Goal: Task Accomplishment & Management: Complete application form

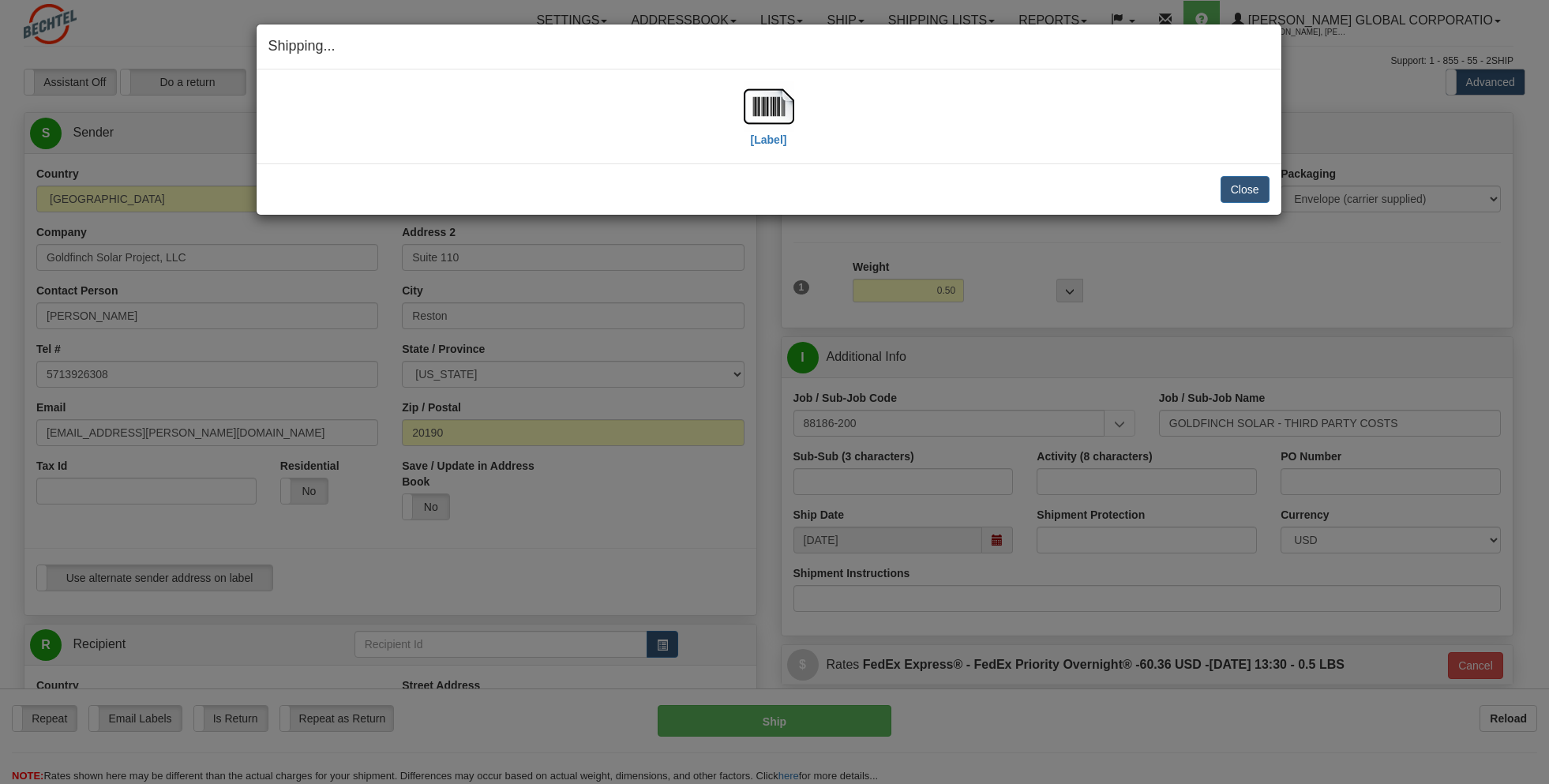
select select "IA"
select select "2"
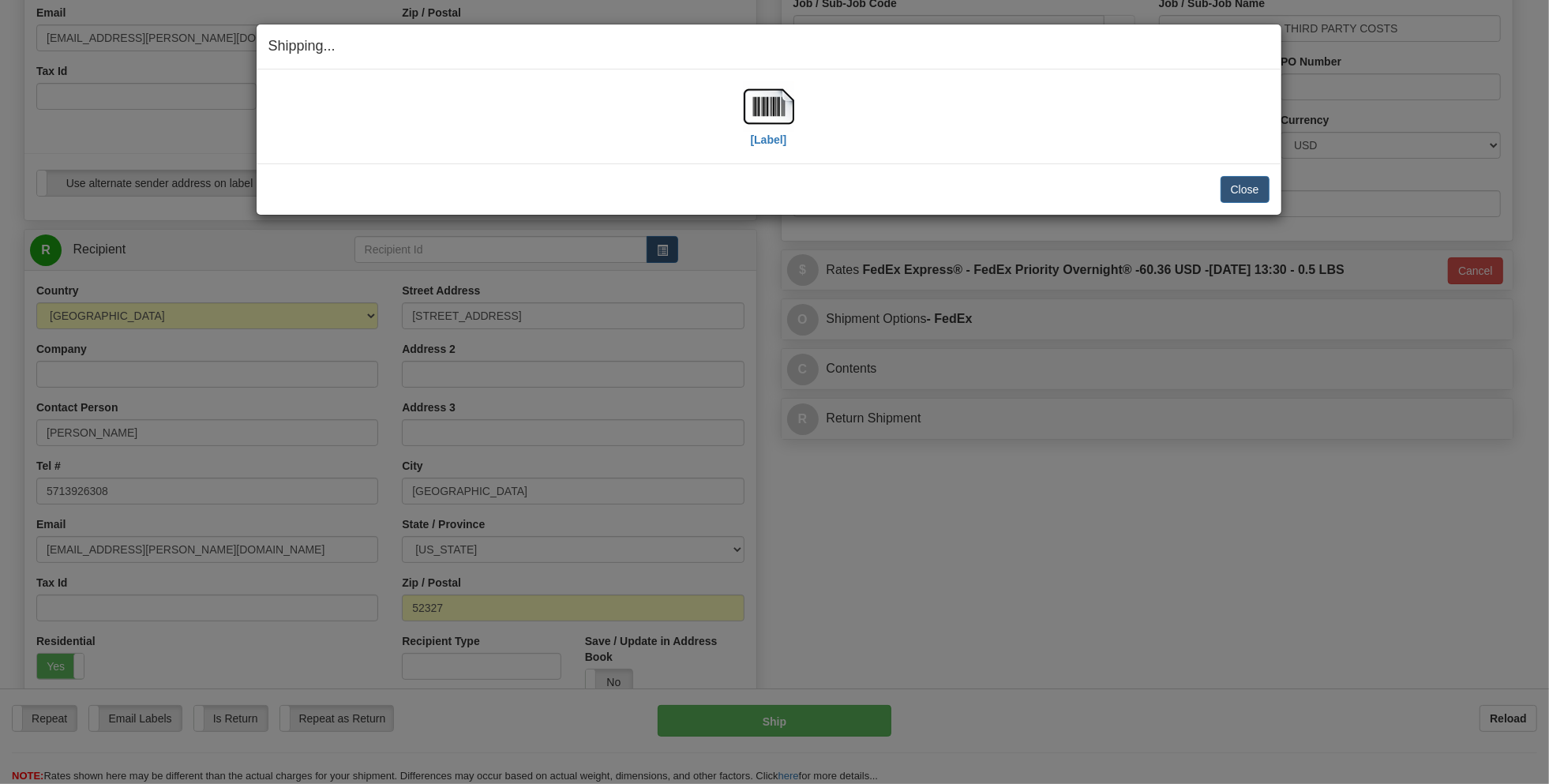
scroll to position [395, 0]
click at [1241, 185] on button "Close" at bounding box center [1246, 189] width 49 height 26
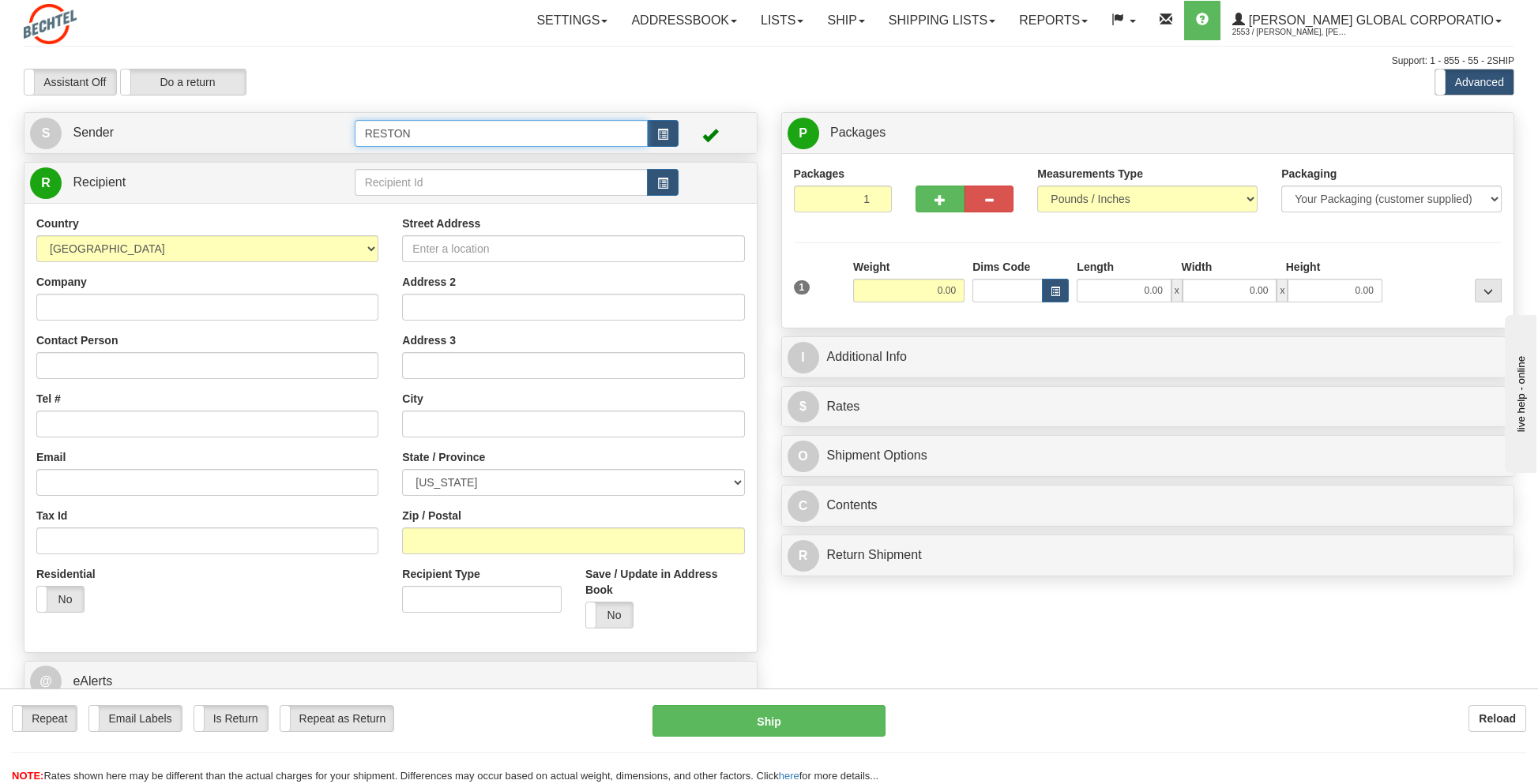
drag, startPoint x: 450, startPoint y: 137, endPoint x: 301, endPoint y: 152, distance: 149.8
click at [301, 152] on div "S Sender RESTON" at bounding box center [390, 133] width 732 height 41
click at [402, 183] on div "GOLDFINCH 2" at bounding box center [498, 178] width 279 height 18
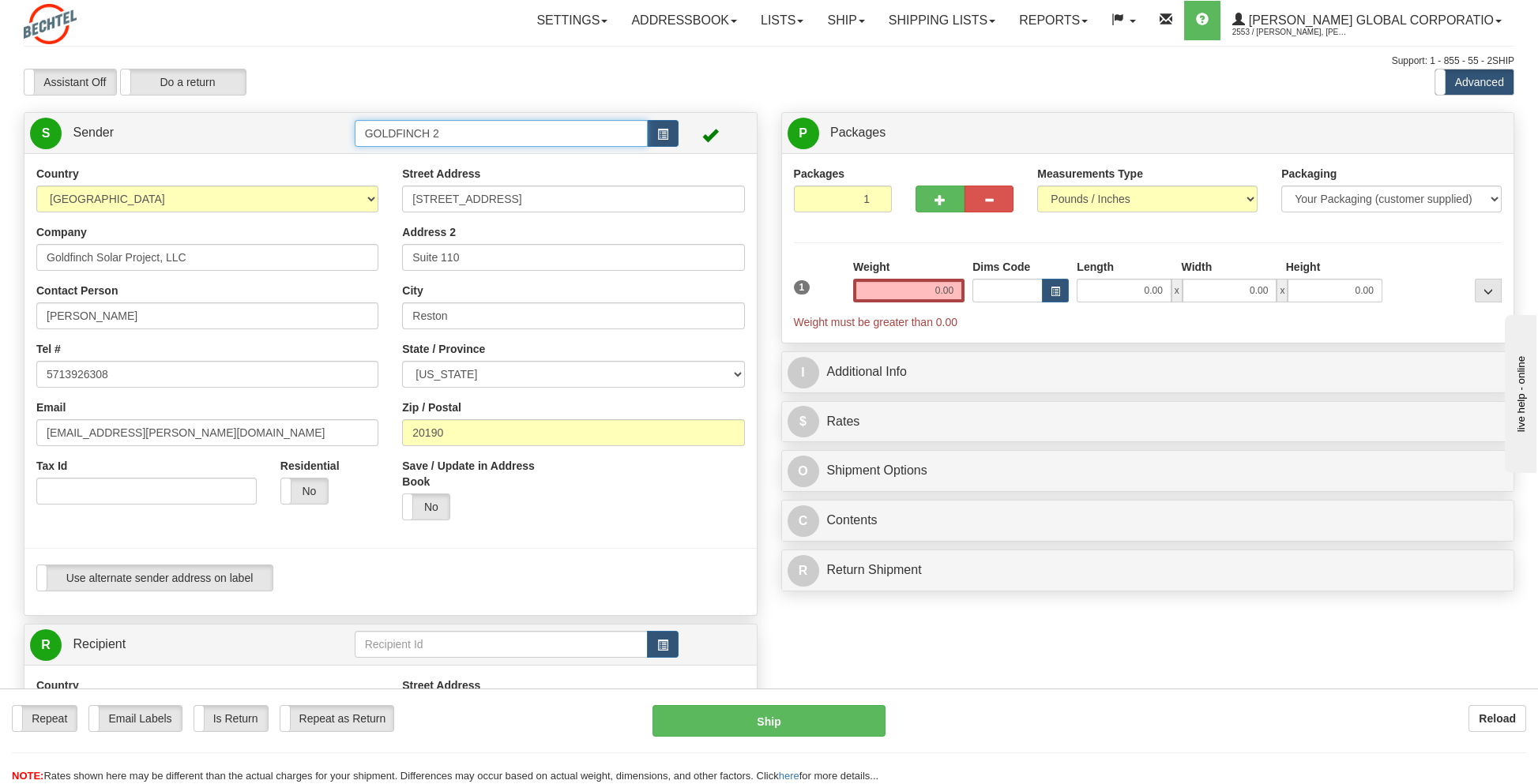
type input "GOLDFINCH 2"
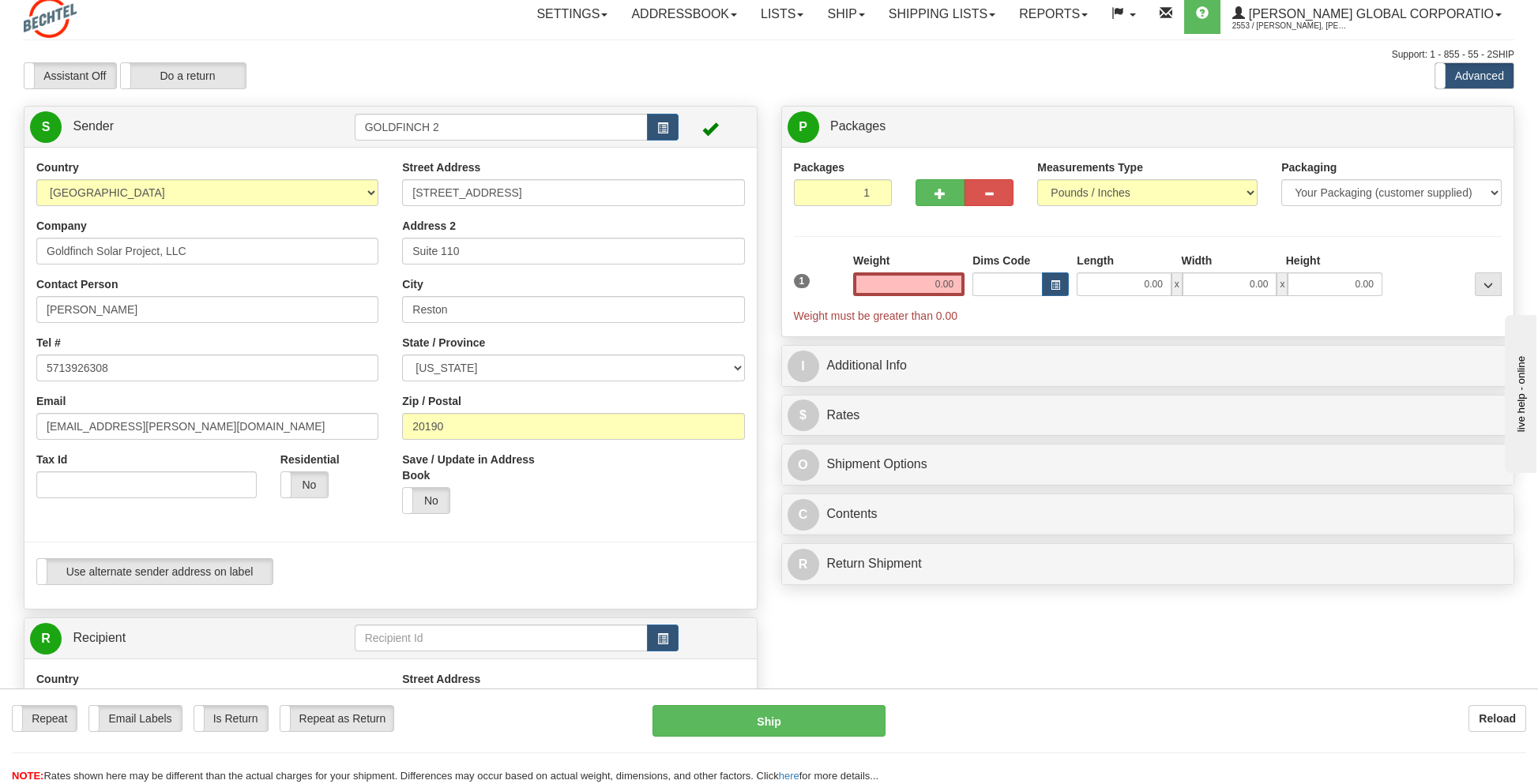
scroll to position [237, 0]
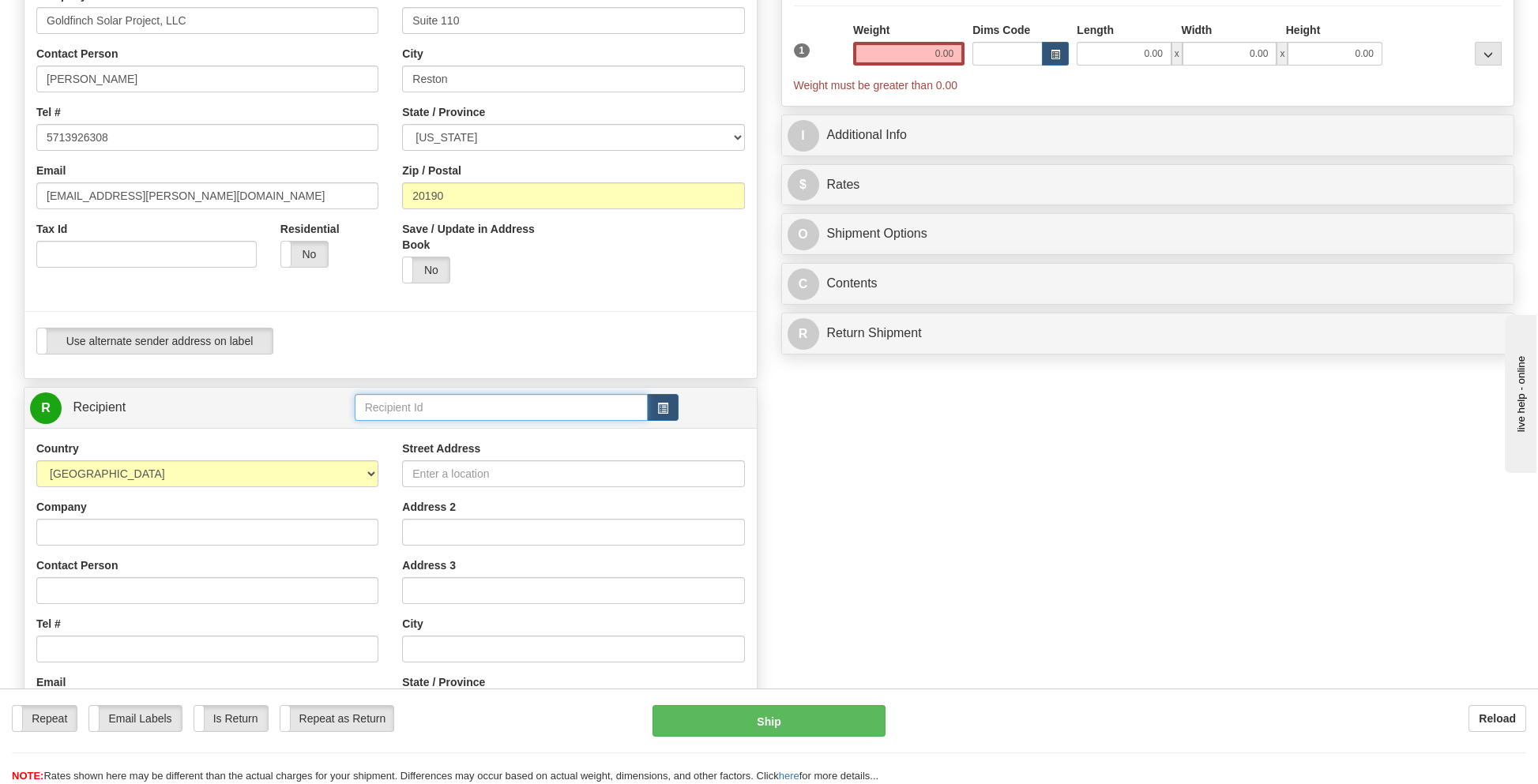
click at [402, 402] on input "text" at bounding box center [501, 407] width 293 height 26
type input "kauf"
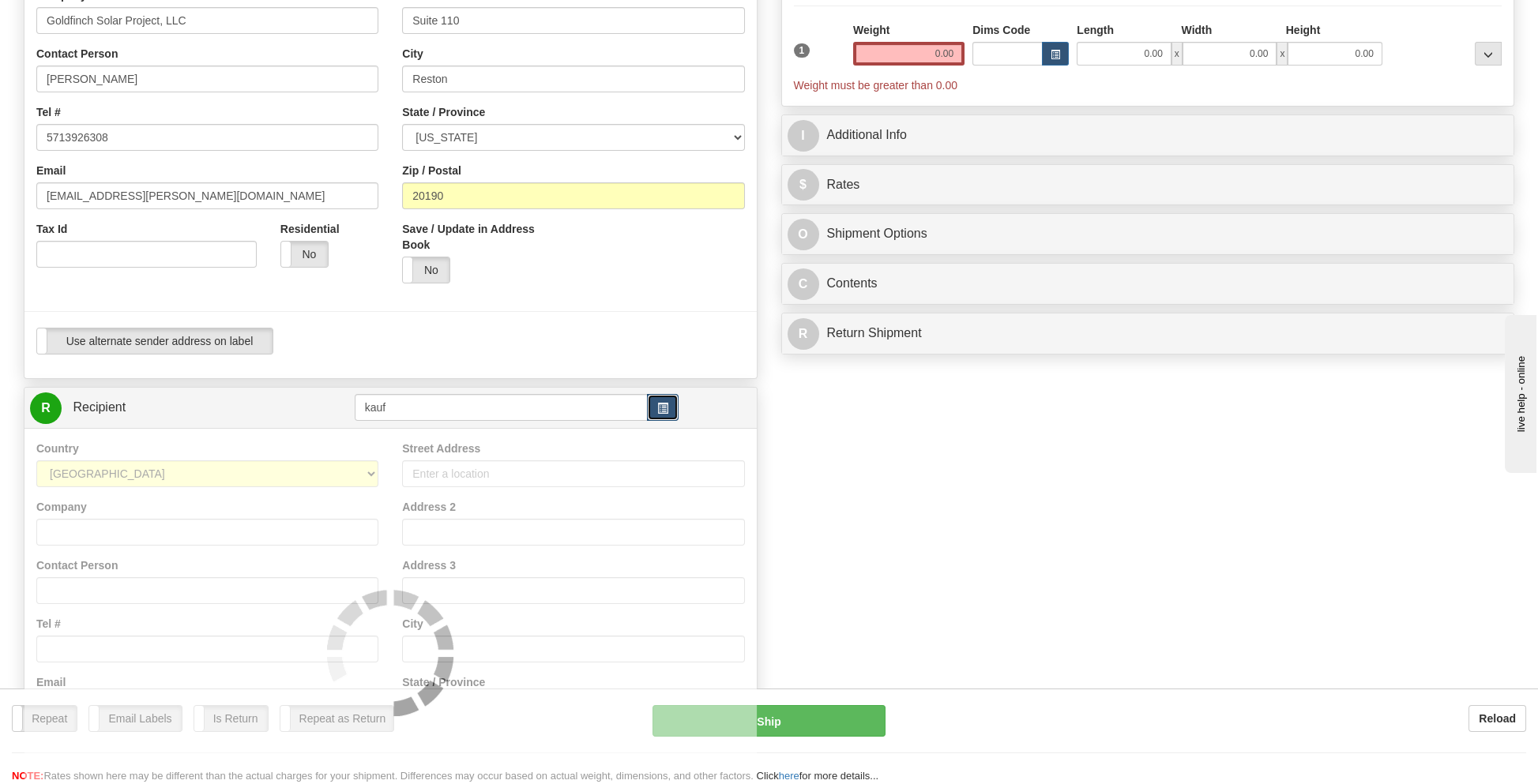
click at [664, 403] on span "button" at bounding box center [663, 409] width 11 height 11
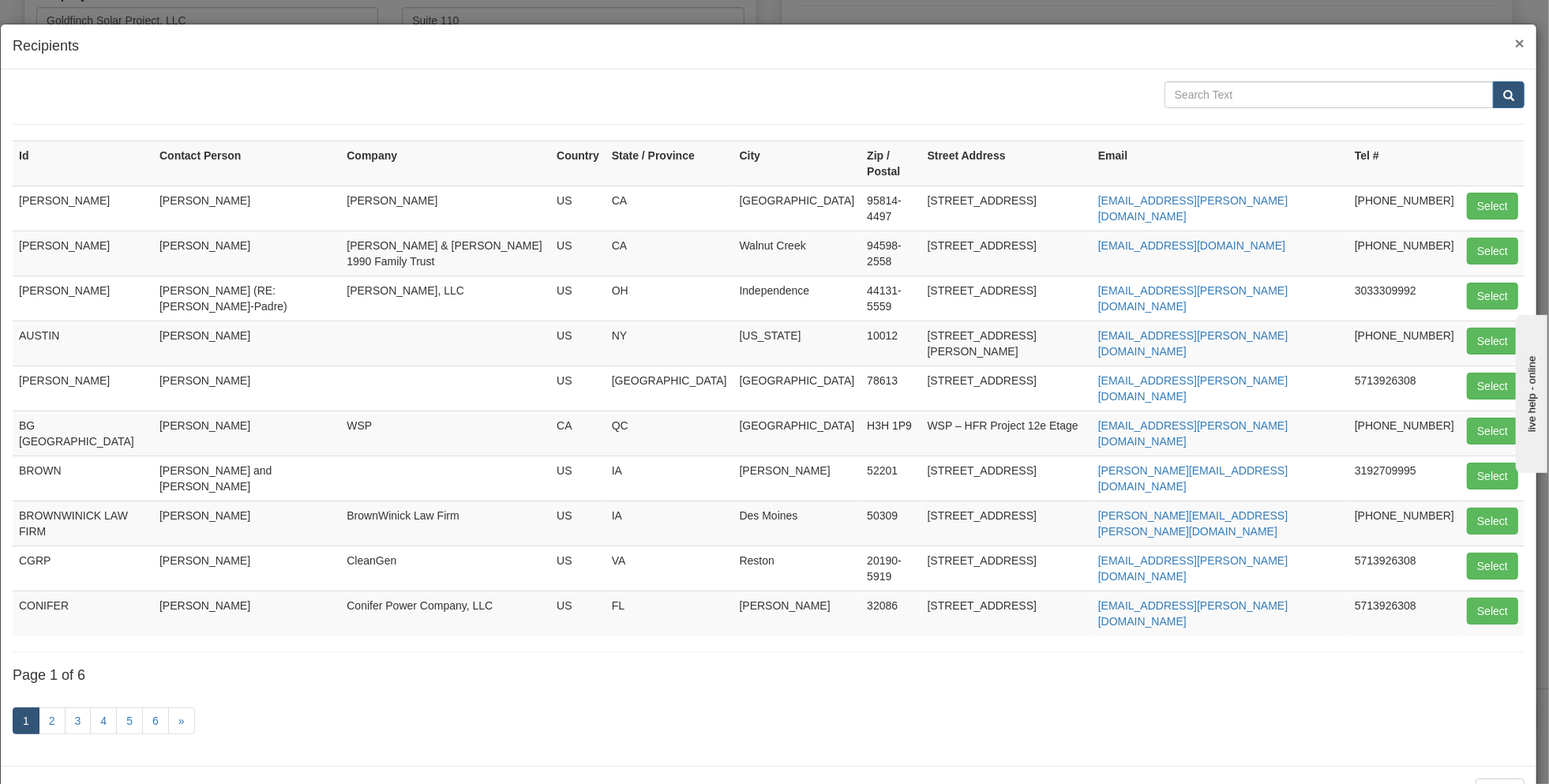
click at [1520, 40] on span "×" at bounding box center [1520, 43] width 10 height 18
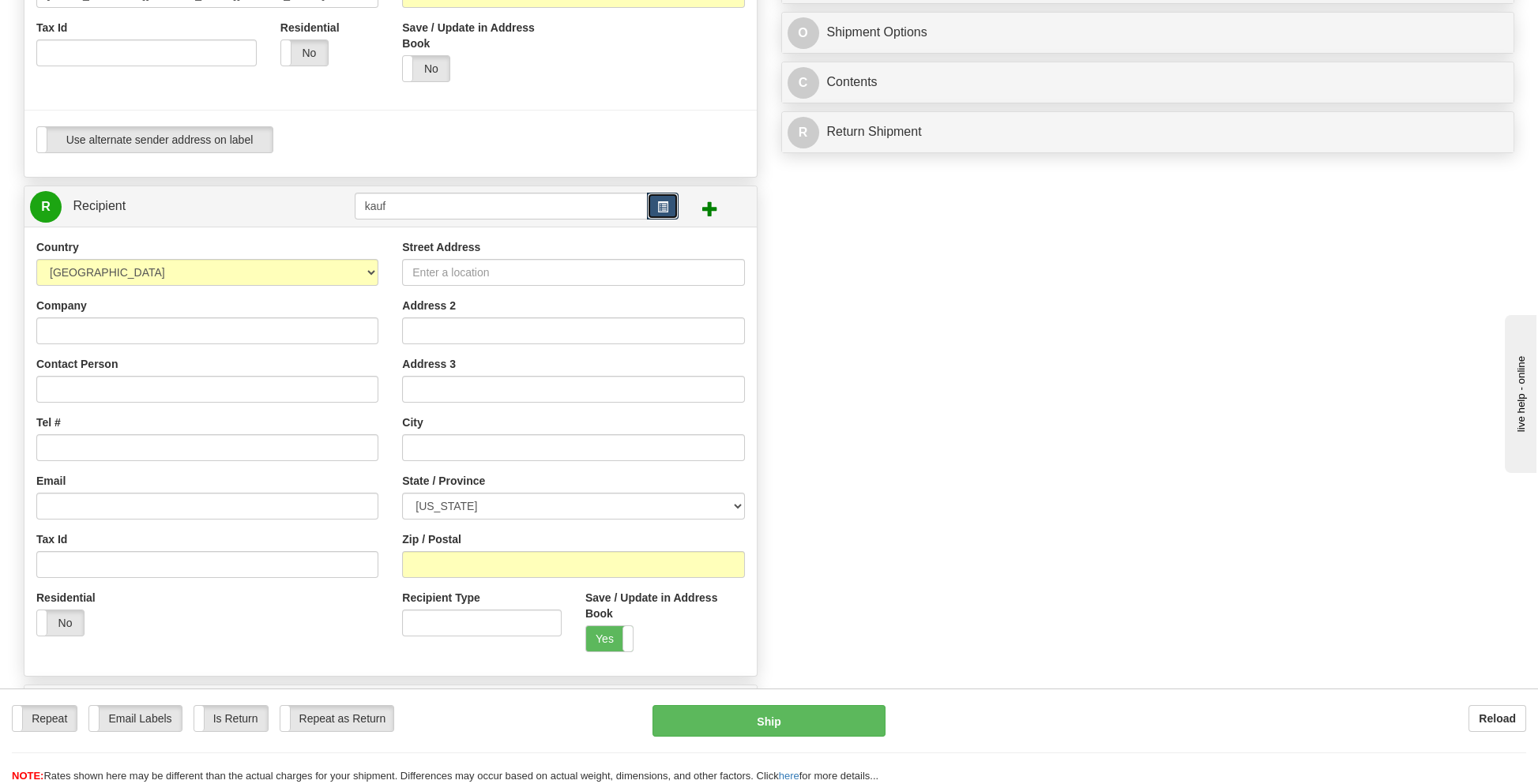
scroll to position [474, 0]
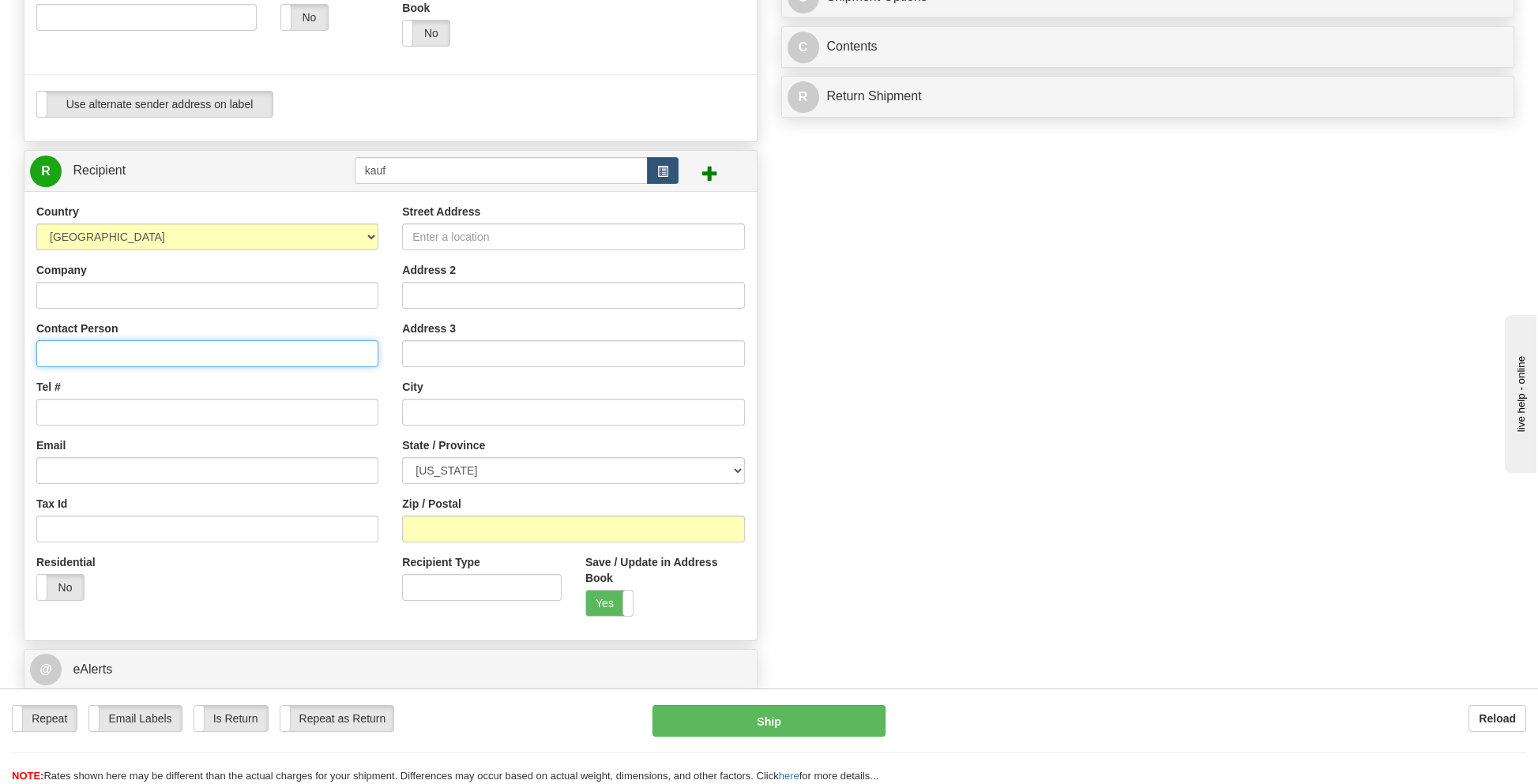
click at [58, 350] on input "Contact Person" at bounding box center [207, 353] width 342 height 26
type input "[PERSON_NAME] Family Farms, Inc."
drag, startPoint x: 210, startPoint y: 353, endPoint x: 25, endPoint y: 364, distance: 185.3
click at [25, 364] on div "Country AFGHANISTAN ALAND ISLANDS ALBANIA ALGERIA AMERICAN SAMOA ANDORRA ANGOLA…" at bounding box center [207, 408] width 366 height 409
click at [73, 293] on input "Company" at bounding box center [207, 295] width 342 height 26
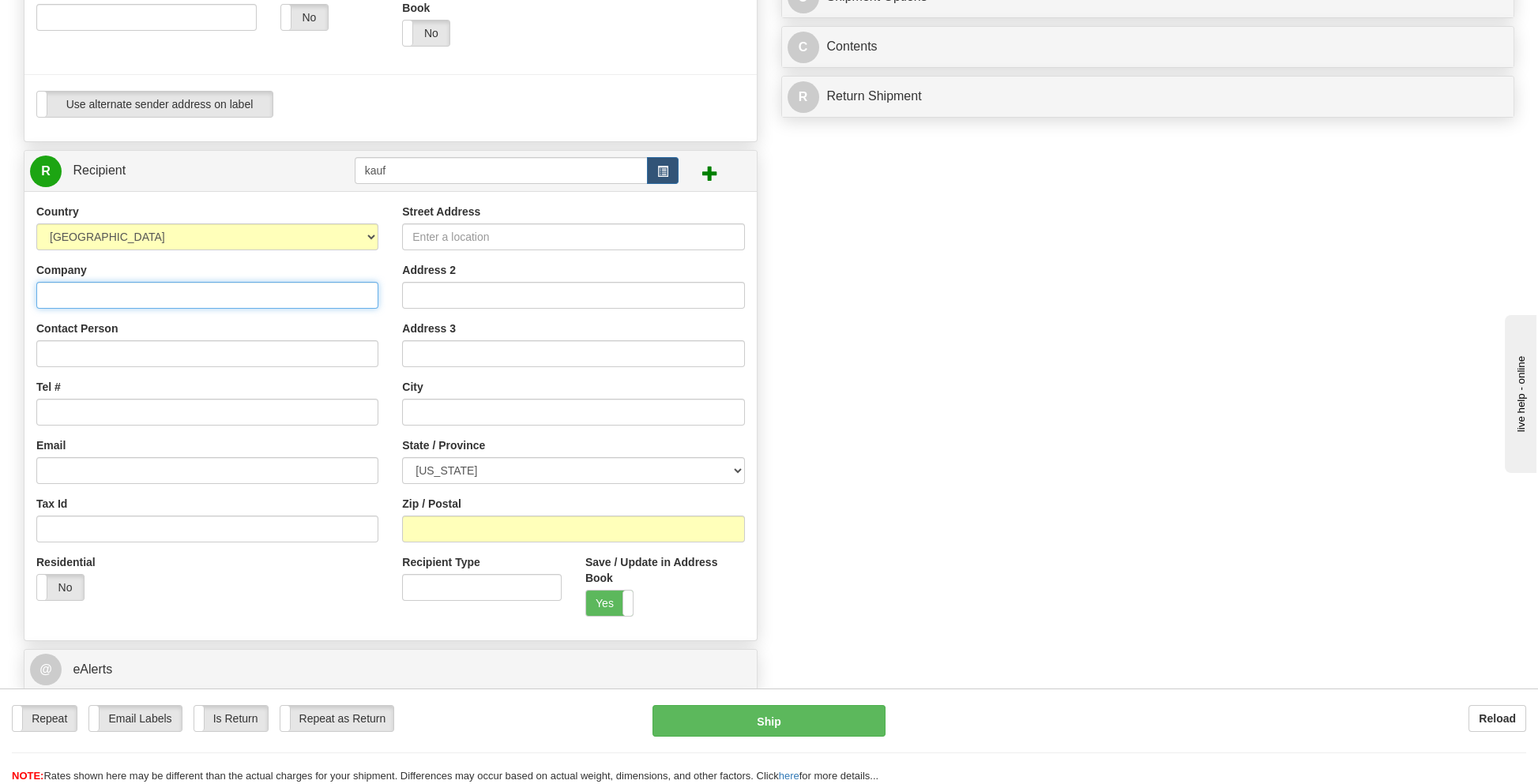
paste input "[PERSON_NAME] Family Farms, Inc."
type input "[PERSON_NAME] Family Farms, Inc."
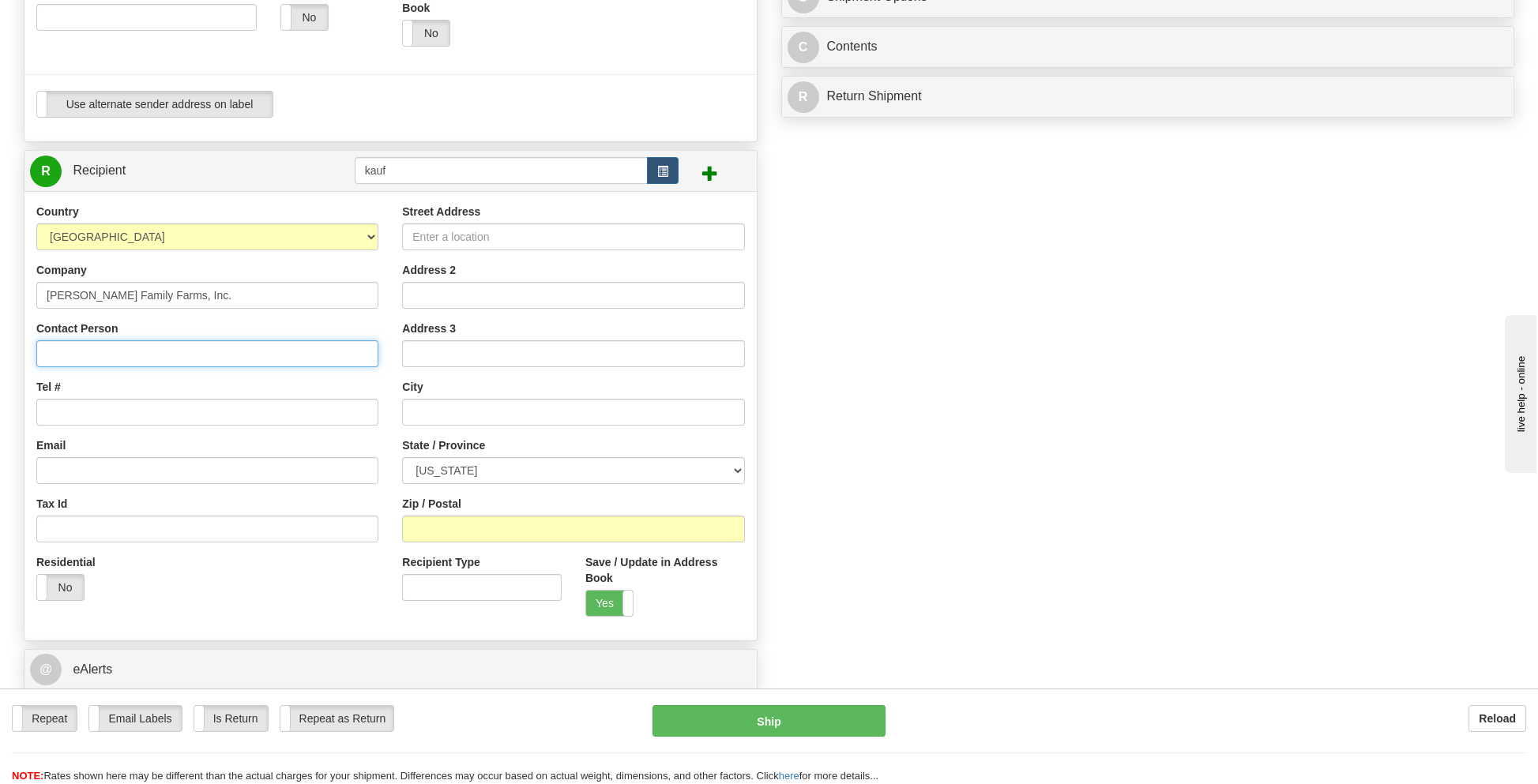
click at [70, 341] on input "Contact Person" at bounding box center [207, 353] width 342 height 26
type input "[PERSON_NAME]"
click at [438, 232] on input "Street Address" at bounding box center [573, 237] width 342 height 26
type input "[STREET_ADDRESS]"
type input "Columbia"
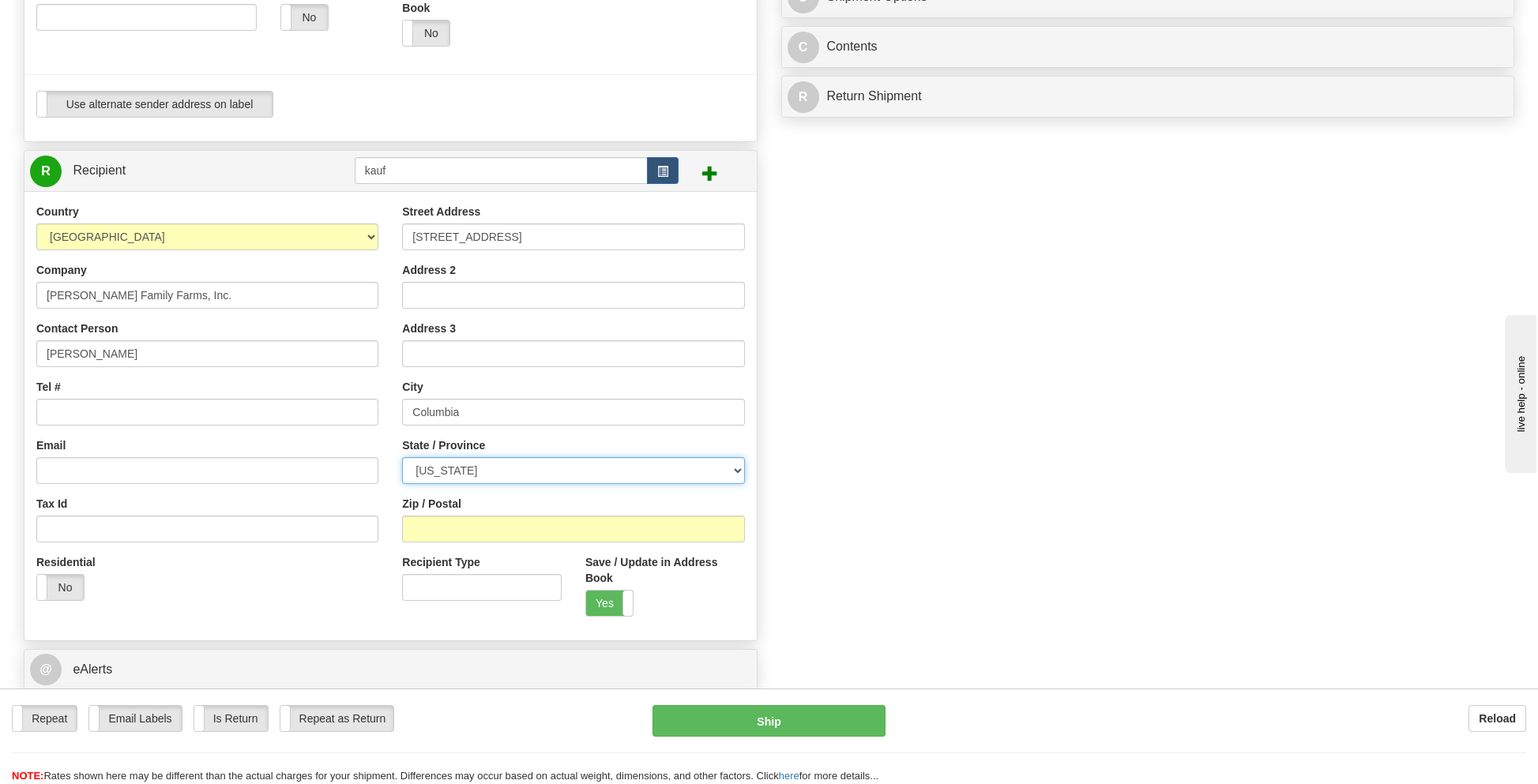
click at [493, 468] on select "[US_STATE] [US_STATE] [US_STATE] [US_STATE] Armed Forces America Armed Forces E…" at bounding box center [573, 470] width 342 height 26
select select "MO"
click at [402, 457] on select "[US_STATE] [US_STATE] [US_STATE] [US_STATE] Armed Forces America Armed Forces E…" at bounding box center [573, 470] width 342 height 26
click at [455, 522] on input "Zip / Postal" at bounding box center [573, 529] width 342 height 26
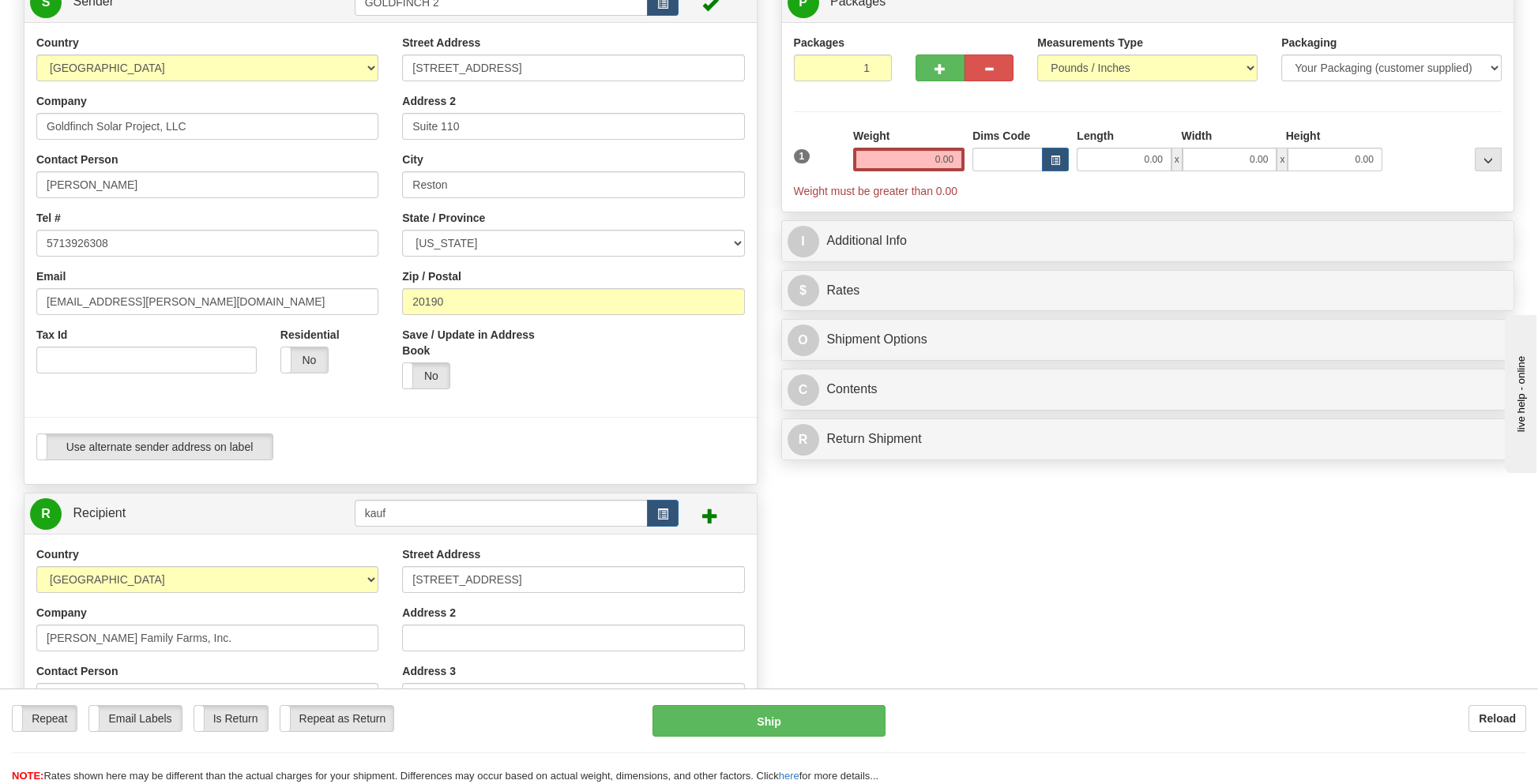
scroll to position [79, 0]
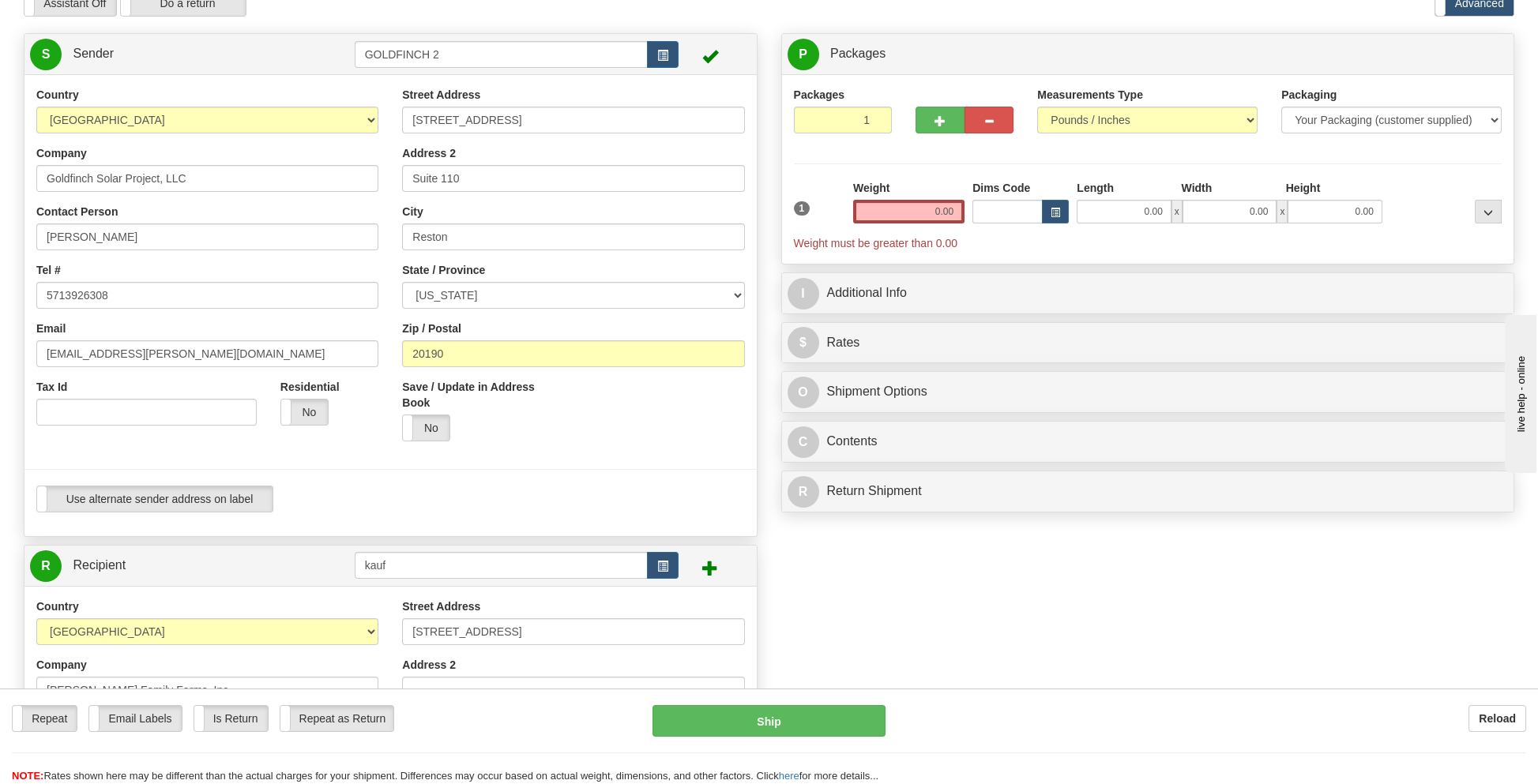
type input "65203"
click at [1347, 122] on select "Your Packaging (customer supplied) Envelope (carrier supplied) Pack (carrier su…" at bounding box center [1392, 120] width 220 height 26
select select "2"
click at [1282, 107] on select "Your Packaging (customer supplied) Envelope (carrier supplied) Pack (carrier su…" at bounding box center [1392, 120] width 220 height 26
drag, startPoint x: 908, startPoint y: 211, endPoint x: 1000, endPoint y: 211, distance: 92.0
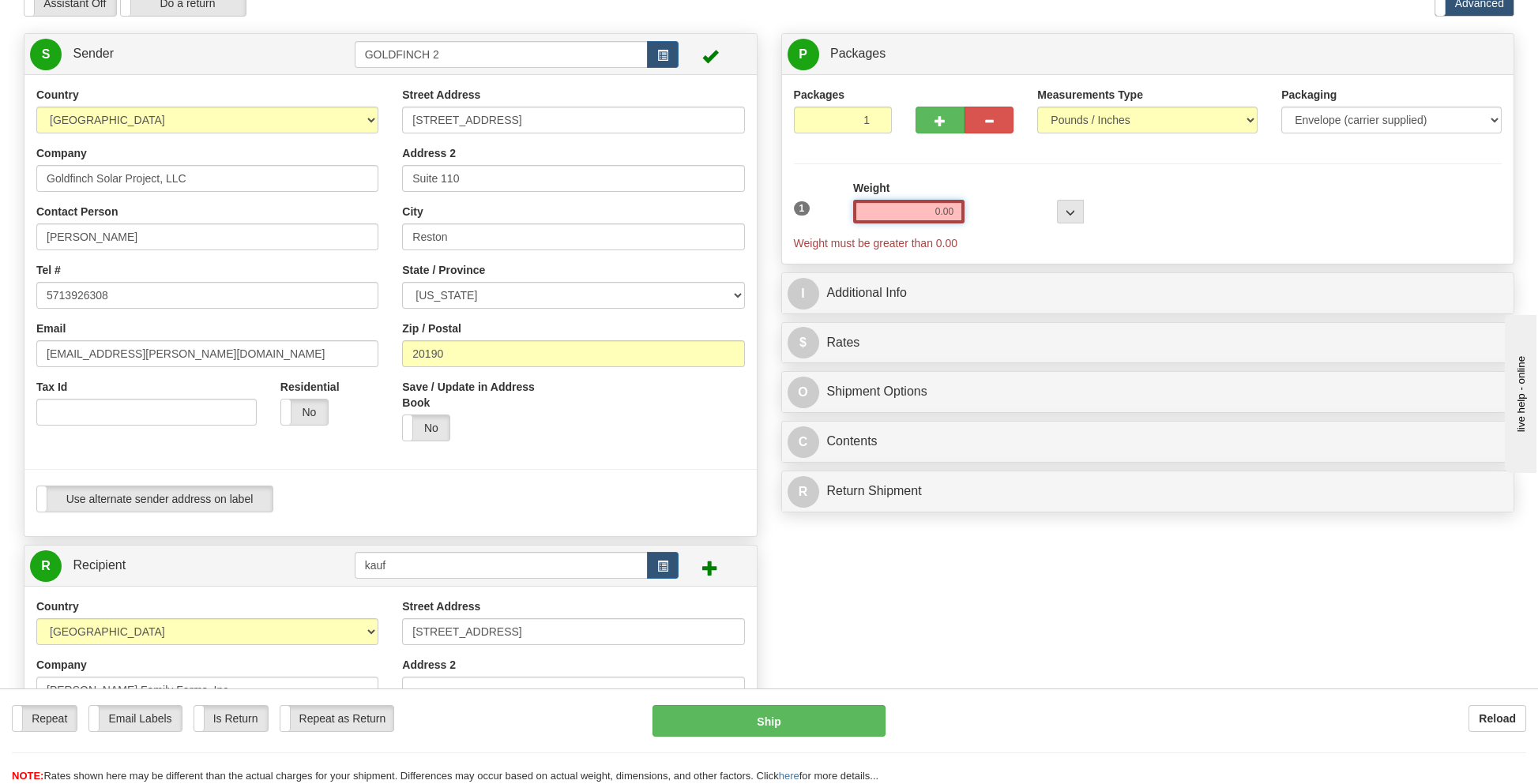
click at [1000, 211] on div "1 Weight 0.00 Dims Code 0 x" at bounding box center [1148, 215] width 717 height 71
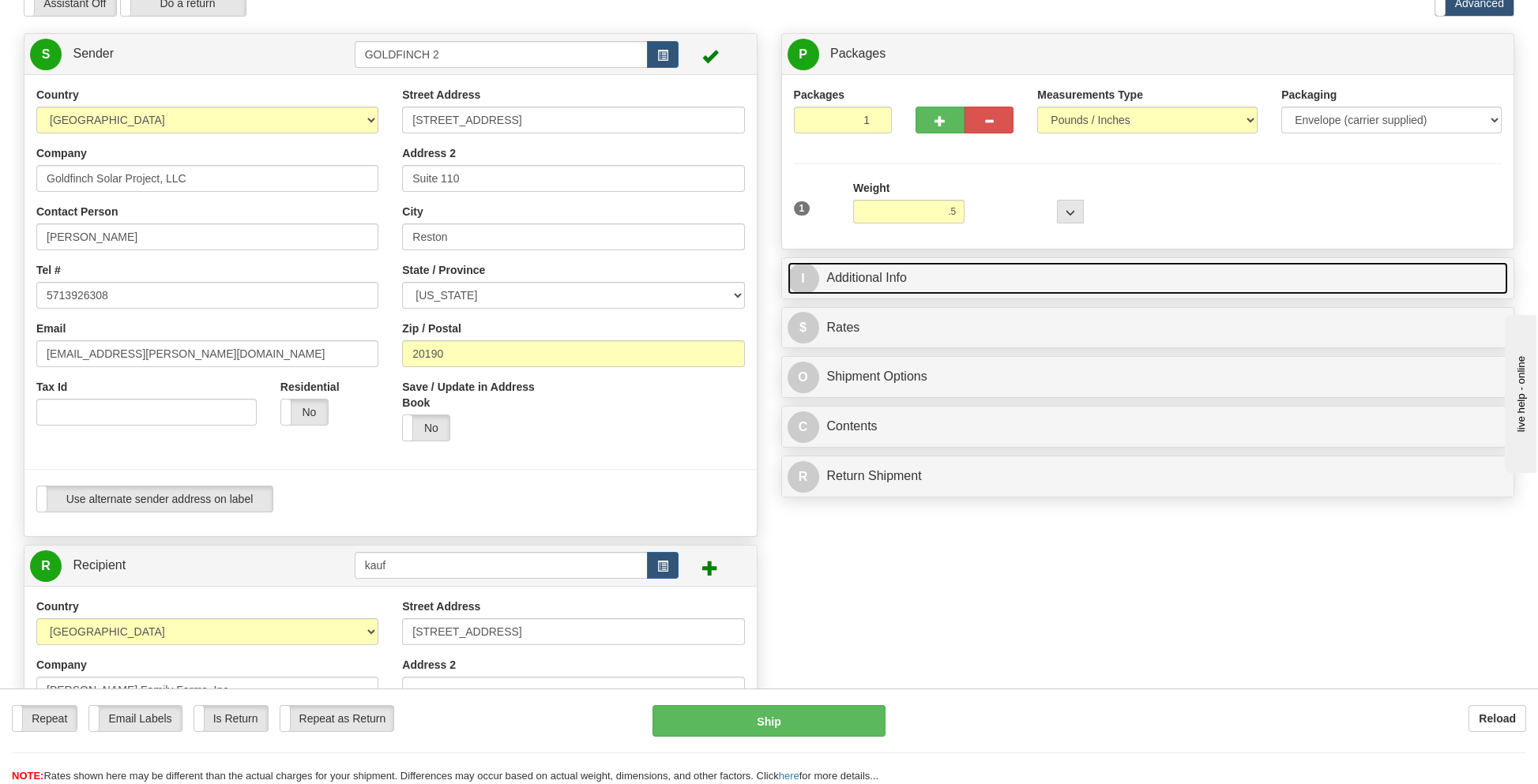
type input "0.50"
click at [872, 273] on link "I Additional Info" at bounding box center [1148, 278] width 721 height 33
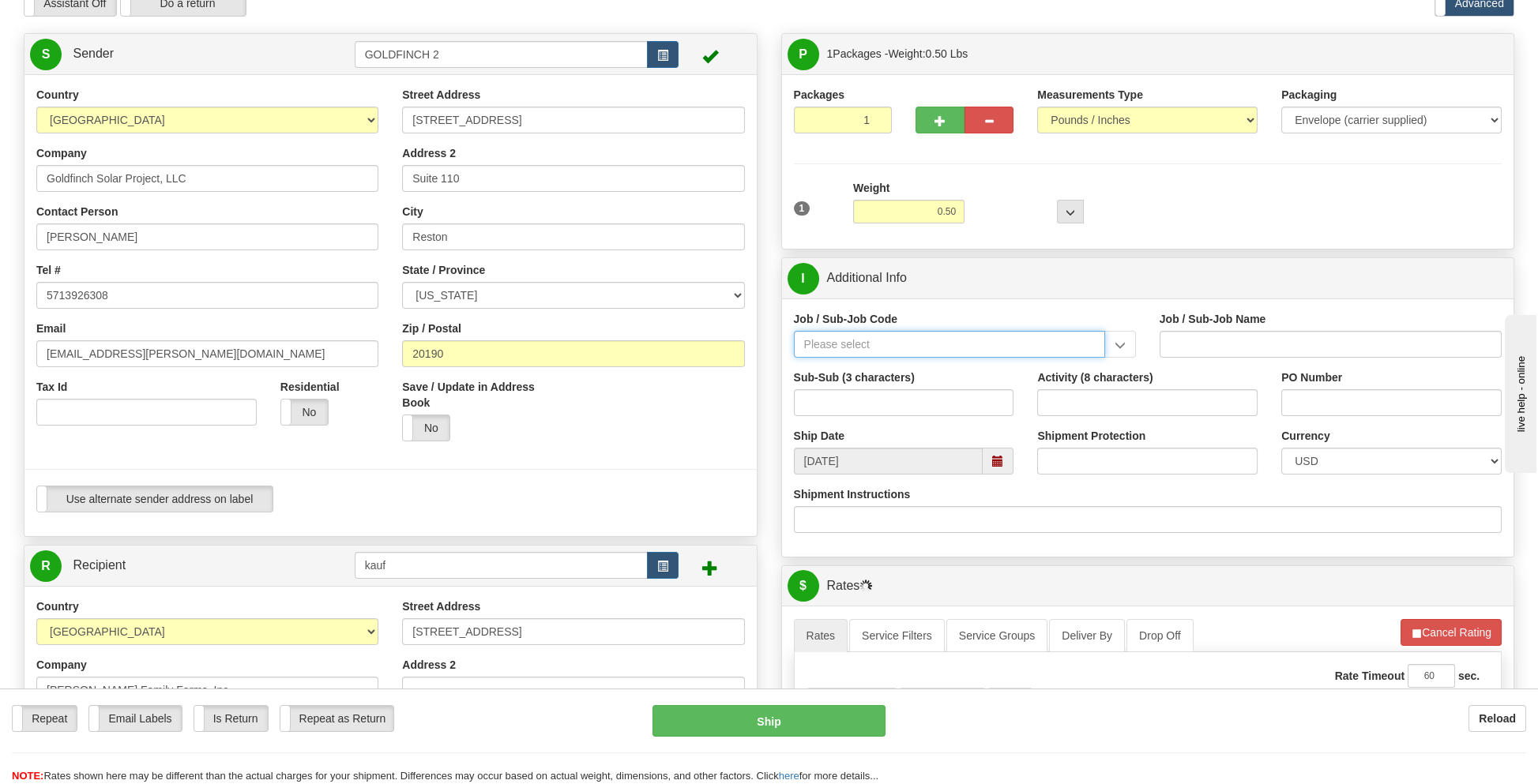
click at [852, 341] on input "Job / Sub-Job Code" at bounding box center [949, 344] width 311 height 26
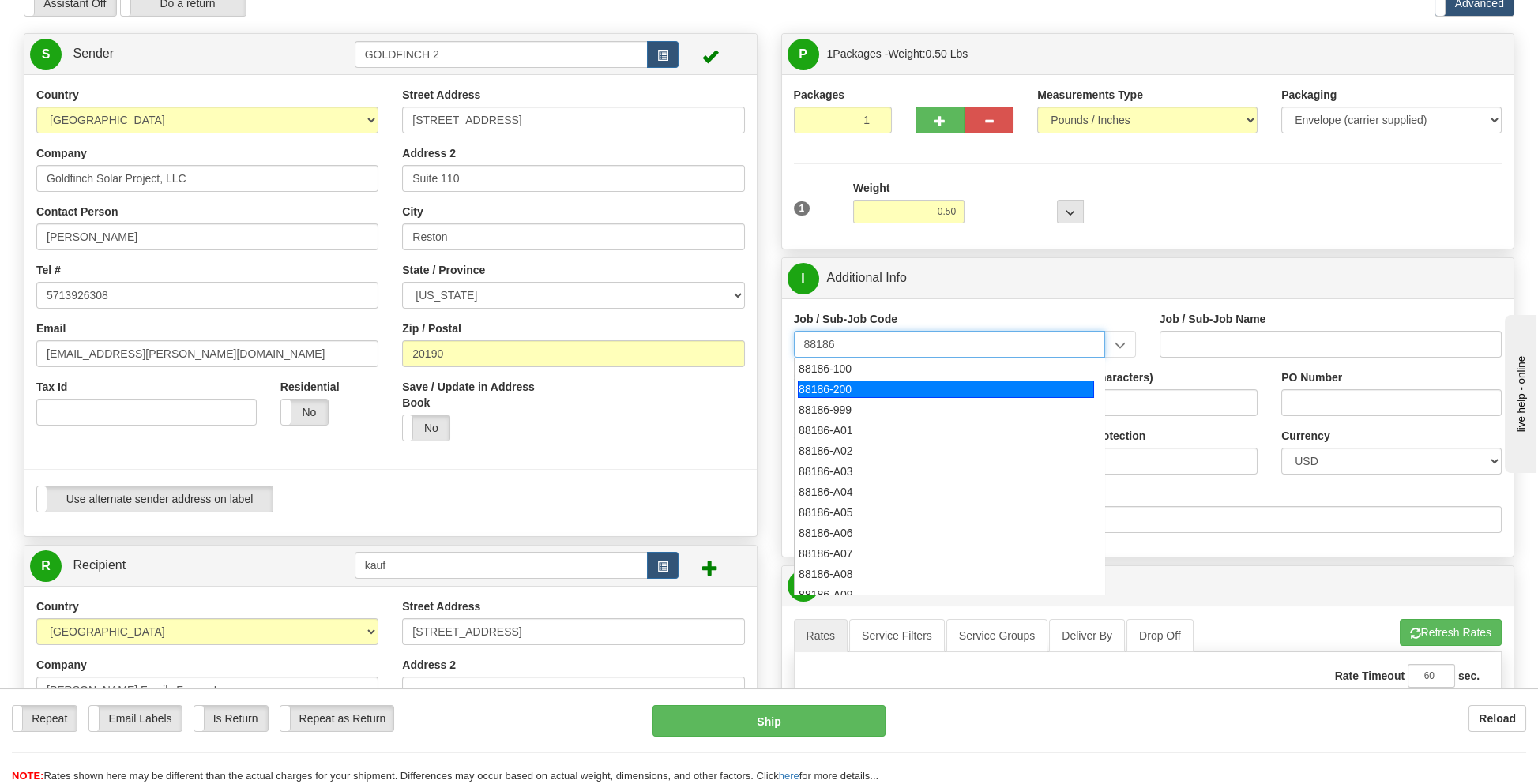
click at [849, 389] on div "88186-200" at bounding box center [946, 389] width 296 height 18
type input "88186-200"
type input "GOLDFINCH SOLAR - THIRD PARTY COSTS"
type input "88186-200"
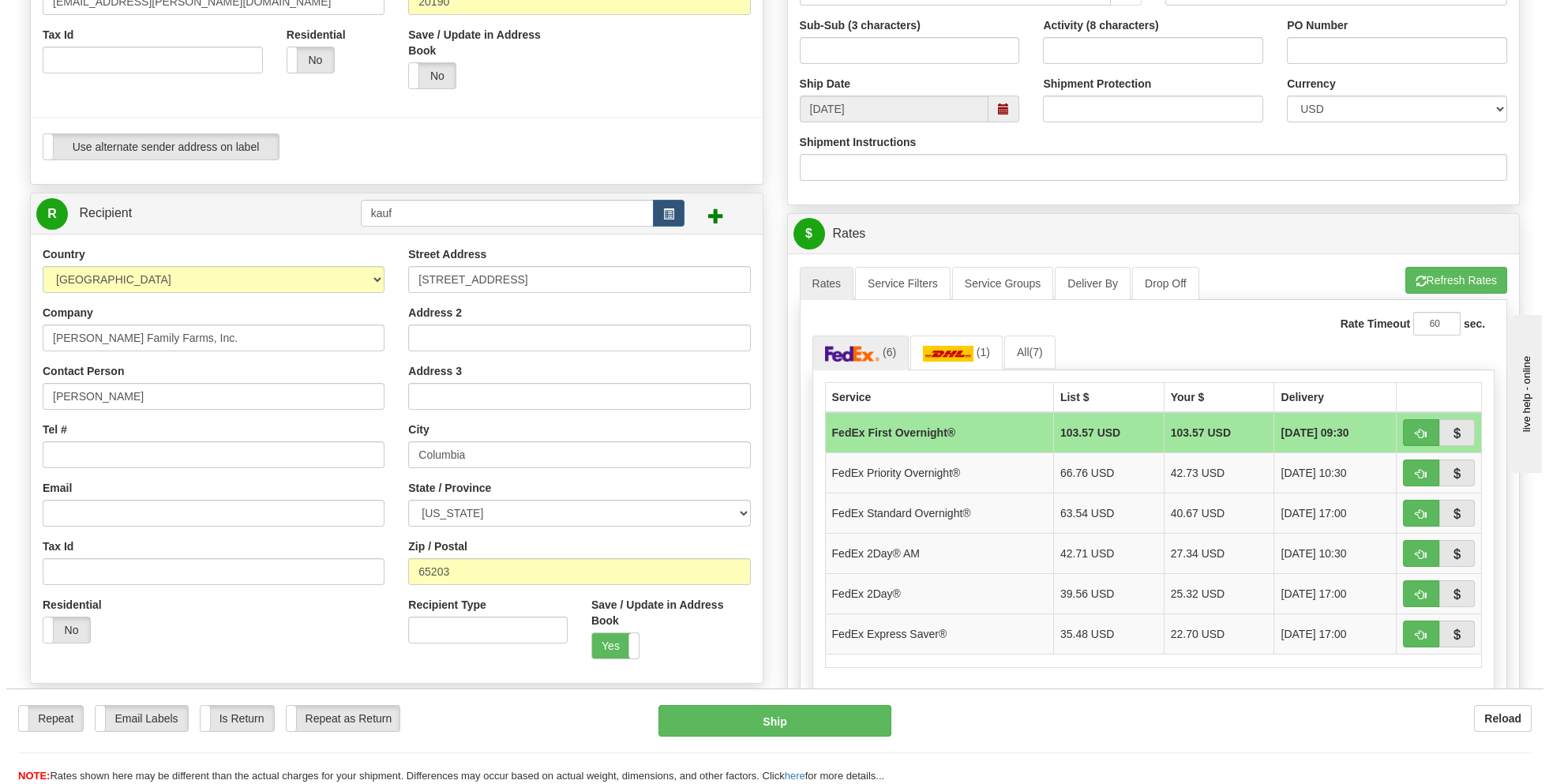
scroll to position [474, 0]
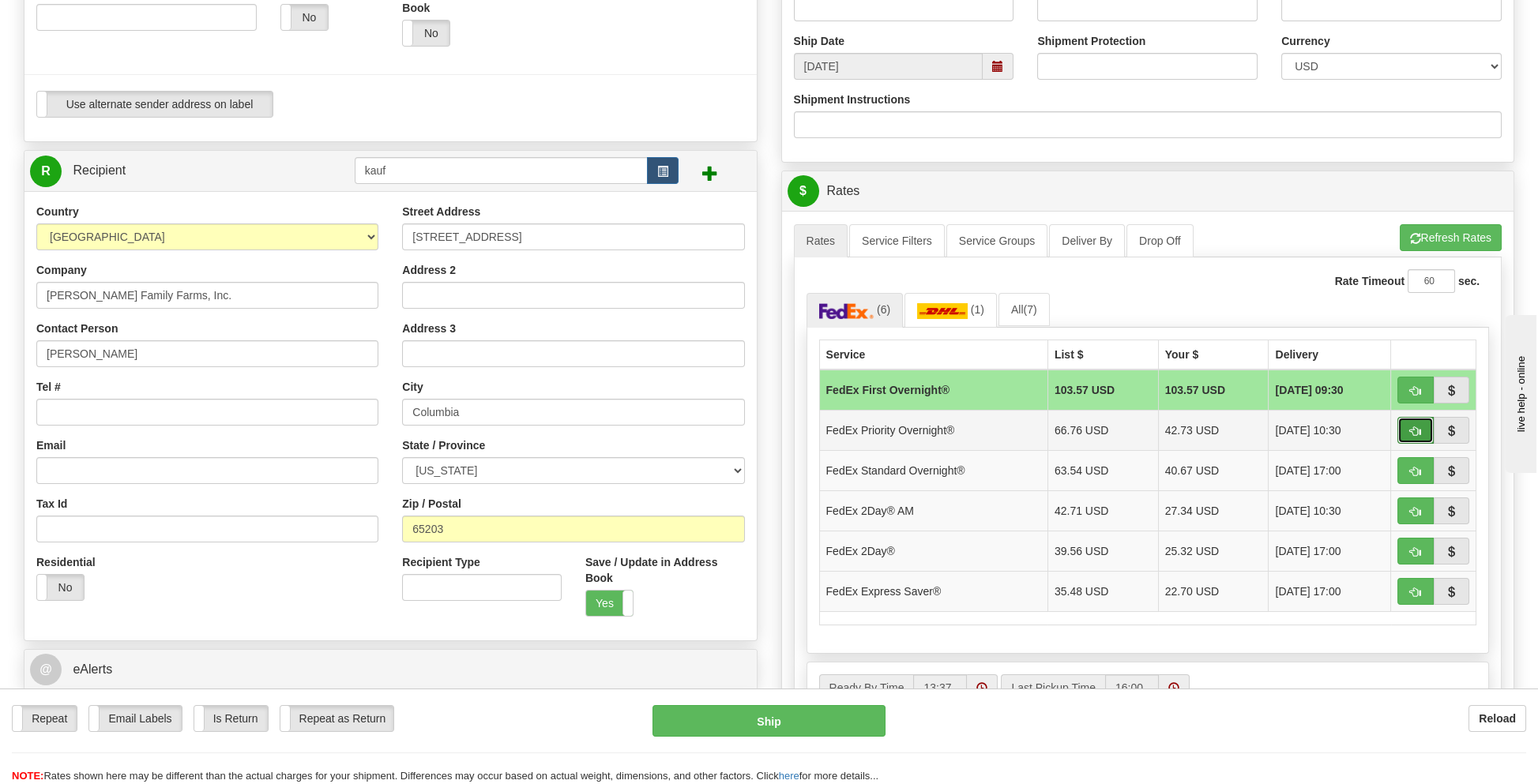
click at [1413, 426] on span "button" at bounding box center [1415, 432] width 11 height 11
type input "01"
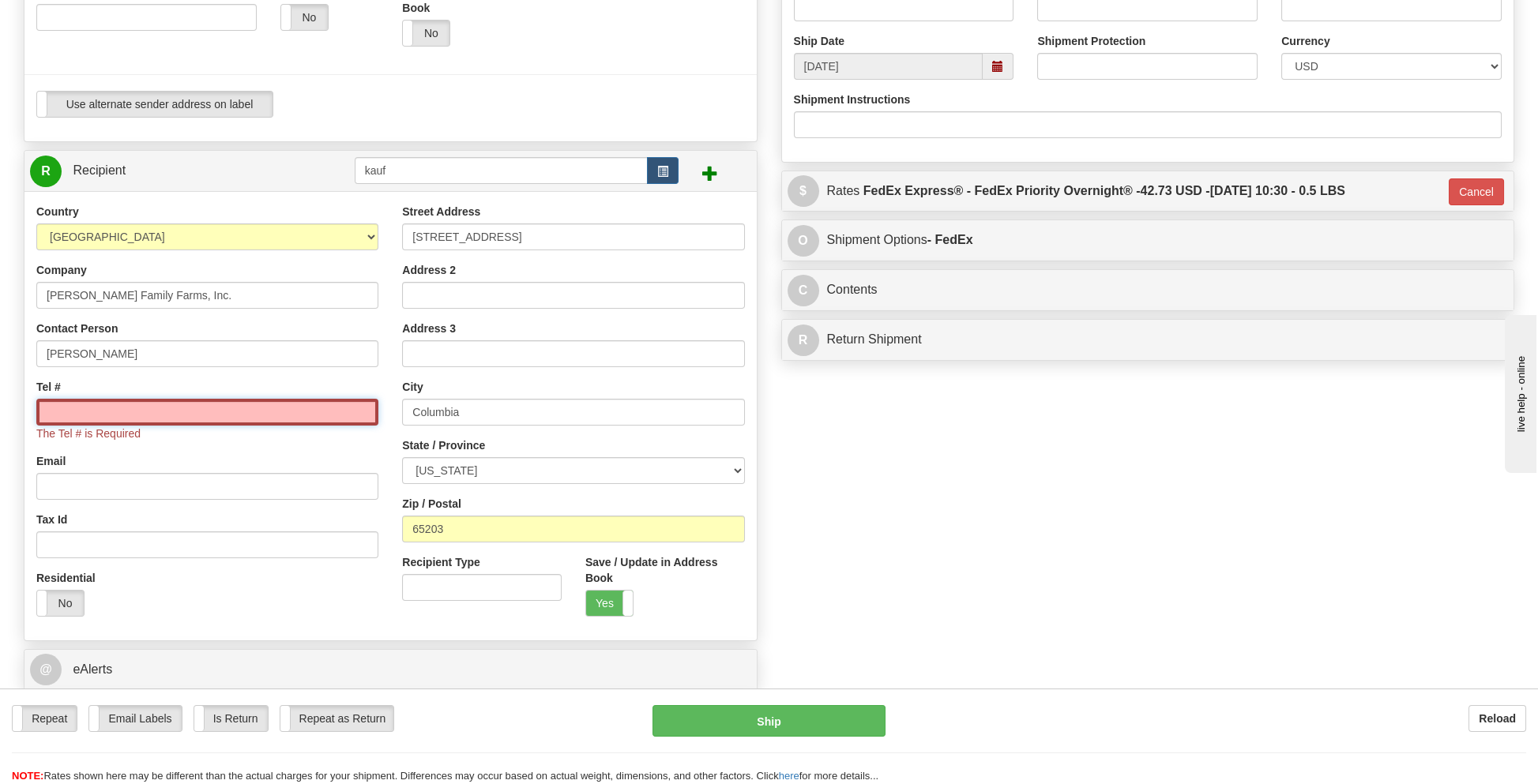
click at [110, 414] on input "Tel #" at bounding box center [207, 412] width 342 height 26
type input "5713926308"
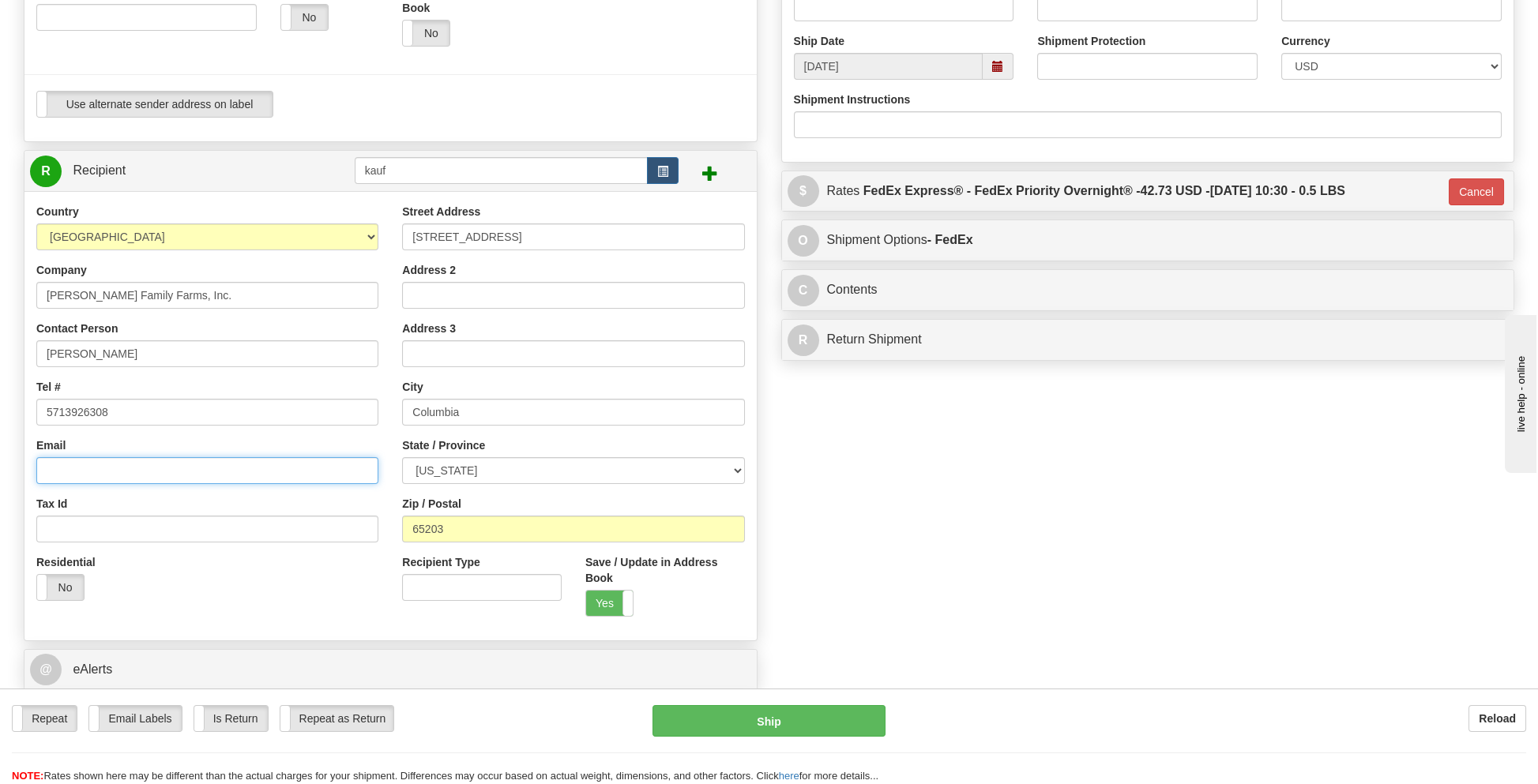
click at [68, 472] on input "Email" at bounding box center [207, 470] width 342 height 26
type input "[EMAIL_ADDRESS][PERSON_NAME][DOMAIN_NAME]"
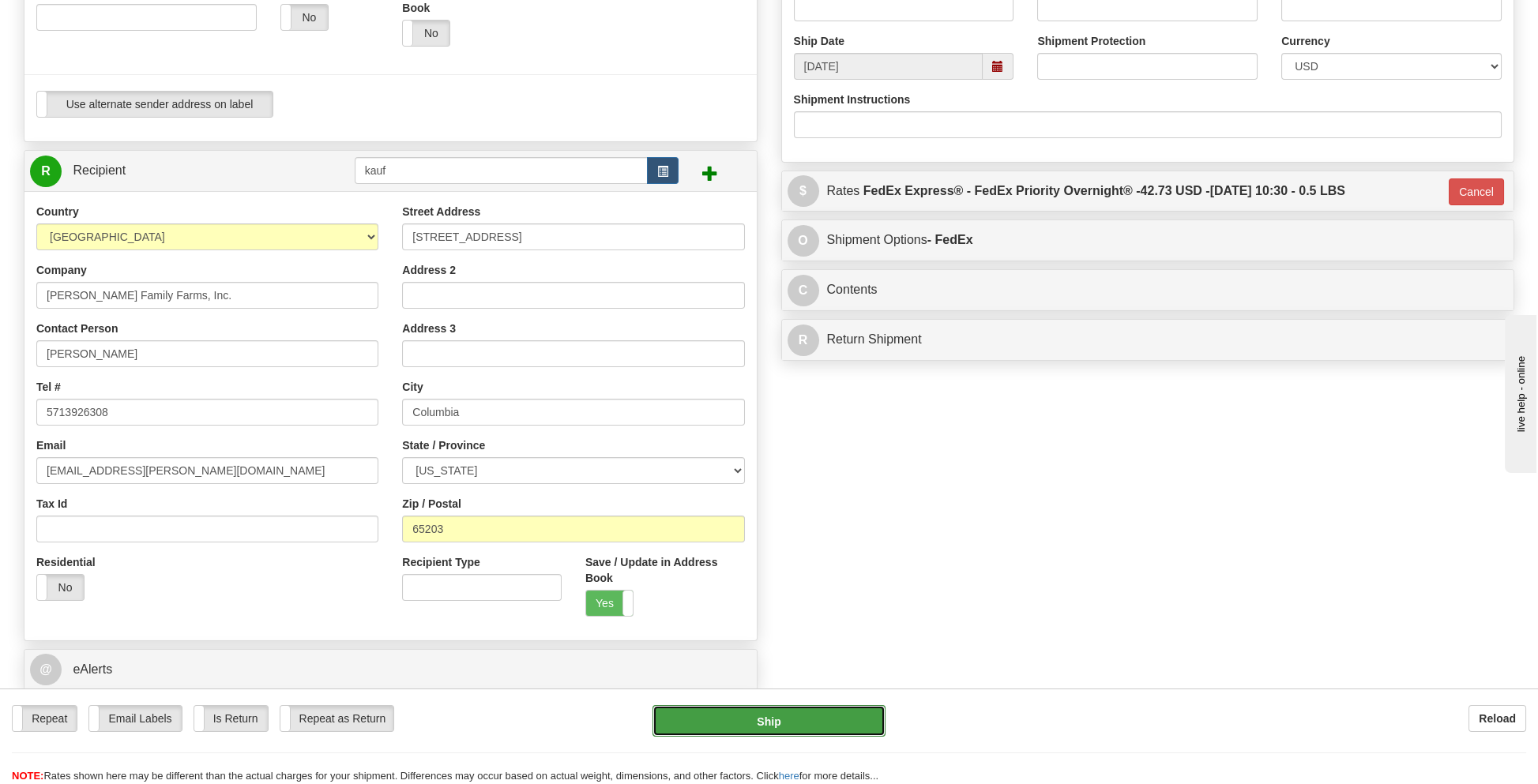
click at [797, 722] on button "Ship" at bounding box center [768, 721] width 232 height 32
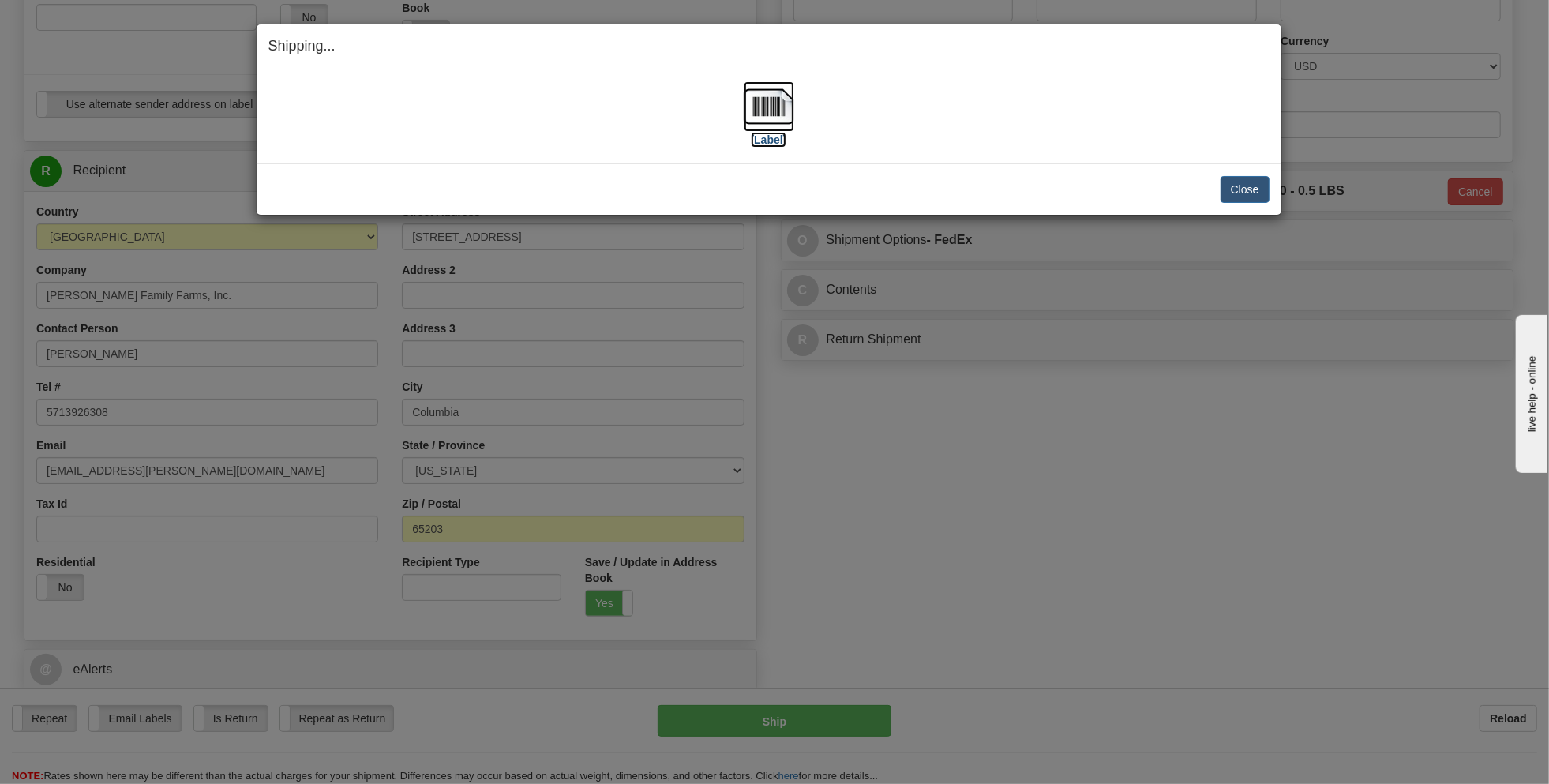
click at [768, 139] on label "[Label]" at bounding box center [768, 140] width 36 height 16
click at [1245, 189] on button "Close" at bounding box center [1246, 189] width 49 height 26
click at [1244, 193] on button "Close" at bounding box center [1246, 189] width 49 height 26
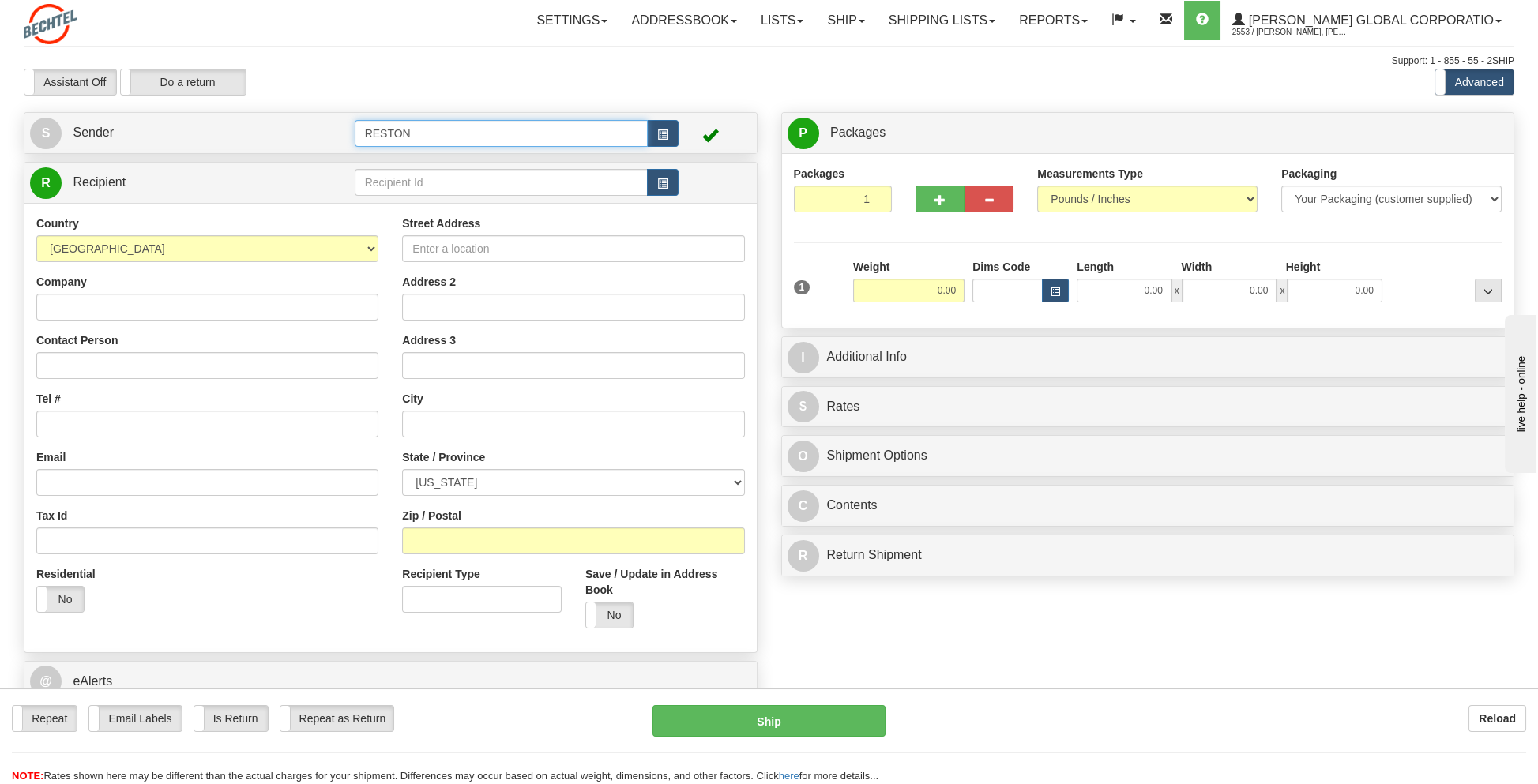
drag, startPoint x: 333, startPoint y: 137, endPoint x: 321, endPoint y: 141, distance: 12.6
click at [321, 141] on tr "S Sender RESTON" at bounding box center [390, 133] width 721 height 33
click at [428, 177] on div "GOLDFINCH 2" at bounding box center [498, 178] width 279 height 18
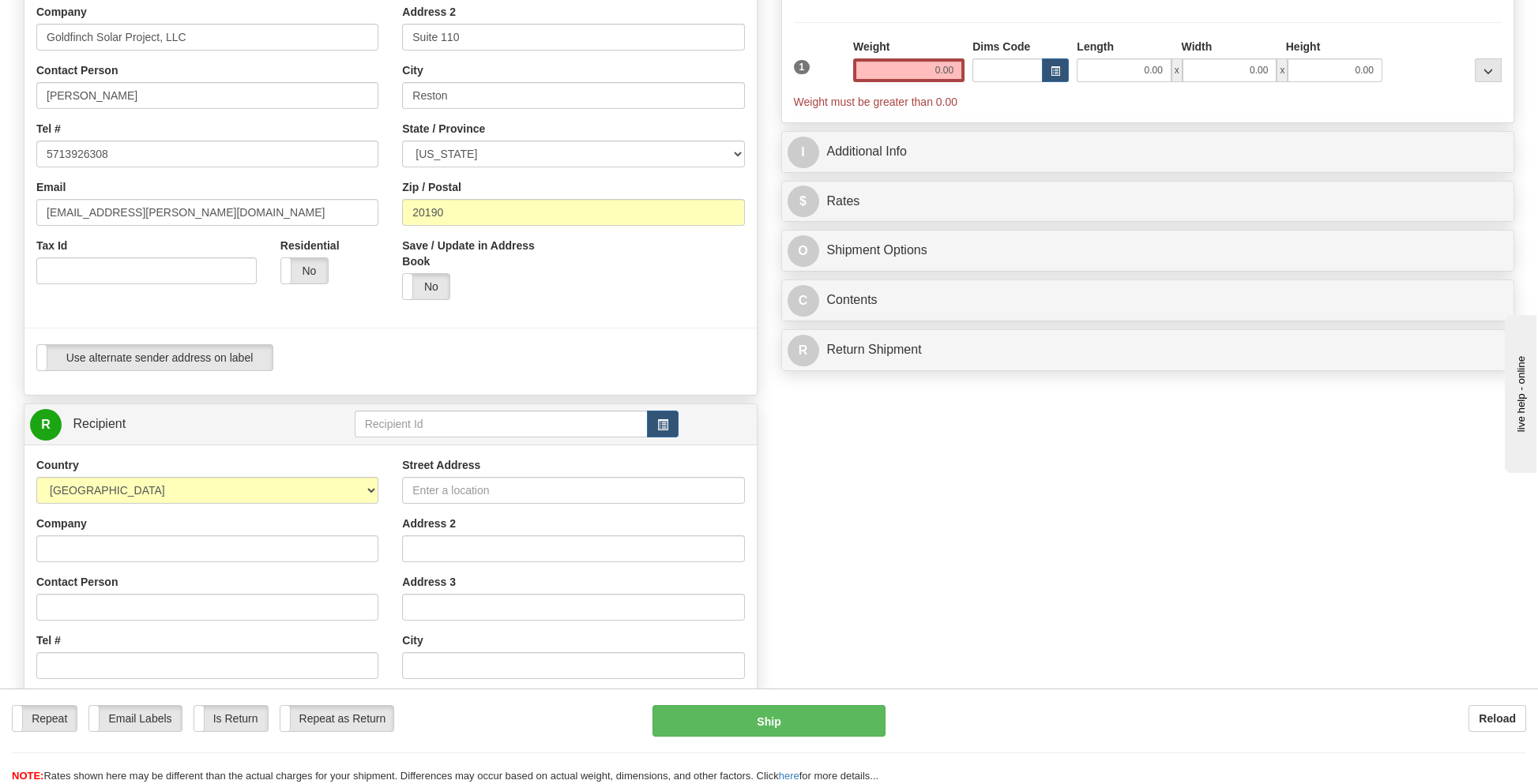
scroll to position [315, 0]
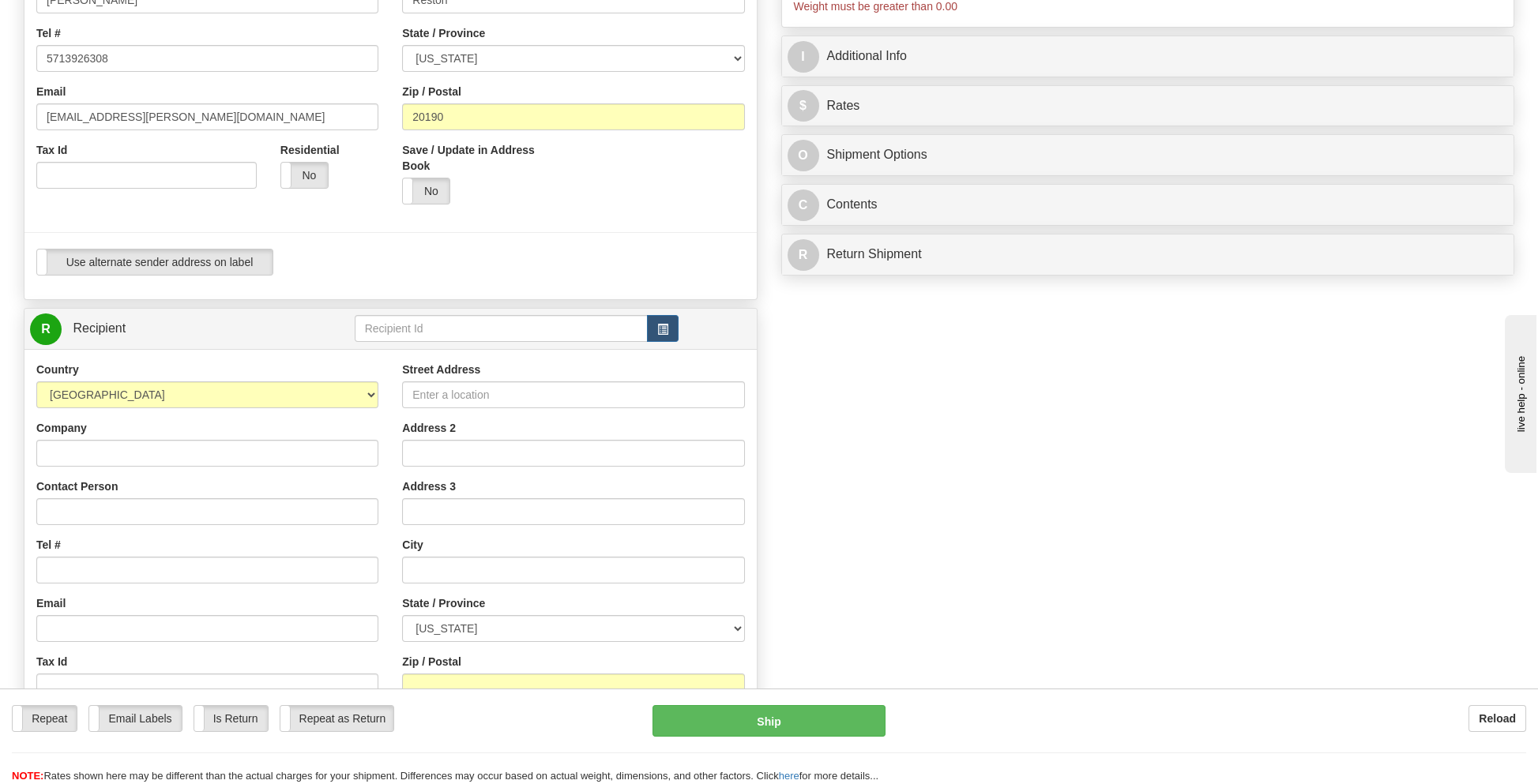
type input "GOLDFINCH 2"
click at [115, 511] on input "Contact Person" at bounding box center [207, 512] width 342 height 26
type input "Mitchell T. Elliott"
click at [473, 387] on input "Street Address" at bounding box center [573, 395] width 342 height 26
type input "2376 Vine Avenue"
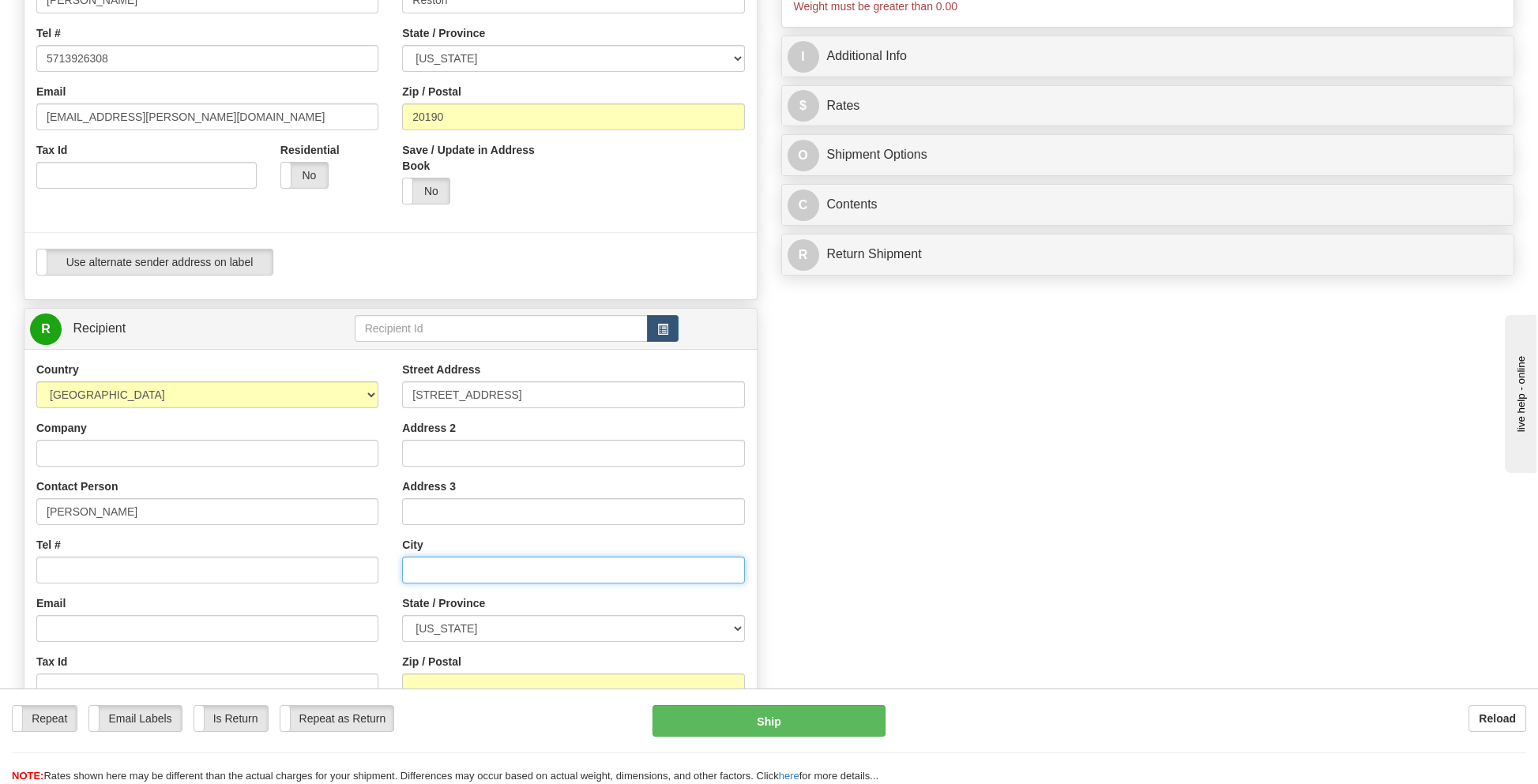
click at [460, 566] on input "text" at bounding box center [573, 570] width 342 height 26
type input "Ainsworth"
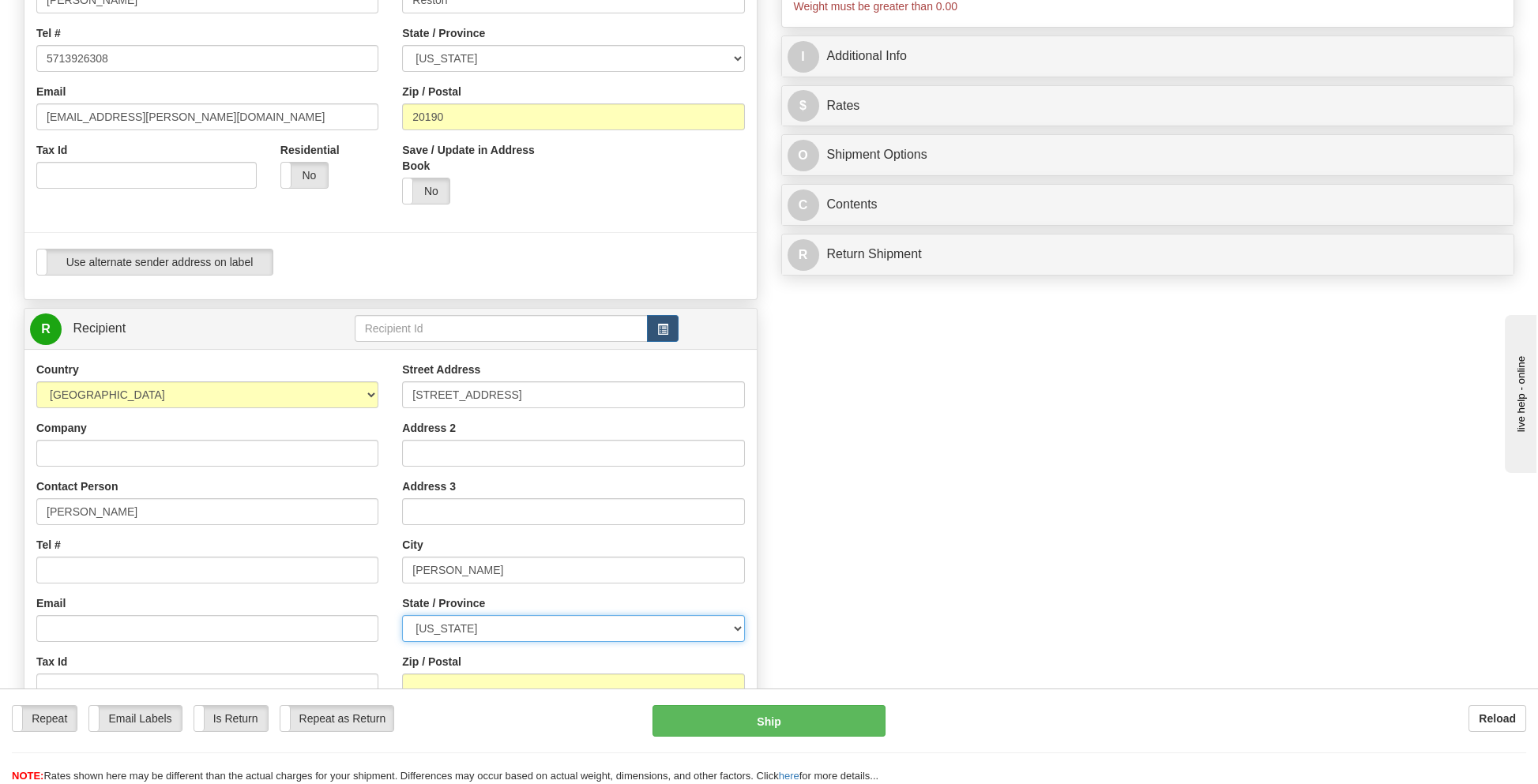
select select "IA"
type input "52201"
click at [79, 553] on div "Tel #" at bounding box center [207, 559] width 342 height 47
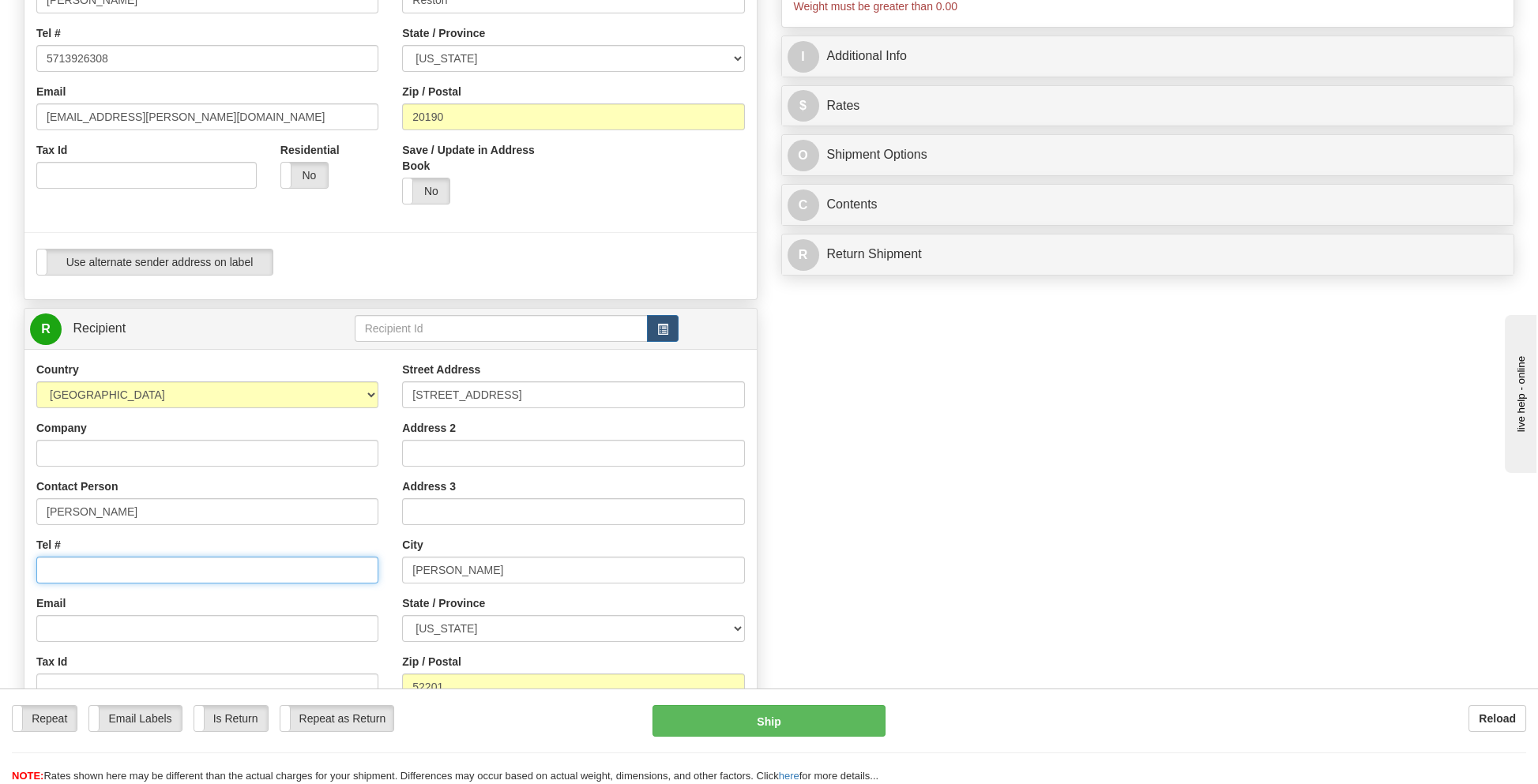
click at [83, 569] on input "Tel #" at bounding box center [207, 570] width 342 height 26
type input "5713926308"
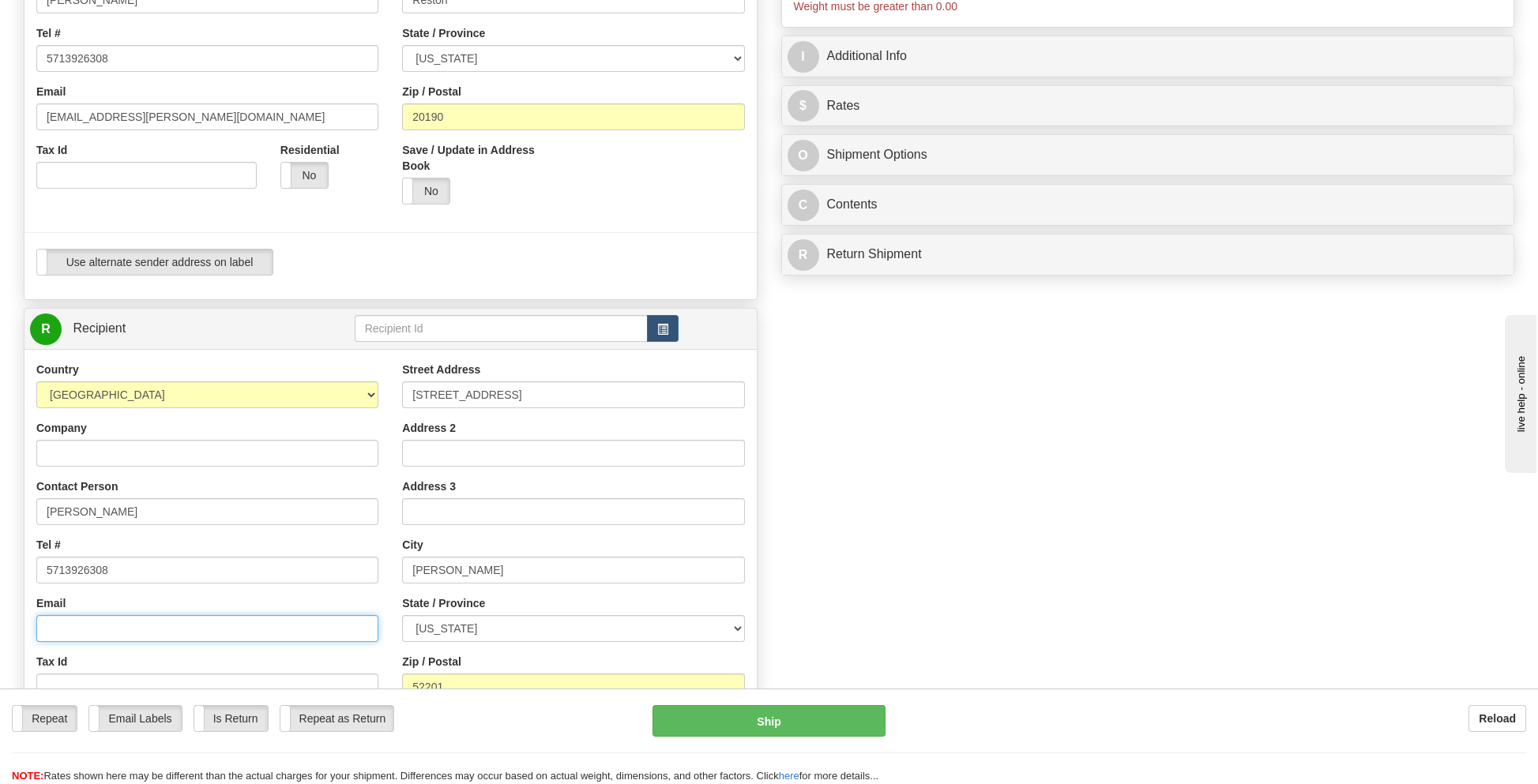
click at [107, 623] on input "Email" at bounding box center [207, 628] width 342 height 26
type input "[EMAIL_ADDRESS][PERSON_NAME][DOMAIN_NAME]"
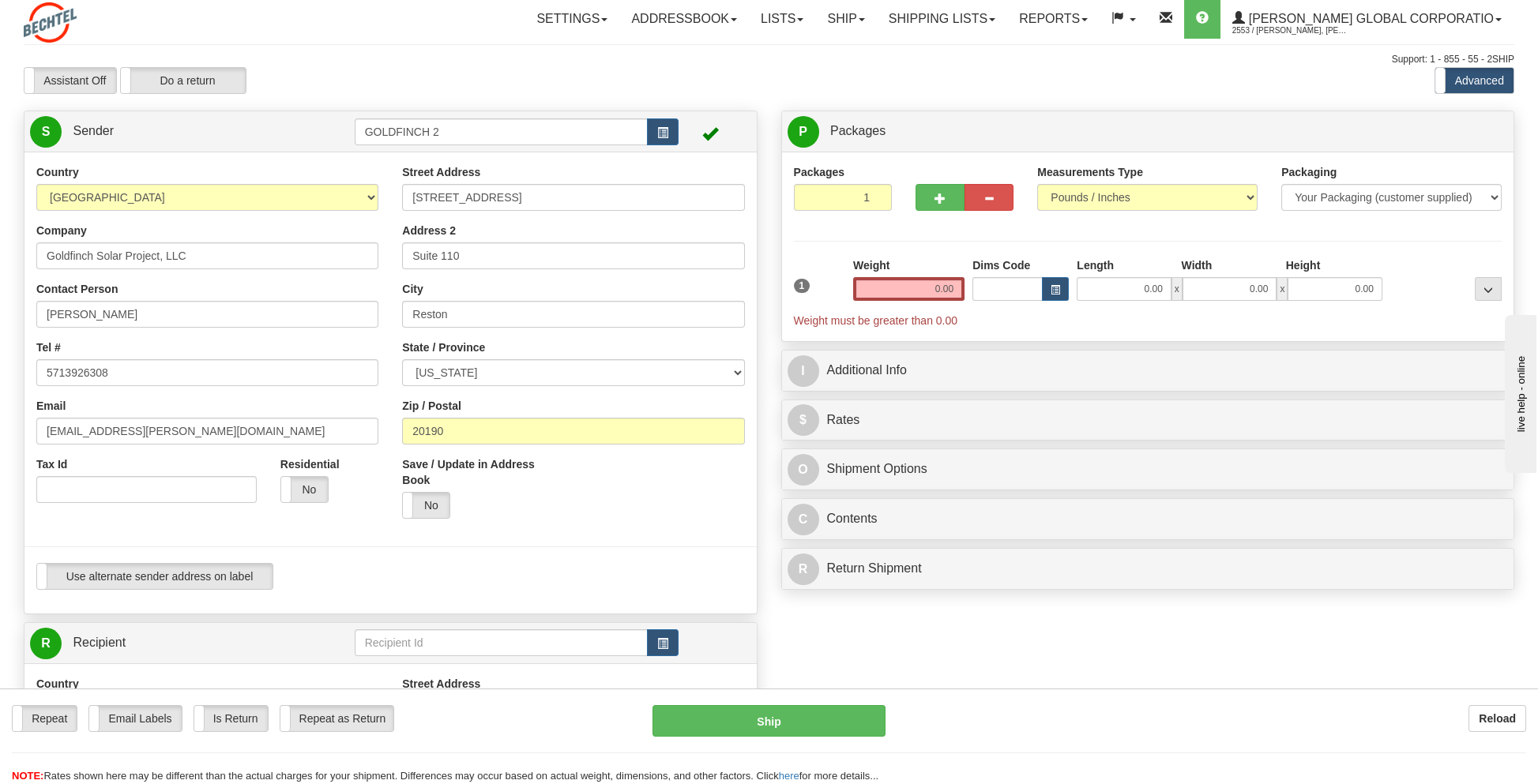
scroll to position [0, 0]
click at [1367, 197] on select "Your Packaging (customer supplied) Envelope (carrier supplied) Pack (carrier su…" at bounding box center [1392, 199] width 220 height 26
select select "2"
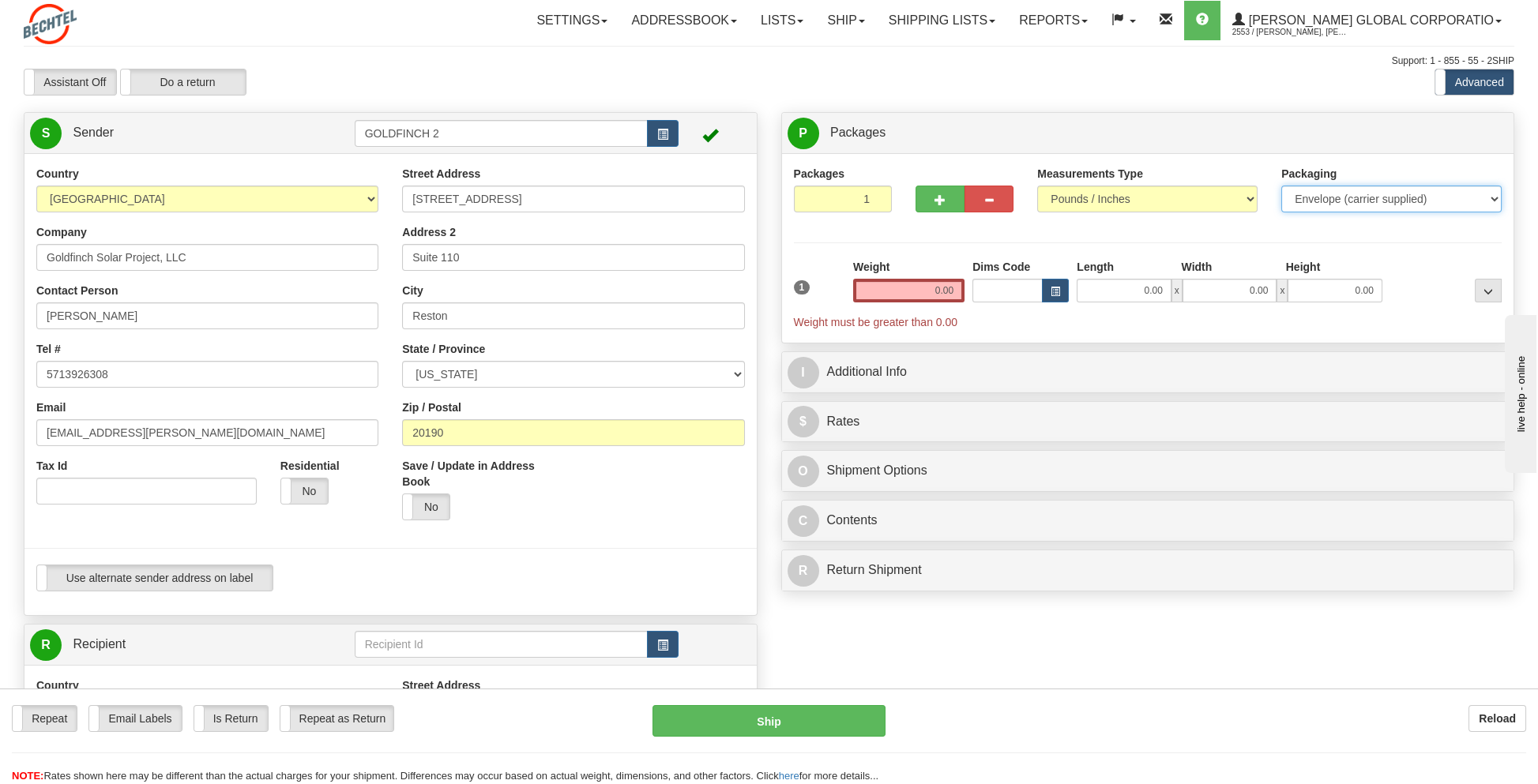
click at [1282, 186] on select "Your Packaging (customer supplied) Envelope (carrier supplied) Pack (carrier su…" at bounding box center [1392, 199] width 220 height 26
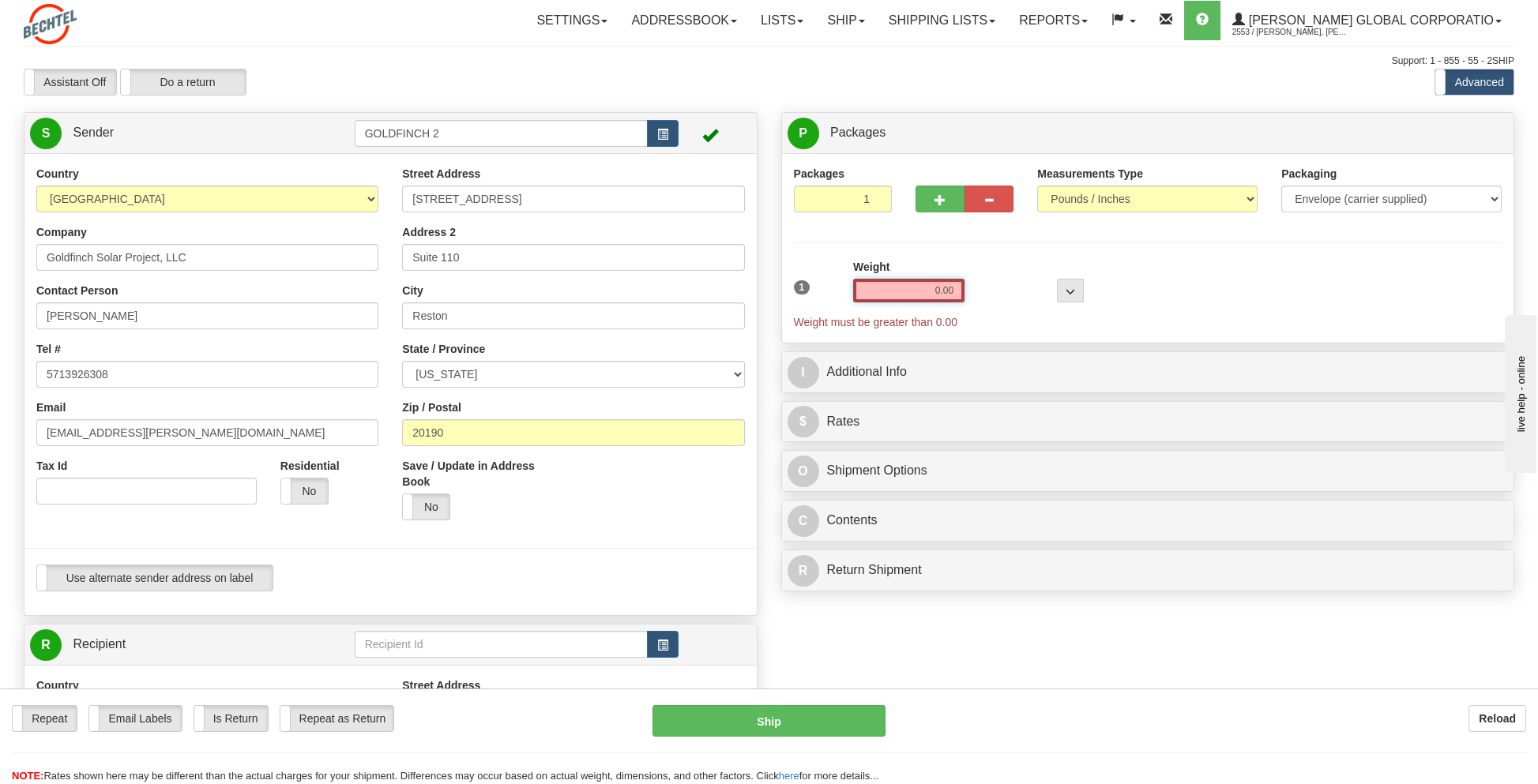
drag, startPoint x: 916, startPoint y: 291, endPoint x: 977, endPoint y: 291, distance: 61.0
click at [977, 291] on div "1 Weight 0.00 Dims Code 0 x" at bounding box center [1148, 294] width 717 height 71
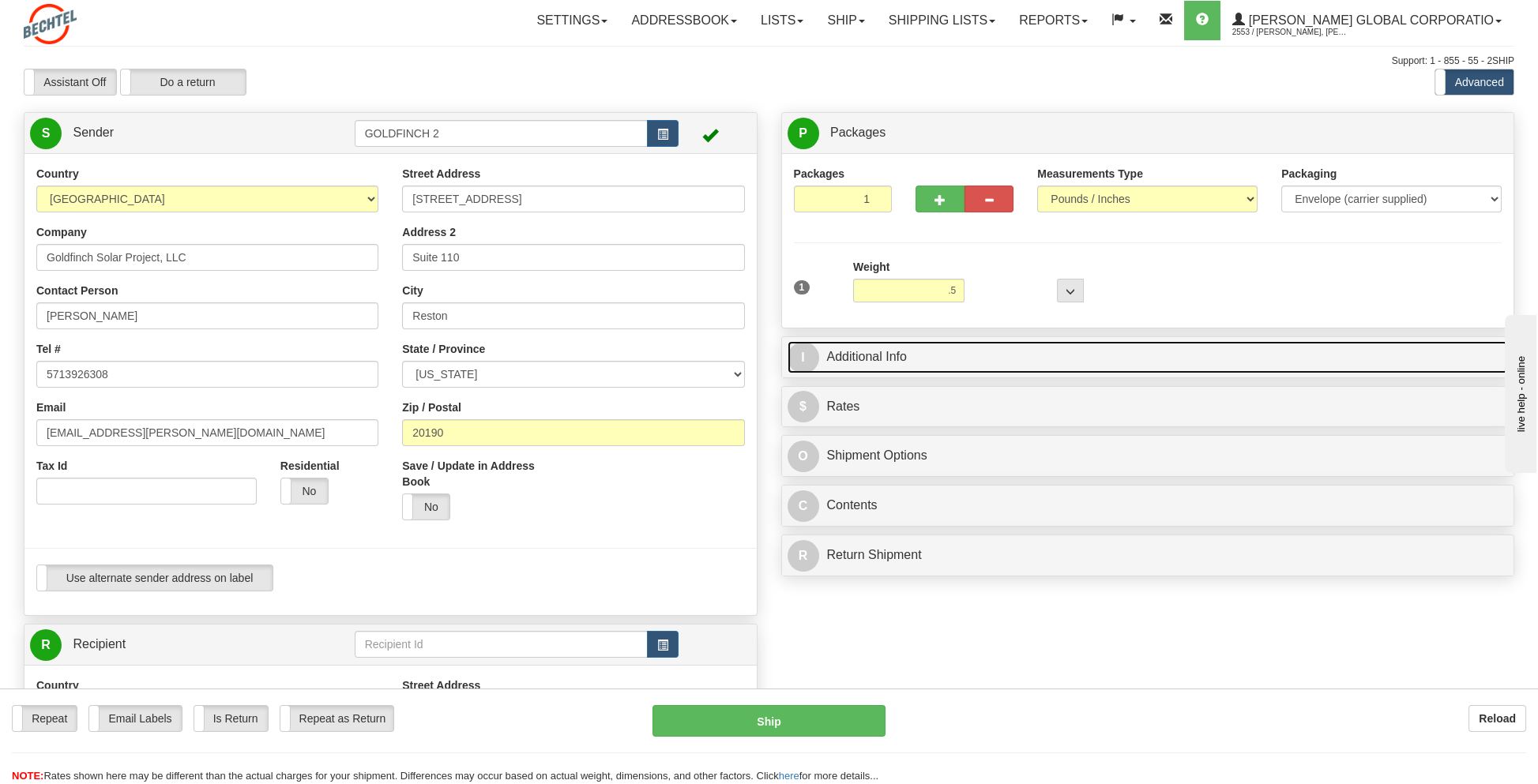
type input "0.50"
click at [859, 355] on link "I Additional Info" at bounding box center [1148, 357] width 721 height 33
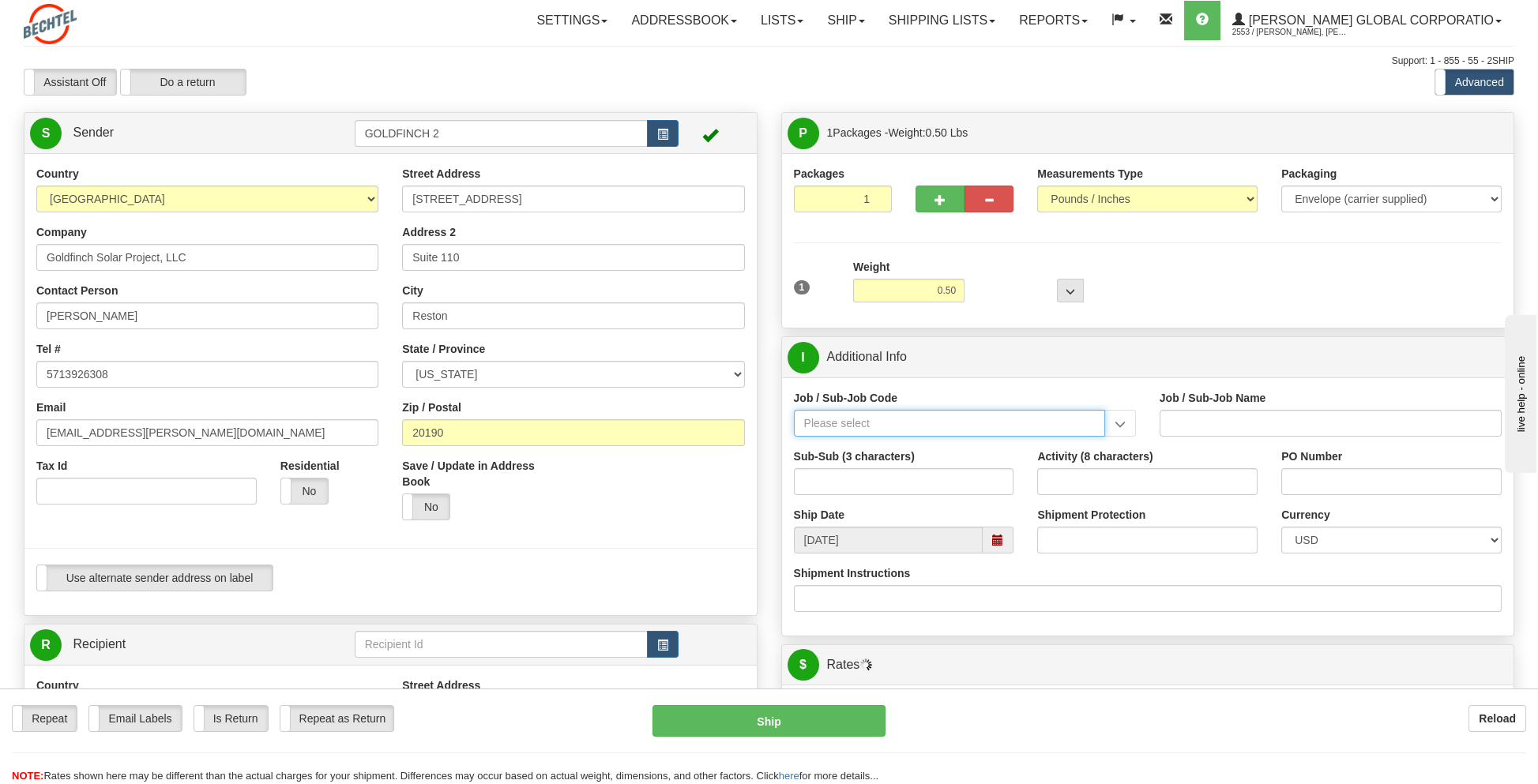
click at [819, 426] on input "Job / Sub-Job Code" at bounding box center [949, 423] width 311 height 26
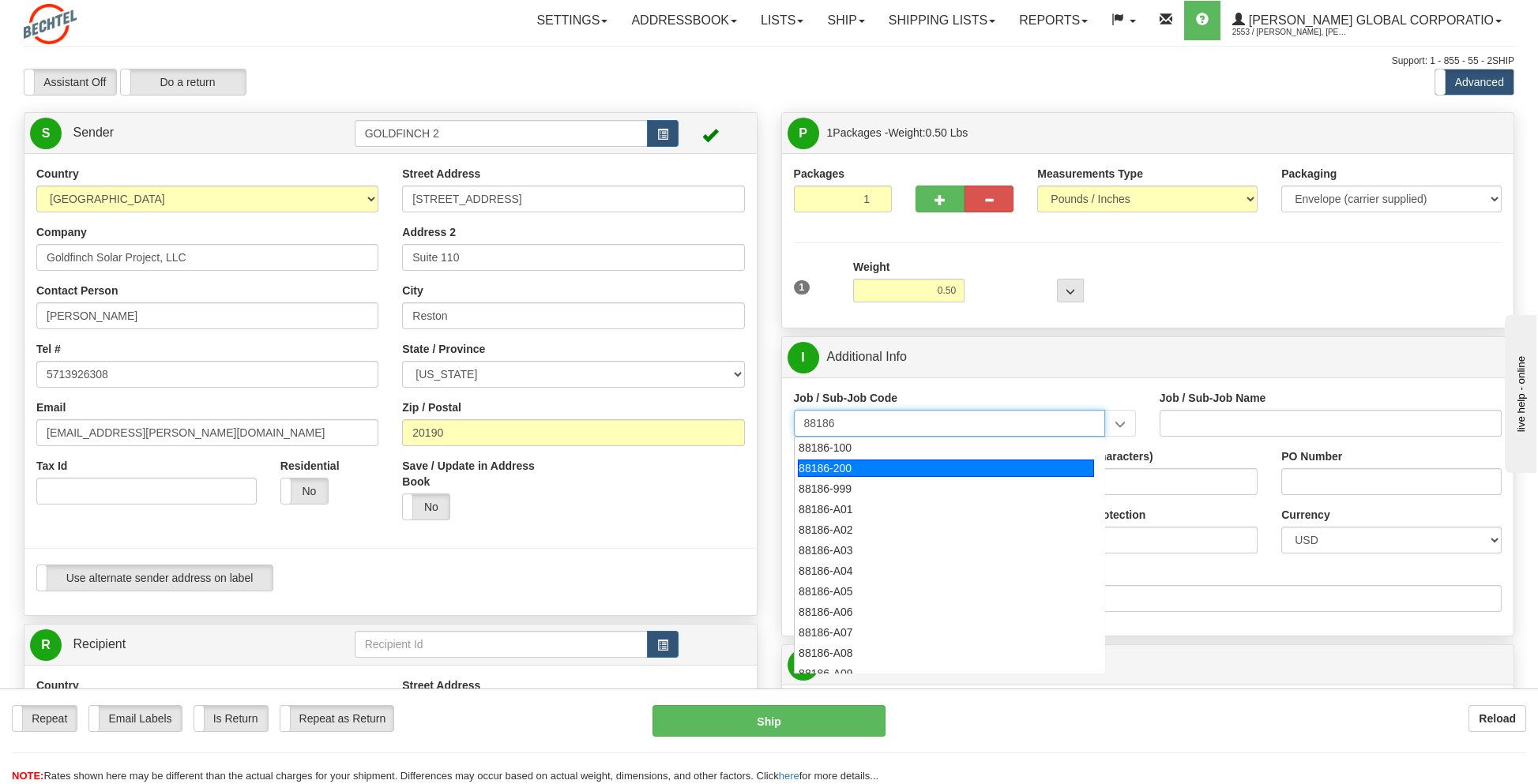
click at [821, 469] on div "88186-200" at bounding box center [946, 469] width 296 height 18
type input "88186-200"
type input "GOLDFINCH SOLAR - THIRD PARTY COSTS"
type input "88186-200"
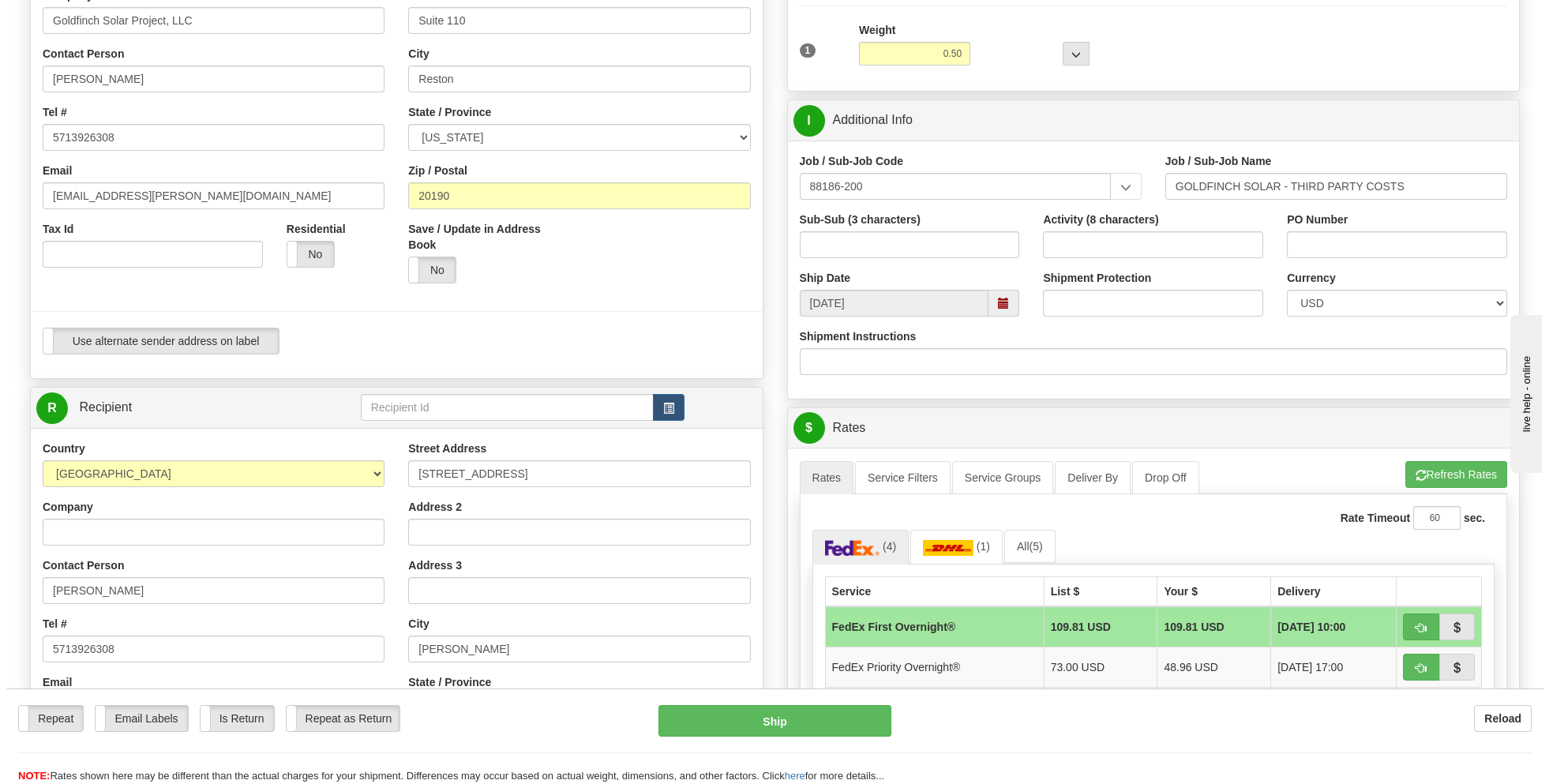
scroll to position [315, 0]
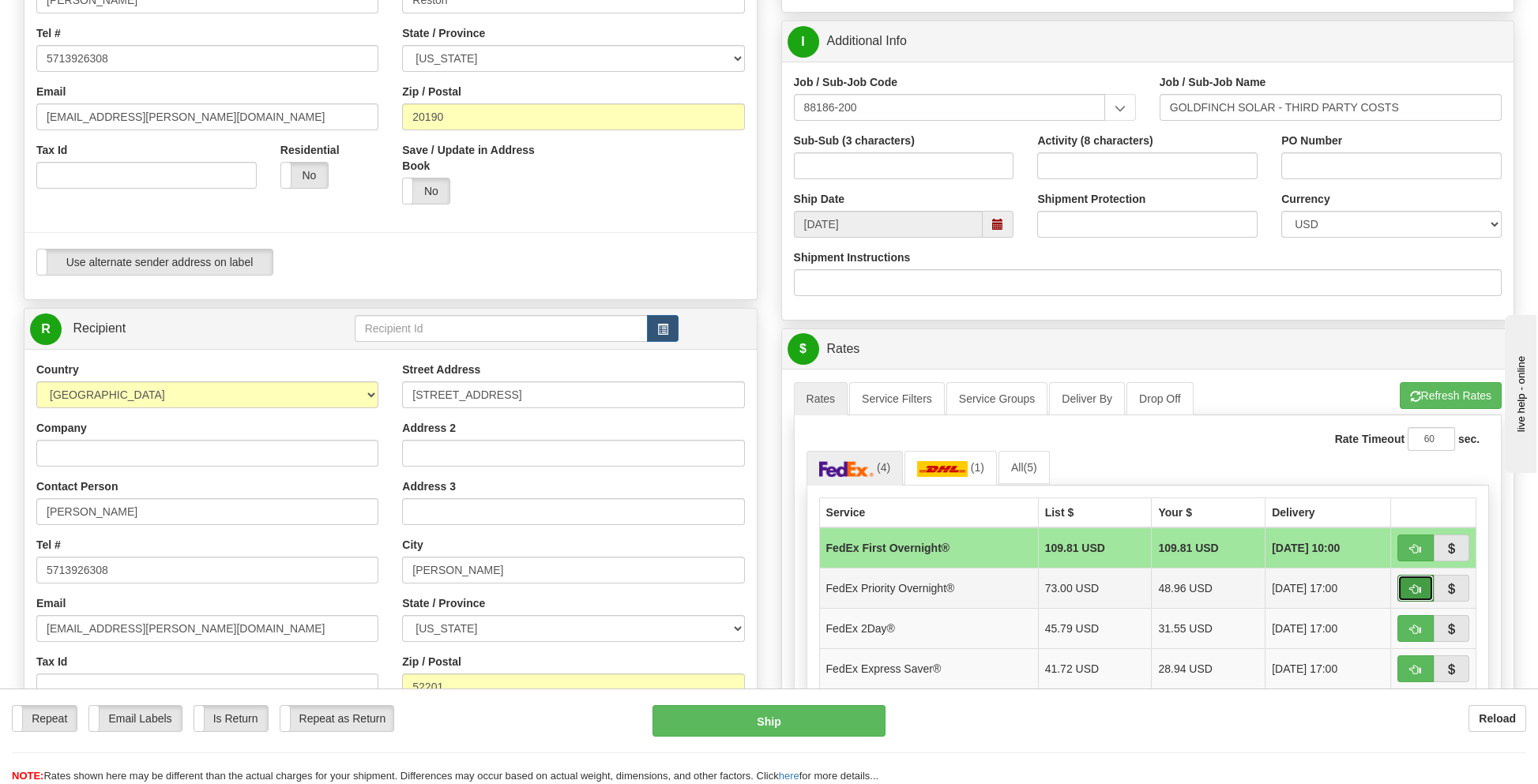
click at [1408, 584] on button "button" at bounding box center [1415, 588] width 36 height 26
type input "01"
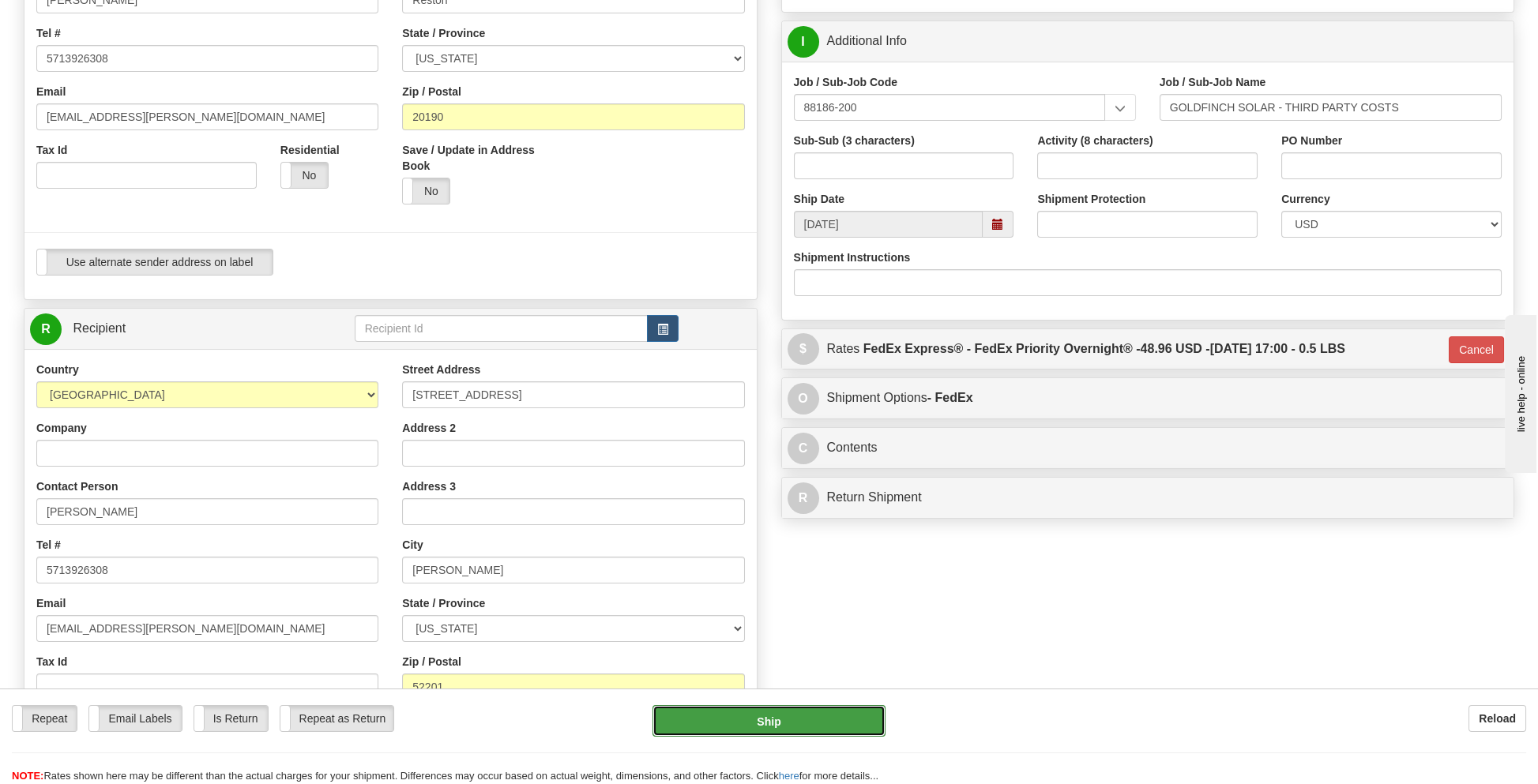
click at [805, 712] on button "Ship" at bounding box center [768, 721] width 232 height 32
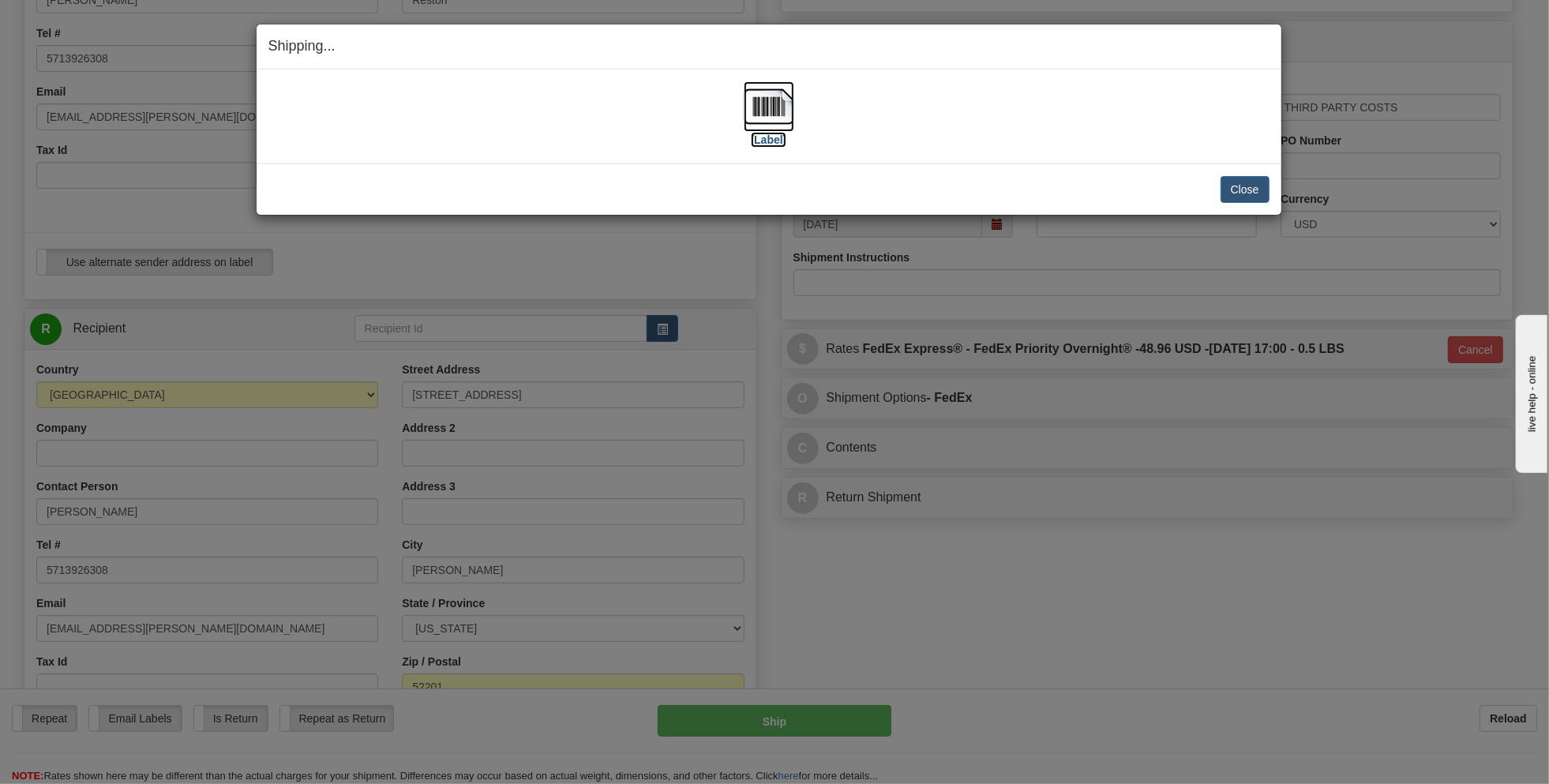
click at [767, 137] on label "[Label]" at bounding box center [768, 140] width 36 height 16
click at [1240, 187] on button "Close" at bounding box center [1246, 189] width 49 height 26
click at [1239, 191] on button "Close" at bounding box center [1246, 189] width 49 height 26
click at [1233, 187] on button "Close" at bounding box center [1246, 189] width 49 height 26
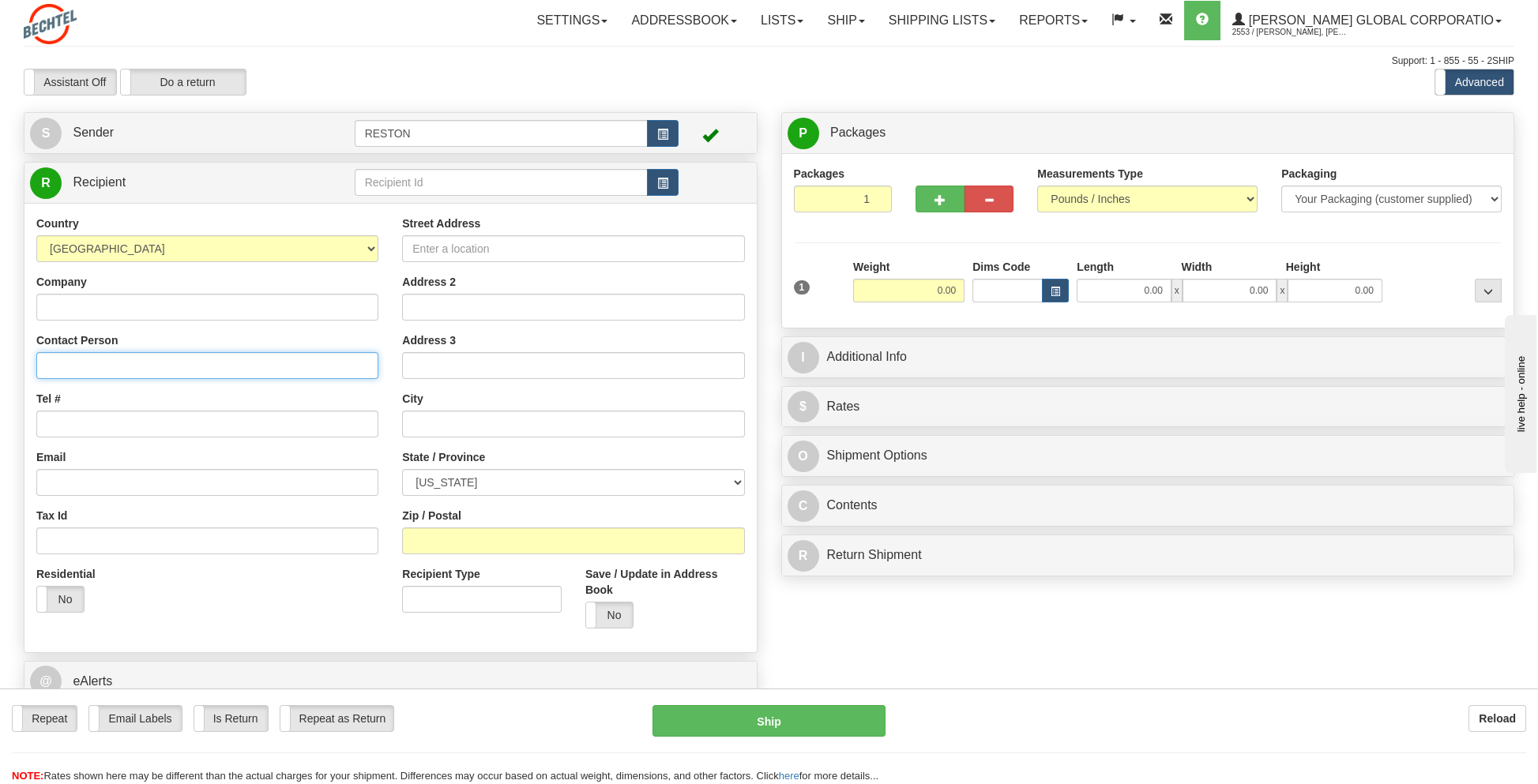
click at [80, 364] on input "Contact Person" at bounding box center [207, 366] width 342 height 26
click at [76, 305] on input "Company" at bounding box center [207, 307] width 342 height 26
click at [71, 307] on input "Company" at bounding box center [207, 307] width 342 height 26
click at [78, 374] on input "Contact Person" at bounding box center [207, 366] width 342 height 26
click at [88, 368] on input "Michael Lord / Elizabeth Rice Lord" at bounding box center [207, 366] width 342 height 26
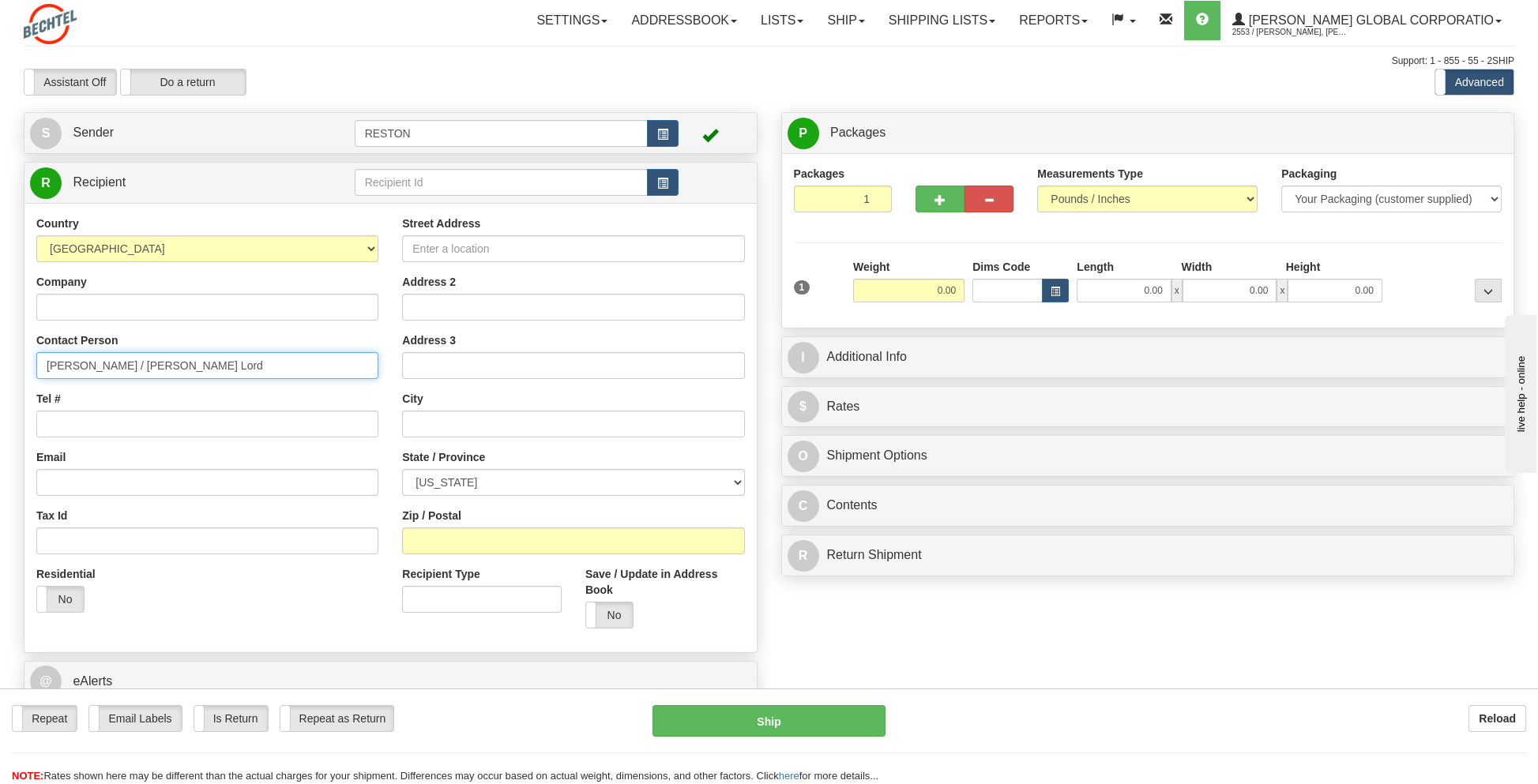
type input "Michael T. Lord / Elizabeth Rice Lord"
click at [128, 431] on input "Tel #" at bounding box center [207, 424] width 342 height 26
click at [117, 423] on input "Tel #" at bounding box center [207, 424] width 342 height 26
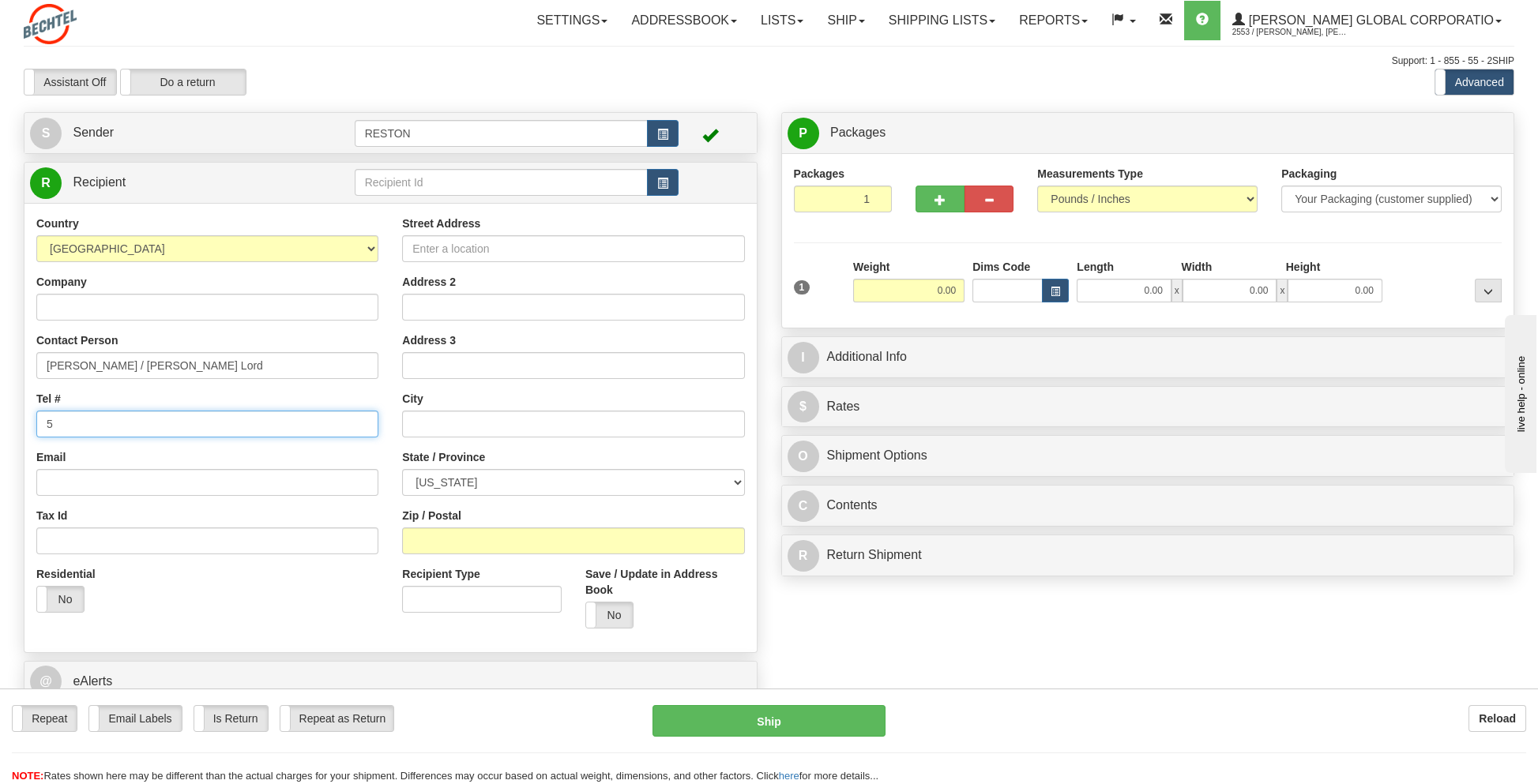
type input "5"
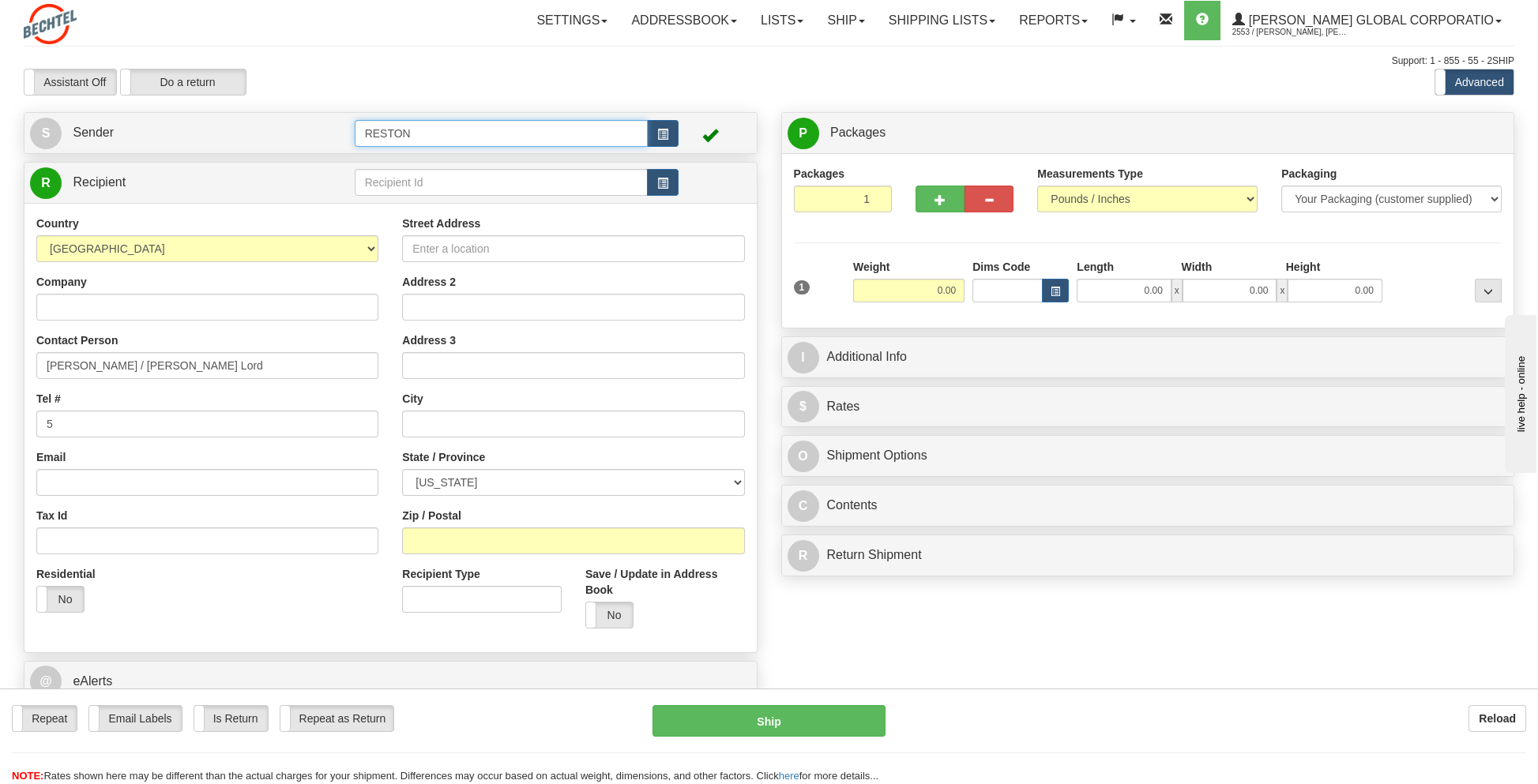
drag, startPoint x: 423, startPoint y: 132, endPoint x: 316, endPoint y: 143, distance: 107.6
click at [316, 141] on tr "S Sender RESTON" at bounding box center [390, 133] width 721 height 33
click at [393, 174] on div "GOLDFINCH 2" at bounding box center [498, 178] width 279 height 18
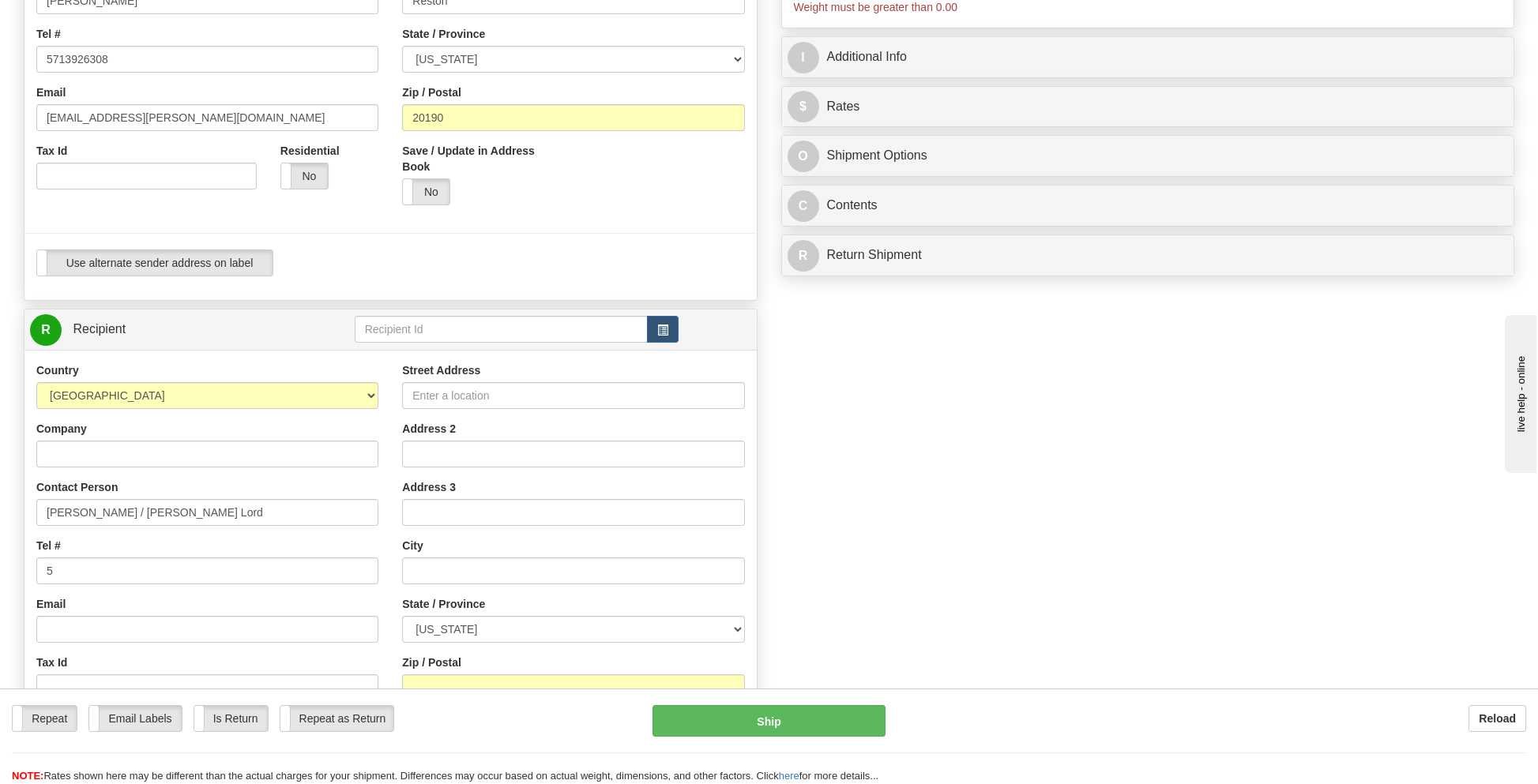
scroll to position [315, 0]
type input "GOLDFINCH 2"
click at [73, 566] on input "5" at bounding box center [207, 570] width 342 height 26
type input "5713926308"
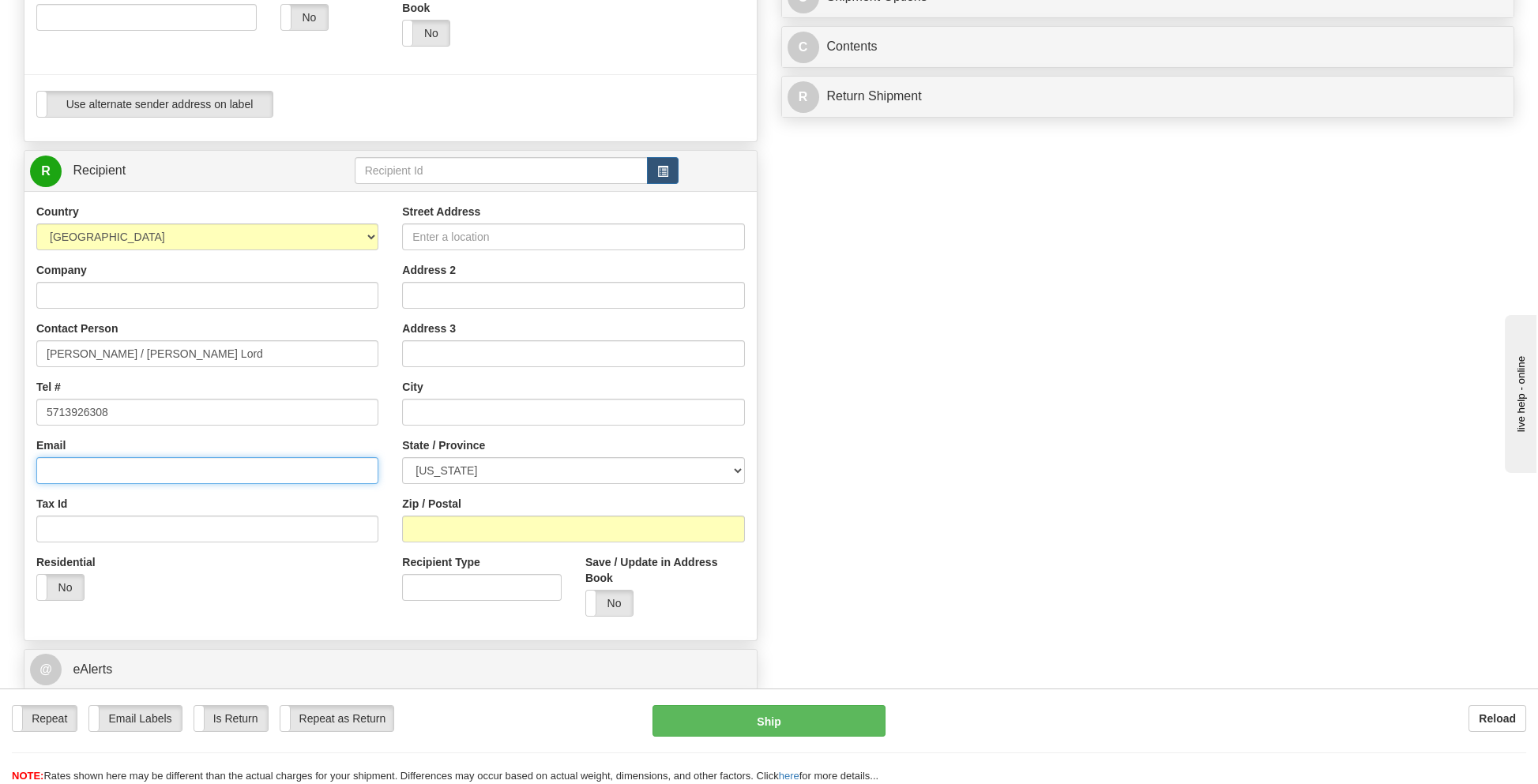
click at [90, 473] on input "Email" at bounding box center [207, 470] width 342 height 26
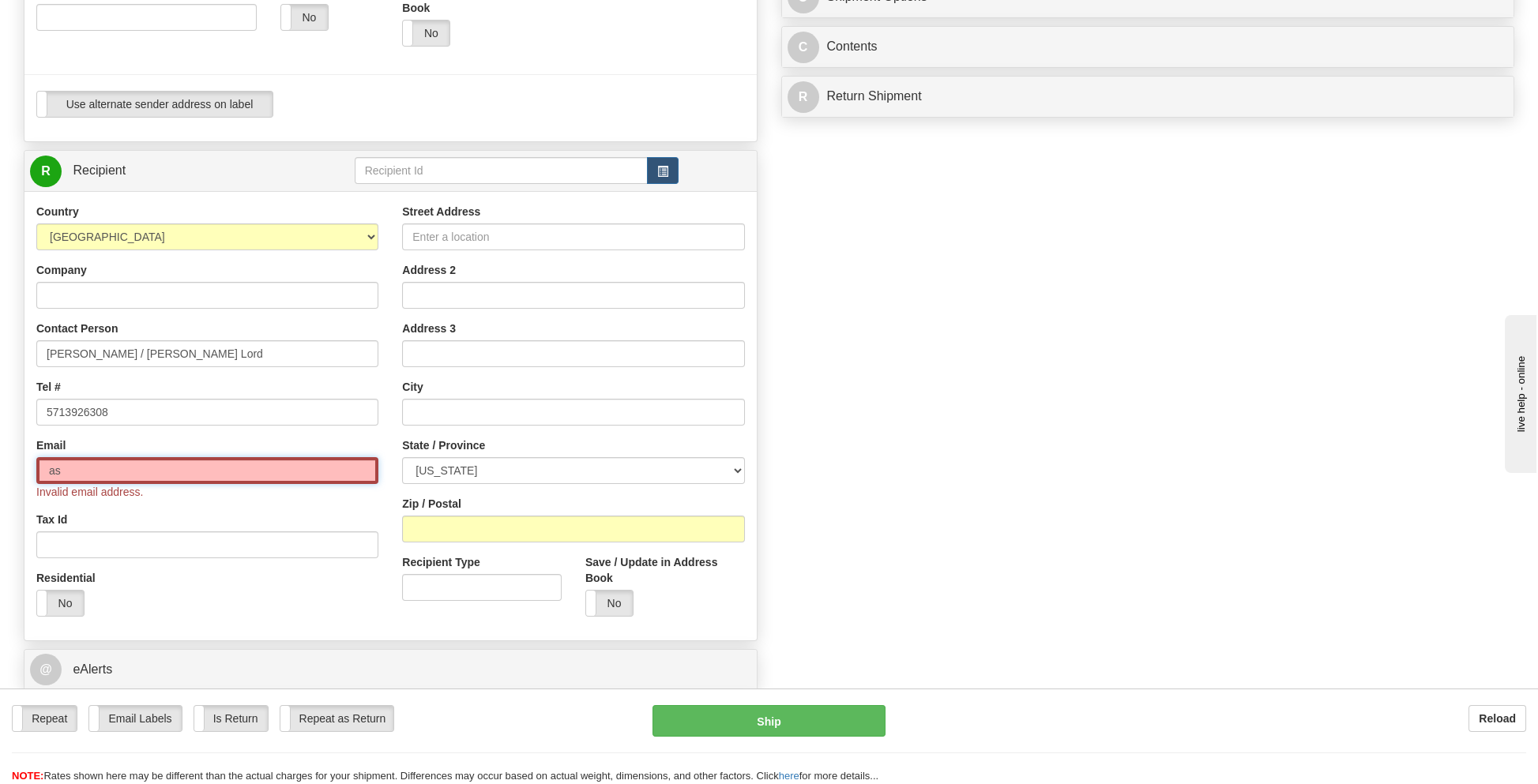
click at [88, 473] on input "as" at bounding box center [207, 470] width 342 height 26
type input "[EMAIL_ADDRESS][PERSON_NAME][DOMAIN_NAME]"
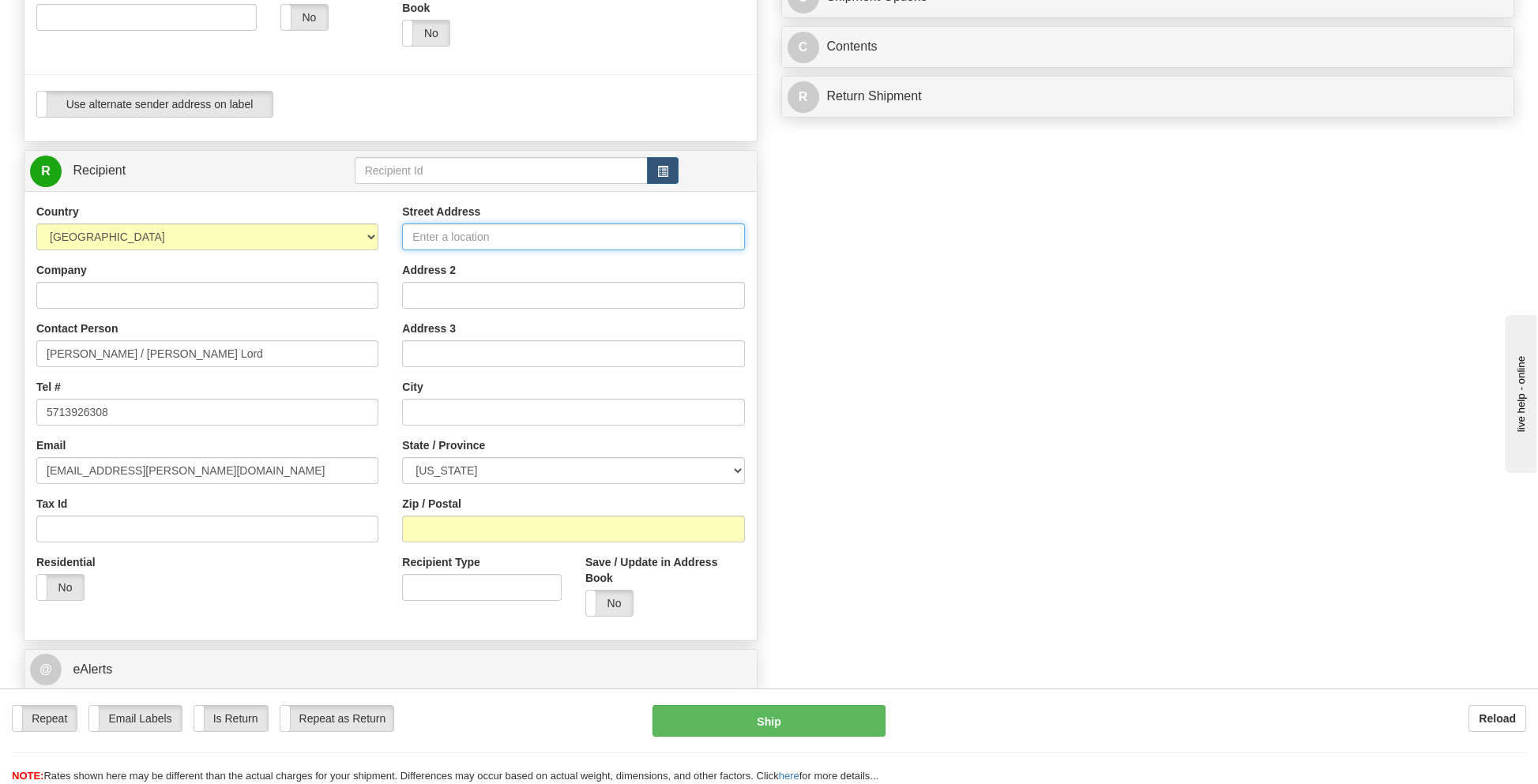
click at [468, 233] on input "Street Address" at bounding box center [573, 237] width 342 height 26
type input "3140 Eastview Circle Drive"
type input "Riverside"
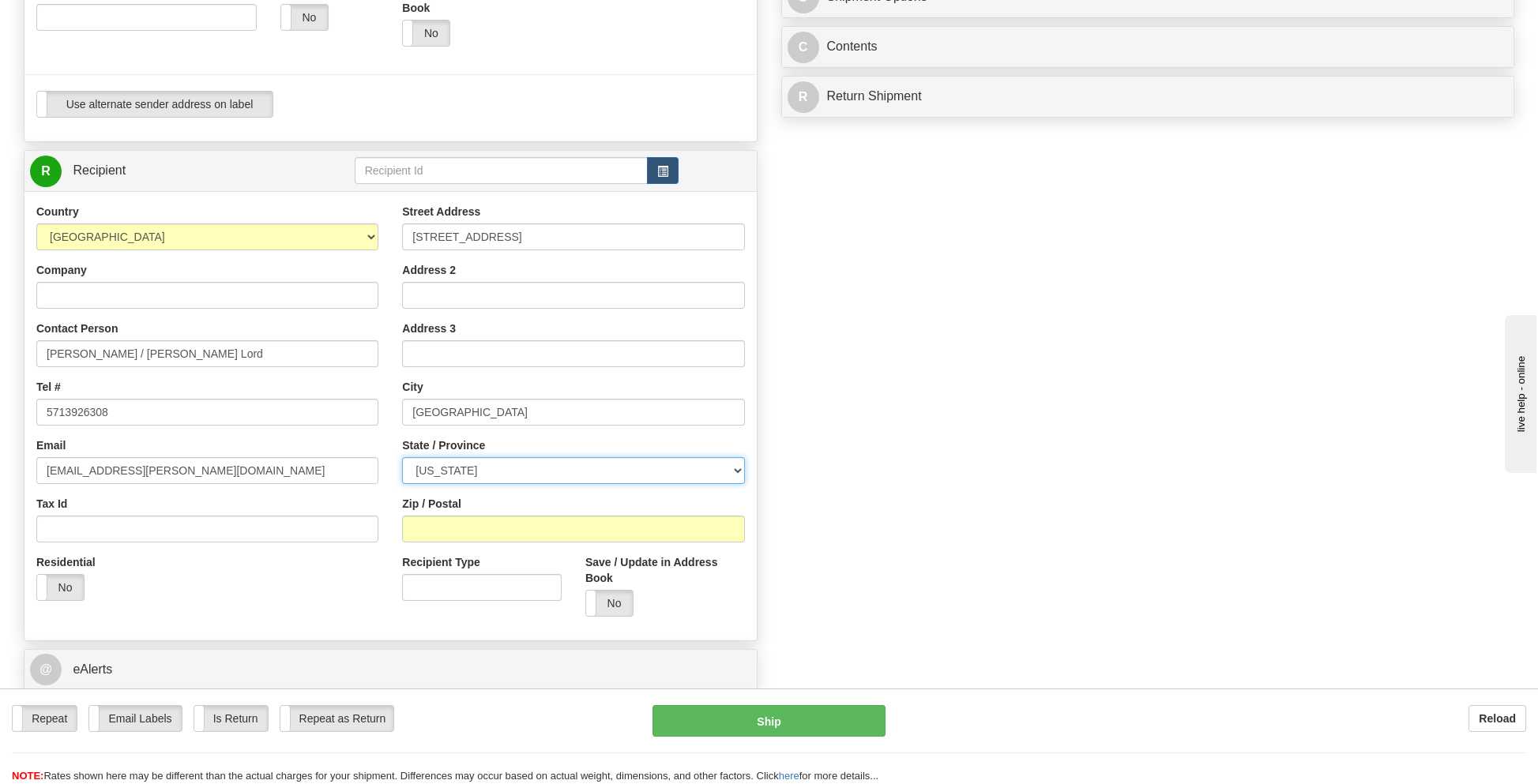
select select "IA"
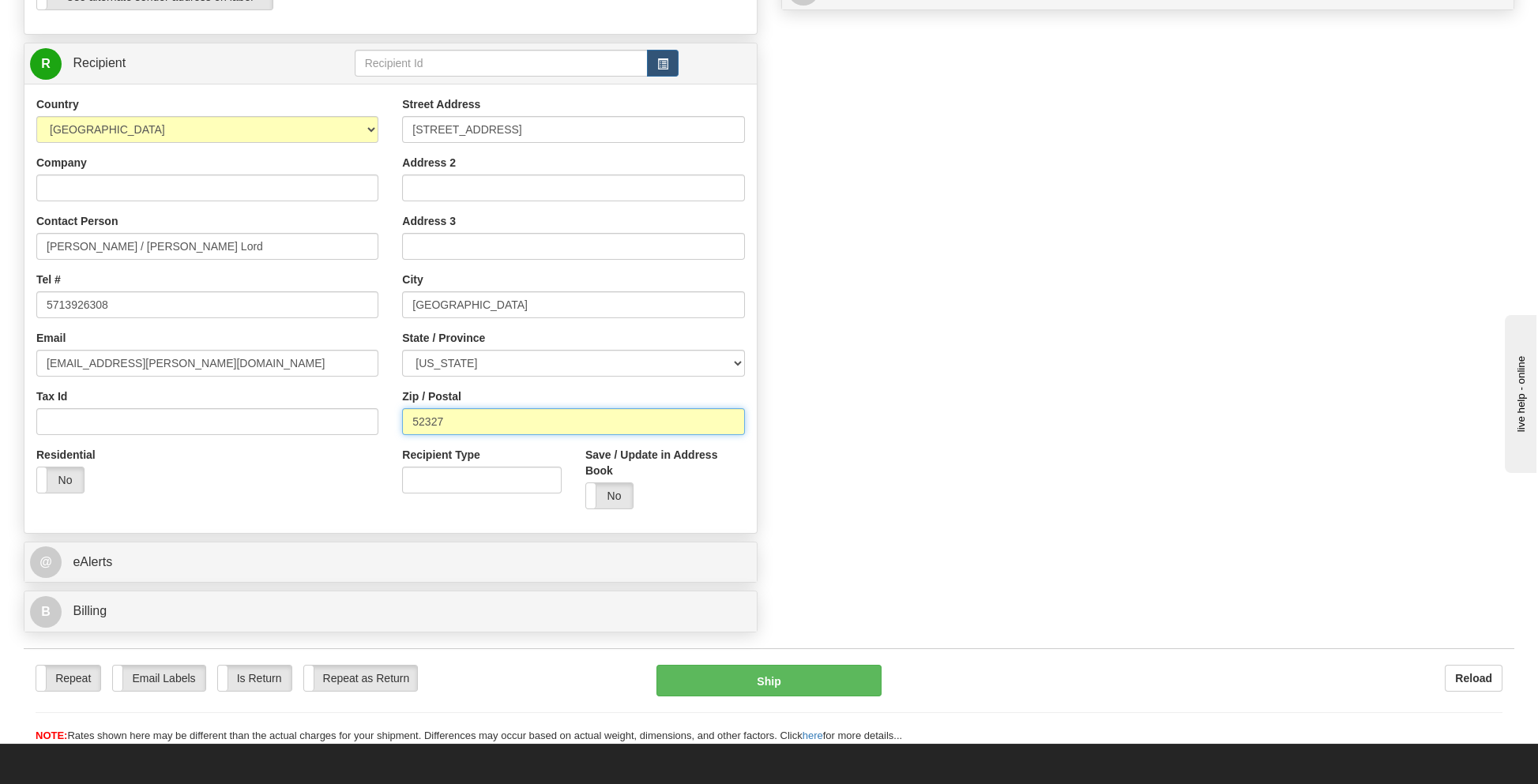
scroll to position [632, 0]
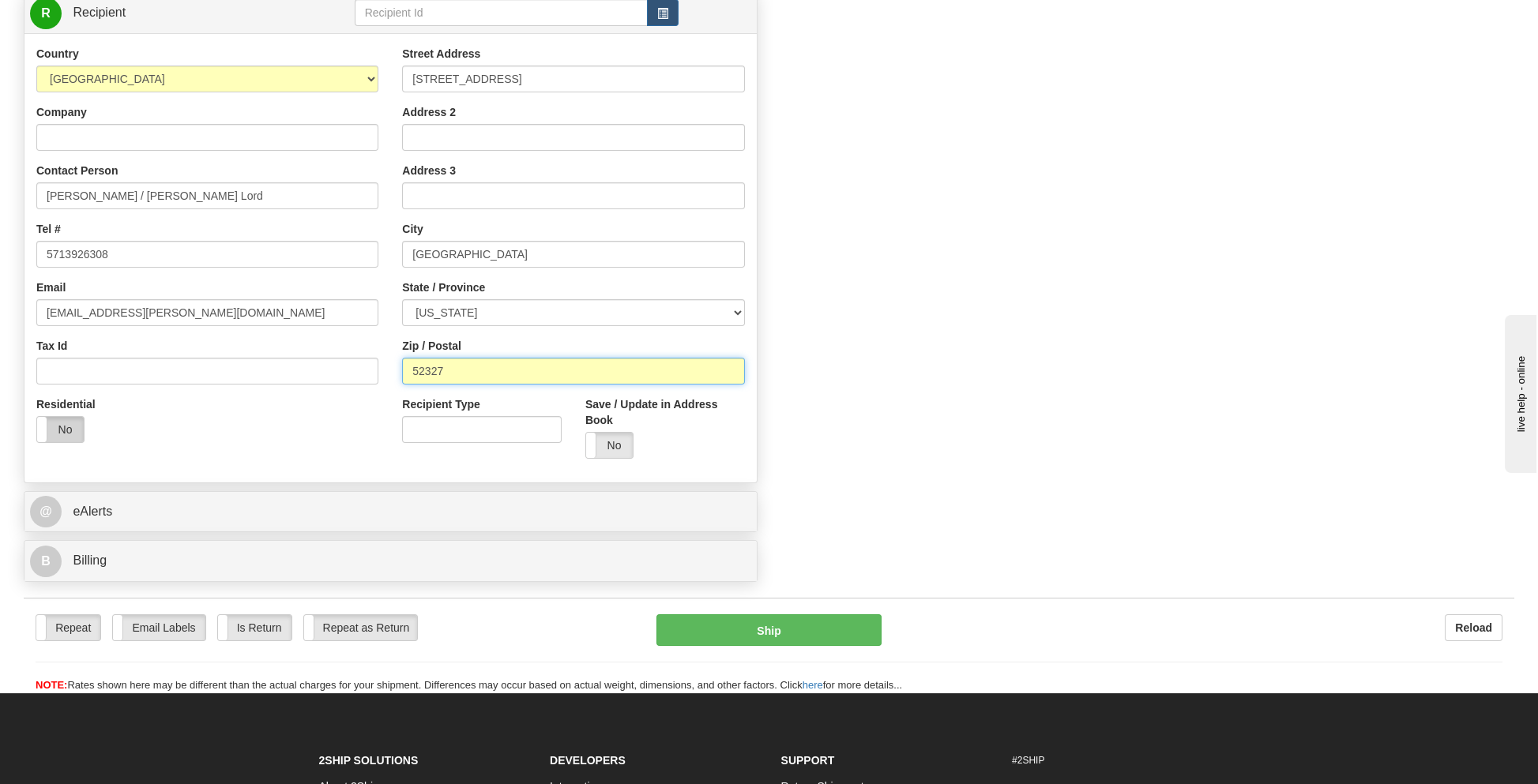
type input "52327"
click at [60, 430] on label "No" at bounding box center [60, 429] width 47 height 26
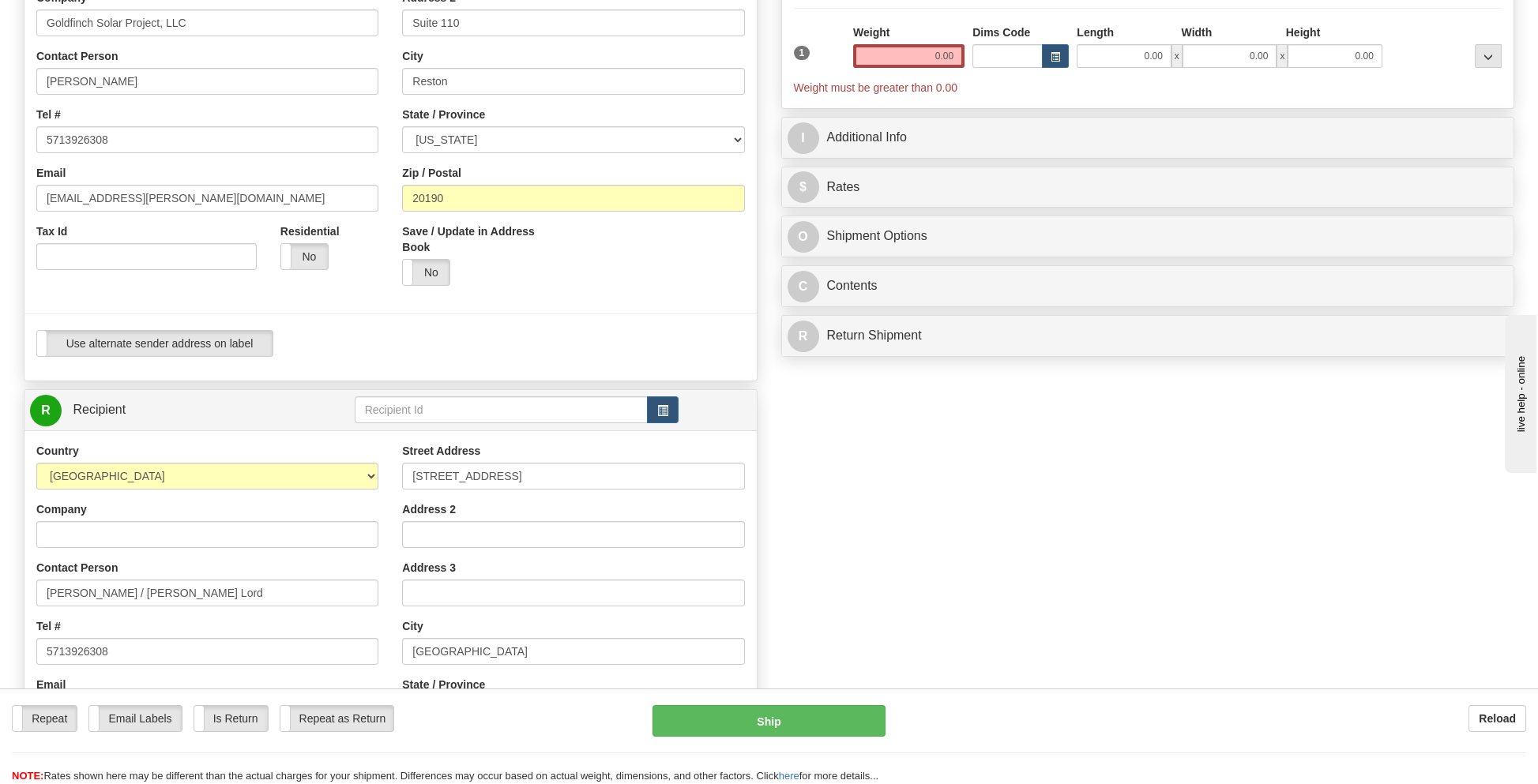
scroll to position [158, 0]
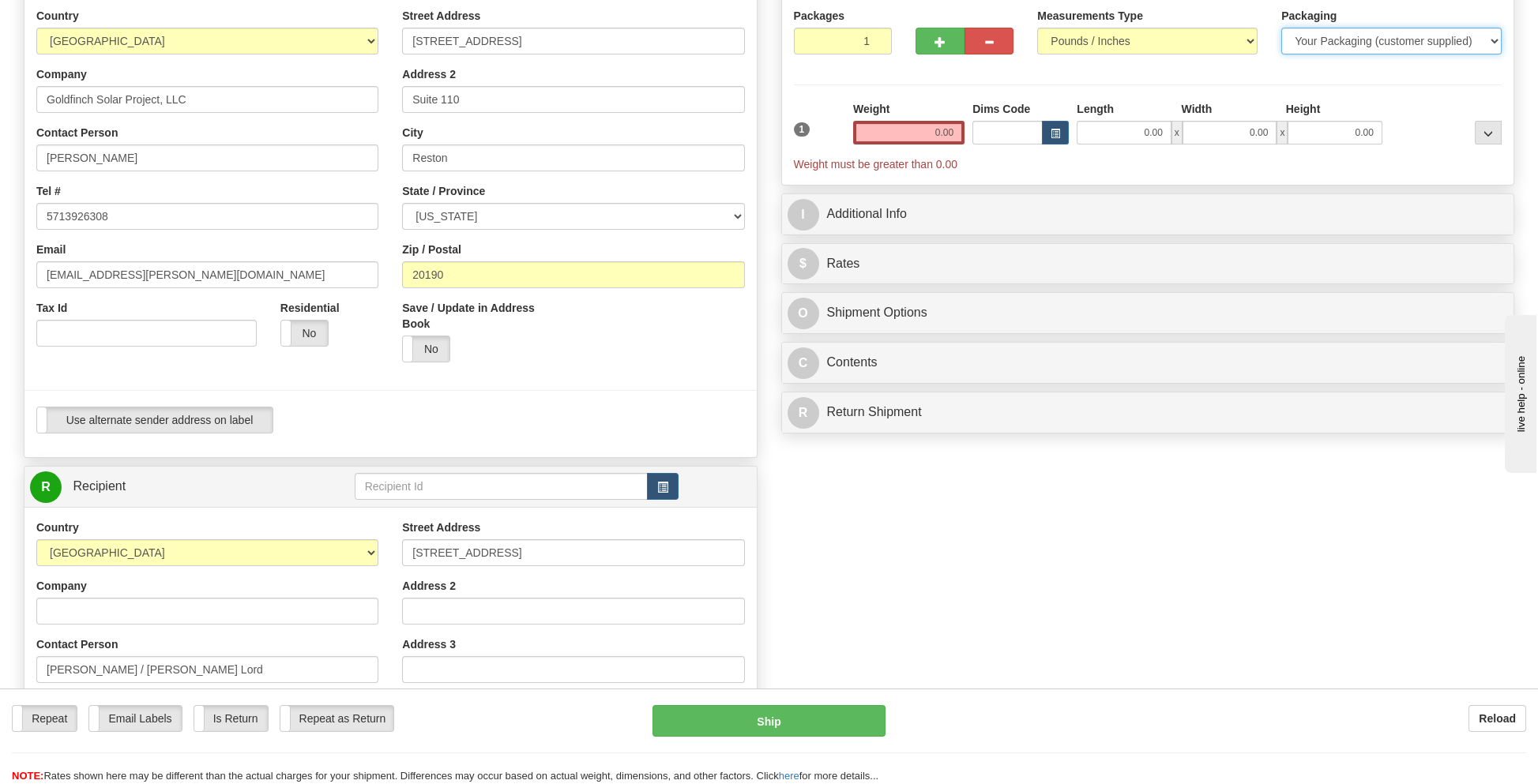
click at [1310, 45] on select "Your Packaging (customer supplied) Envelope (carrier supplied) Pack (carrier su…" at bounding box center [1392, 41] width 220 height 26
select select "2"
click at [1282, 27] on select "Your Packaging (customer supplied) Envelope (carrier supplied) Pack (carrier su…" at bounding box center [1392, 41] width 220 height 26
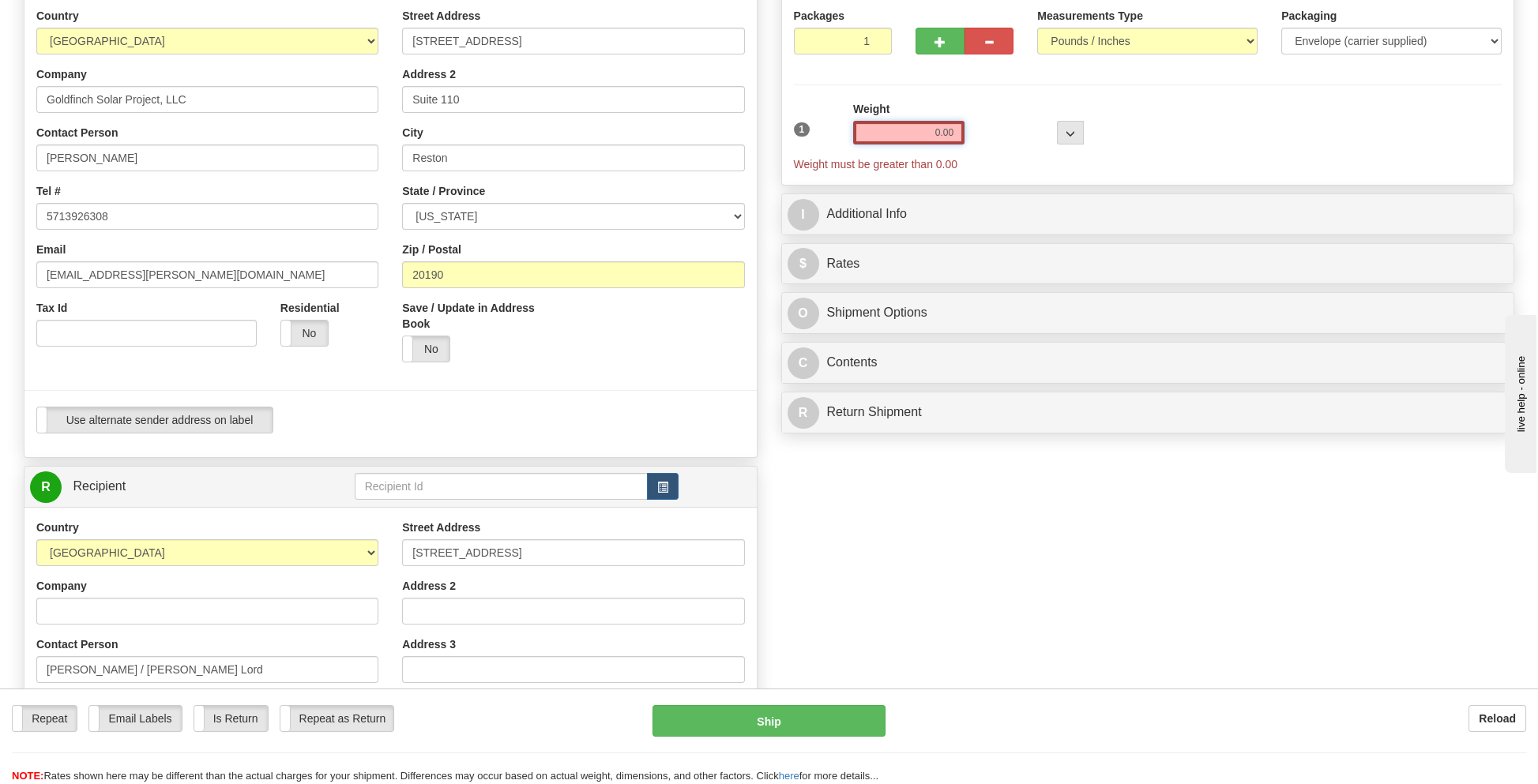
drag, startPoint x: 889, startPoint y: 130, endPoint x: 981, endPoint y: 131, distance: 92.0
click at [981, 131] on div "1 Weight 0.00 Dims Code 0 x" at bounding box center [1148, 137] width 717 height 71
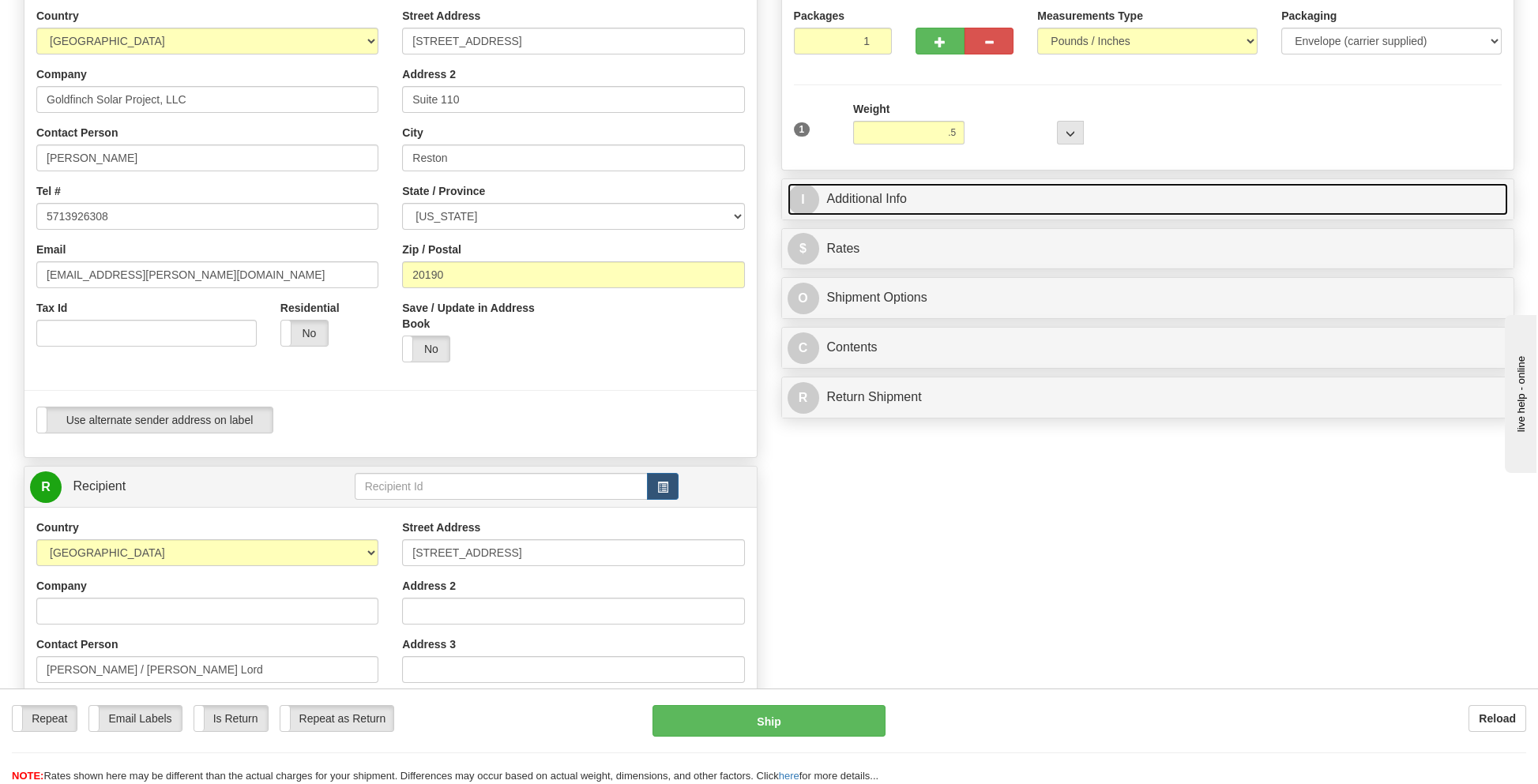
type input "0.50"
click at [884, 191] on link "I Additional Info" at bounding box center [1148, 199] width 721 height 33
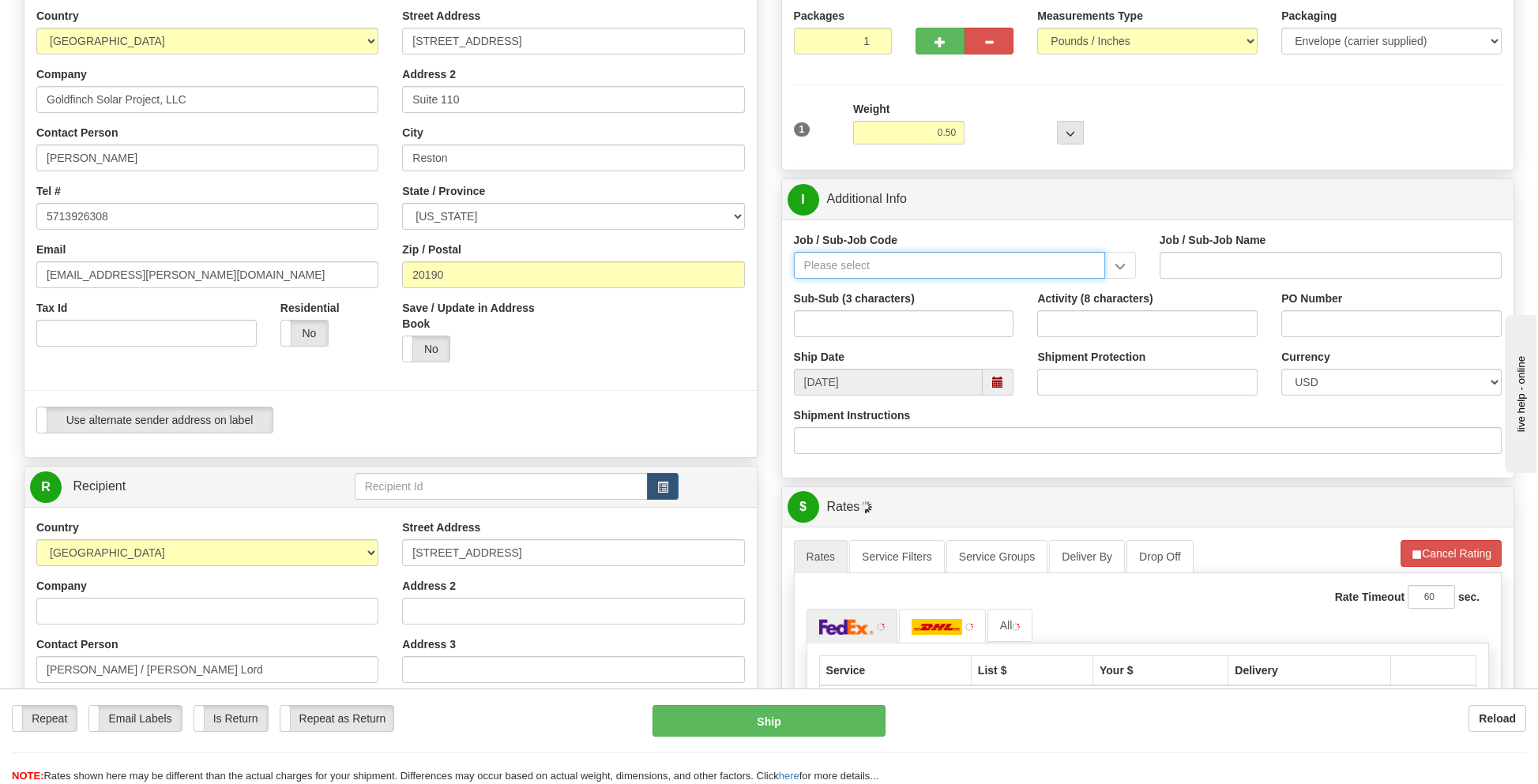
click at [844, 265] on input "Job / Sub-Job Code" at bounding box center [949, 265] width 311 height 26
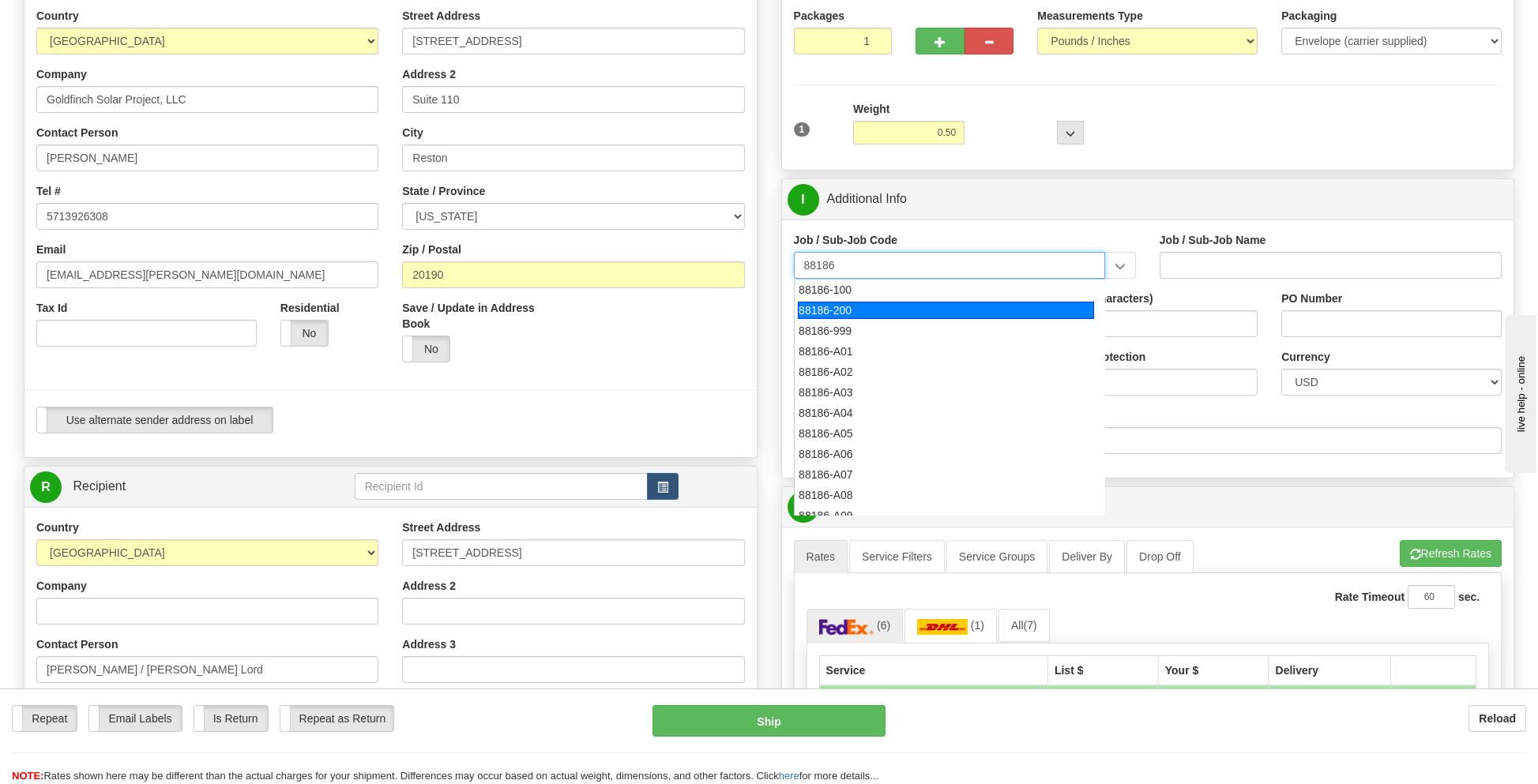
click at [839, 305] on div "88186-200" at bounding box center [946, 310] width 296 height 18
type input "88186-200"
type input "GOLDFINCH SOLAR - THIRD PARTY COSTS"
type input "88186-200"
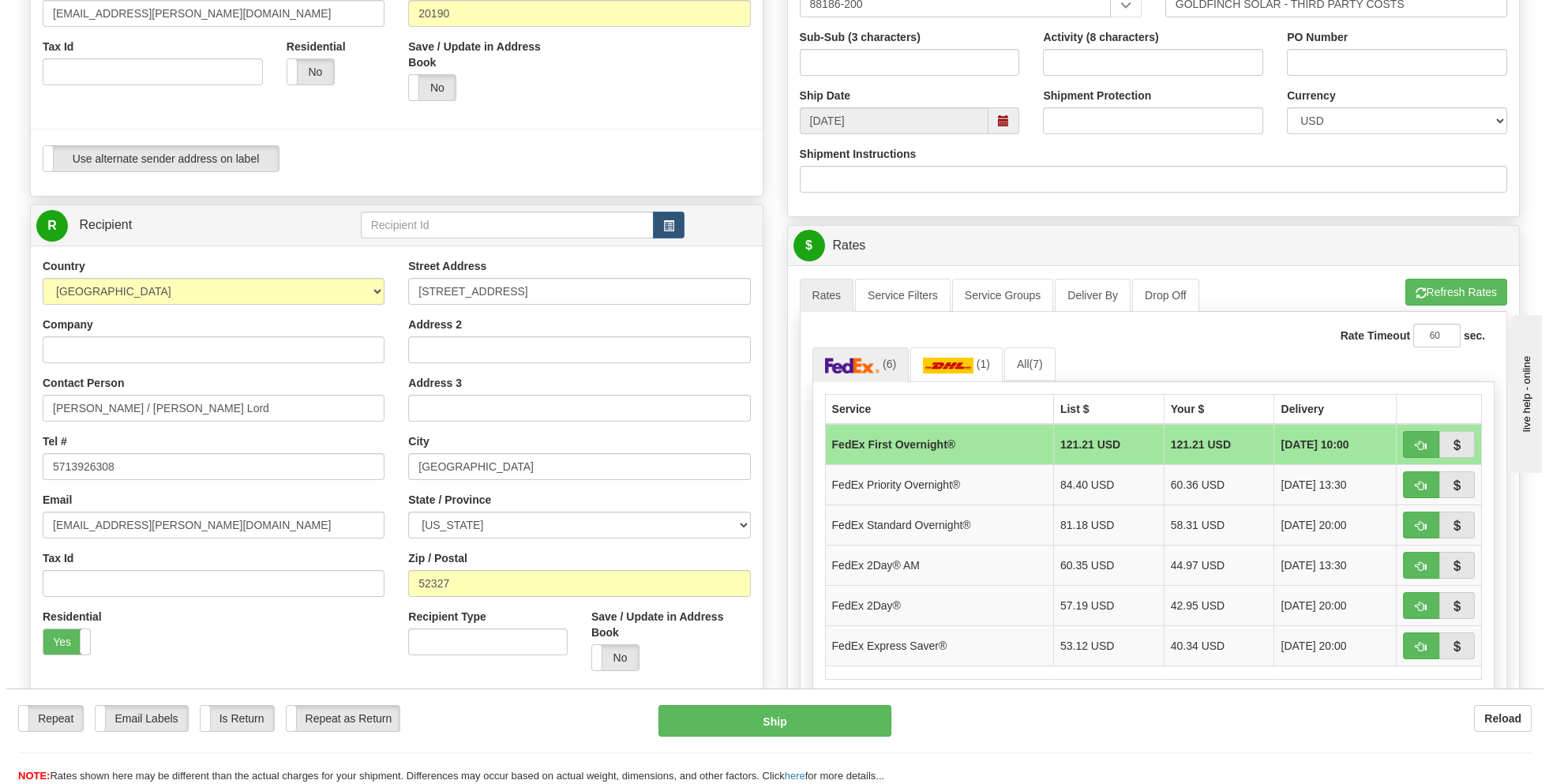
scroll to position [474, 0]
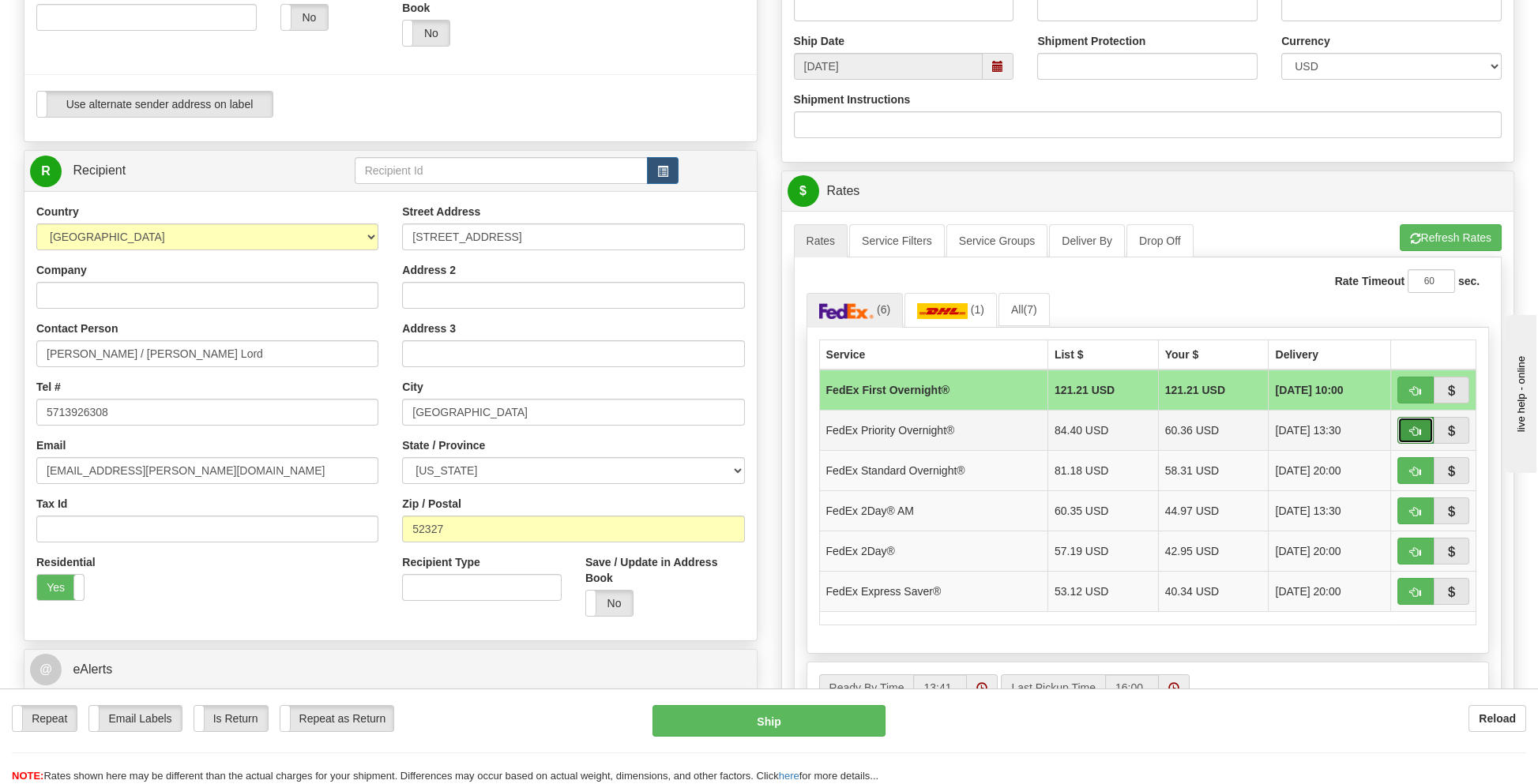
click at [1415, 420] on button "button" at bounding box center [1415, 430] width 36 height 26
type input "01"
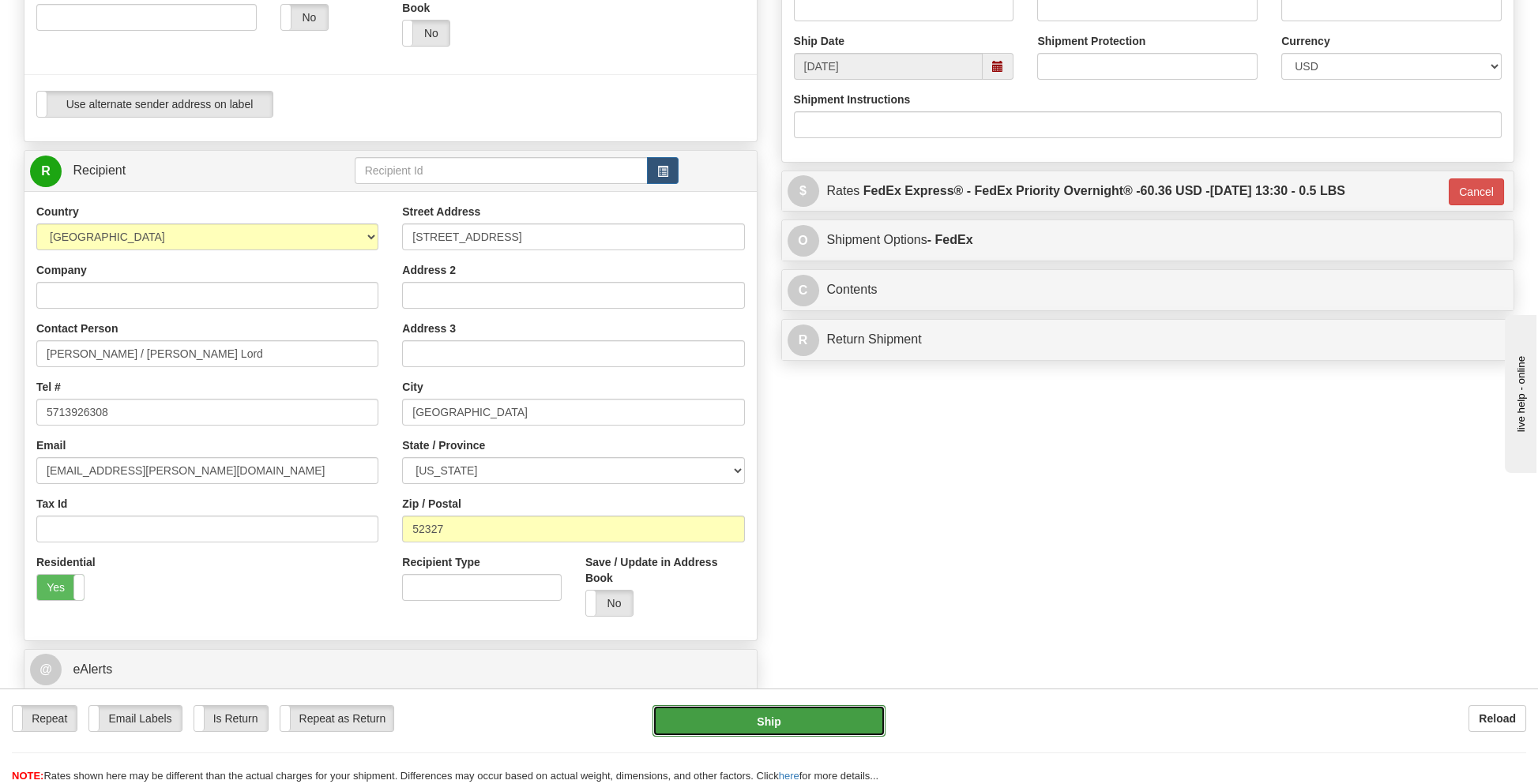
click at [801, 717] on button "Ship" at bounding box center [768, 721] width 232 height 32
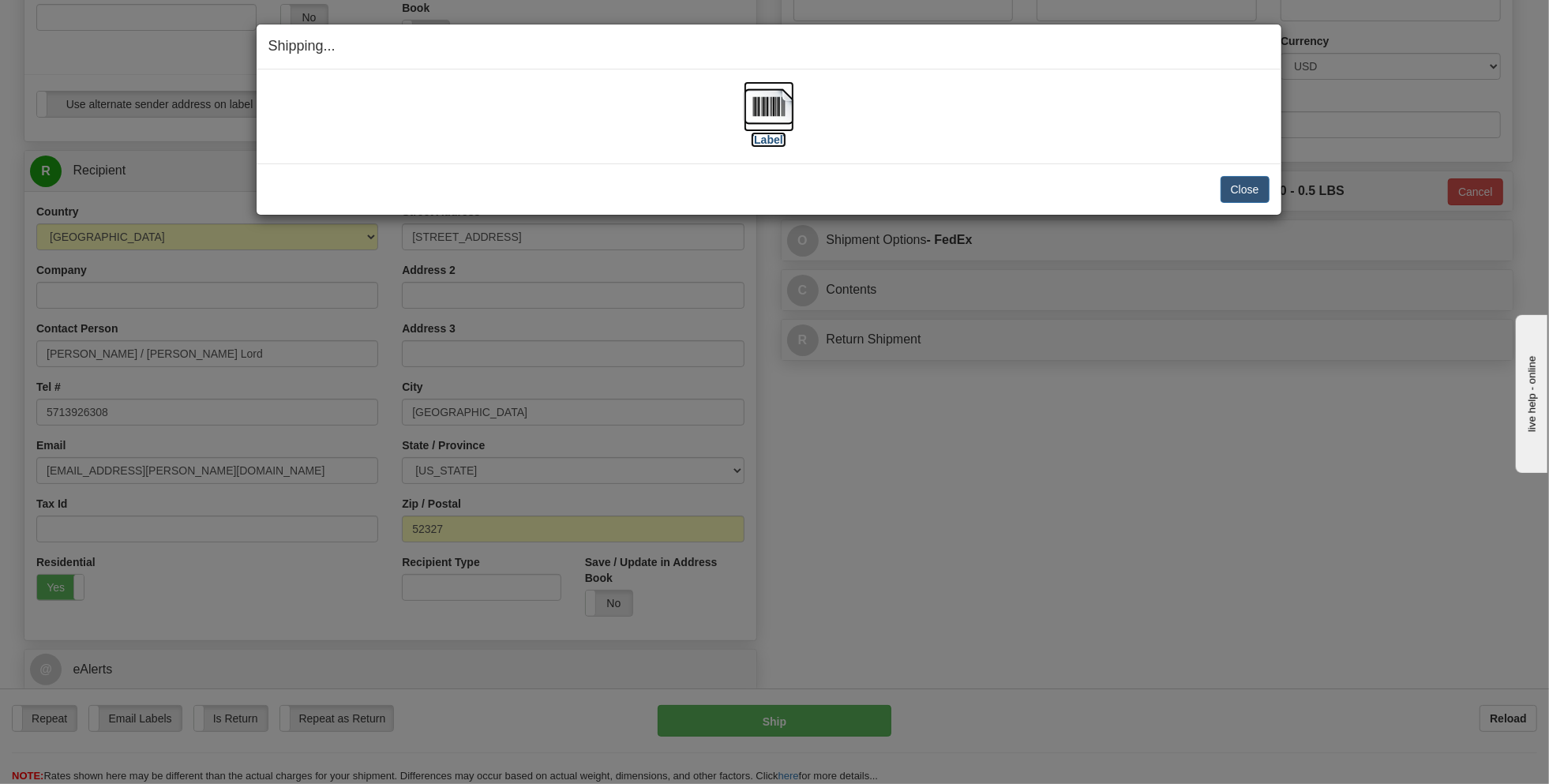
click at [765, 107] on img at bounding box center [768, 106] width 50 height 50
click at [1244, 184] on button "Close" at bounding box center [1246, 189] width 49 height 26
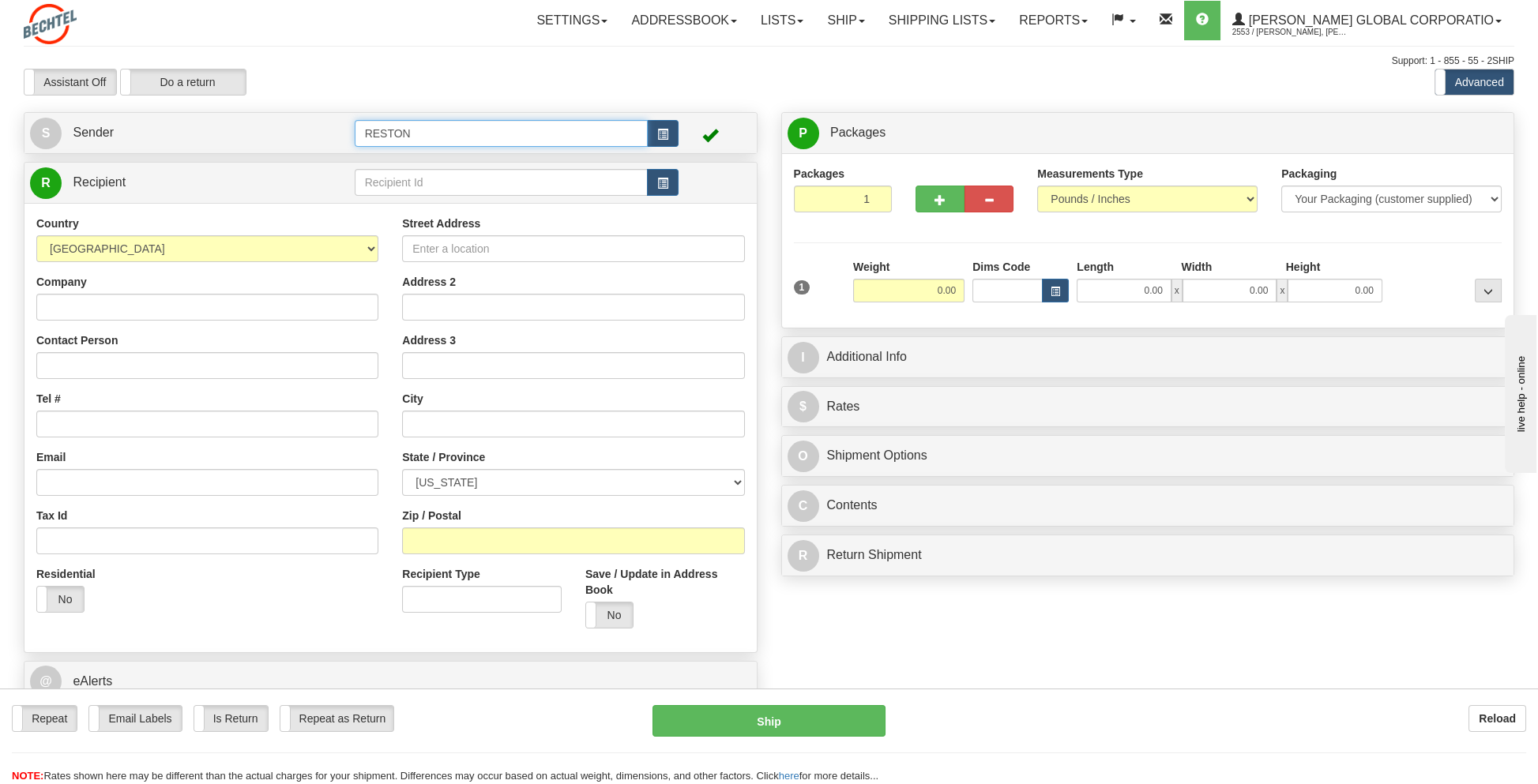
drag, startPoint x: 465, startPoint y: 133, endPoint x: 265, endPoint y: 151, distance: 200.8
click at [265, 151] on div "S Sender RESTON" at bounding box center [390, 133] width 732 height 41
type input "g"
click at [395, 178] on div "GOLDFINCH 2" at bounding box center [498, 178] width 279 height 18
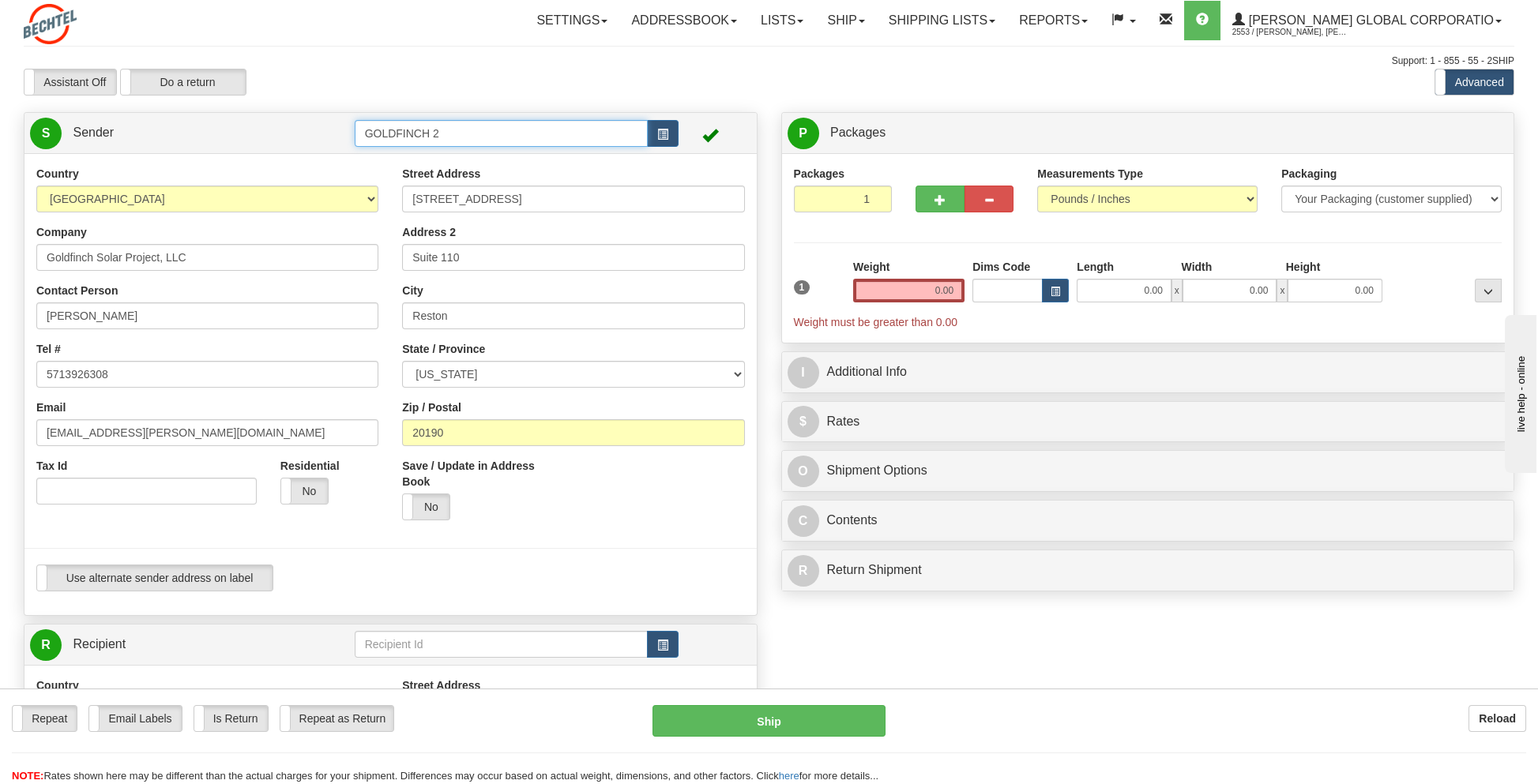
type input "GOLDFINCH 2"
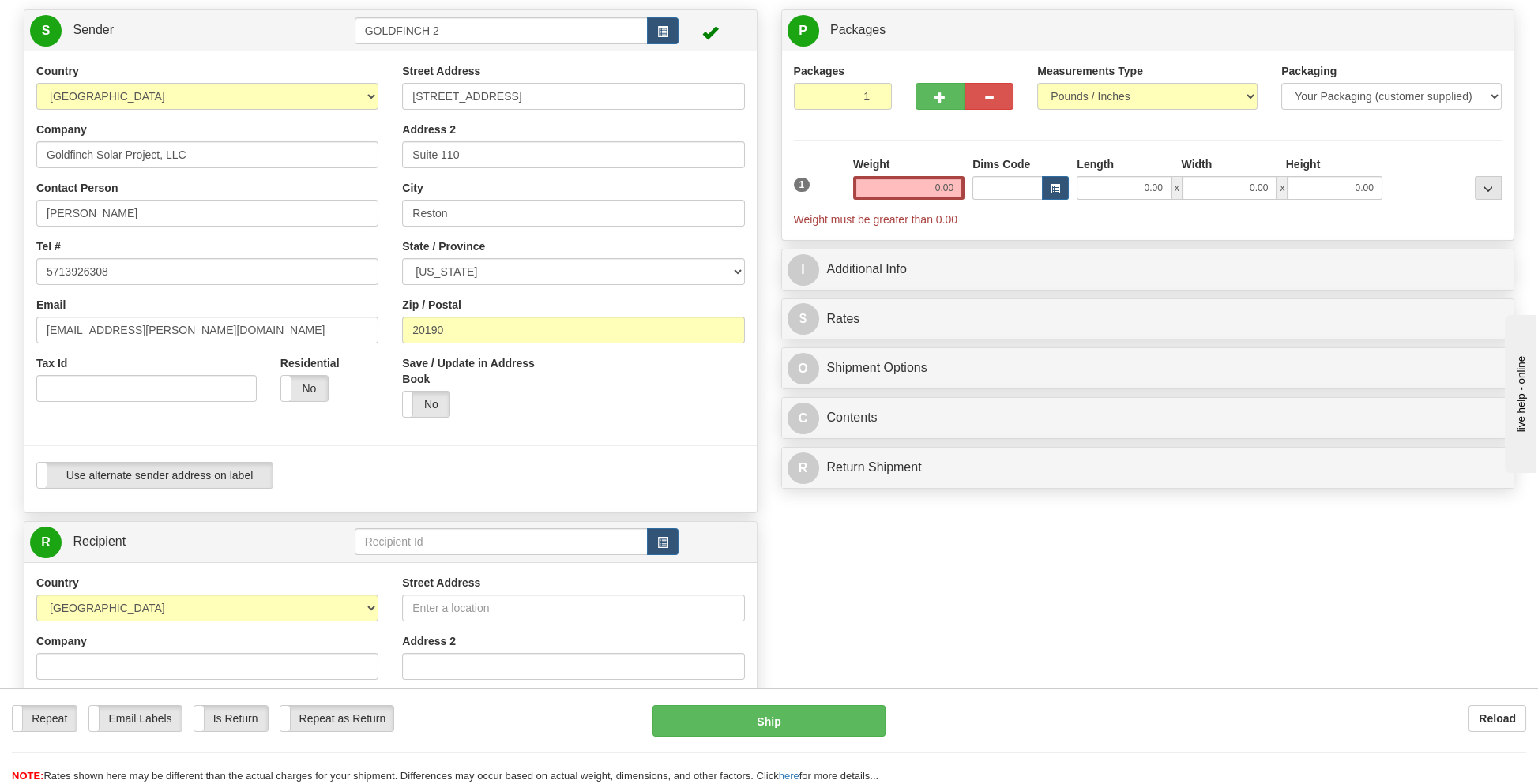
scroll to position [315, 0]
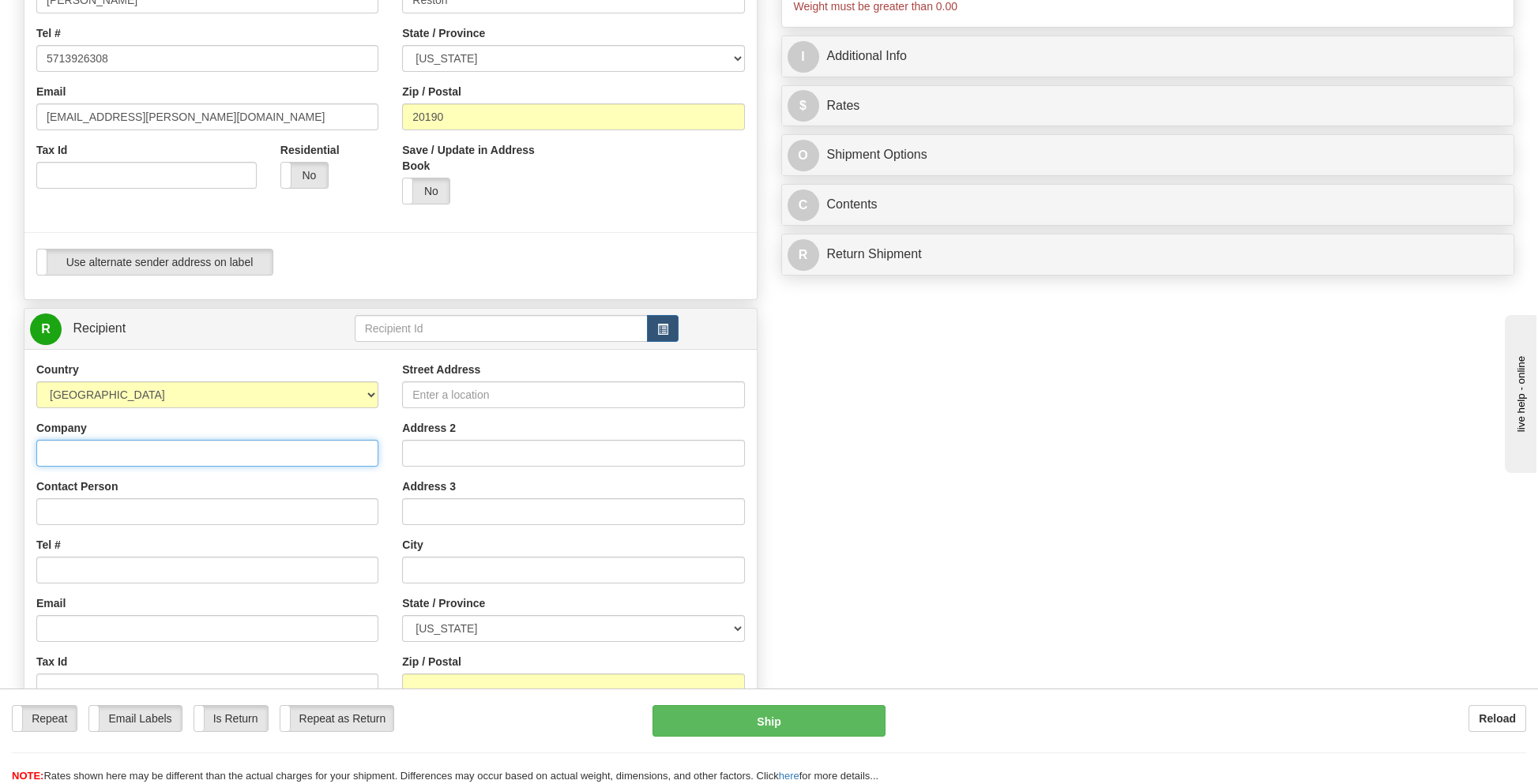
click at [155, 461] on input "Company" at bounding box center [207, 453] width 342 height 26
type input "[PERSON_NAME] Family Farms, Inc."
type input "[PERSON_NAME]"
type input "[EMAIL_ADDRESS][PERSON_NAME][DOMAIN_NAME]"
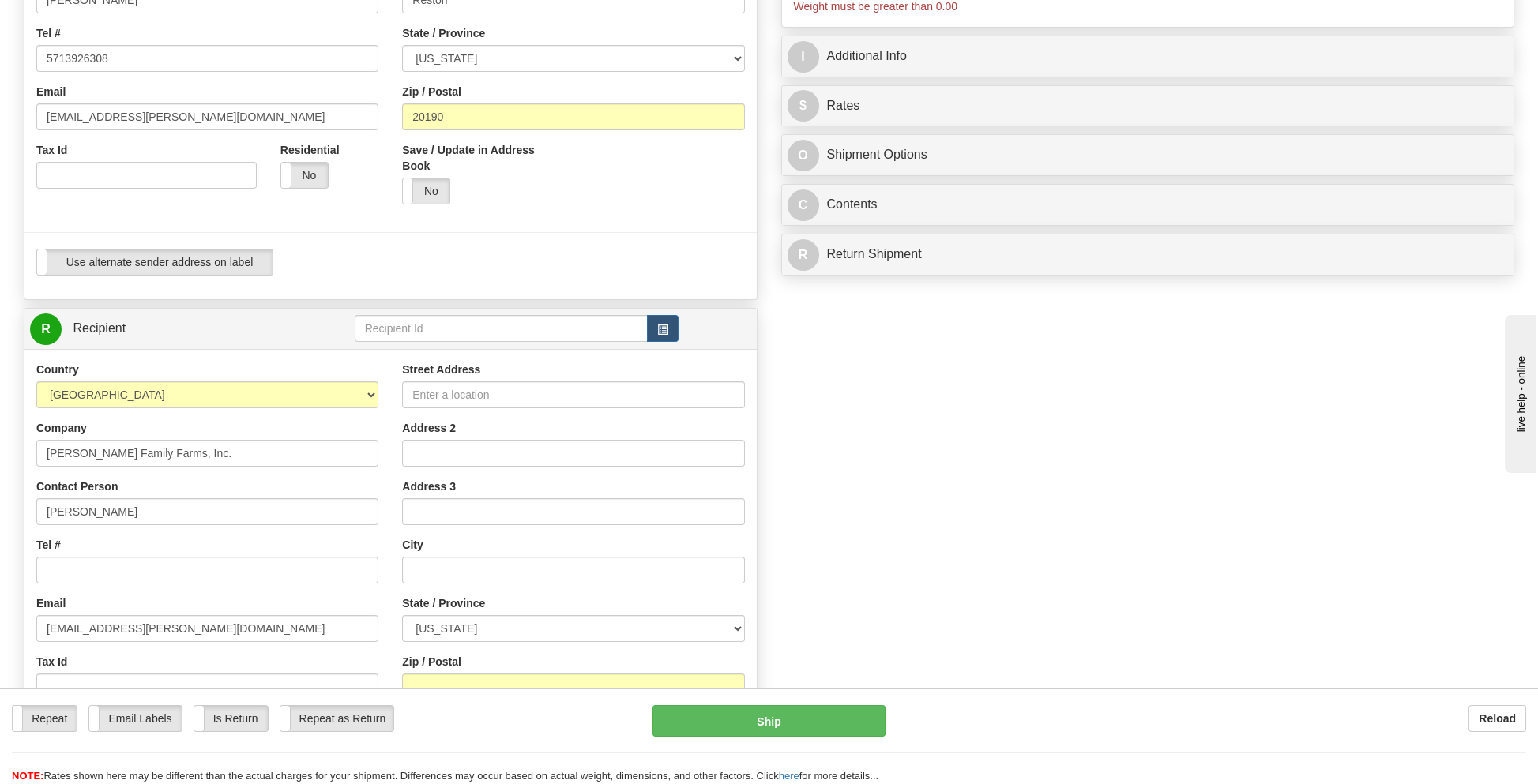
type input "[STREET_ADDRESS]"
type input "Columbia"
select select "MO"
type input "65203"
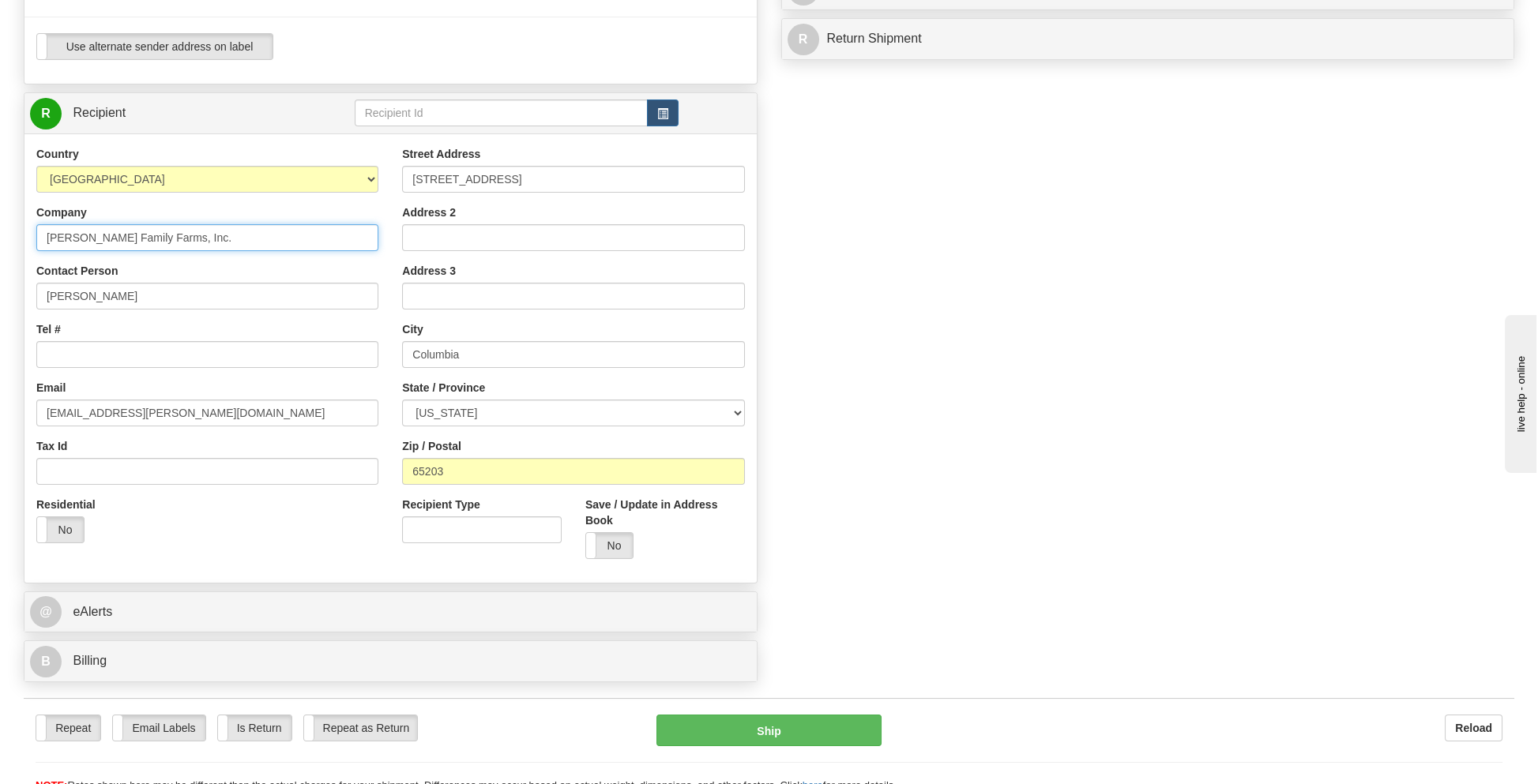
scroll to position [632, 0]
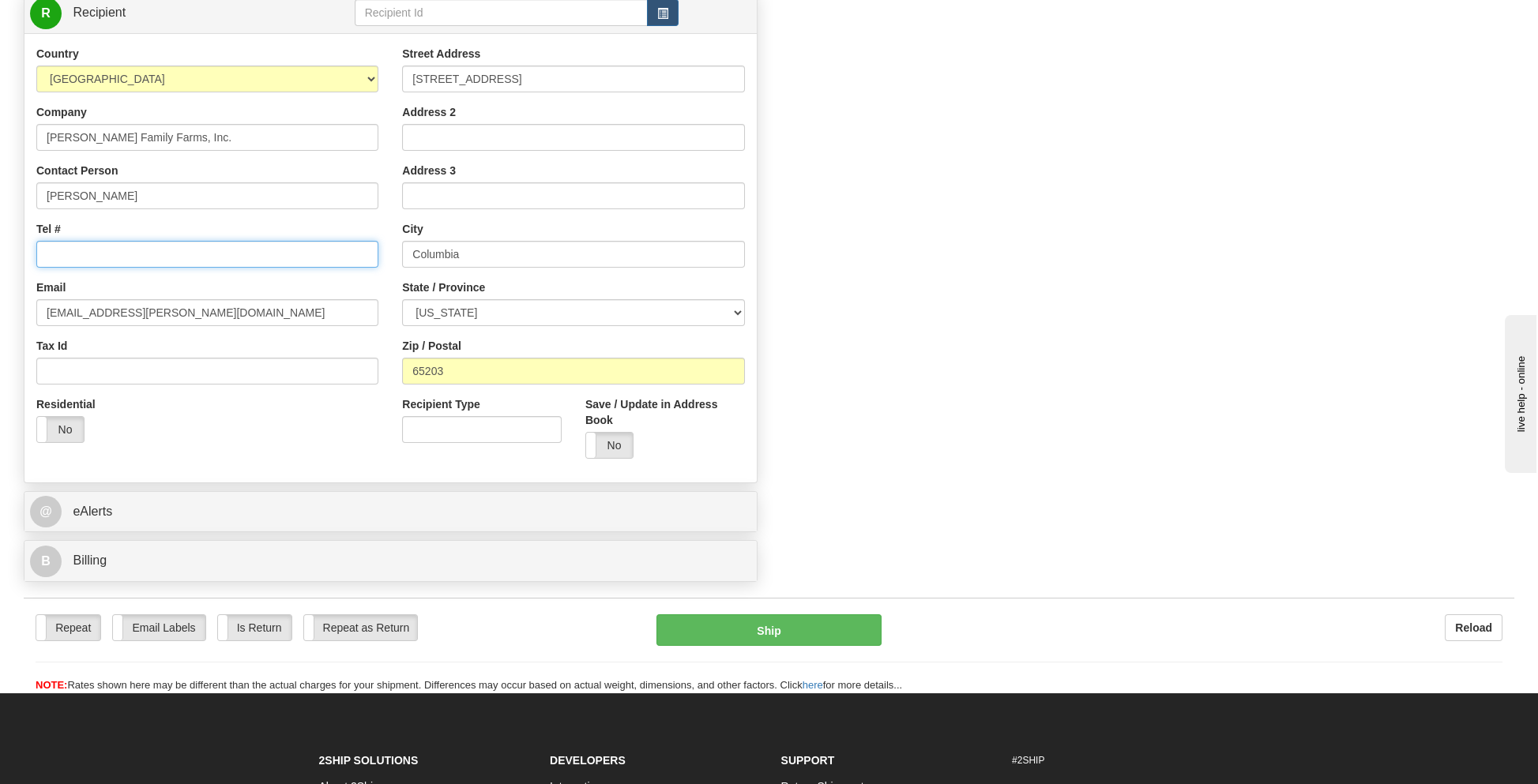
click at [133, 252] on input "Tel #" at bounding box center [207, 254] width 342 height 26
type input "5713926308"
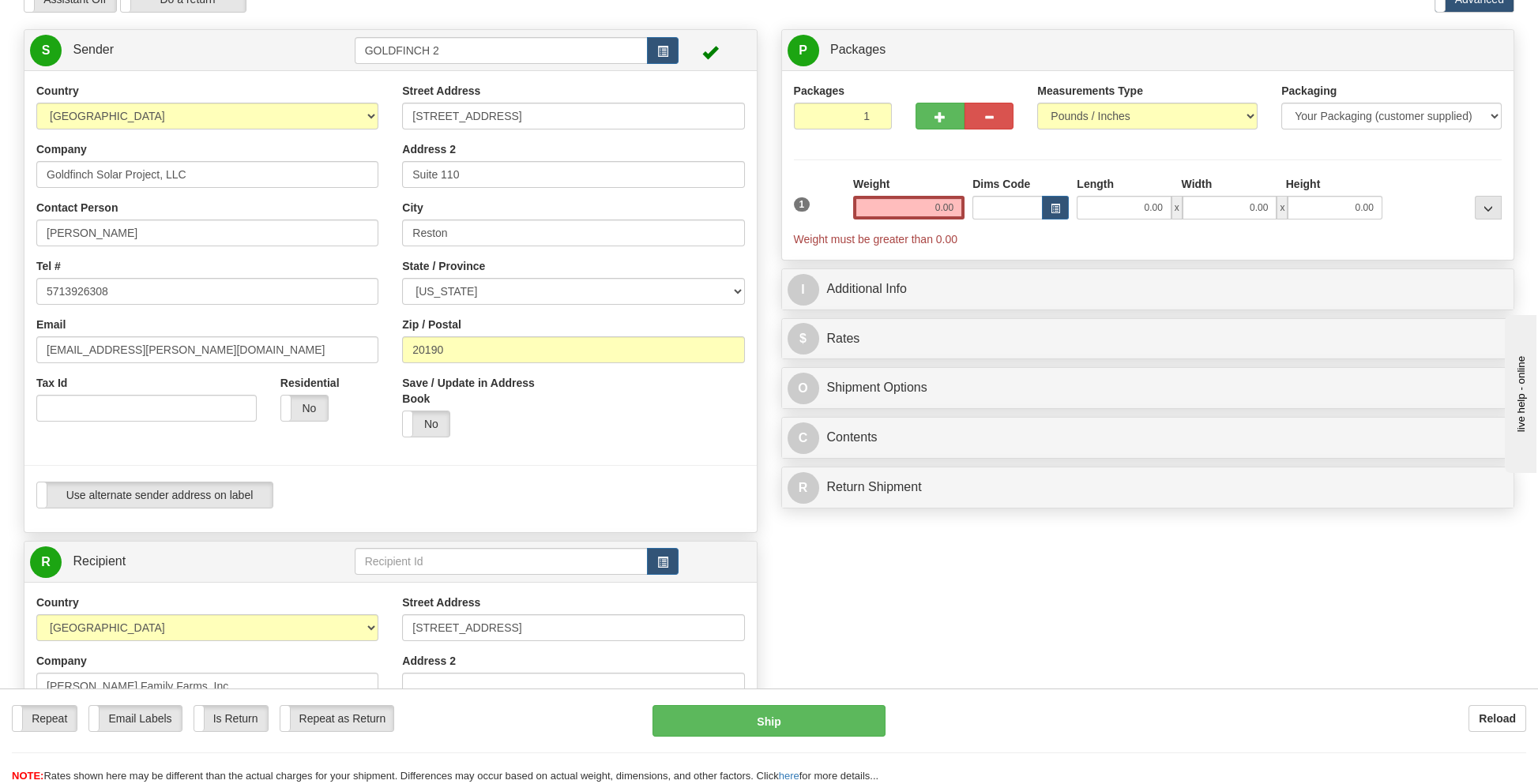
scroll to position [79, 0]
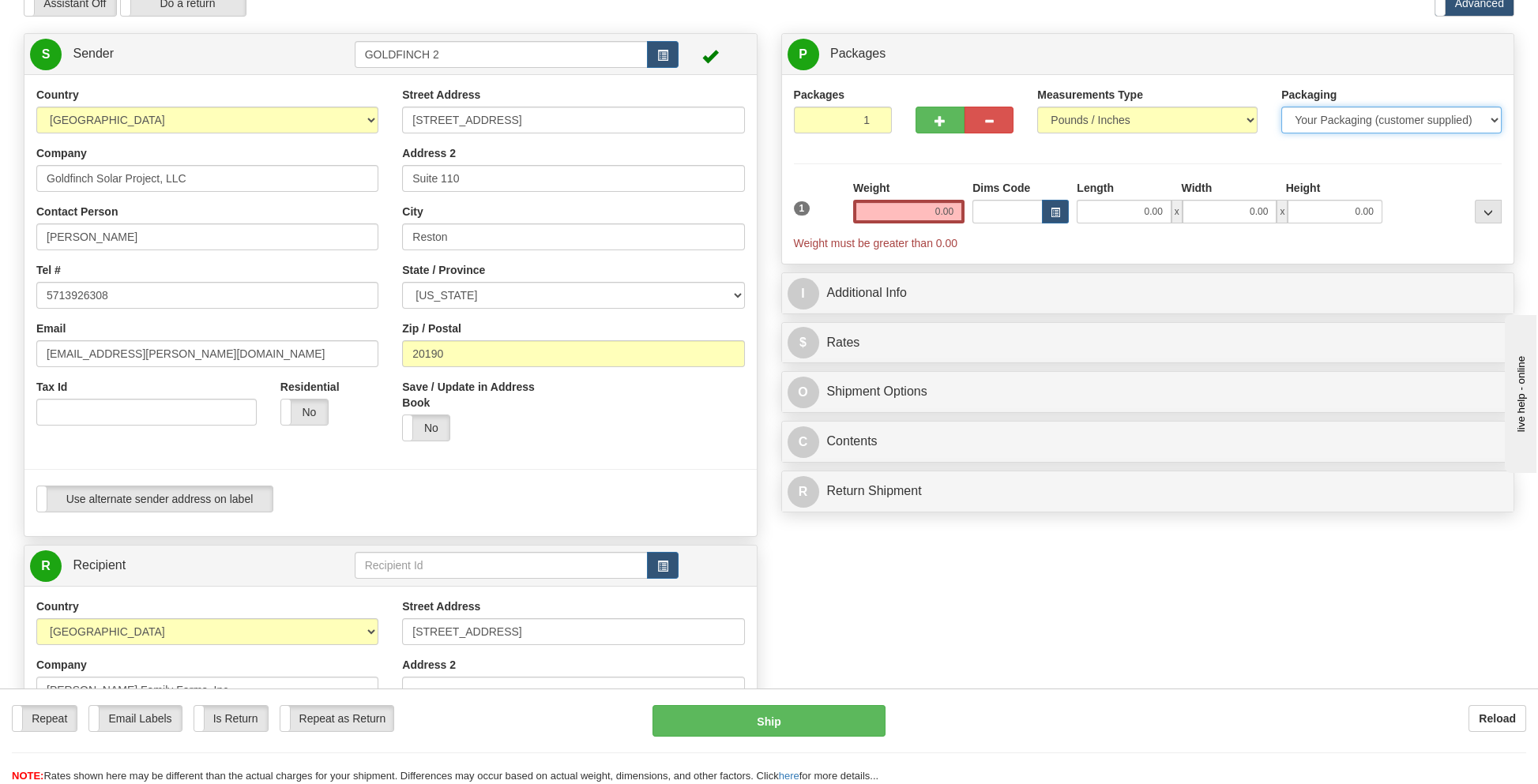
click at [1378, 123] on select "Your Packaging (customer supplied) Envelope (carrier supplied) Pack (carrier su…" at bounding box center [1392, 120] width 220 height 26
select select "2"
click at [1282, 107] on select "Your Packaging (customer supplied) Envelope (carrier supplied) Pack (carrier su…" at bounding box center [1392, 120] width 220 height 26
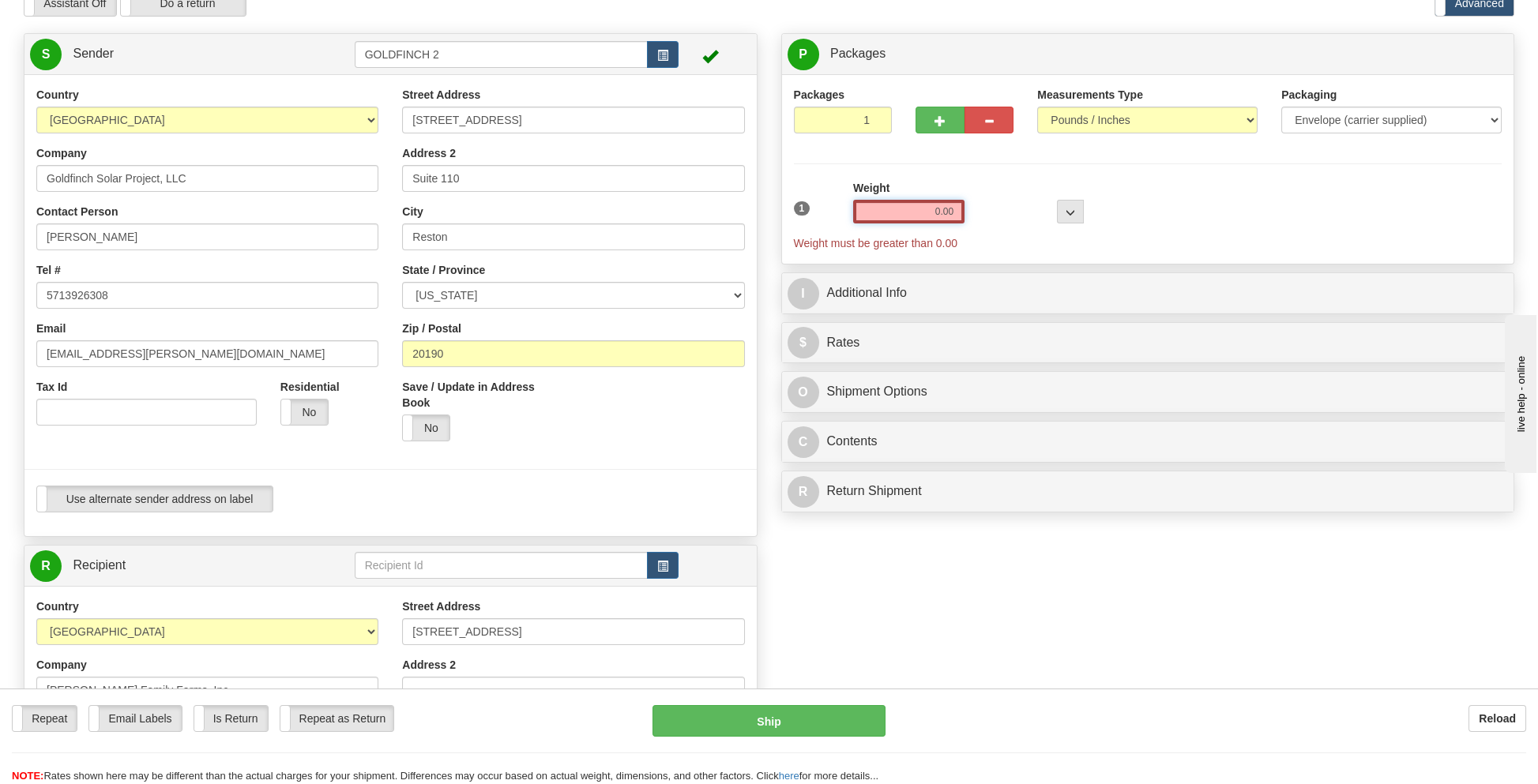
drag, startPoint x: 924, startPoint y: 207, endPoint x: 957, endPoint y: 210, distance: 33.1
click at [957, 210] on input "0.00" at bounding box center [909, 211] width 111 height 24
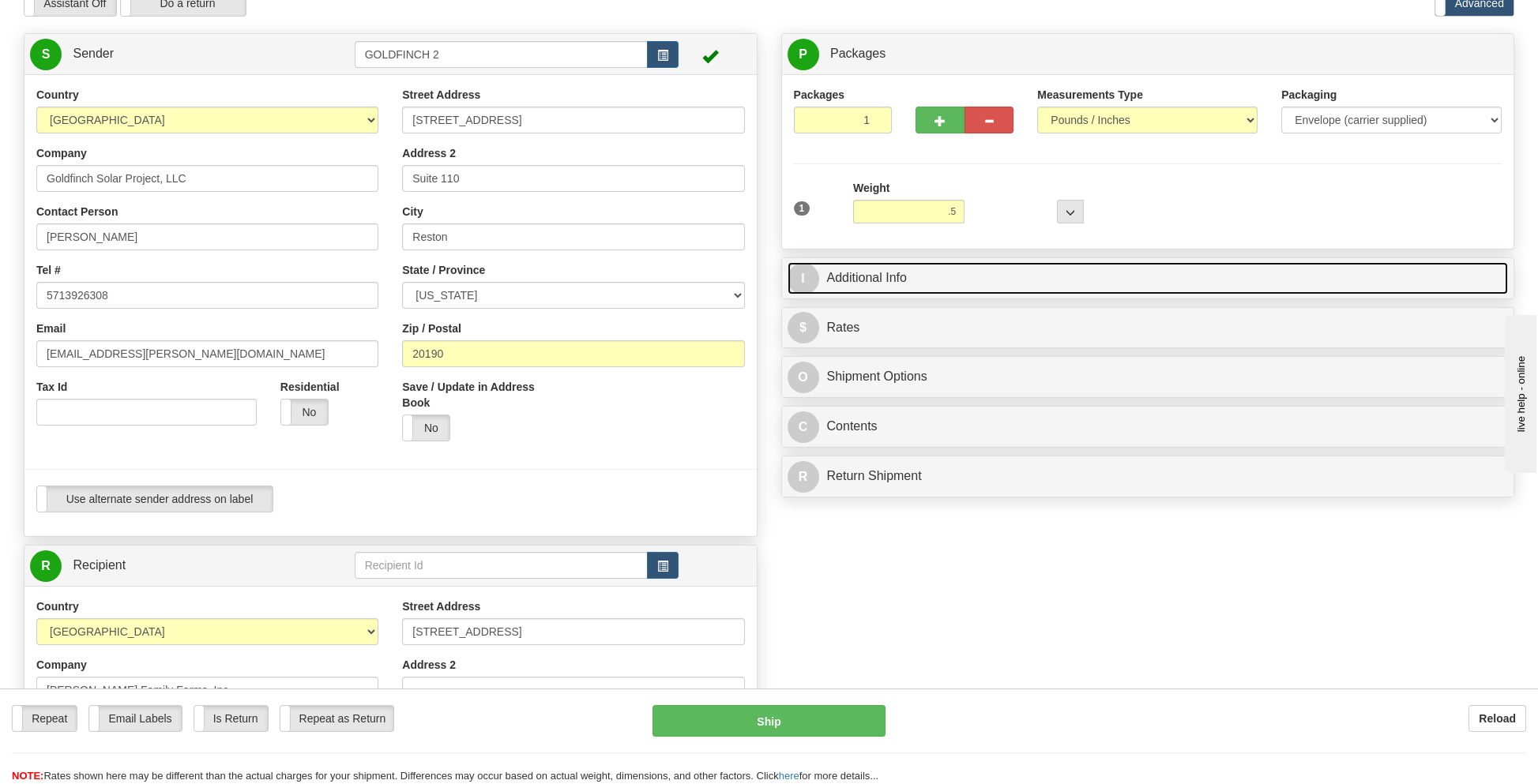
type input "0.50"
click at [838, 279] on link "I Additional Info" at bounding box center [1148, 278] width 721 height 33
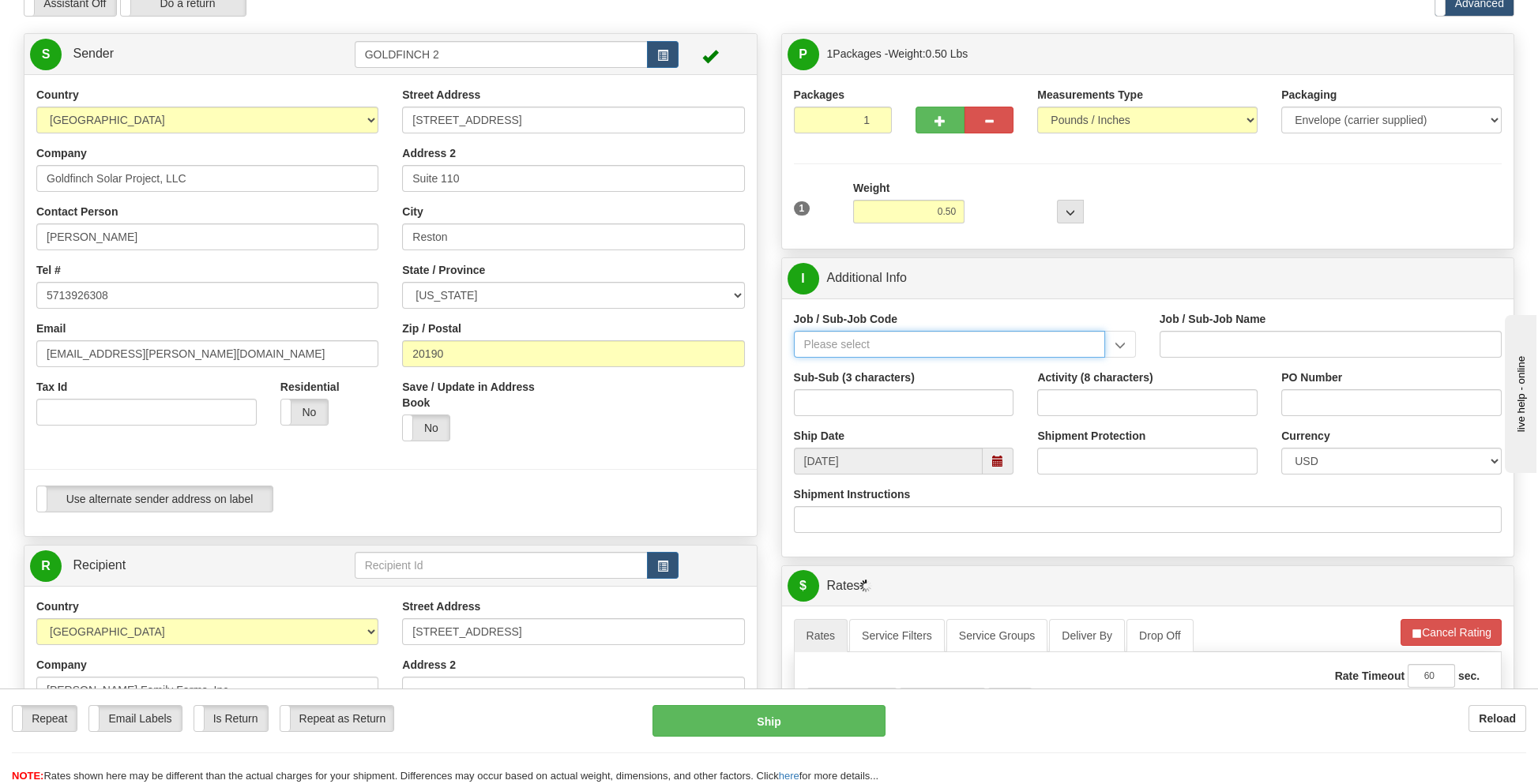
click at [829, 338] on input "Job / Sub-Job Code" at bounding box center [949, 344] width 311 height 26
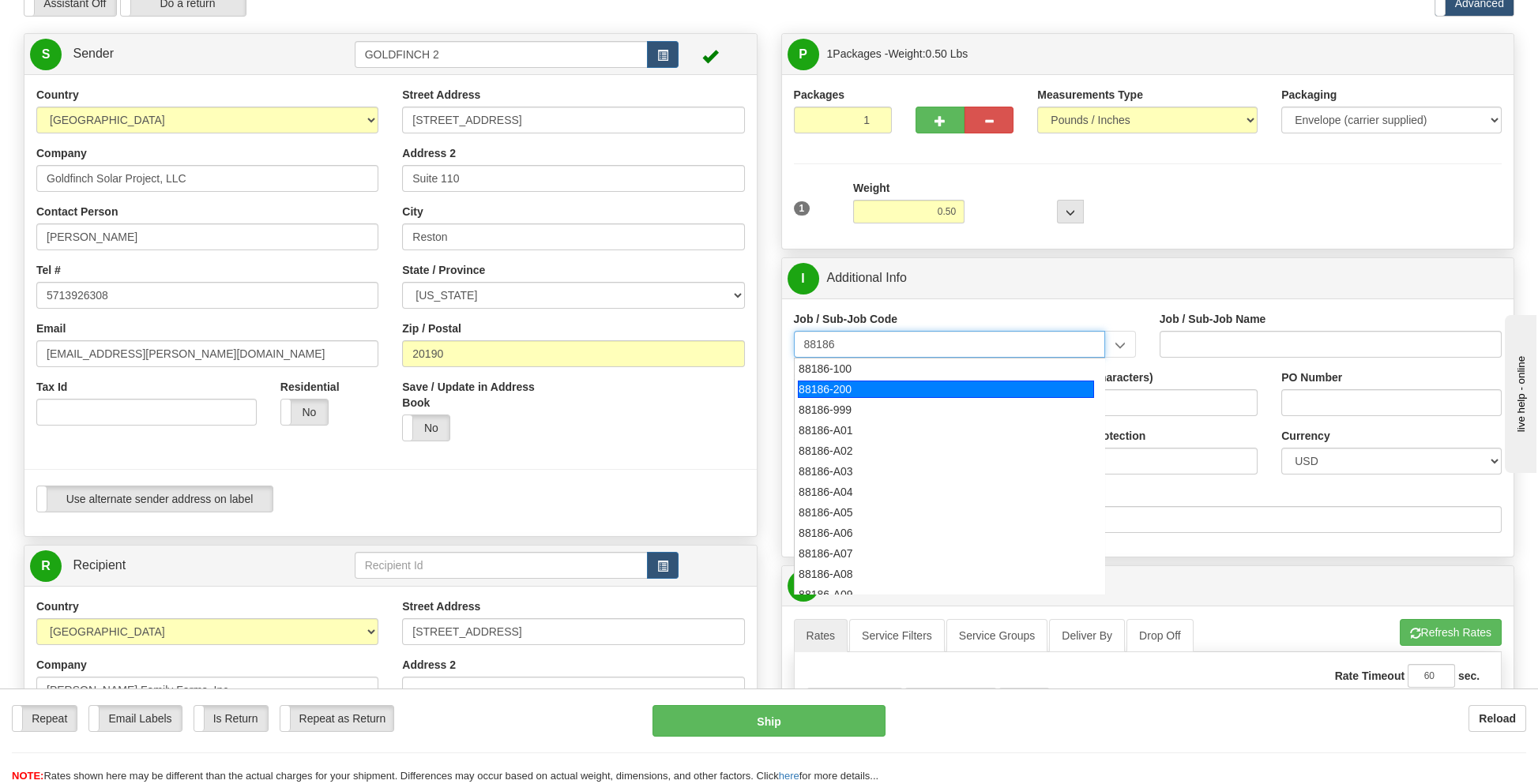
click at [819, 389] on div "88186-200" at bounding box center [946, 389] width 296 height 18
type input "88186-200"
type input "GOLDFINCH SOLAR - THIRD PARTY COSTS"
type input "88186-200"
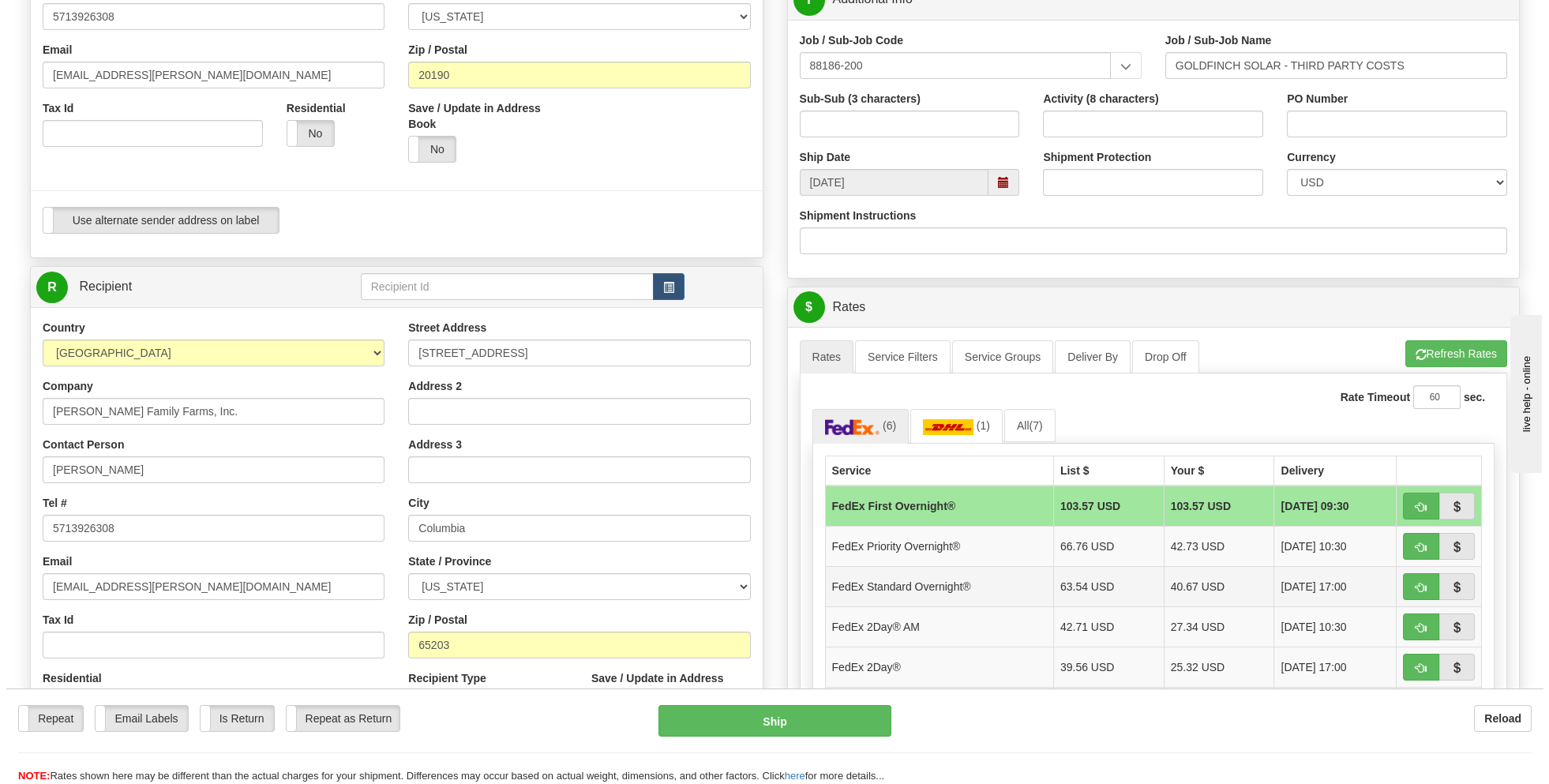
scroll to position [395, 0]
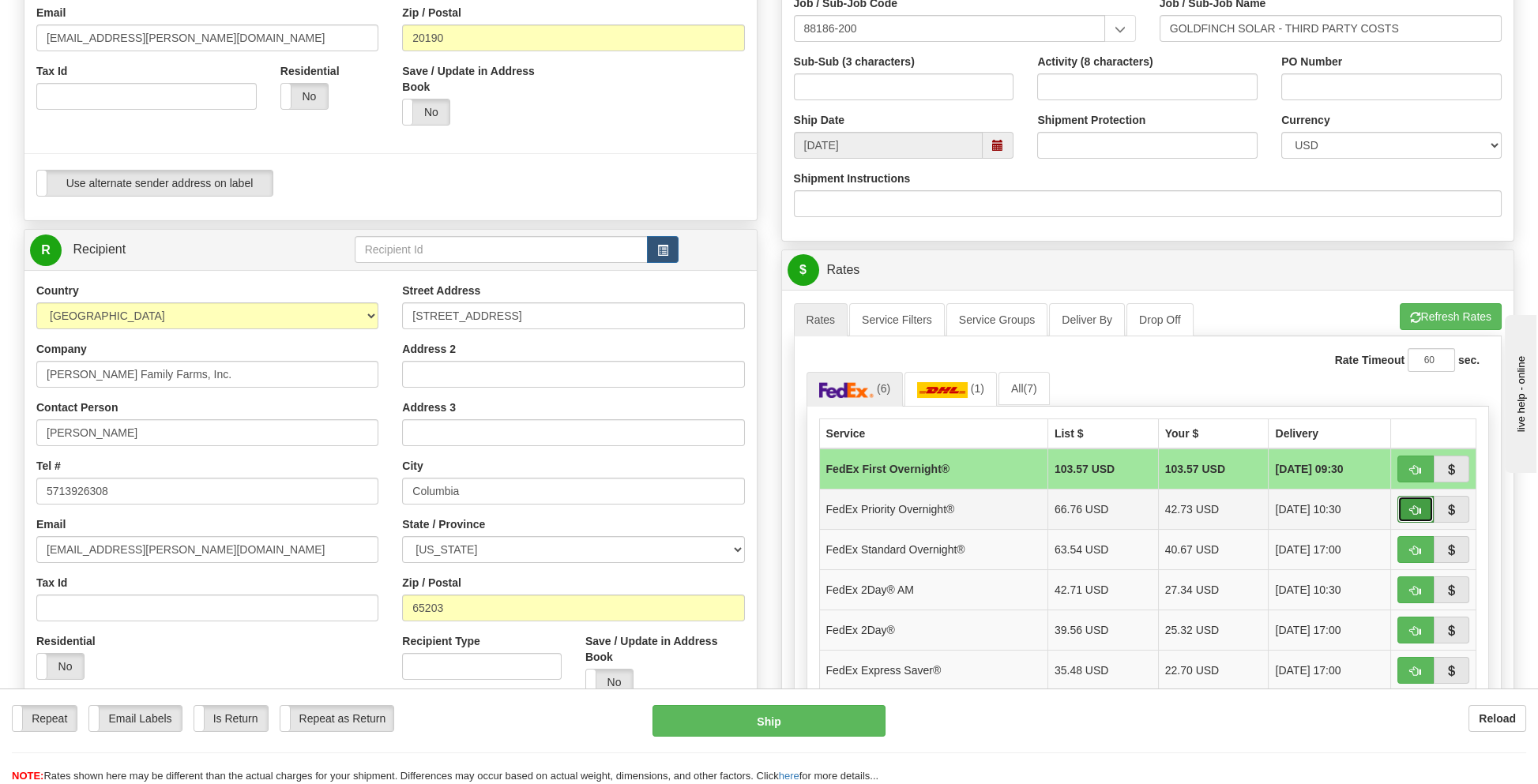
click at [1415, 506] on span "button" at bounding box center [1415, 511] width 11 height 11
type input "01"
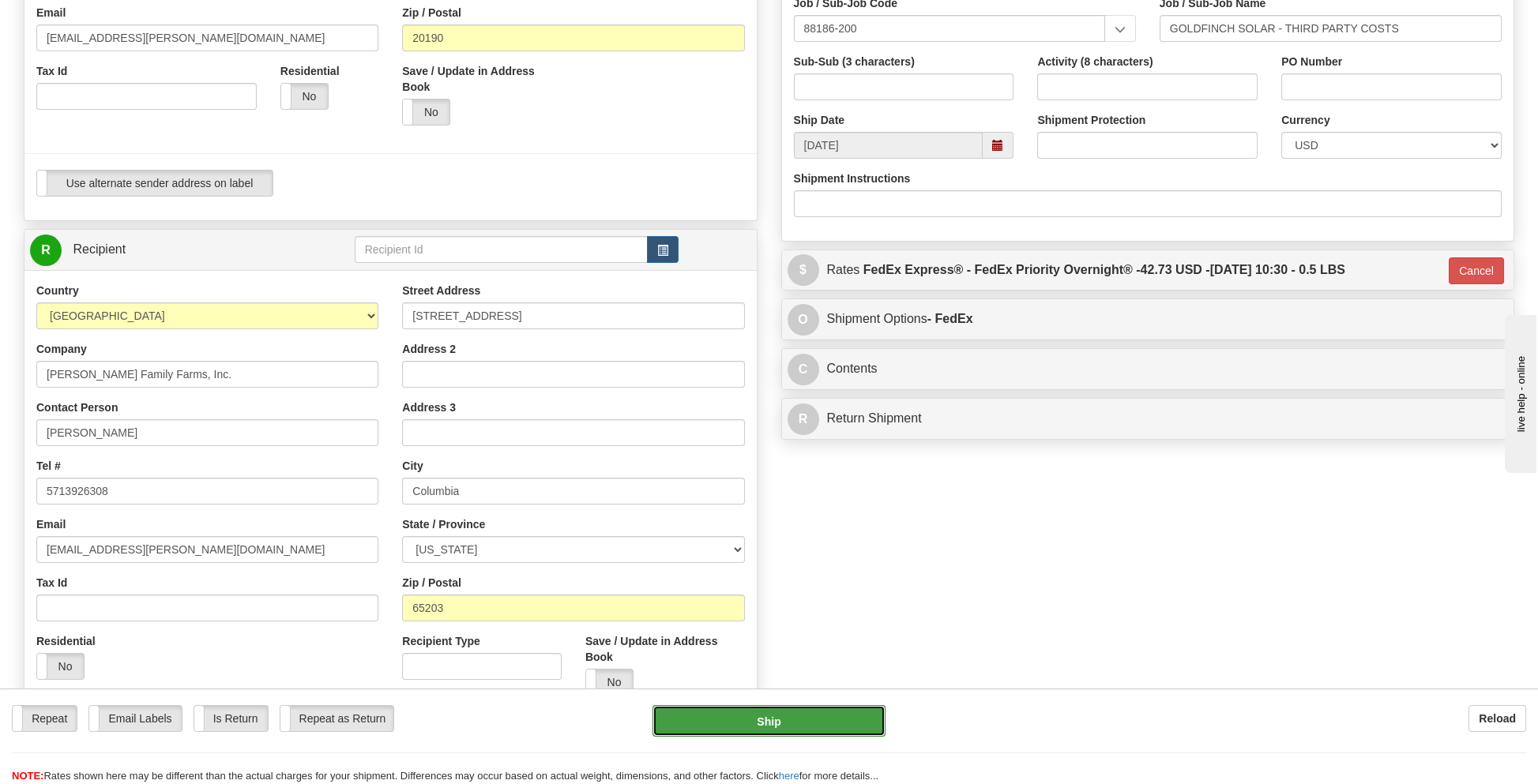
click at [762, 718] on button "Ship" at bounding box center [768, 721] width 232 height 32
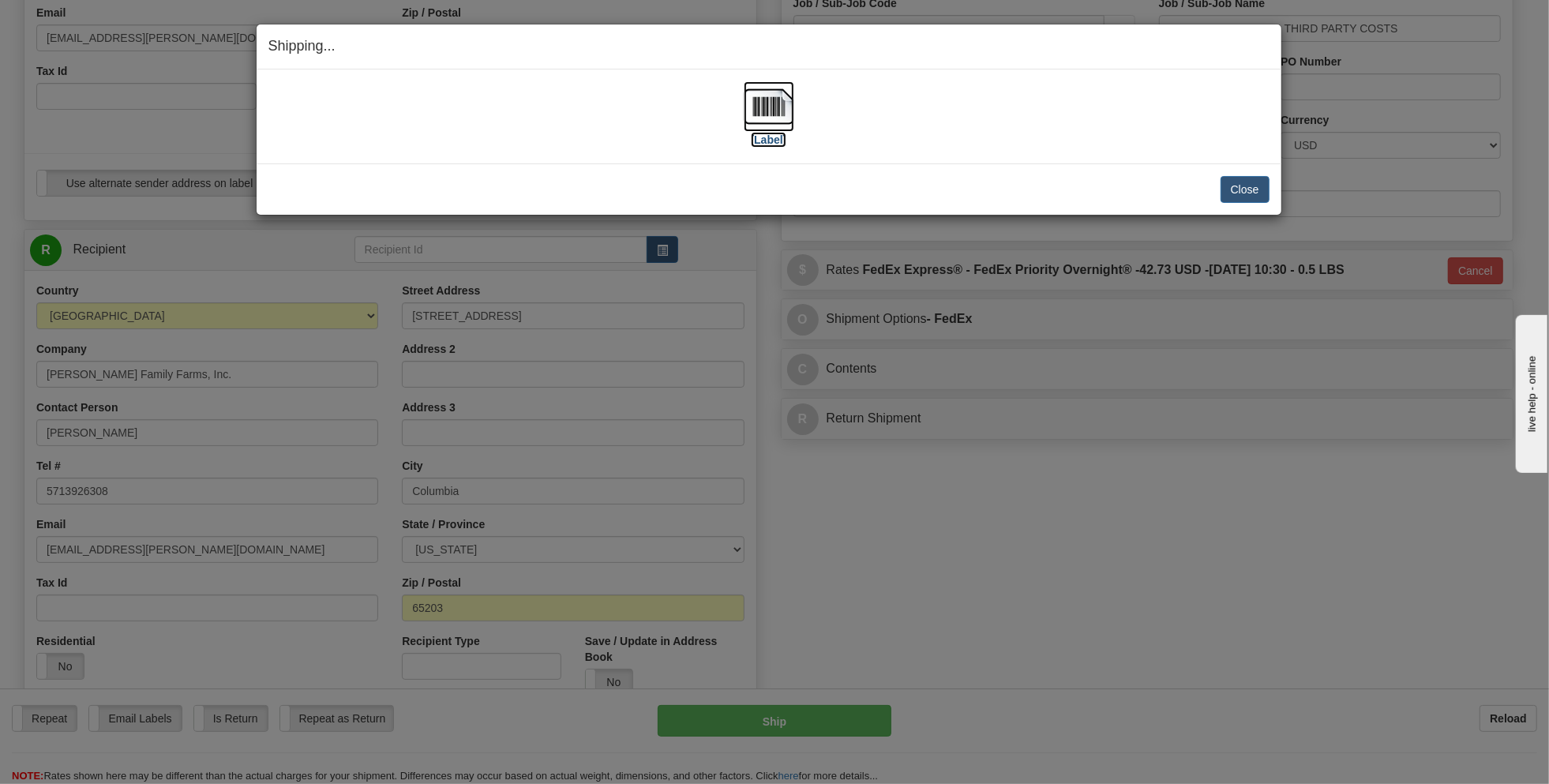
click at [767, 137] on label "[Label]" at bounding box center [768, 140] width 36 height 16
click at [1233, 186] on button "Close" at bounding box center [1246, 189] width 49 height 26
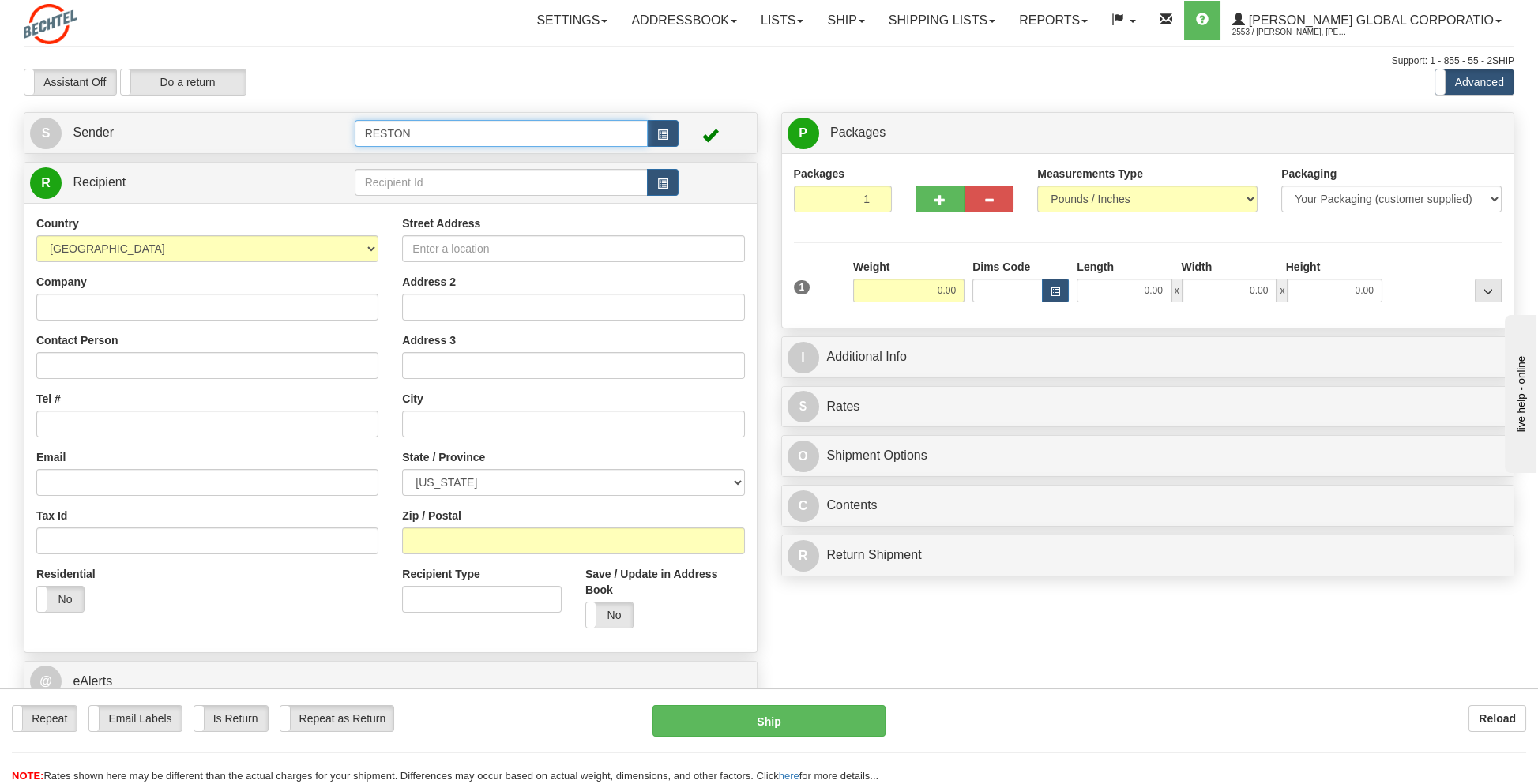
click at [445, 135] on input "RESTON" at bounding box center [501, 133] width 293 height 26
drag, startPoint x: 453, startPoint y: 133, endPoint x: 281, endPoint y: 153, distance: 173.2
click at [279, 152] on div "S Sender RESTON" at bounding box center [390, 133] width 732 height 41
click at [384, 174] on div "GOLDFINCH 2" at bounding box center [498, 178] width 279 height 18
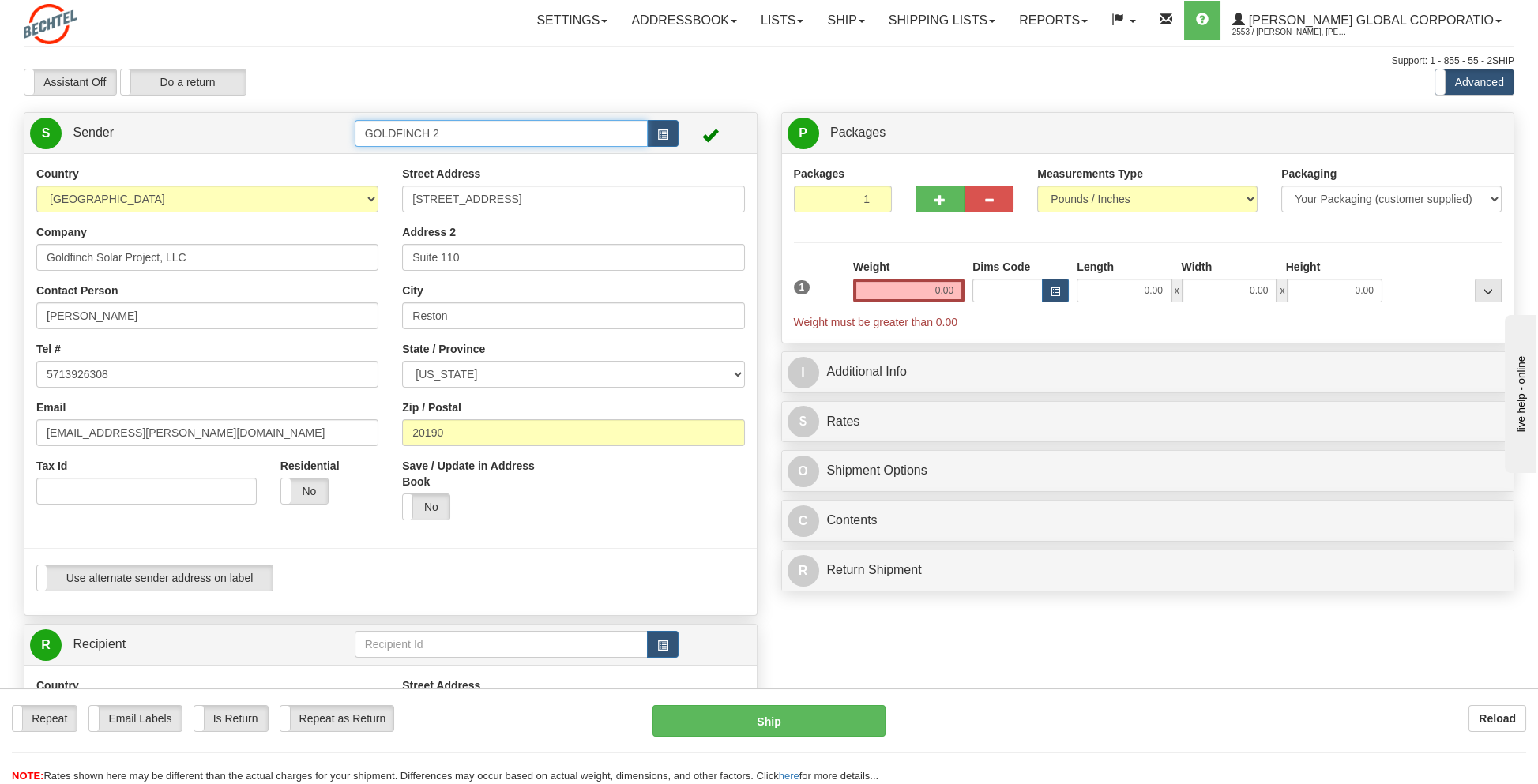
type input "GOLDFINCH 2"
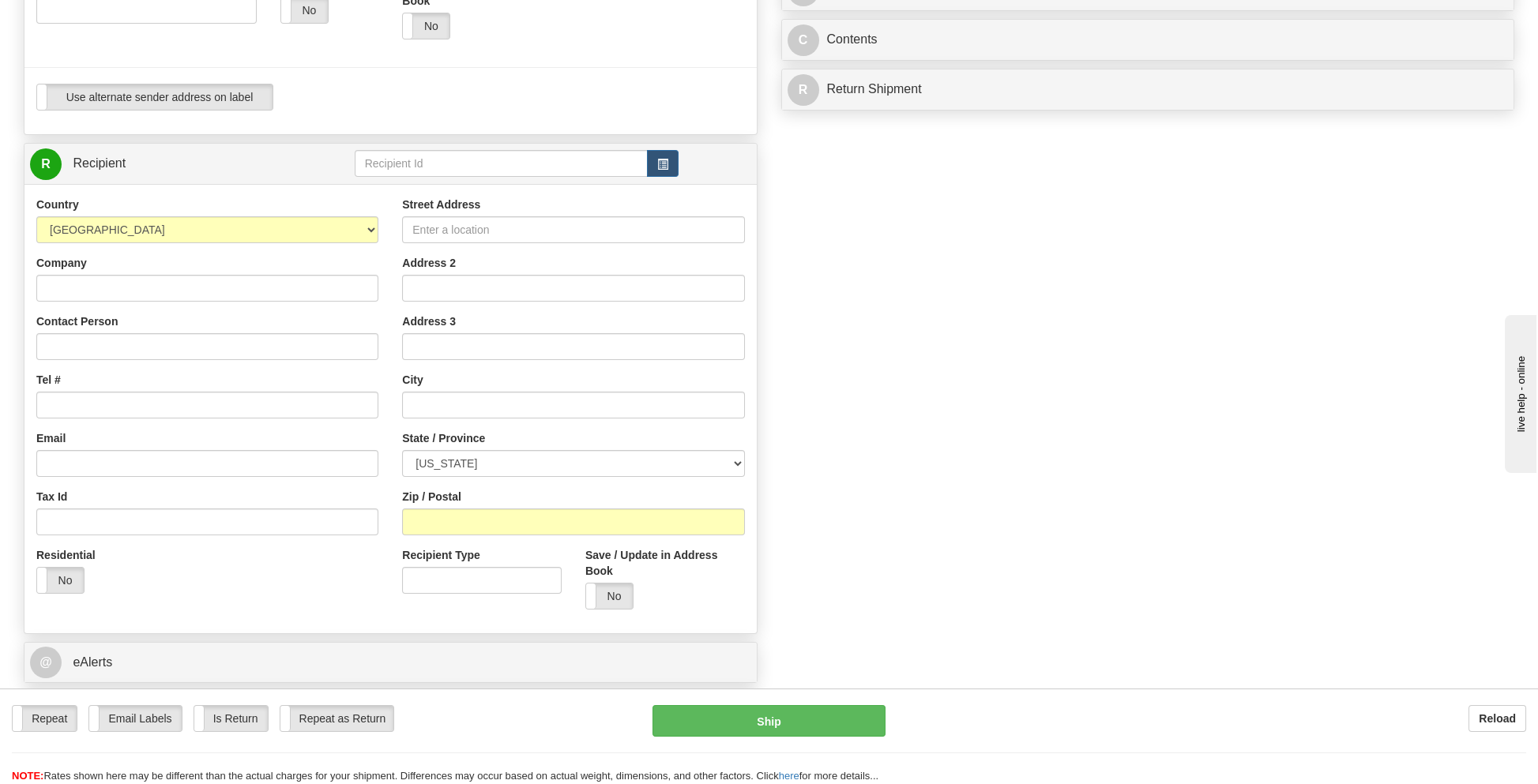
scroll to position [470, 0]
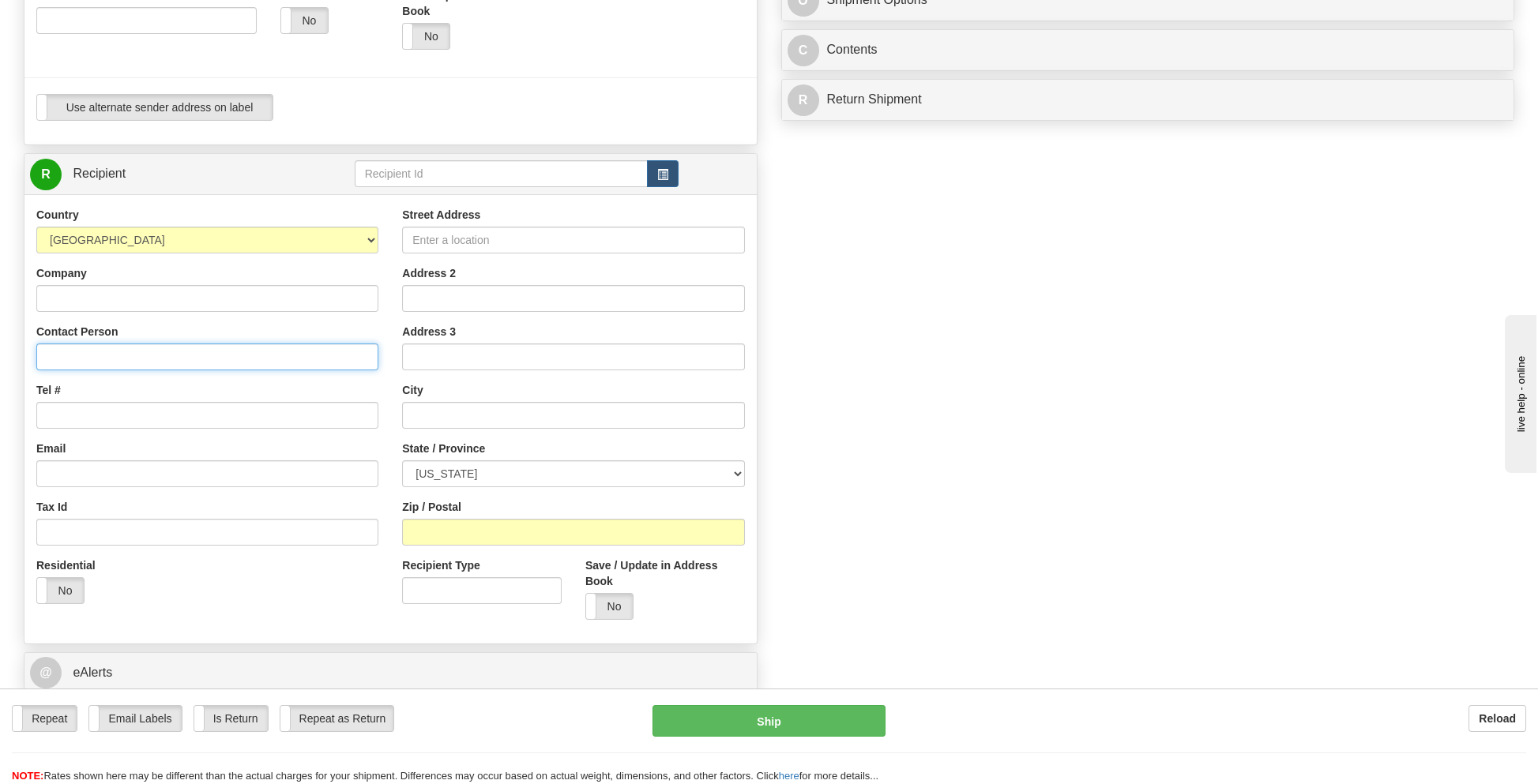
click at [67, 353] on input "Contact Person" at bounding box center [207, 357] width 342 height 26
type input "Robert Carl Quinn / Norlyn Mae Fritz Quinn"
click at [177, 415] on input "Tel #" at bounding box center [207, 415] width 342 height 26
type input "5713926308"
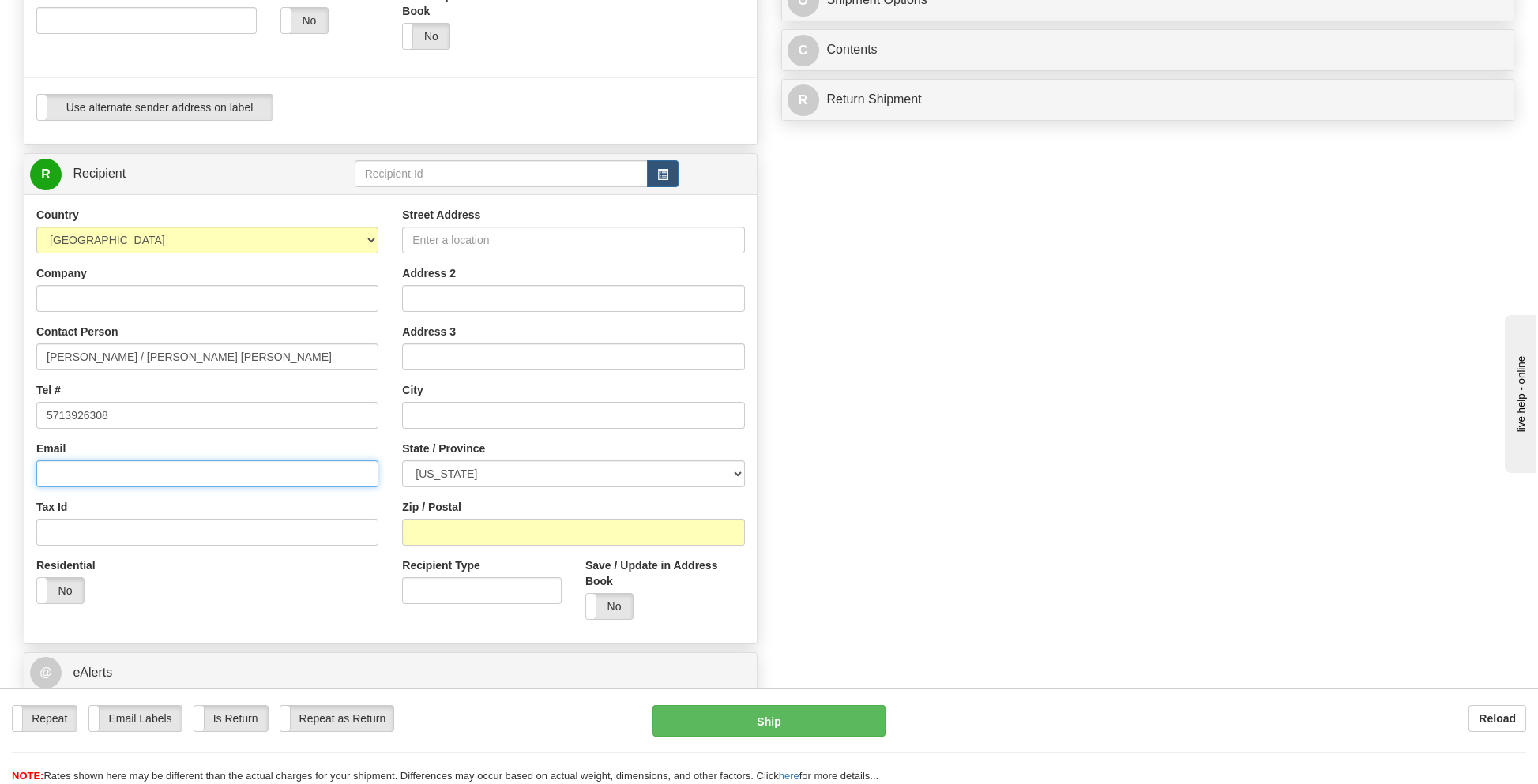
click at [95, 477] on input "Email" at bounding box center [207, 474] width 342 height 26
type input "[EMAIL_ADDRESS][PERSON_NAME][DOMAIN_NAME]"
click at [471, 239] on input "Street Address" at bounding box center [573, 240] width 342 height 26
type input "1705 Meadowview Road"
click at [445, 415] on input "text" at bounding box center [573, 415] width 342 height 26
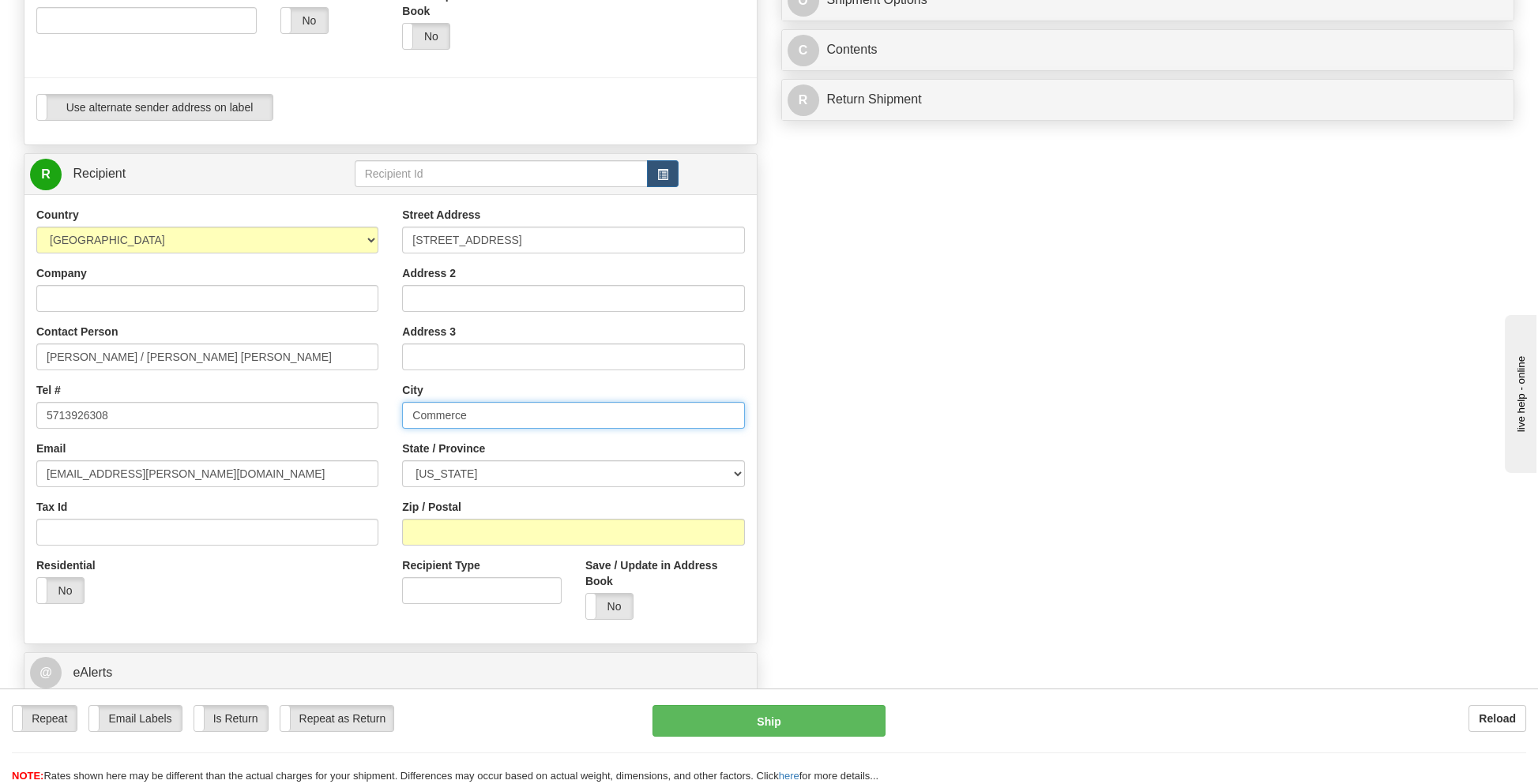
type input "Commerce"
click at [479, 468] on select "[US_STATE] [US_STATE] [US_STATE] [US_STATE] Armed Forces America Armed Forces E…" at bounding box center [573, 474] width 342 height 26
select select "TX"
click at [402, 461] on select "[US_STATE] [US_STATE] [US_STATE] [US_STATE] Armed Forces America Armed Forces E…" at bounding box center [573, 474] width 342 height 26
click at [434, 529] on input "Zip / Postal" at bounding box center [573, 532] width 342 height 26
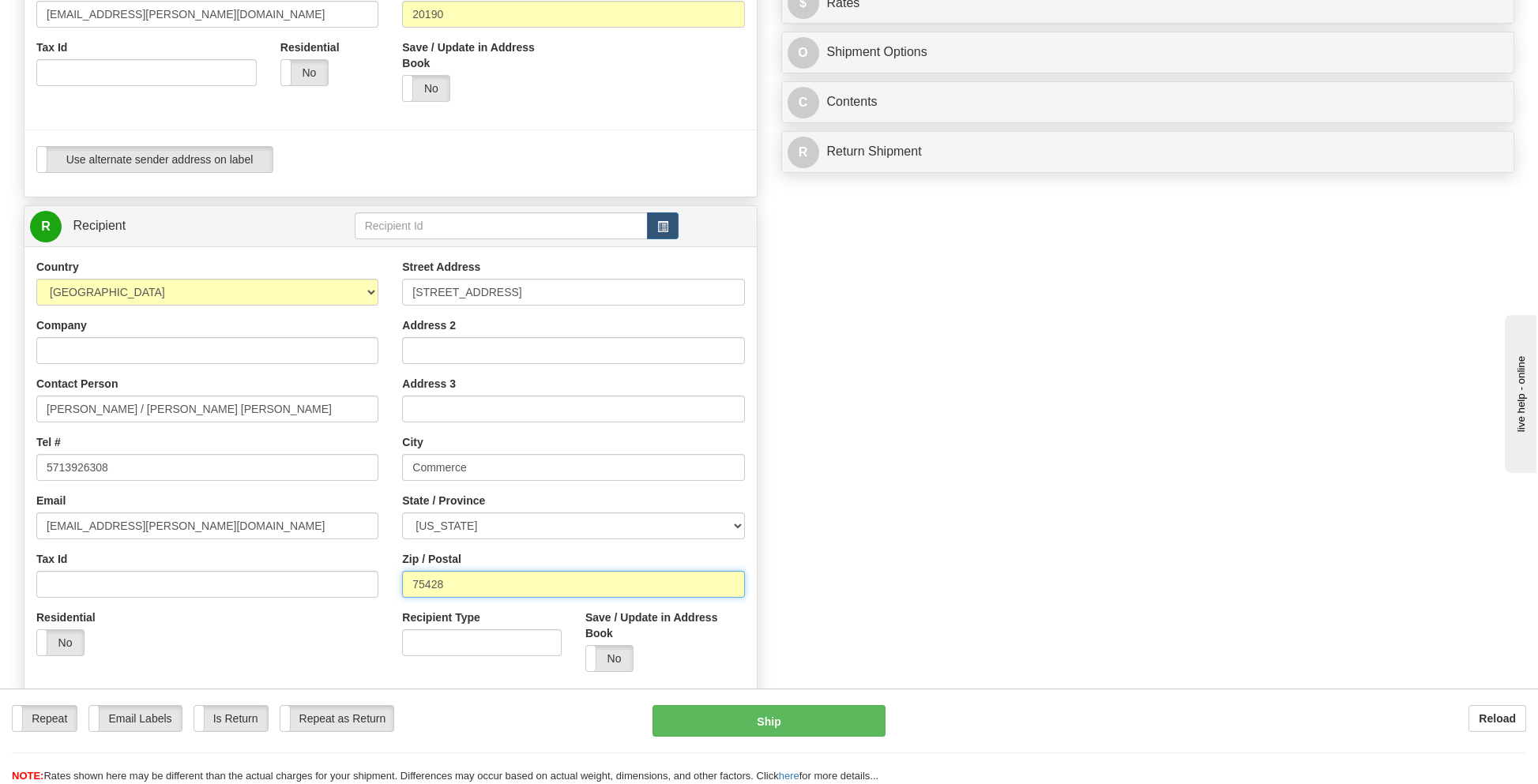
scroll to position [392, 0]
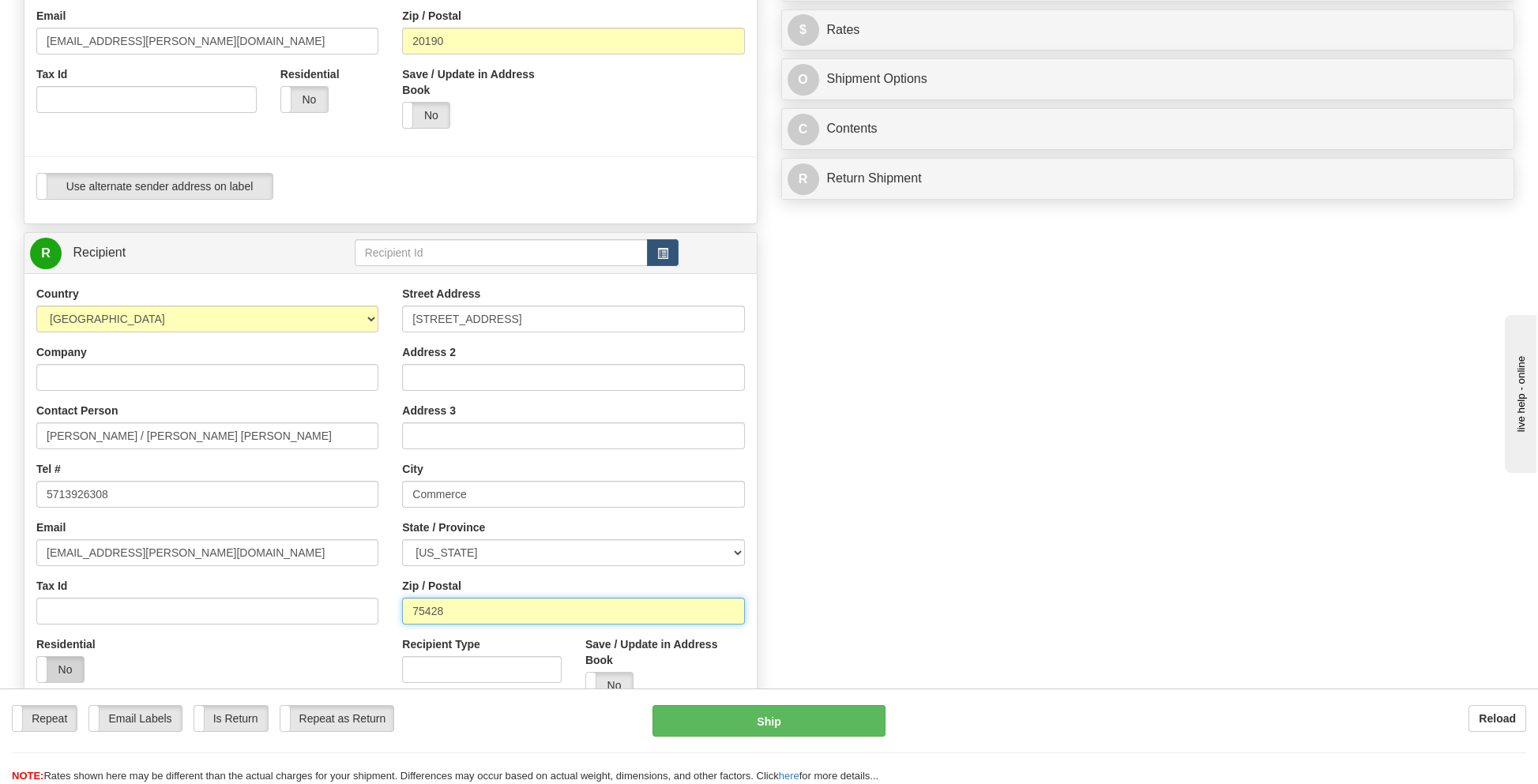
type input "75428"
click at [65, 664] on label "No" at bounding box center [60, 669] width 47 height 26
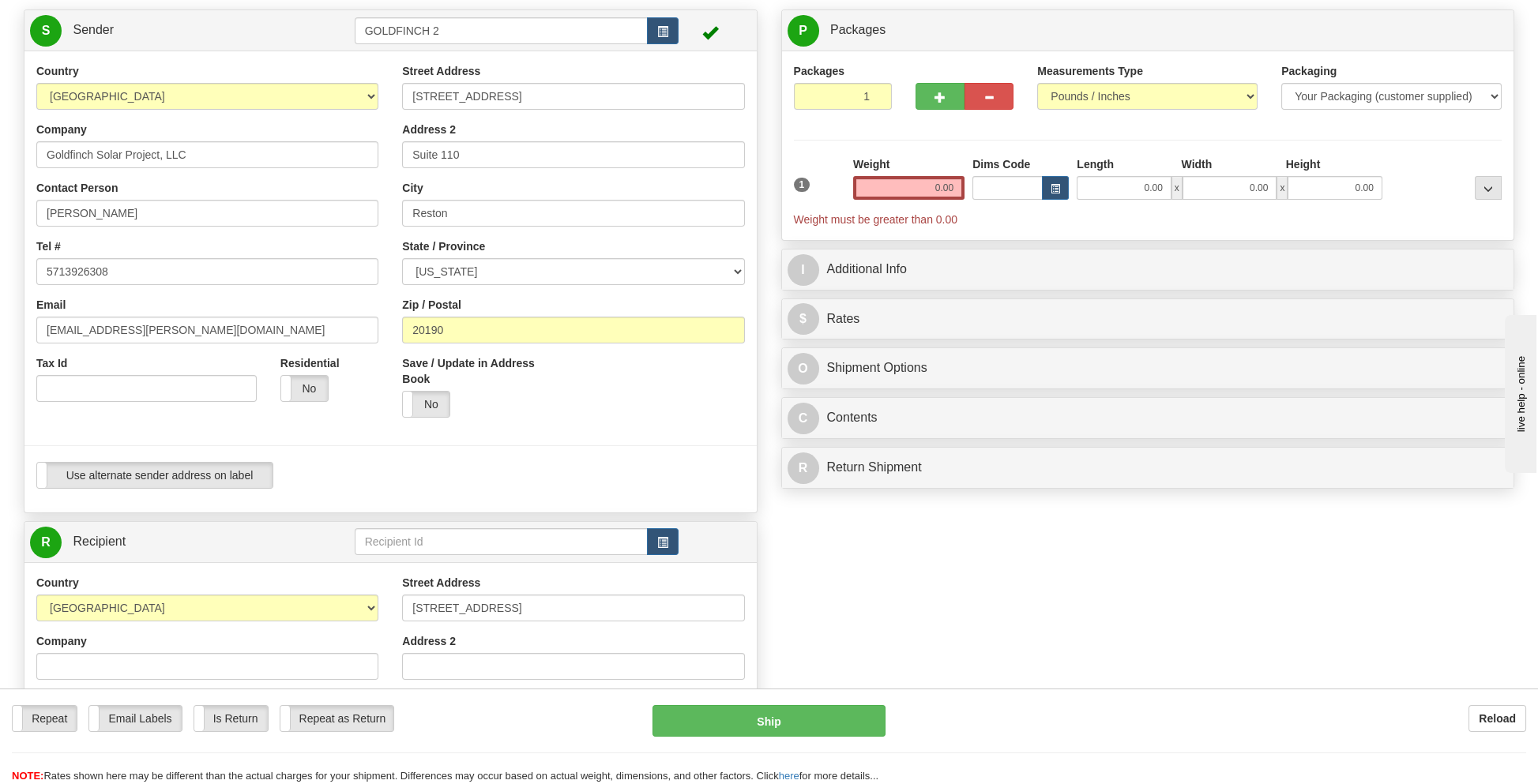
scroll to position [0, 0]
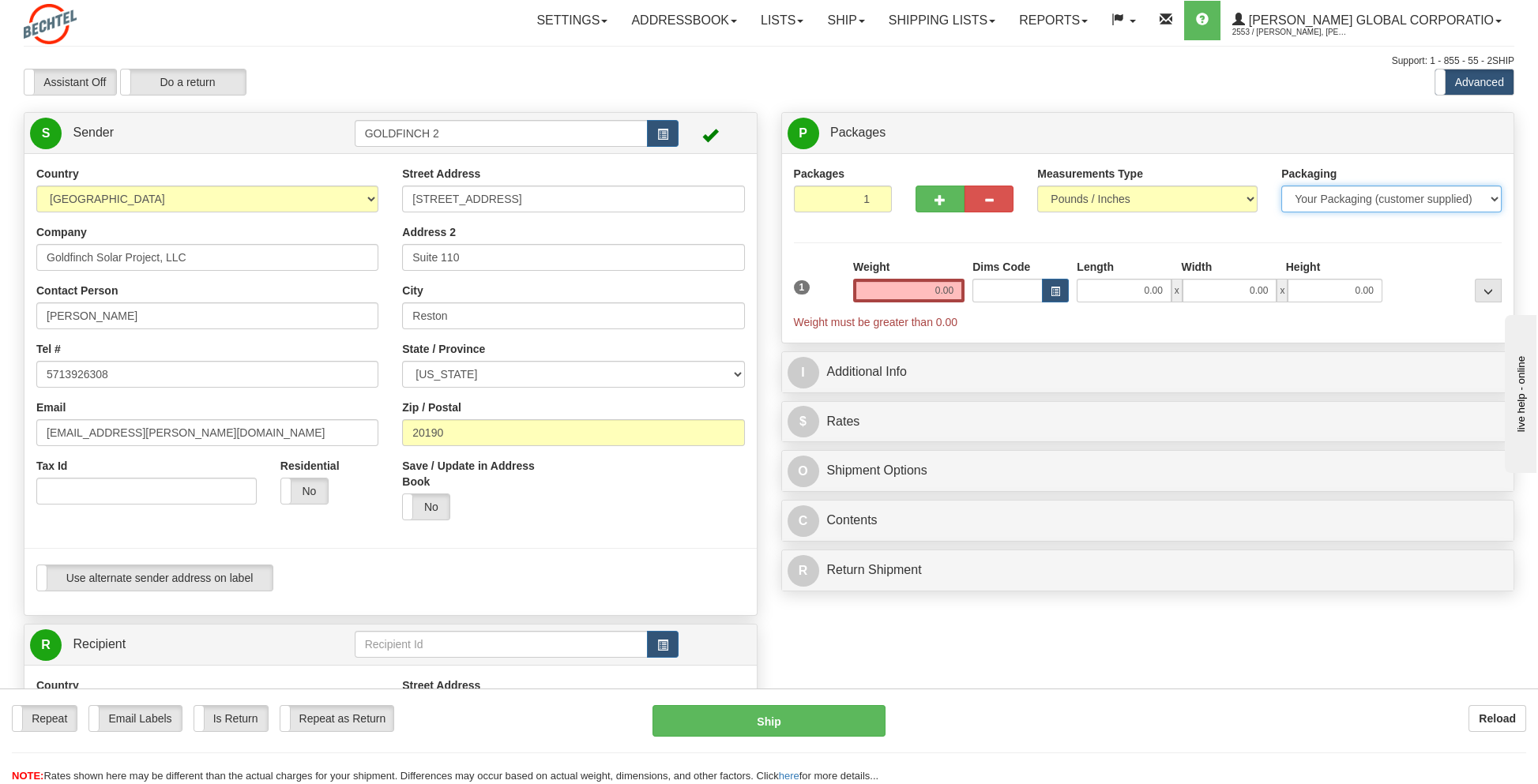
click at [1358, 195] on select "Your Packaging (customer supplied) Envelope (carrier supplied) Pack (carrier su…" at bounding box center [1392, 199] width 220 height 26
select select "2"
click at [1282, 186] on select "Your Packaging (customer supplied) Envelope (carrier supplied) Pack (carrier su…" at bounding box center [1392, 199] width 220 height 26
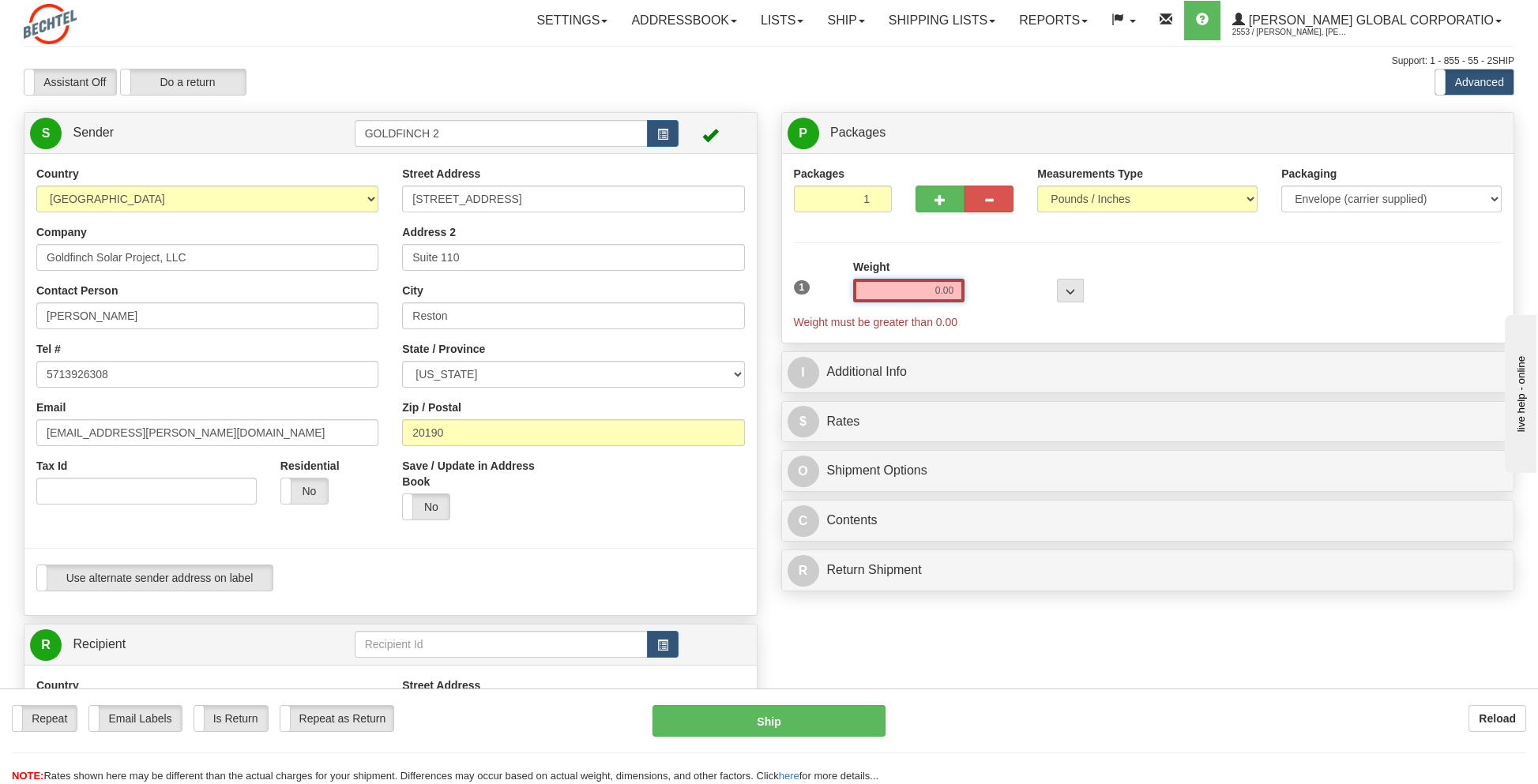
drag, startPoint x: 888, startPoint y: 285, endPoint x: 1047, endPoint y: 284, distance: 159.0
click at [1047, 284] on div "1 Weight 0.00 Dims Code 0 x" at bounding box center [1148, 294] width 717 height 71
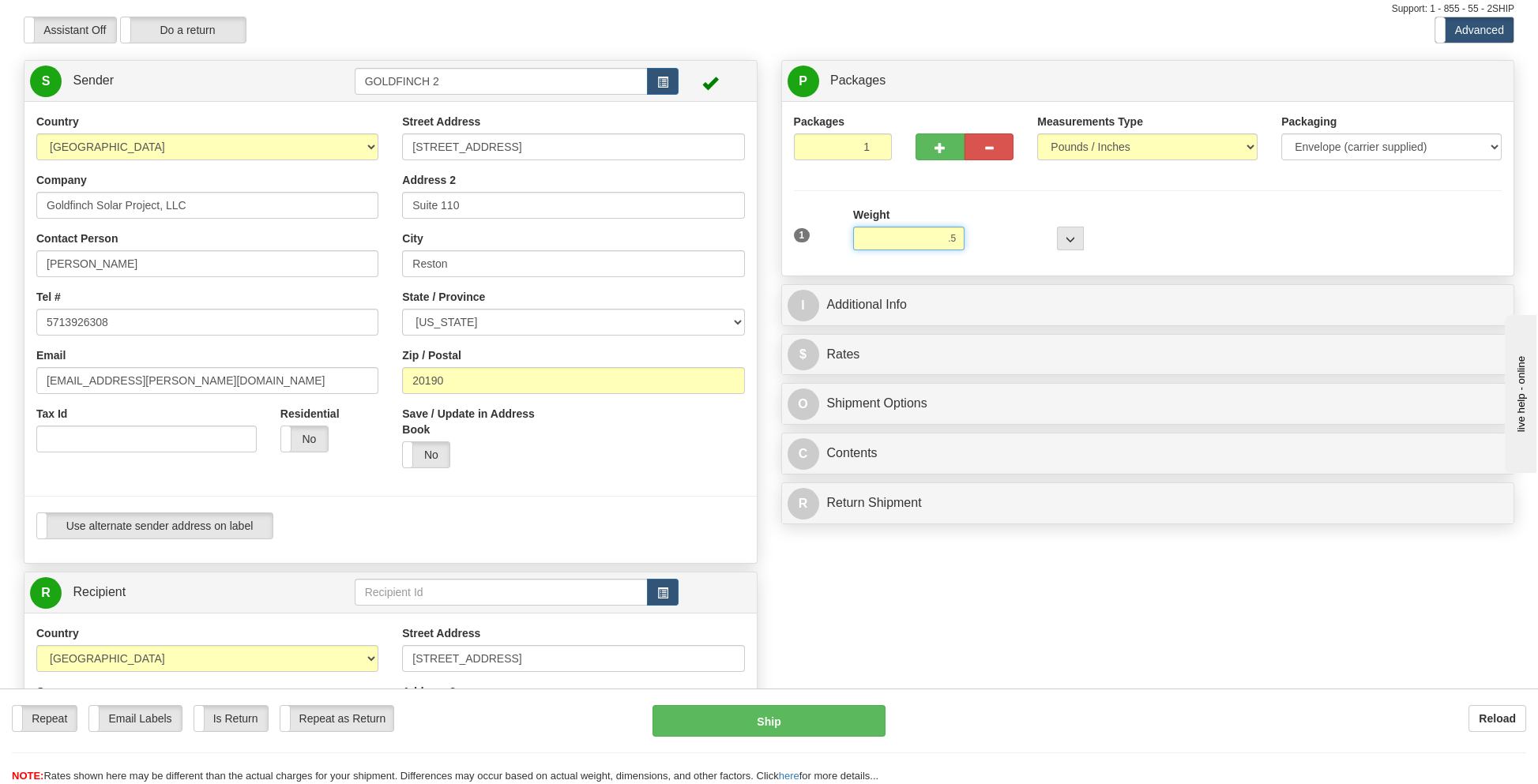
scroll to position [79, 0]
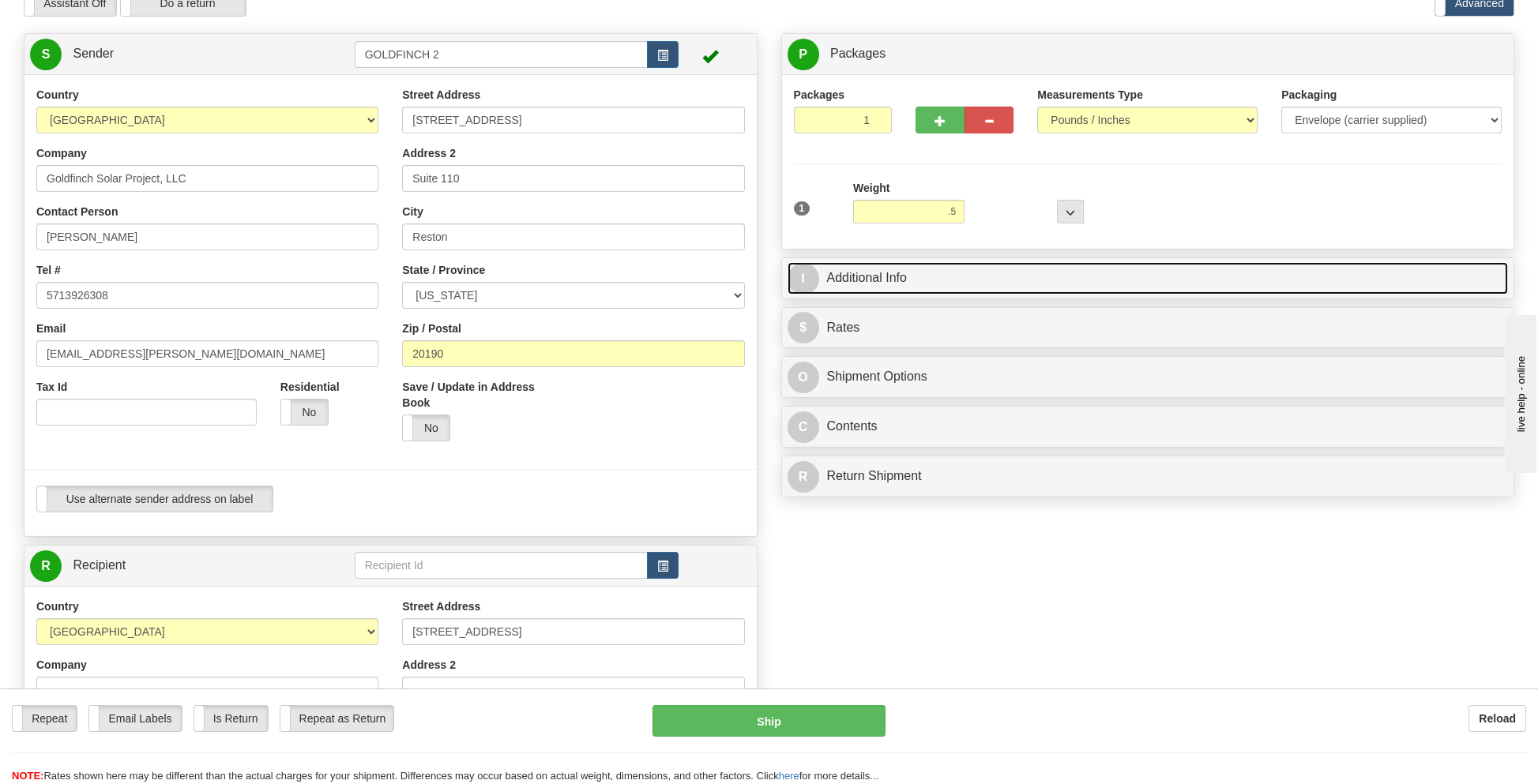
type input "0.50"
click at [860, 273] on link "I Additional Info" at bounding box center [1148, 278] width 721 height 33
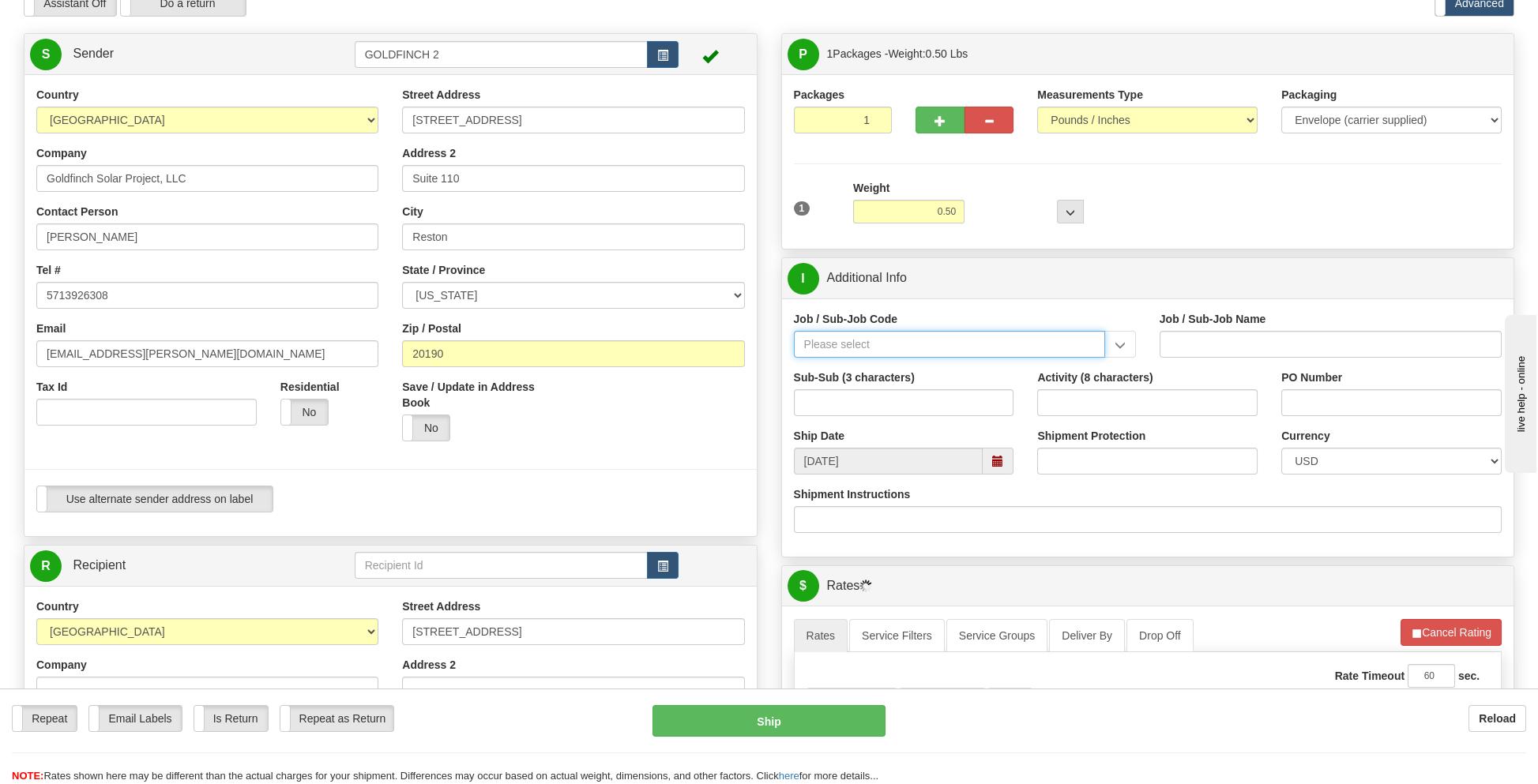
click at [836, 339] on input "Job / Sub-Job Code" at bounding box center [949, 344] width 311 height 26
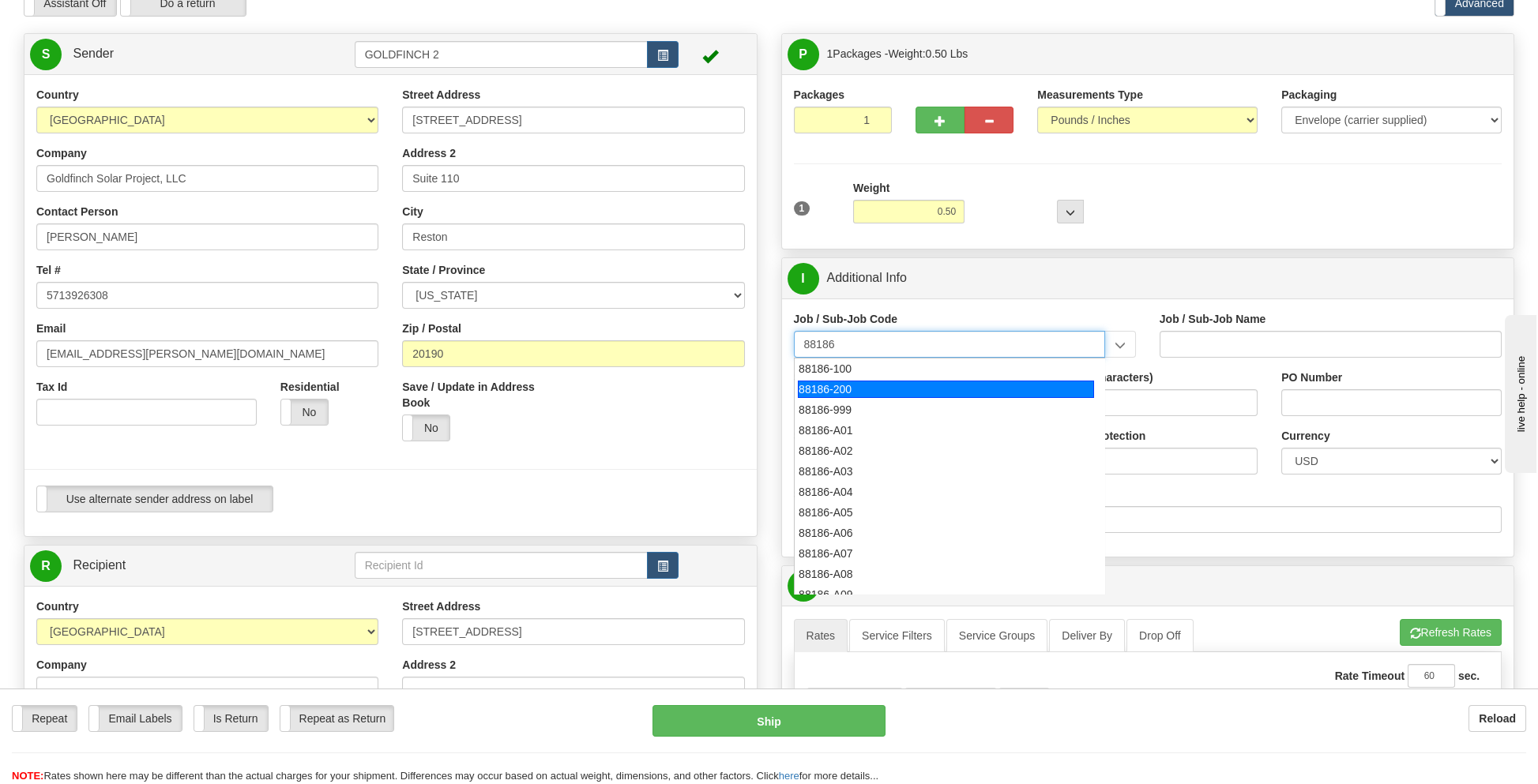
click at [821, 379] on li "88186-200" at bounding box center [950, 388] width 310 height 20
type input "88186-200"
type input "GOLDFINCH SOLAR - THIRD PARTY COSTS"
type input "88186-200"
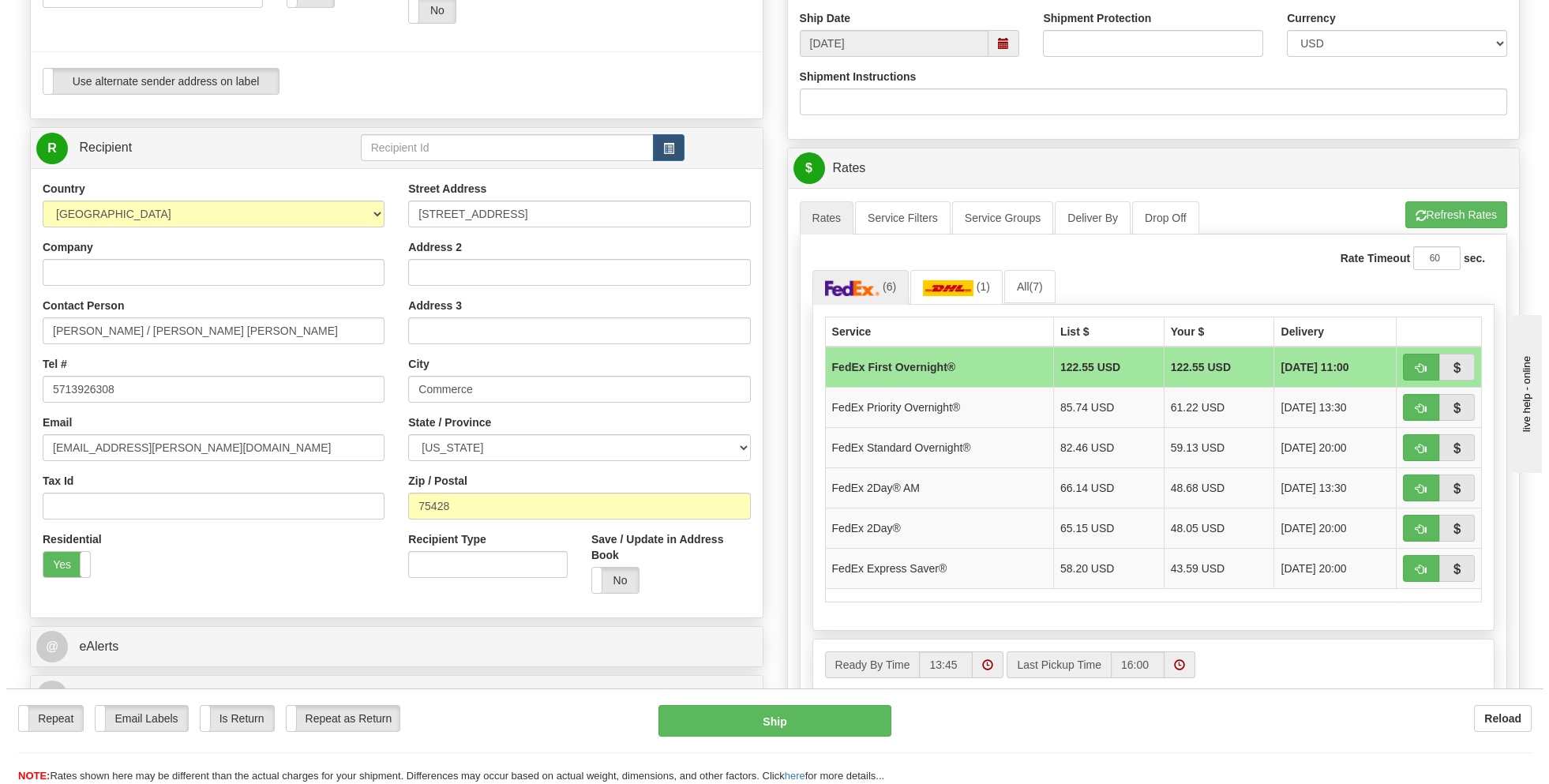
scroll to position [552, 0]
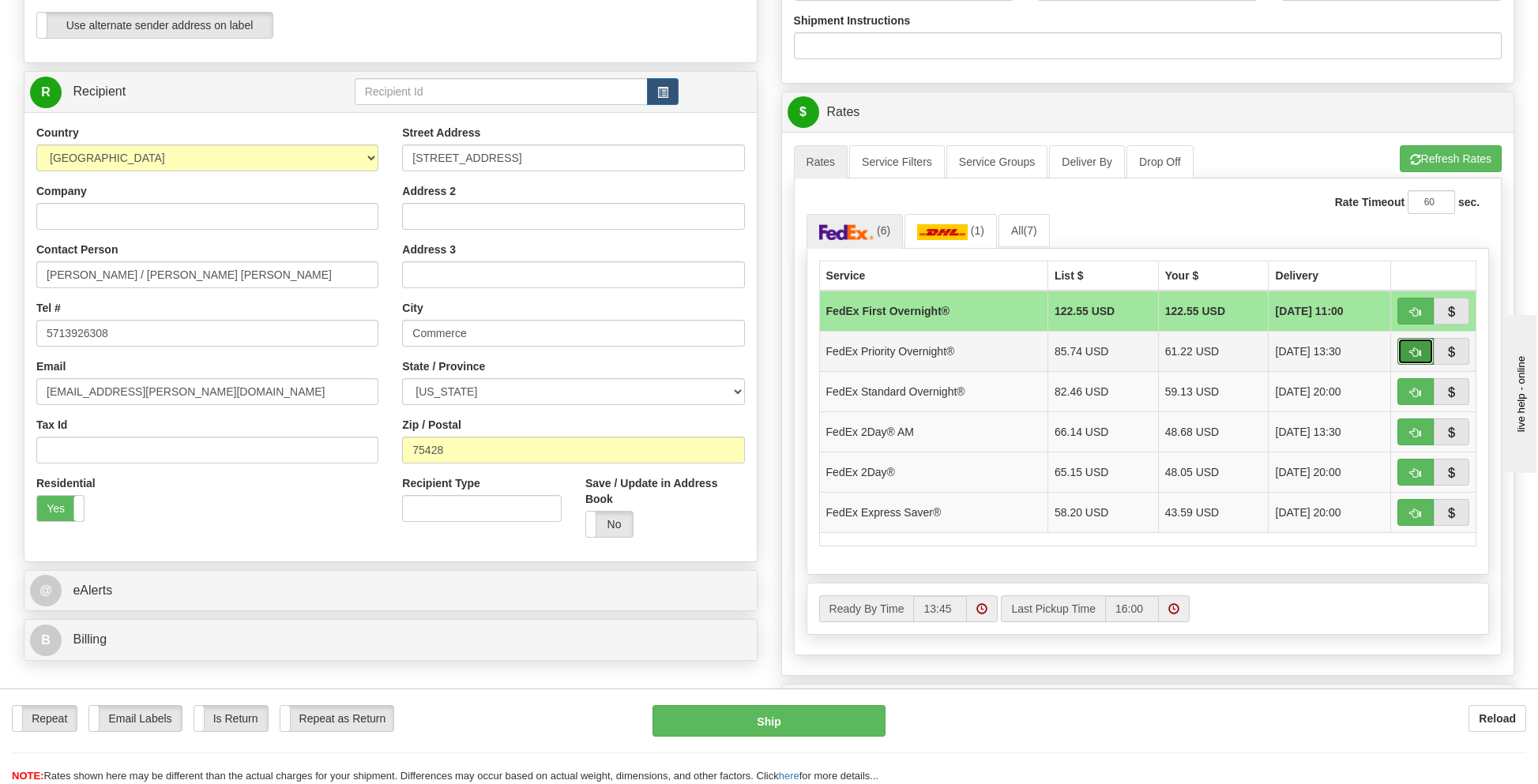
click at [1418, 347] on span "button" at bounding box center [1415, 352] width 11 height 11
type input "01"
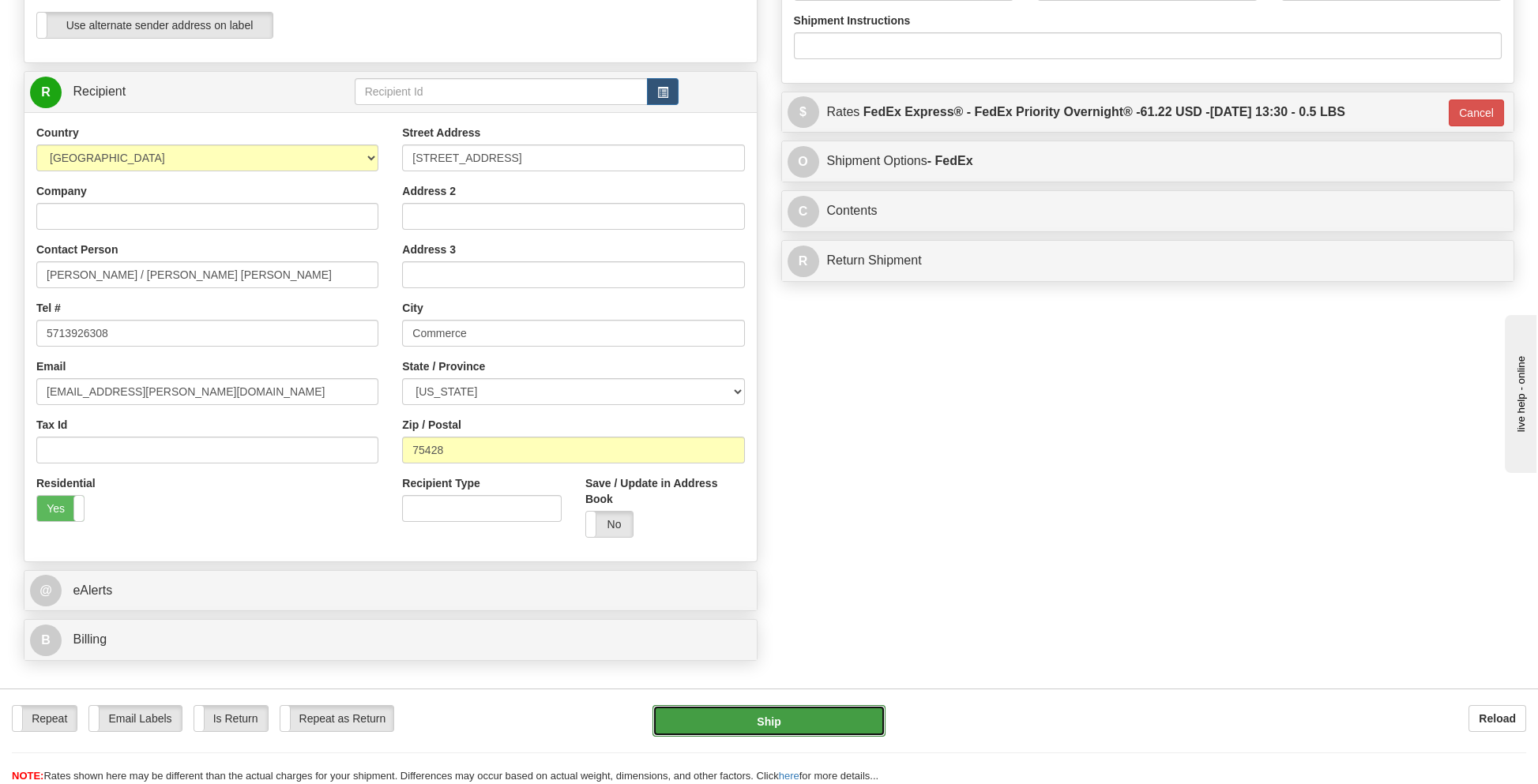
click at [762, 722] on button "Ship" at bounding box center [768, 721] width 232 height 32
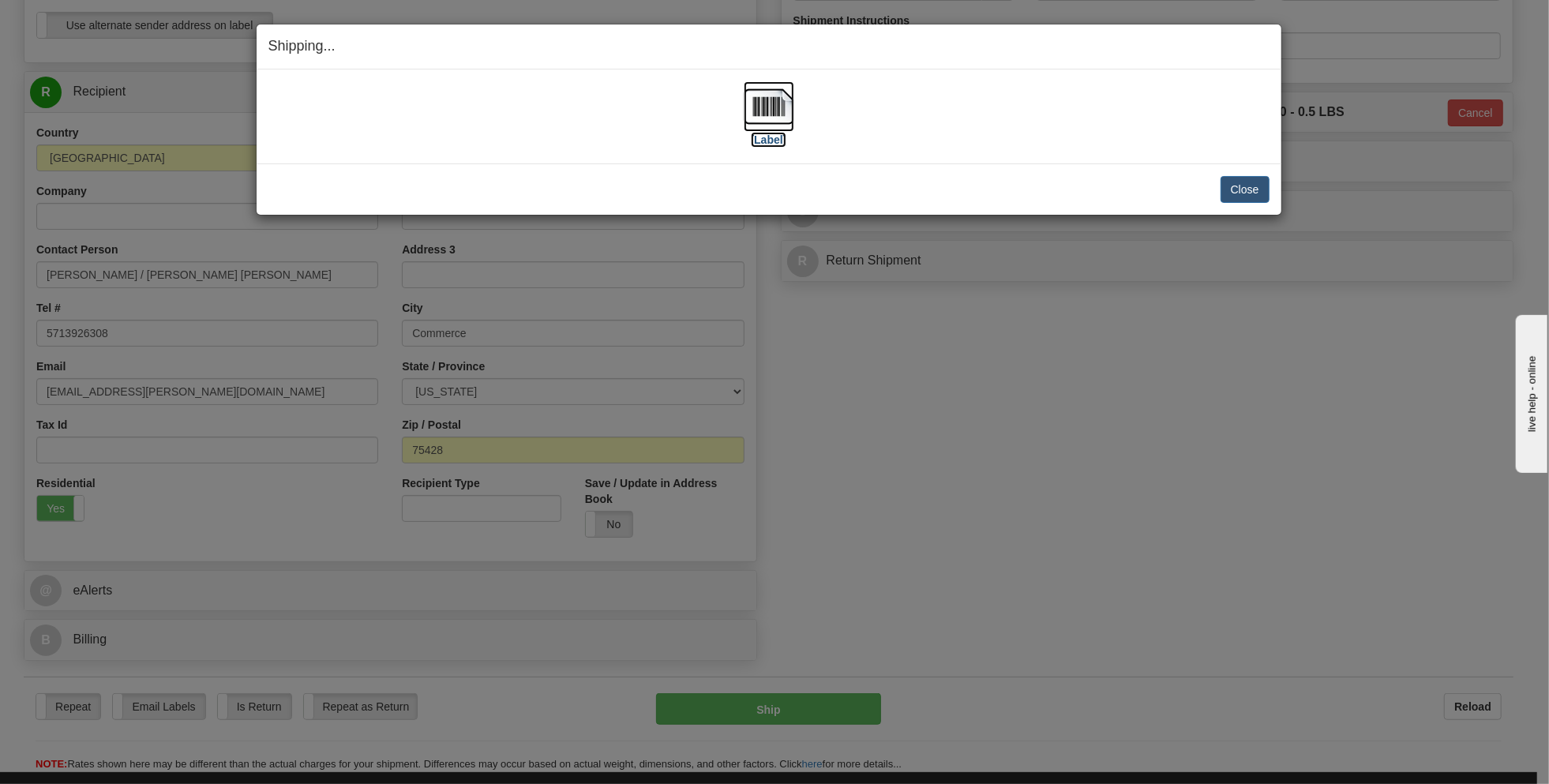
click at [770, 110] on img at bounding box center [768, 106] width 50 height 50
click at [1252, 184] on button "Close" at bounding box center [1246, 189] width 49 height 26
click at [1249, 187] on button "Close" at bounding box center [1246, 189] width 49 height 26
click at [1238, 187] on button "Close" at bounding box center [1246, 189] width 49 height 26
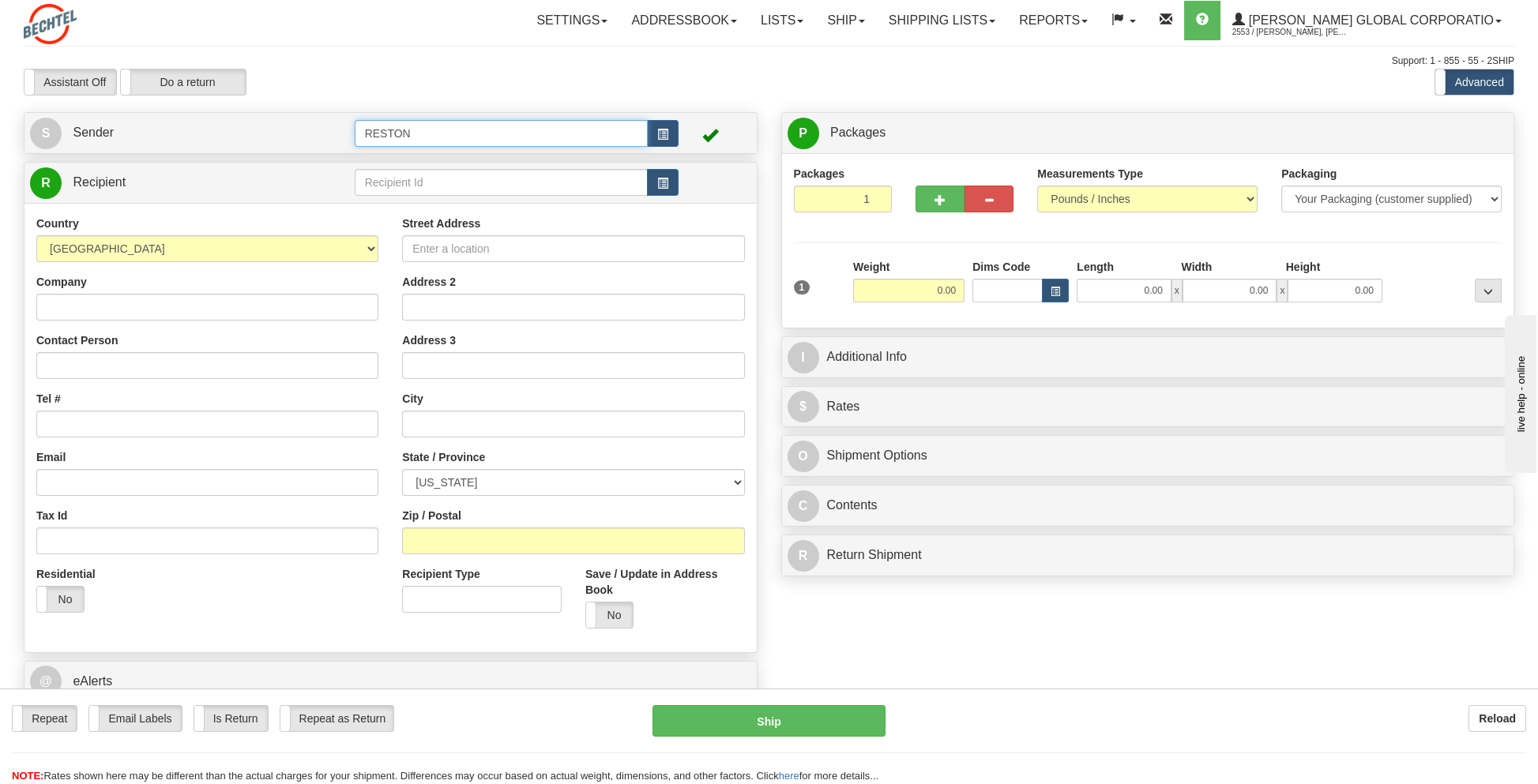
drag, startPoint x: 449, startPoint y: 136, endPoint x: 301, endPoint y: 147, distance: 148.4
click at [301, 147] on tr "S Sender RESTON" at bounding box center [390, 133] width 721 height 33
click at [389, 178] on div "GOLDFINCH 2" at bounding box center [498, 178] width 279 height 18
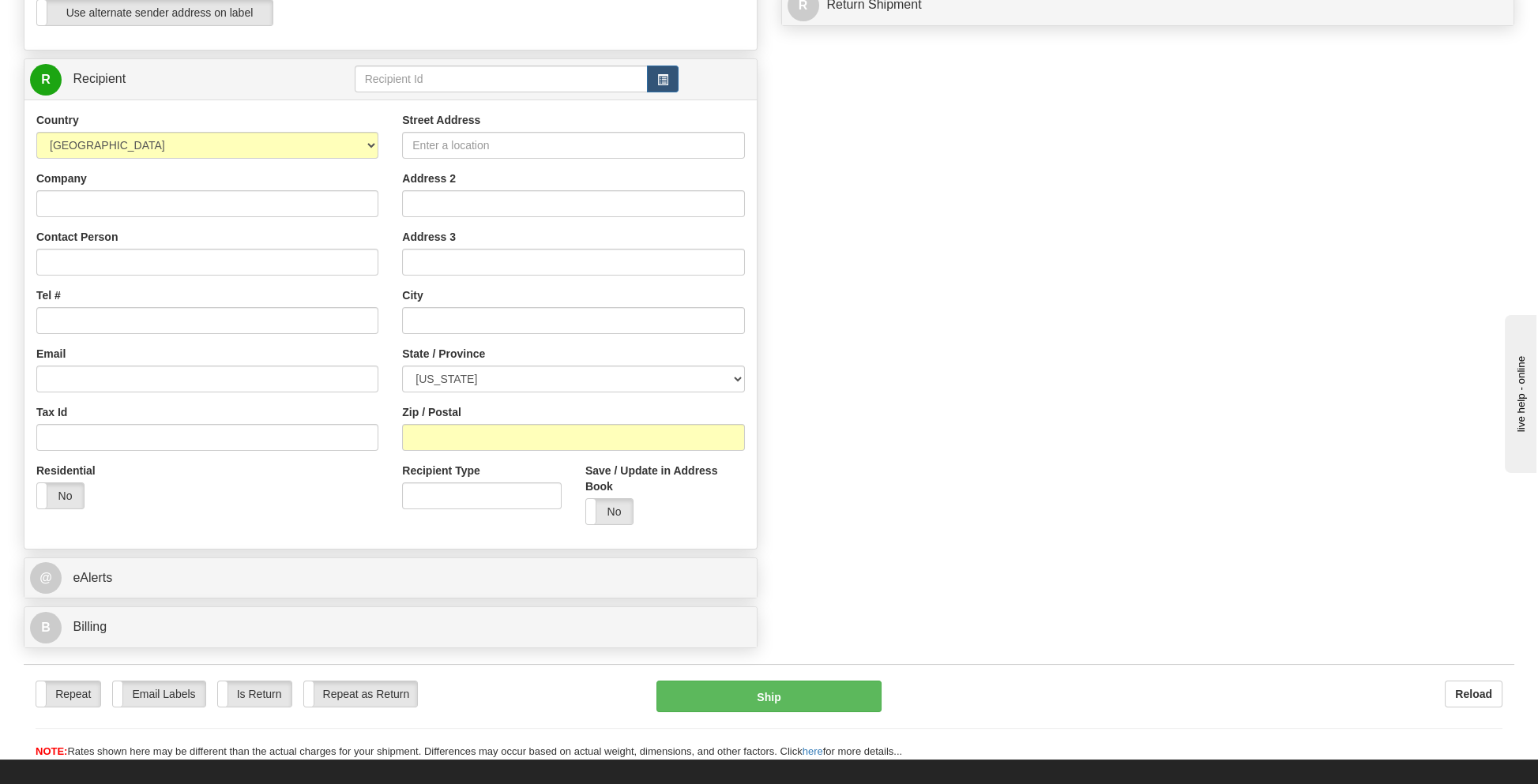
scroll to position [474, 0]
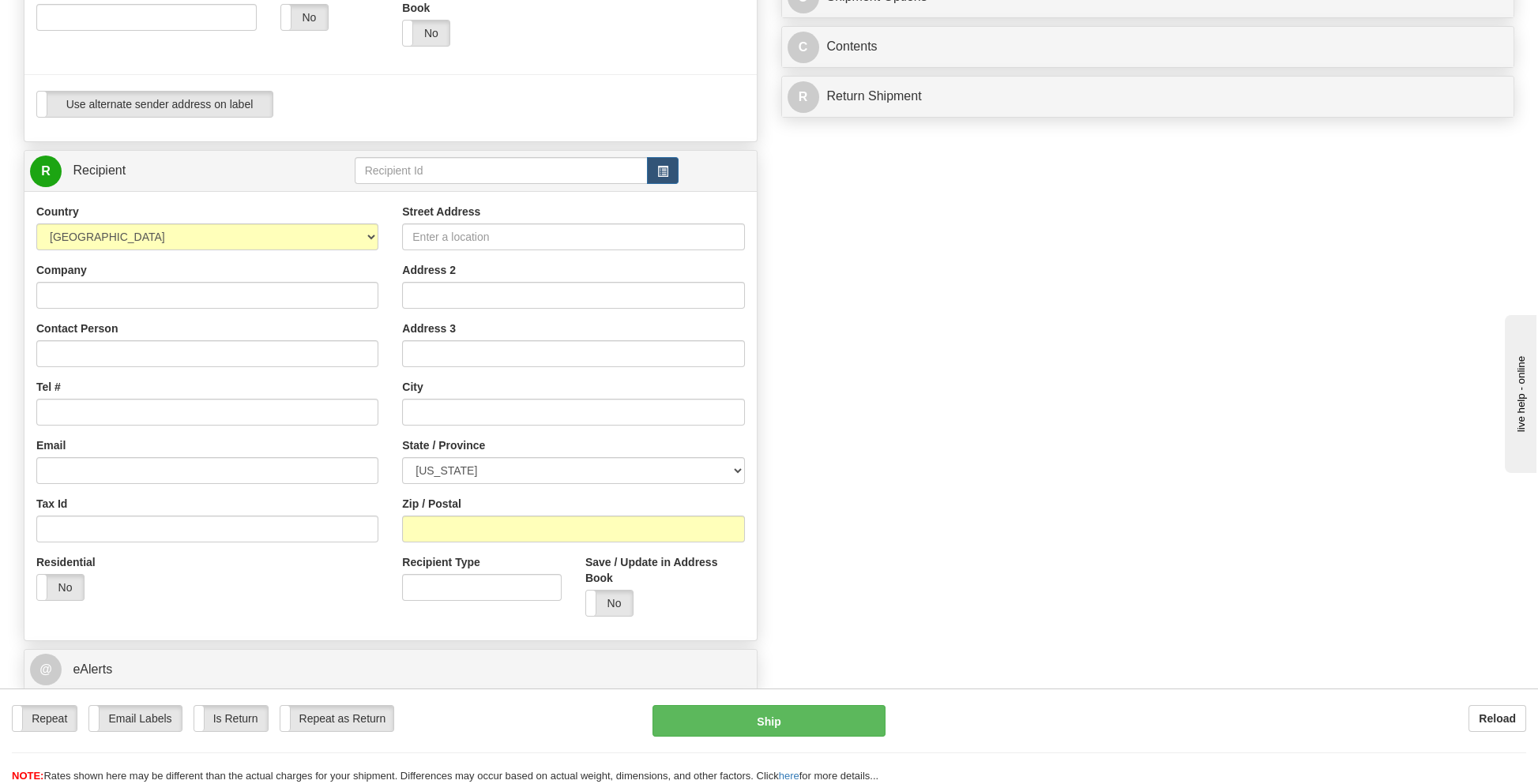
type input "GOLDFINCH 2"
click at [76, 292] on input "Company" at bounding box center [207, 295] width 342 height 26
type input "Roger Schuerman, Ltd"
type input "Roger L. Schuerman / Virginia R. Schuerman"
click at [114, 420] on input "Tel #" at bounding box center [207, 412] width 342 height 26
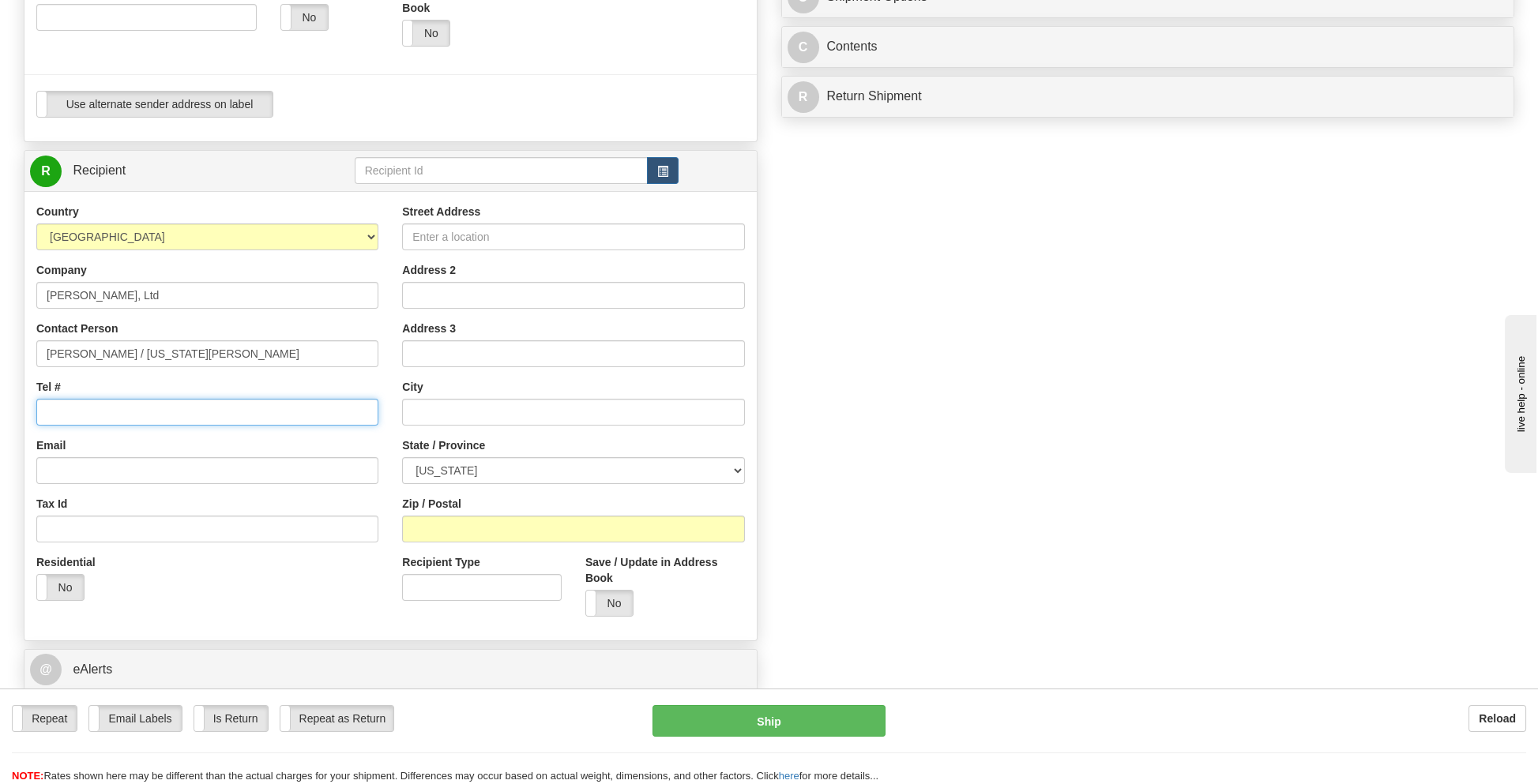
type input "5713926308"
click at [96, 478] on input "Email" at bounding box center [207, 470] width 342 height 26
type input "[EMAIL_ADDRESS][PERSON_NAME][DOMAIN_NAME]"
click at [449, 240] on input "Street Address" at bounding box center [573, 237] width 342 height 26
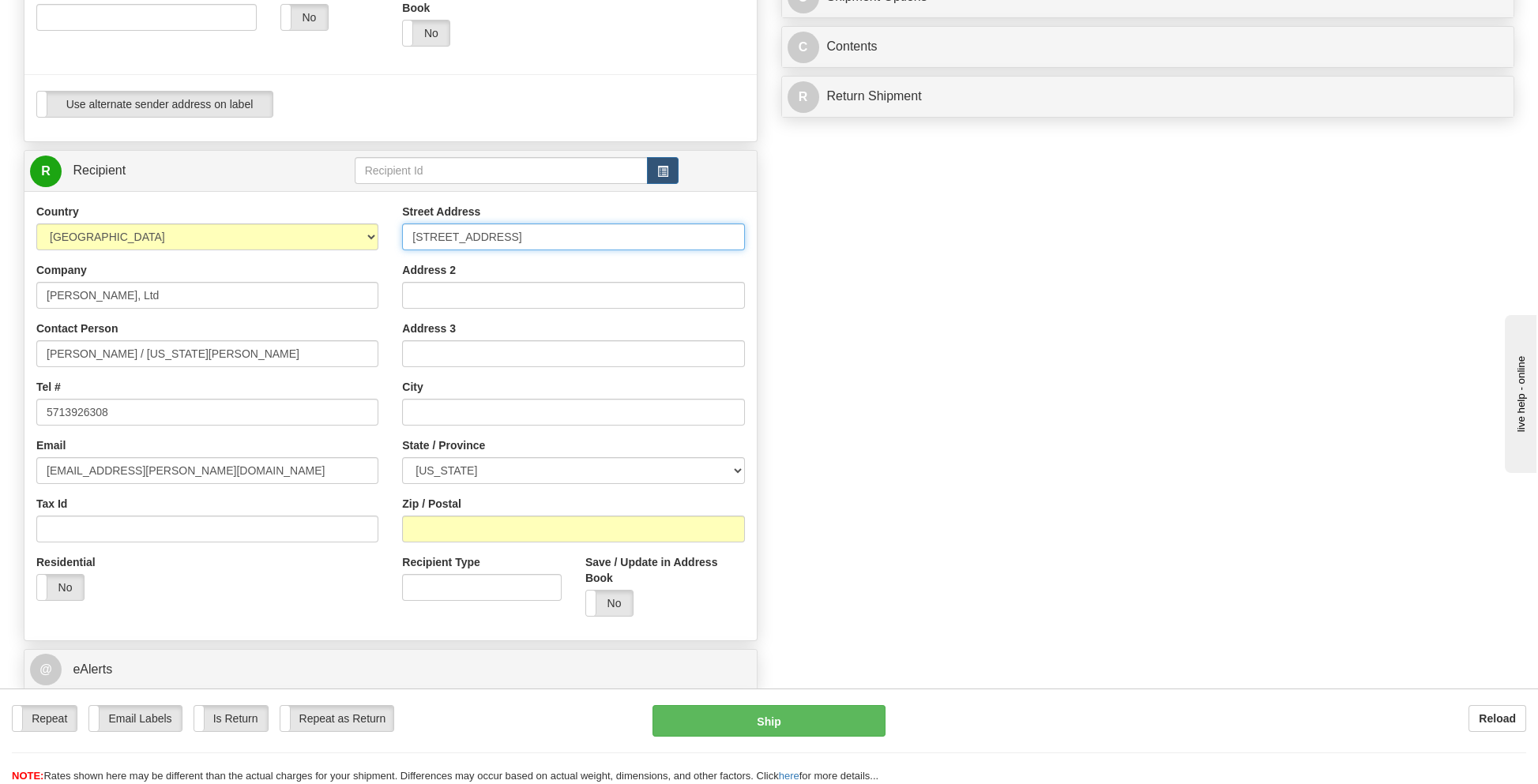
type input "727 Park Street"
type input "Ainsworth"
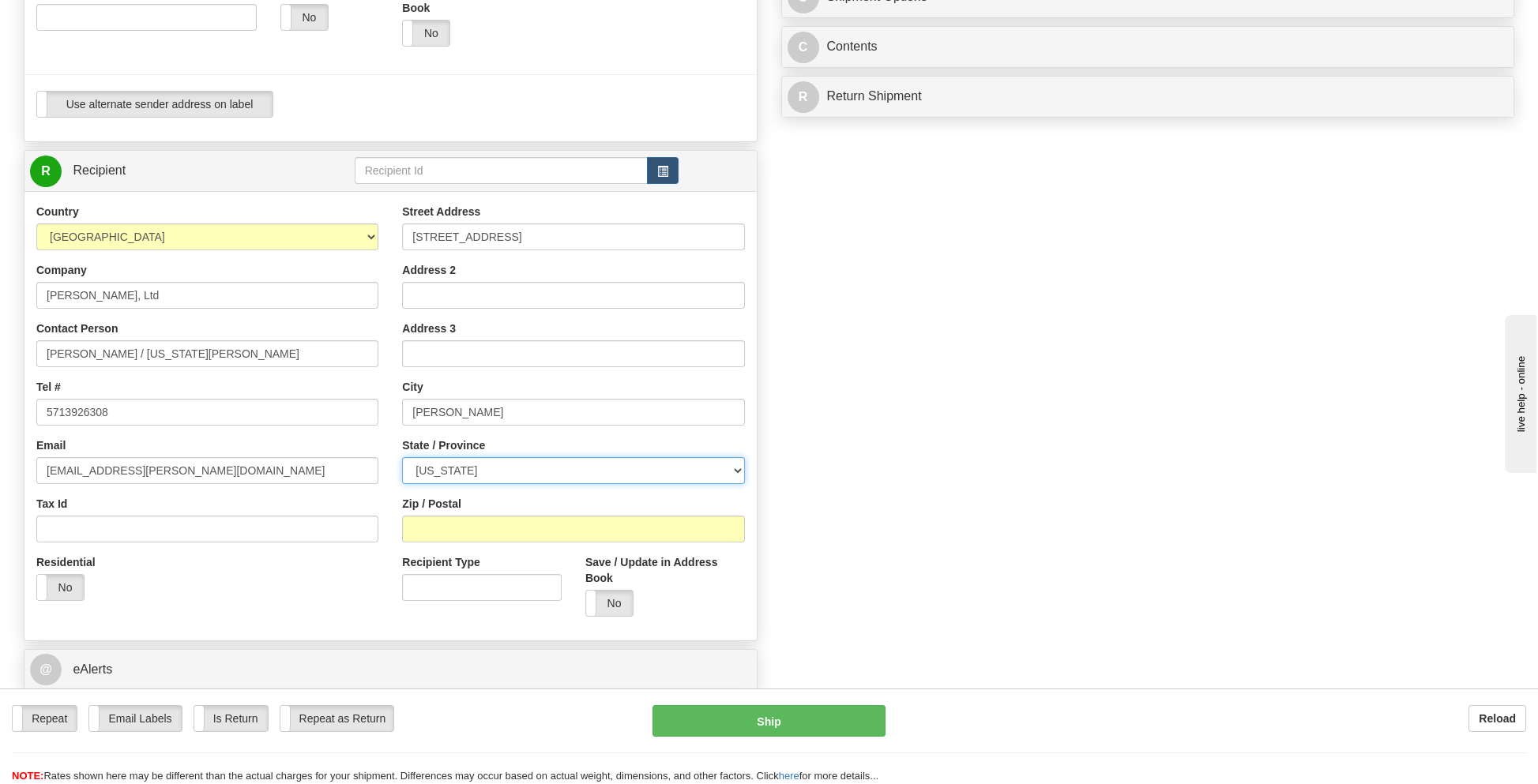
select select "IA"
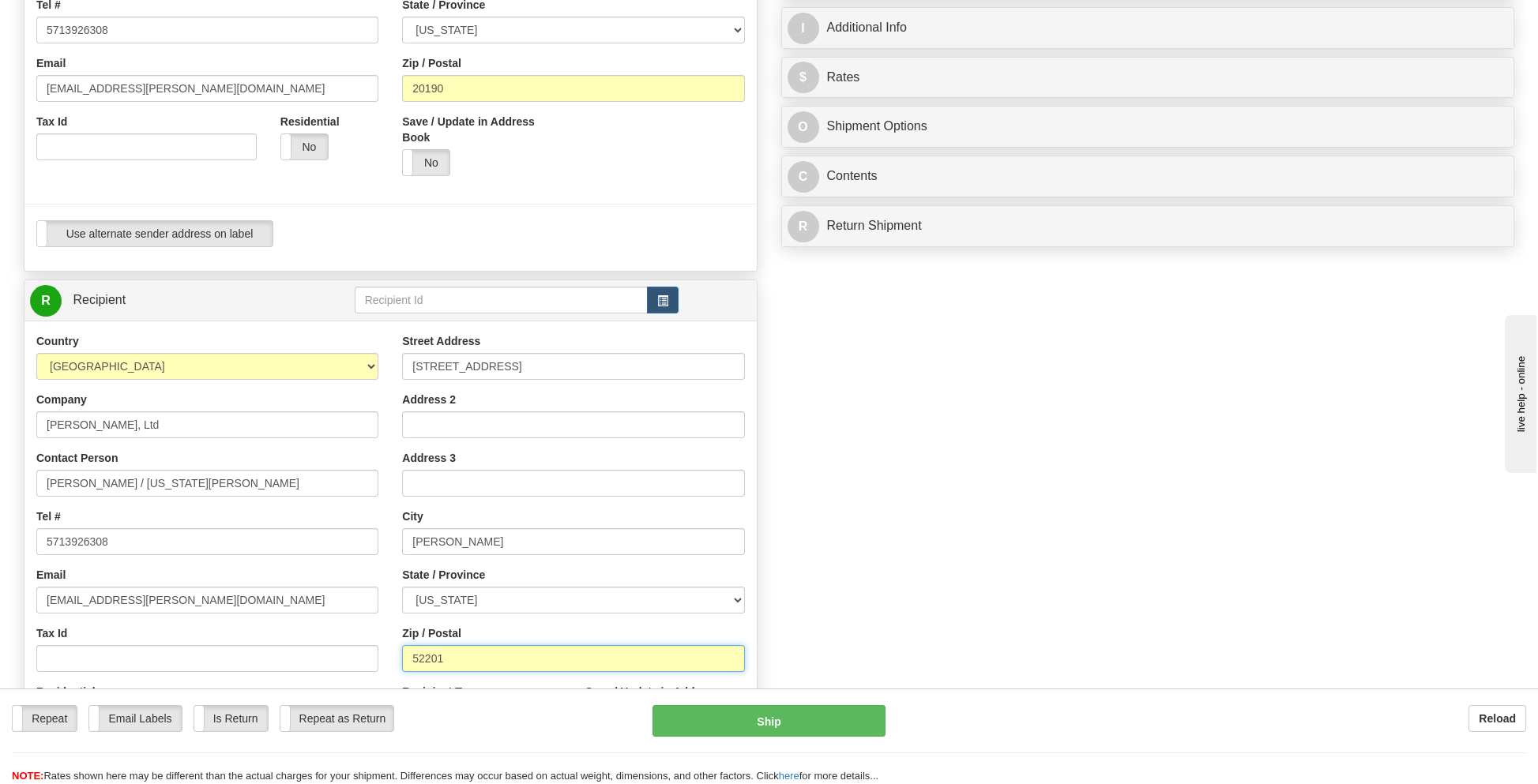
scroll to position [158, 0]
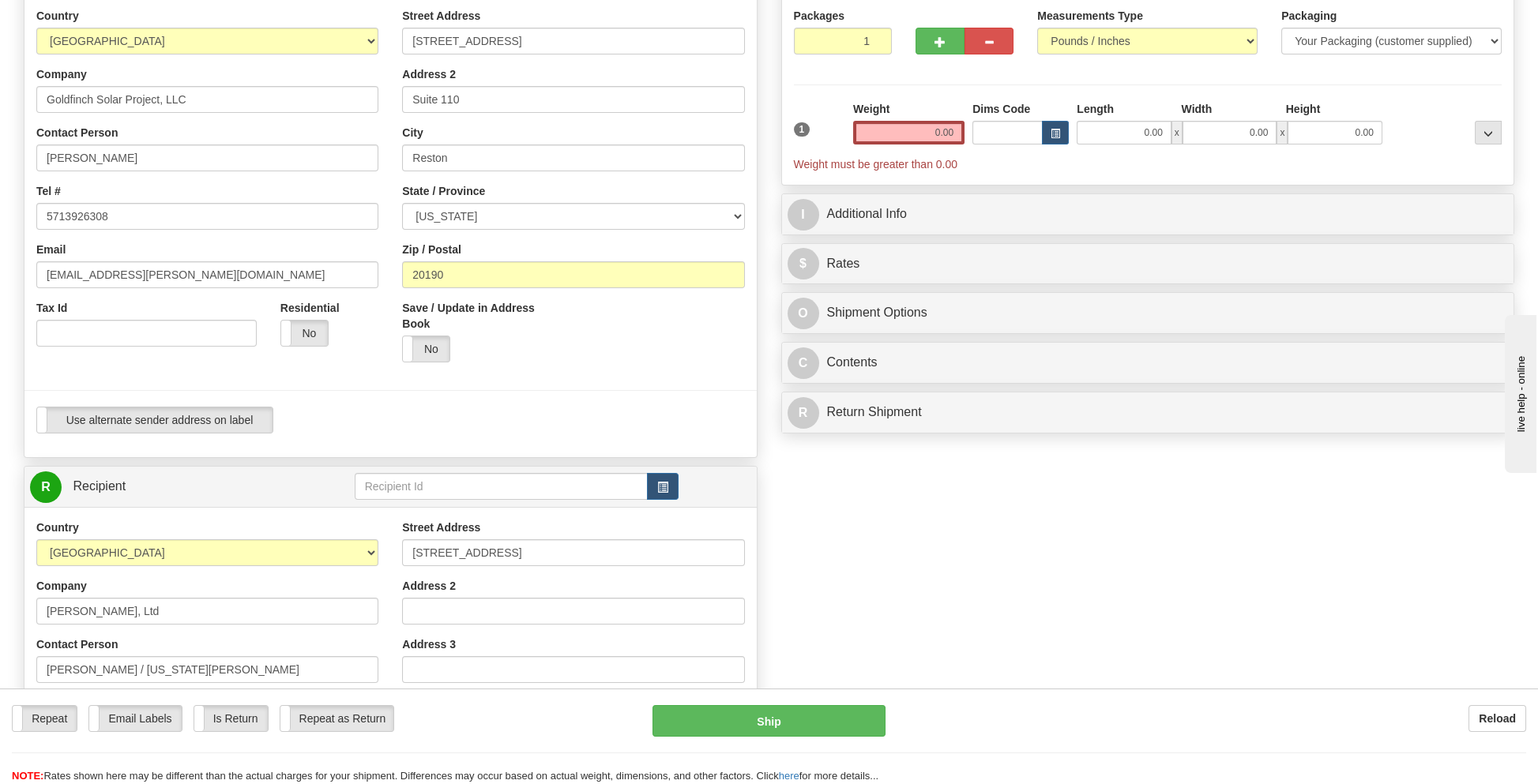
type input "52201"
click at [1334, 41] on select "Your Packaging (customer supplied) Envelope (carrier supplied) Pack (carrier su…" at bounding box center [1392, 41] width 220 height 26
select select "2"
click at [1282, 27] on select "Your Packaging (customer supplied) Envelope (carrier supplied) Pack (carrier su…" at bounding box center [1392, 41] width 220 height 26
click at [970, 128] on div "1 Weight 0.00 Dims Code 0 x" at bounding box center [1148, 137] width 717 height 71
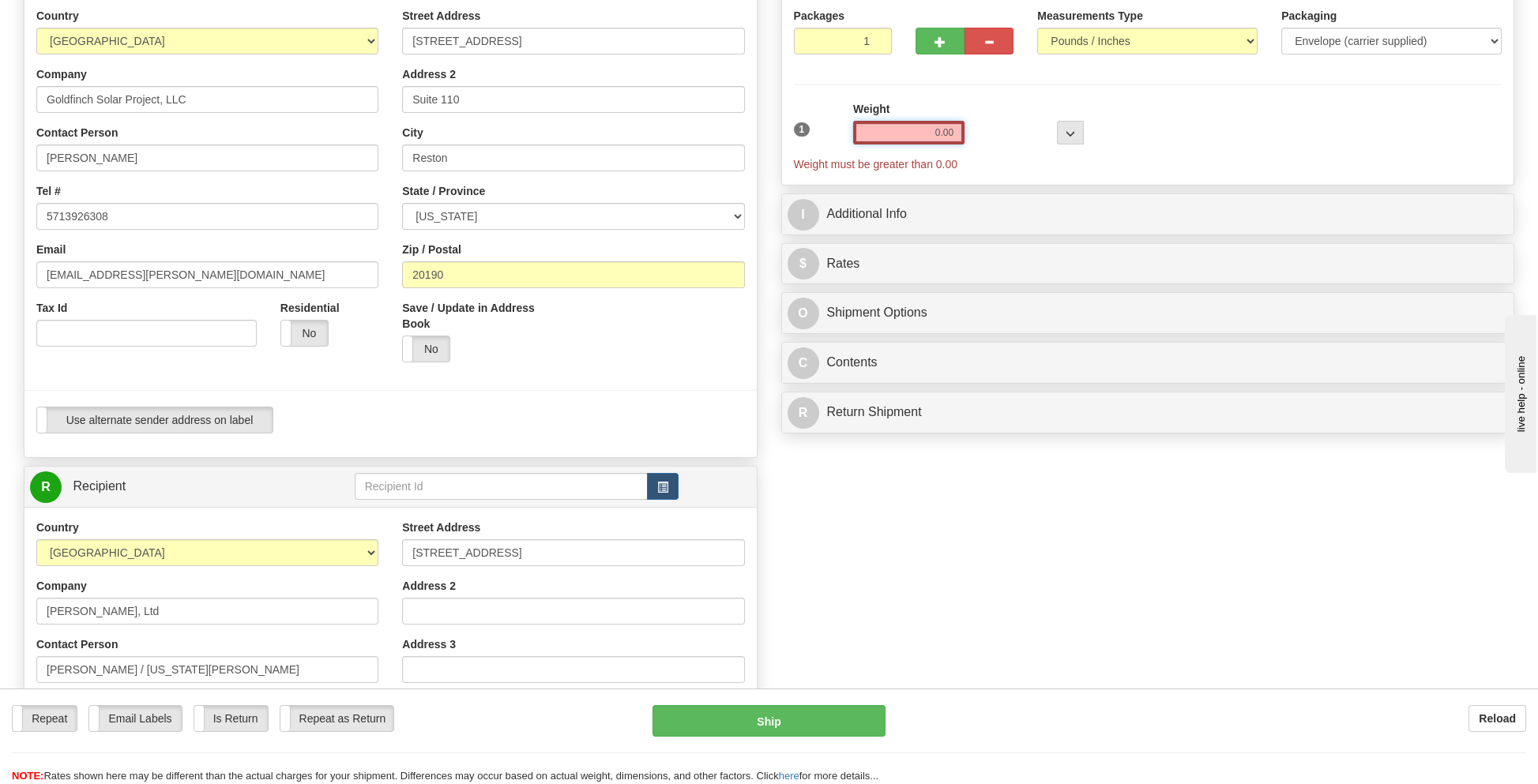
drag, startPoint x: 916, startPoint y: 128, endPoint x: 1016, endPoint y: 131, distance: 100.0
click at [1016, 131] on div "1 Weight 0.00 Dims Code 0 x" at bounding box center [1148, 137] width 717 height 71
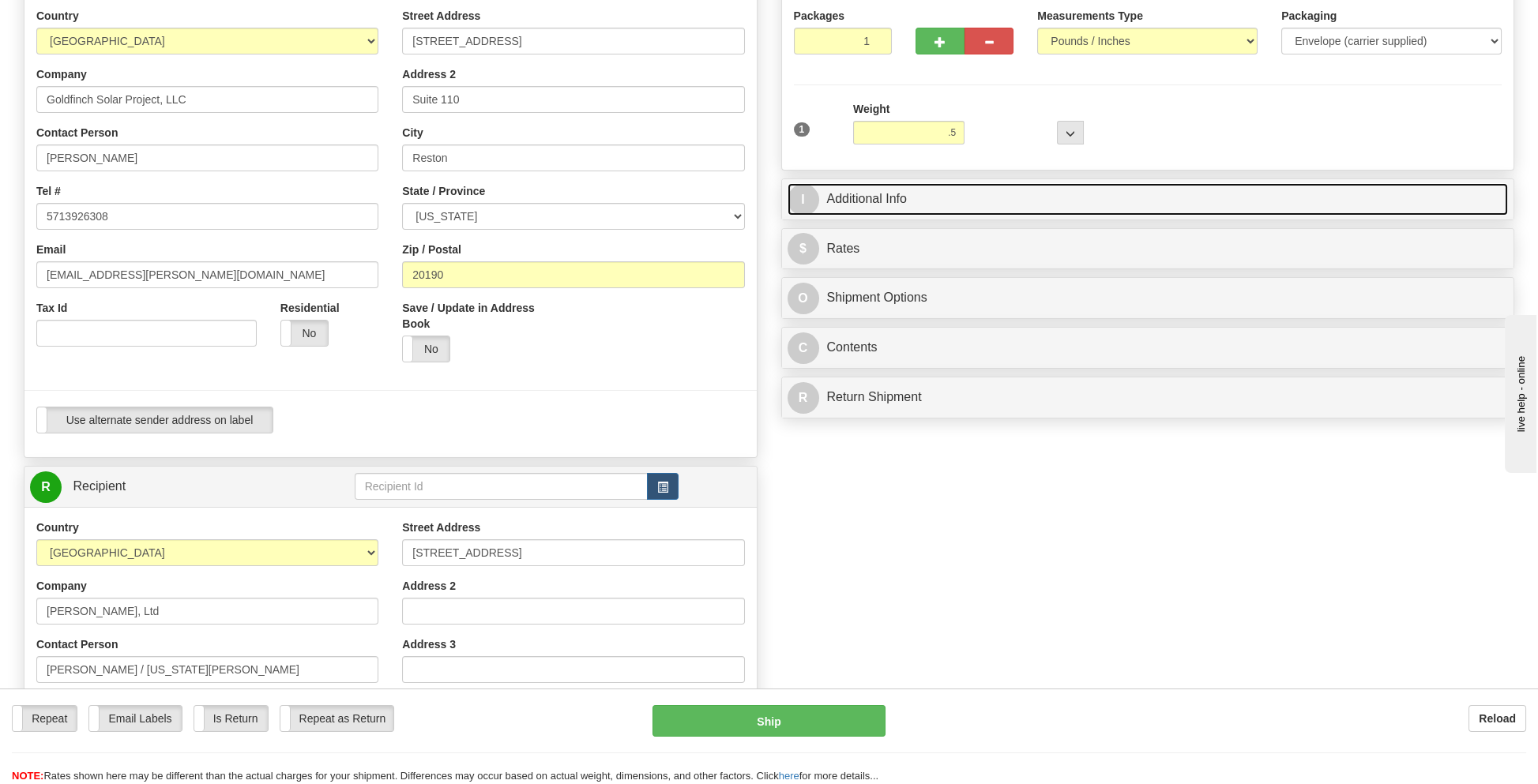
type input "0.50"
click at [860, 206] on link "I Additional Info" at bounding box center [1148, 199] width 721 height 33
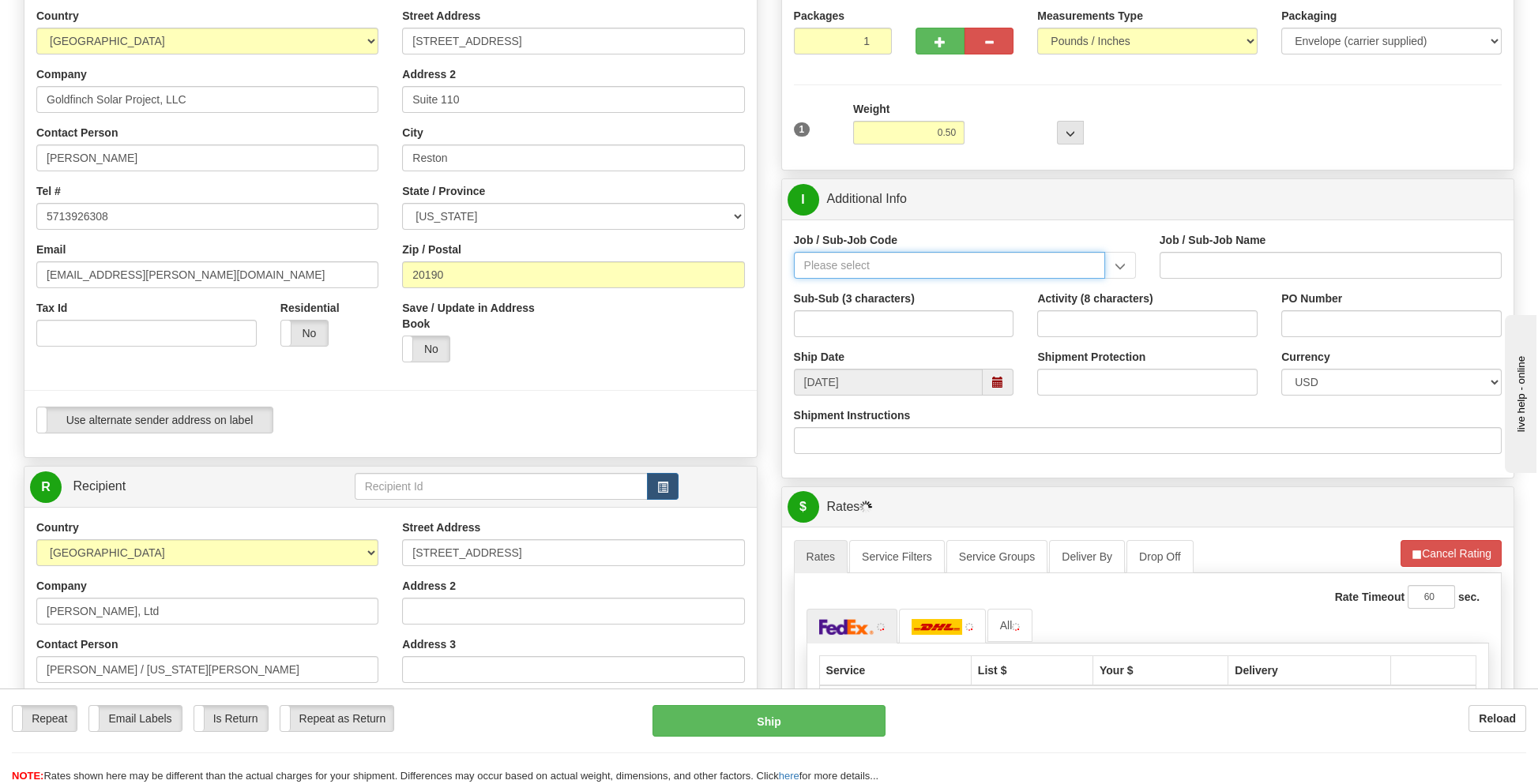
click at [836, 255] on input "Job / Sub-Job Code" at bounding box center [949, 265] width 311 height 26
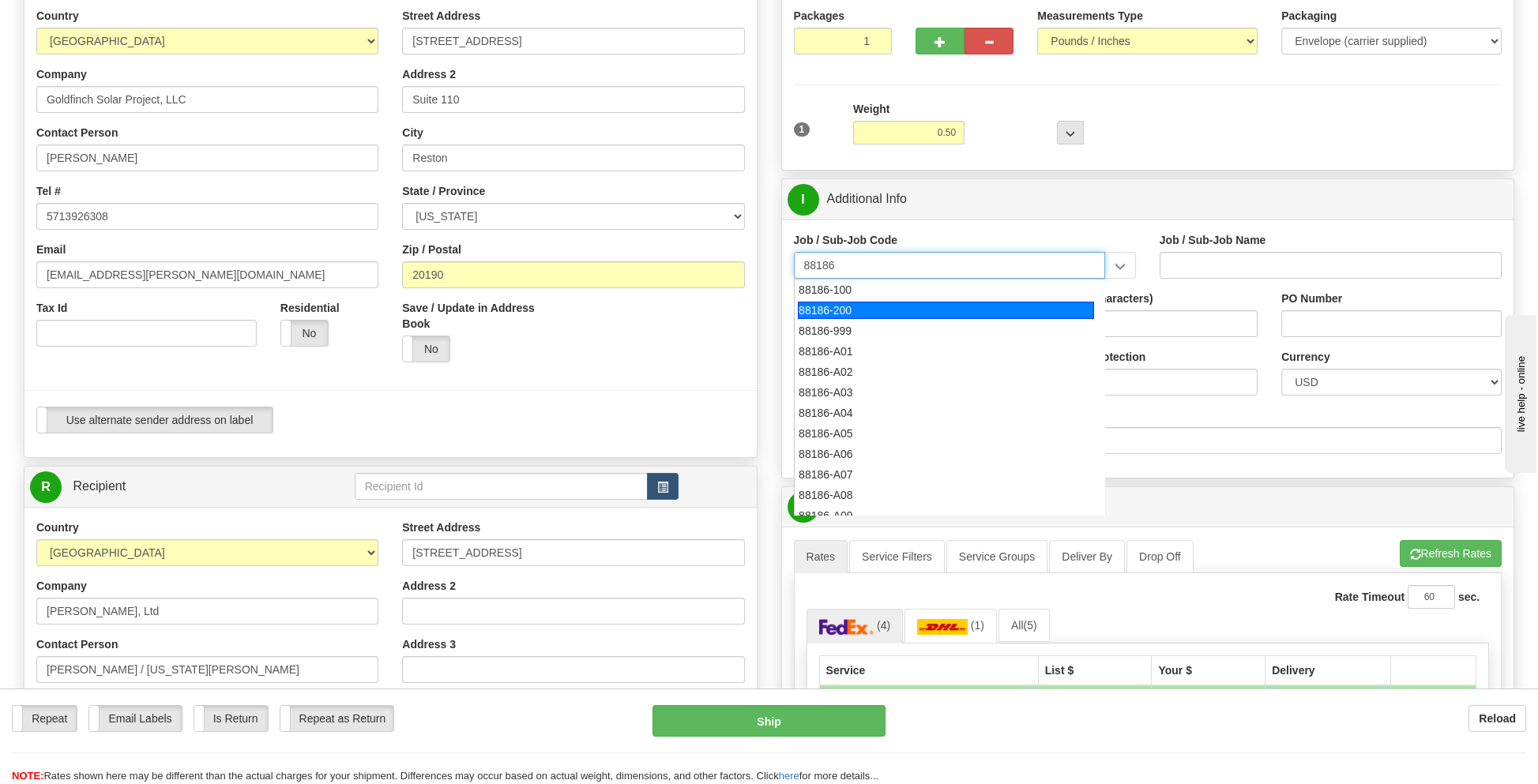
click at [839, 301] on div "88186-200" at bounding box center [946, 310] width 296 height 18
type input "88186-200"
type input "GOLDFINCH SOLAR - THIRD PARTY COSTS"
type input "88186-200"
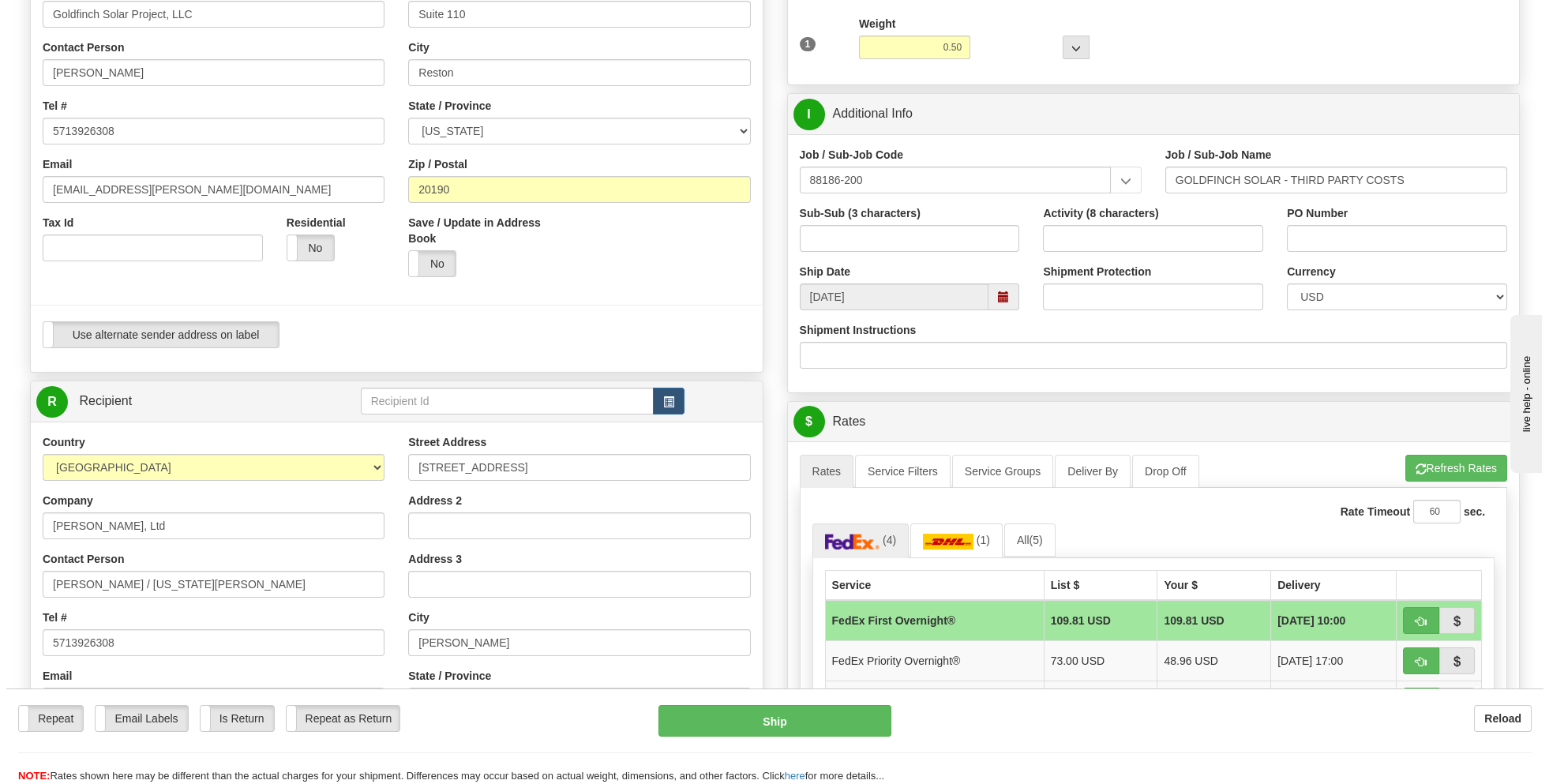
scroll to position [474, 0]
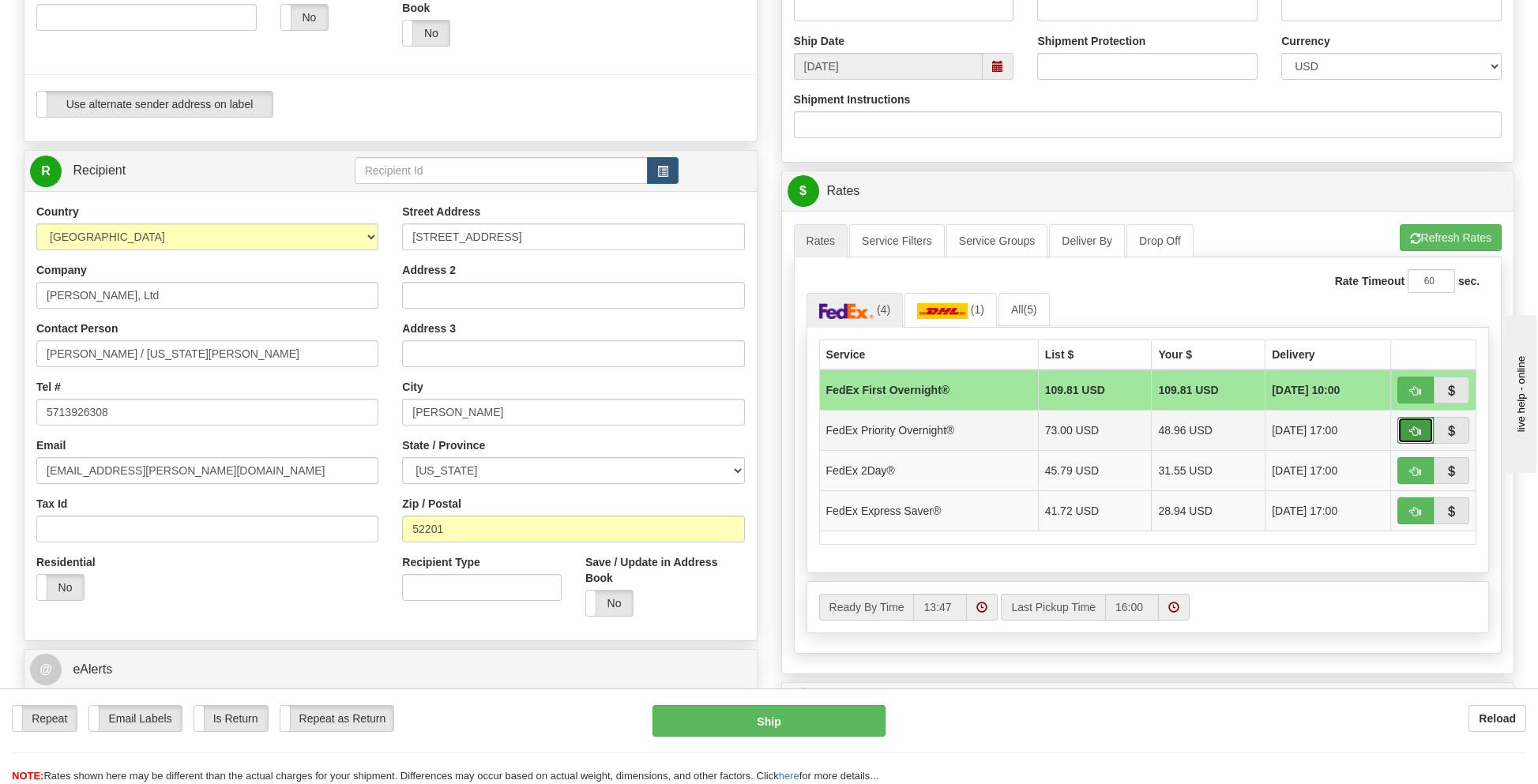
click at [1413, 417] on button "button" at bounding box center [1415, 430] width 36 height 26
type input "01"
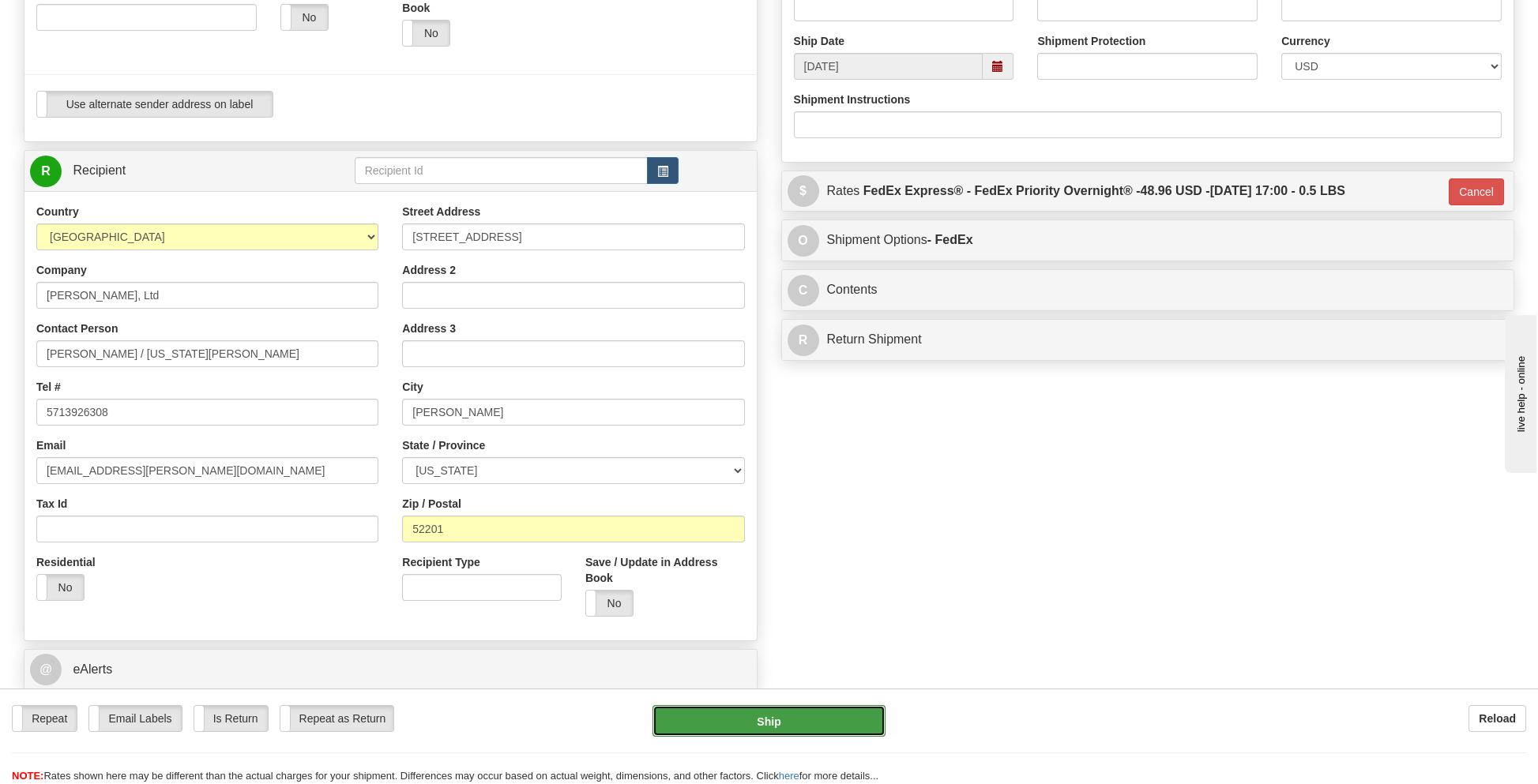
click at [752, 720] on button "Ship" at bounding box center [768, 721] width 232 height 32
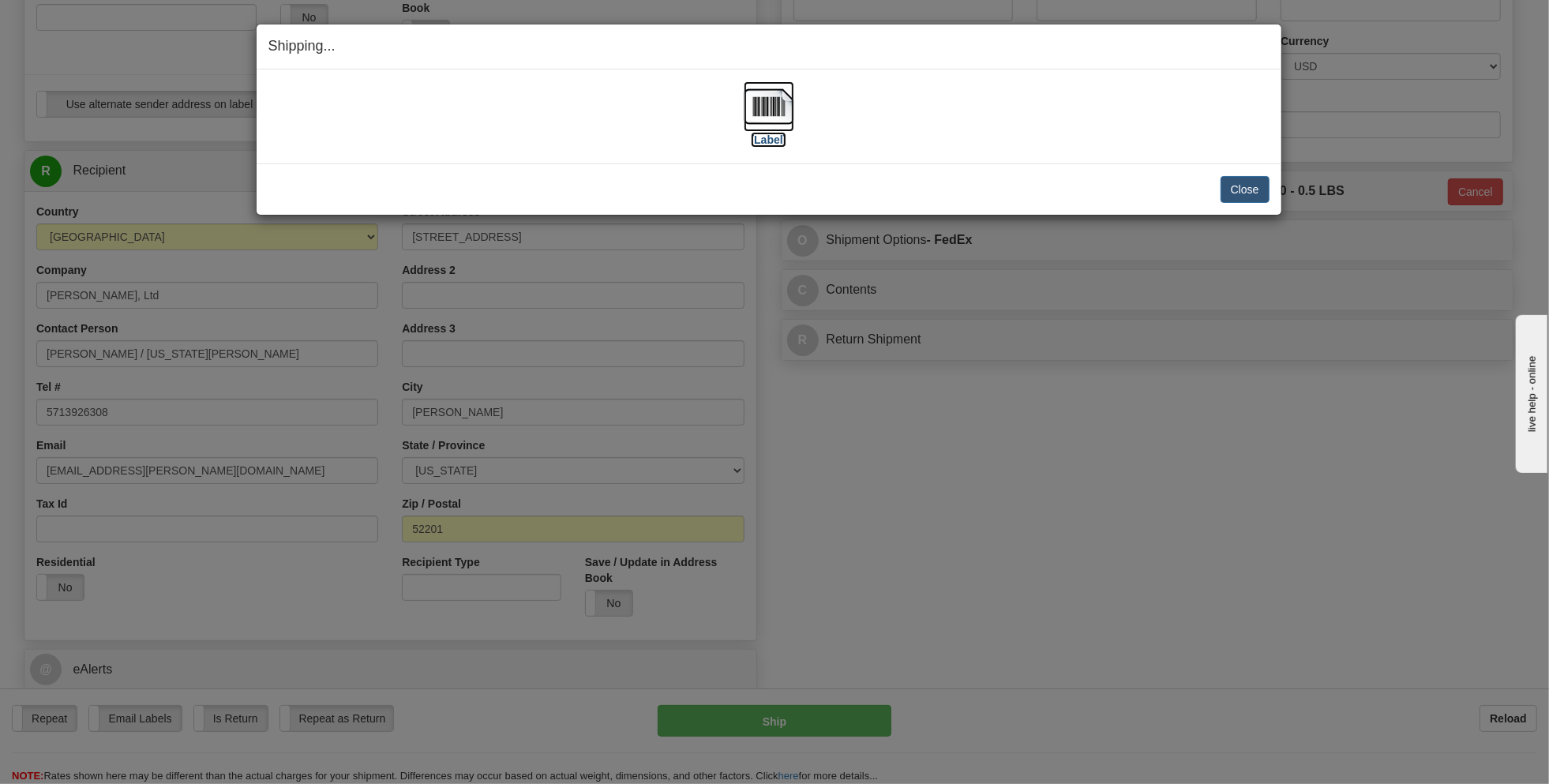
click at [769, 107] on img at bounding box center [768, 106] width 50 height 50
click at [1238, 183] on button "Close" at bounding box center [1246, 189] width 49 height 26
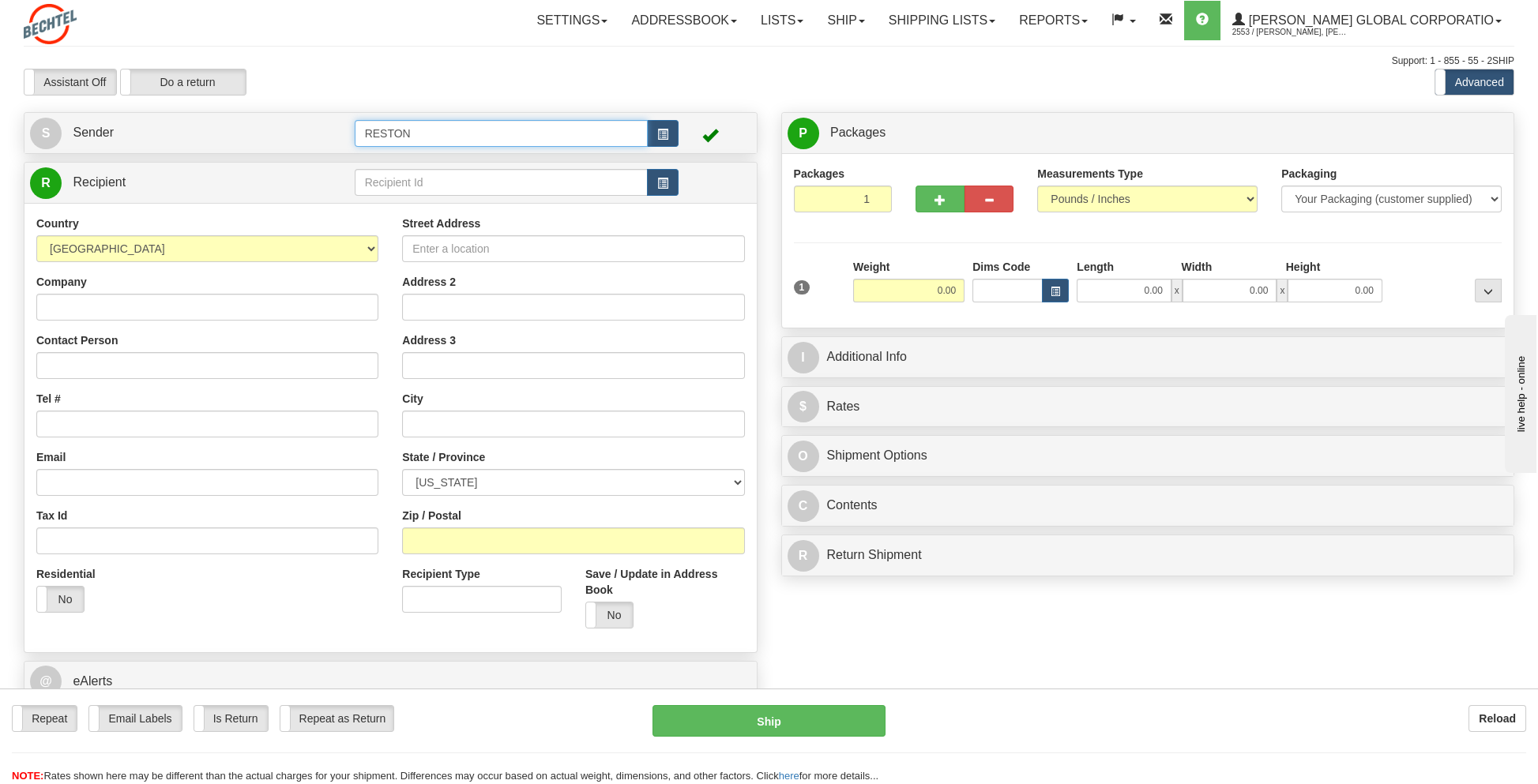
drag, startPoint x: 461, startPoint y: 130, endPoint x: 306, endPoint y: 130, distance: 155.0
click at [306, 130] on tr "S Sender RESTON" at bounding box center [390, 133] width 721 height 33
click at [398, 174] on div "GOLDFINCH 2" at bounding box center [498, 178] width 279 height 18
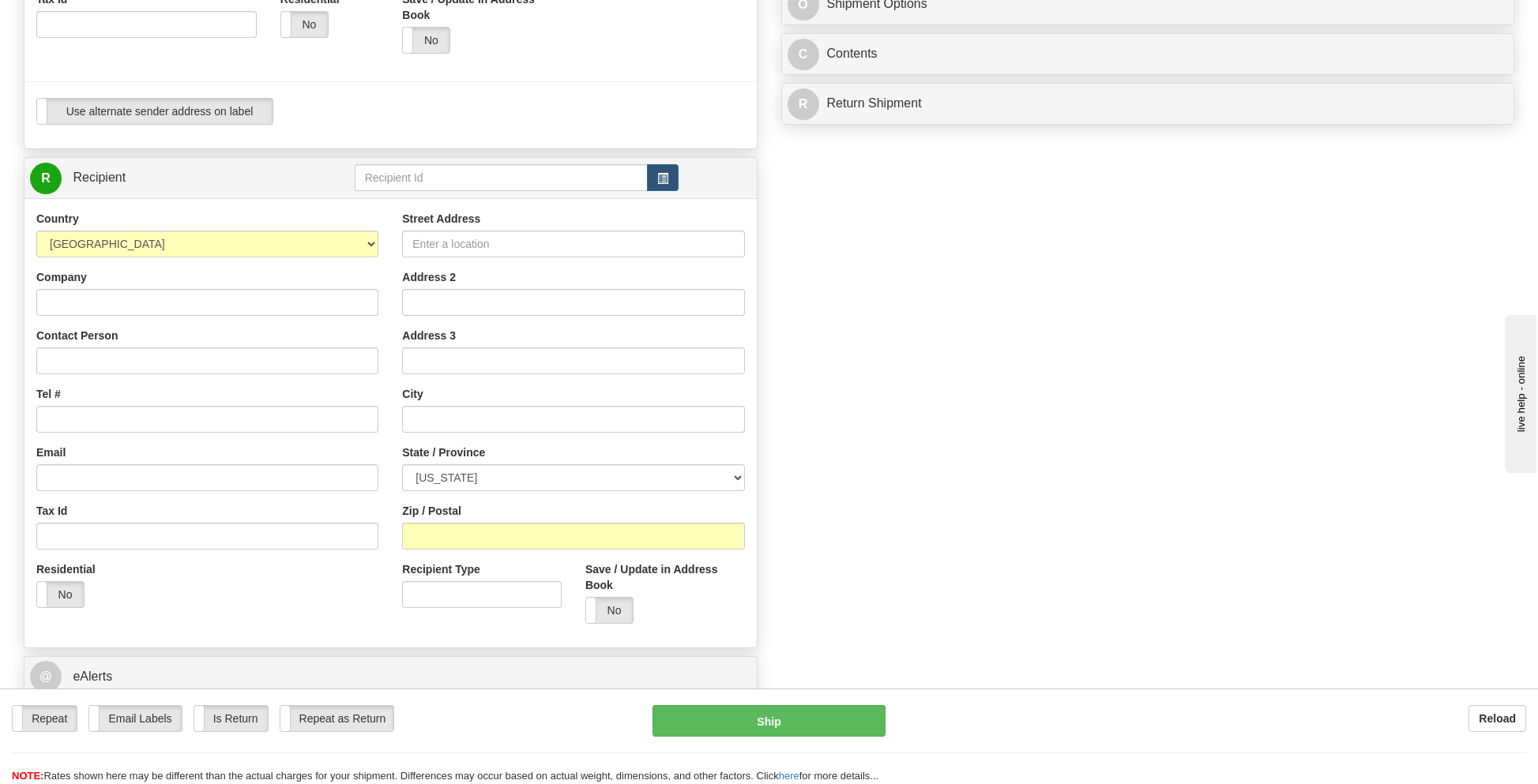
scroll to position [474, 0]
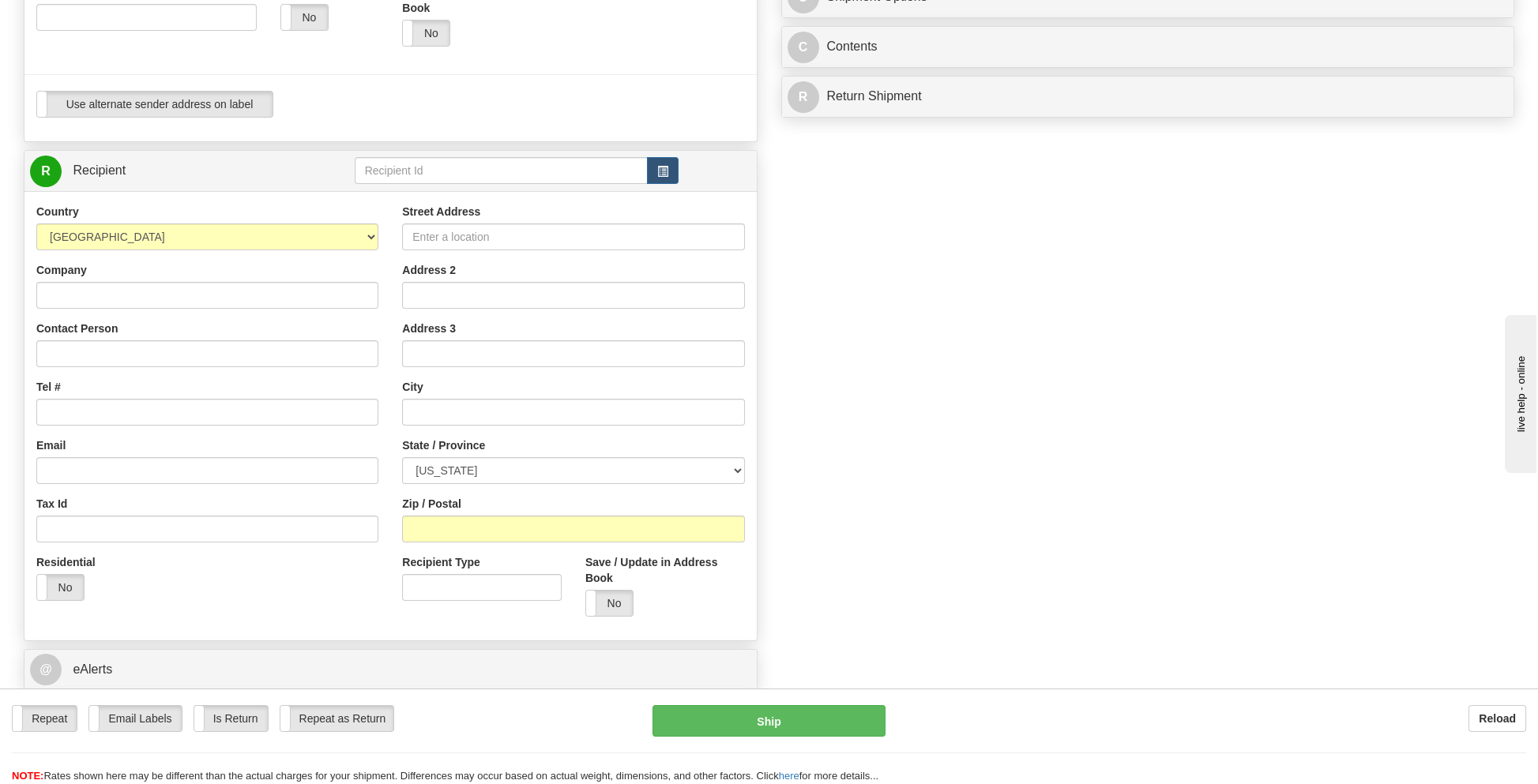
type input "GOLDFINCH 2"
click at [72, 303] on input "Company" at bounding box center [207, 295] width 342 height 26
type input "[PERSON_NAME], Inc."
type input "[PERSON_NAME]"
click at [110, 410] on input "Tel #" at bounding box center [207, 412] width 342 height 26
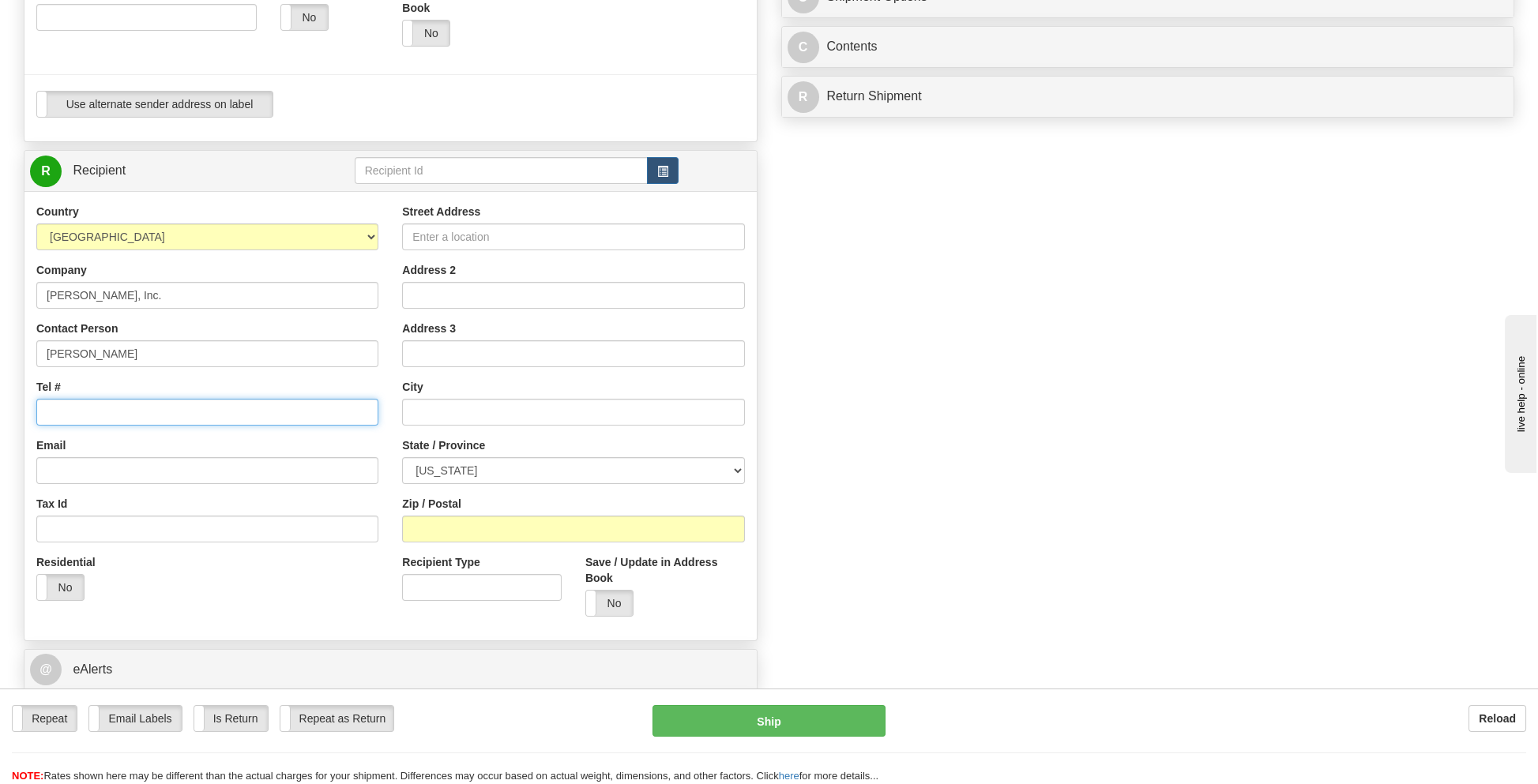
type input "5713926308"
click at [72, 479] on input "Email" at bounding box center [207, 470] width 342 height 26
type input "[EMAIL_ADDRESS][PERSON_NAME][DOMAIN_NAME]"
click at [461, 238] on input "Street Address" at bounding box center [573, 237] width 342 height 26
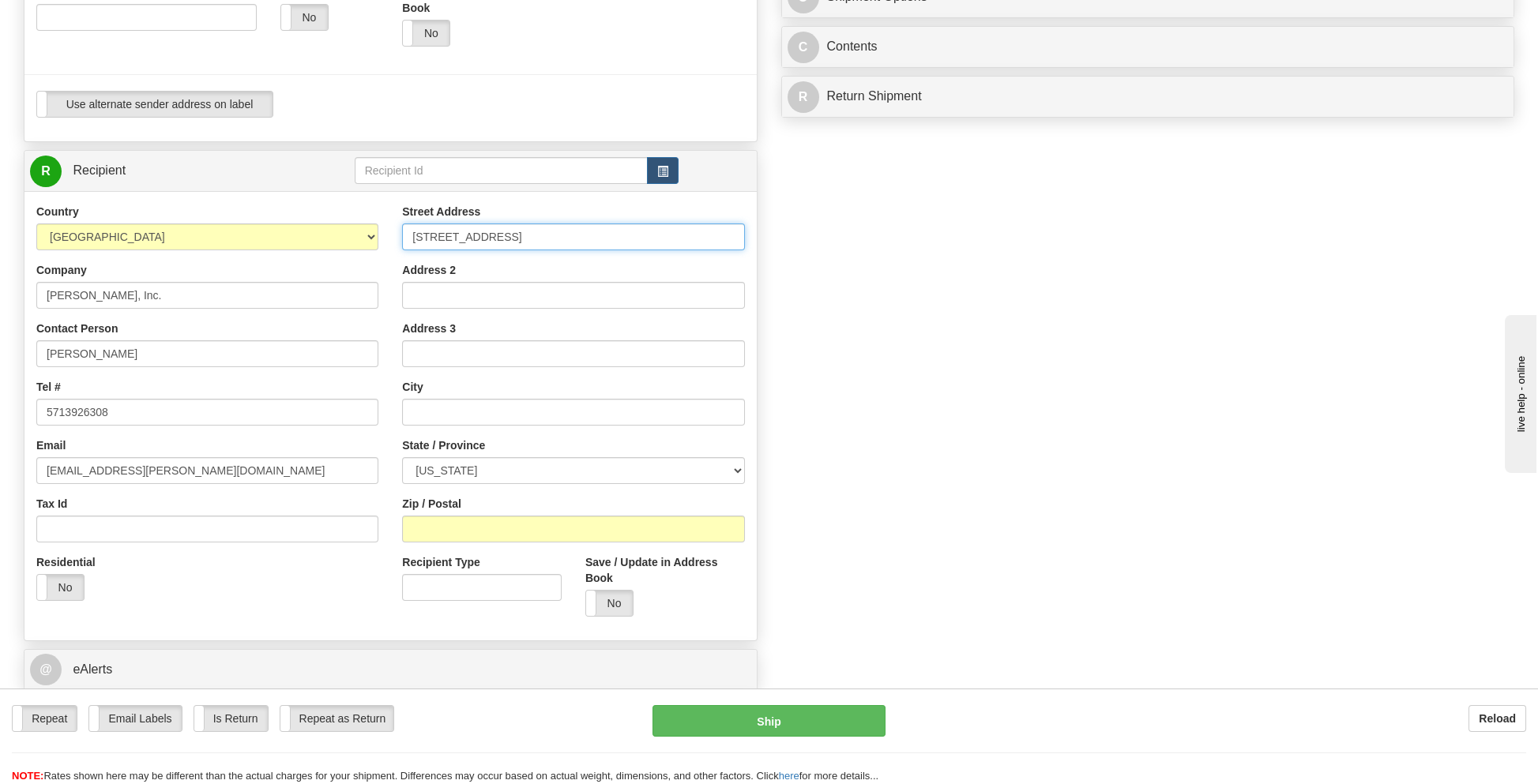
type input "[STREET_ADDRESS]"
click at [471, 412] on input "River" at bounding box center [573, 412] width 342 height 26
type input "[GEOGRAPHIC_DATA]"
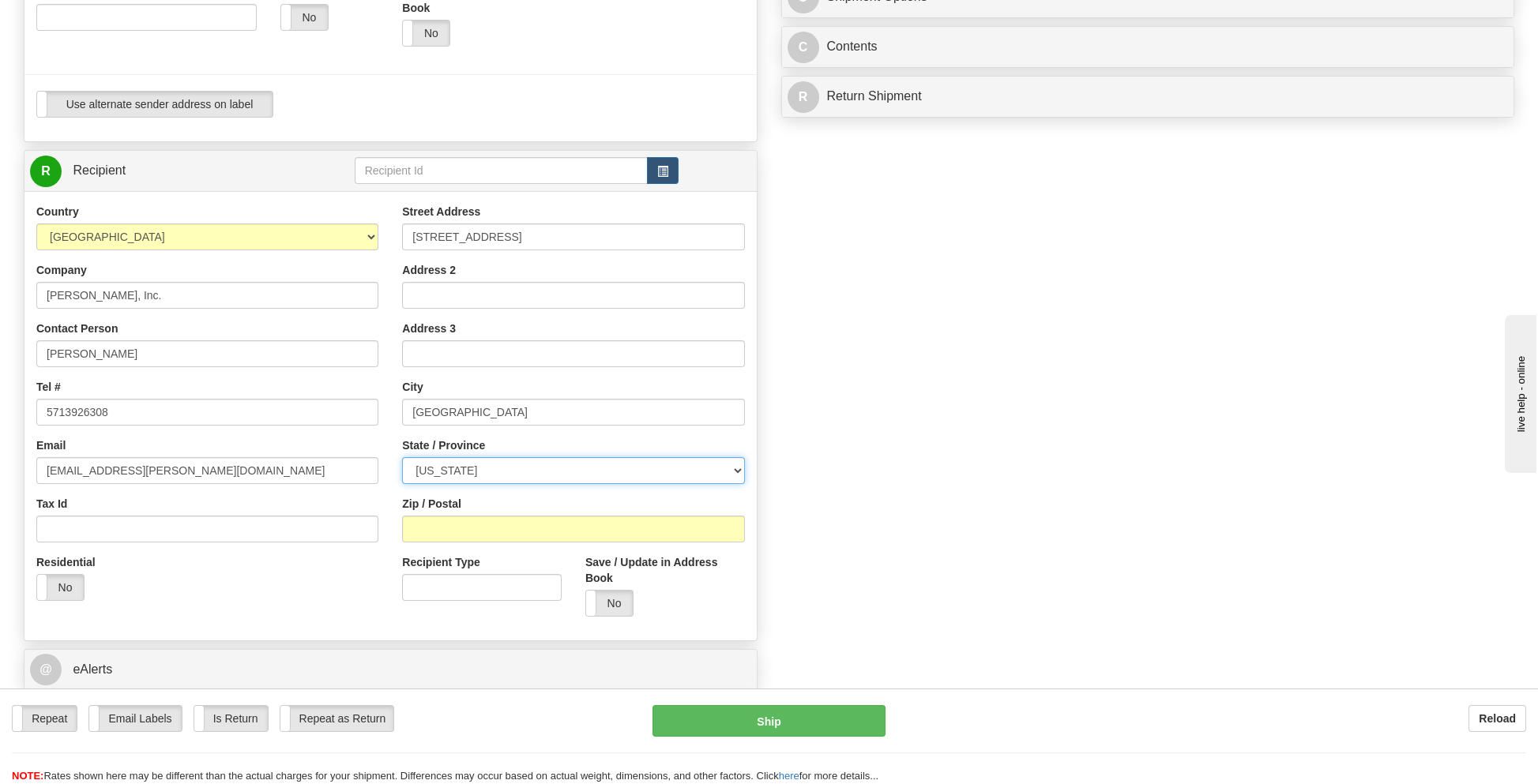
select select "IA"
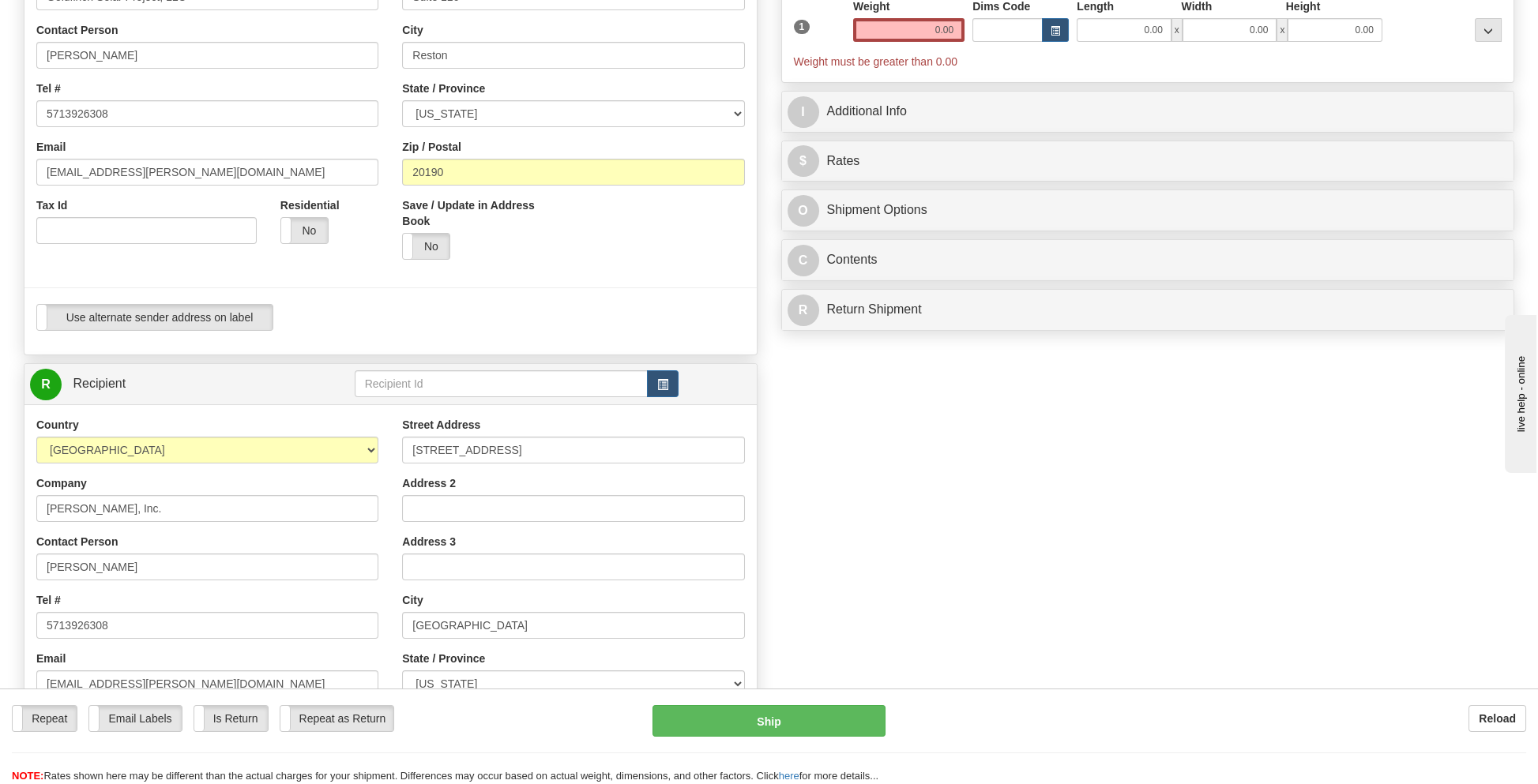
scroll to position [158, 0]
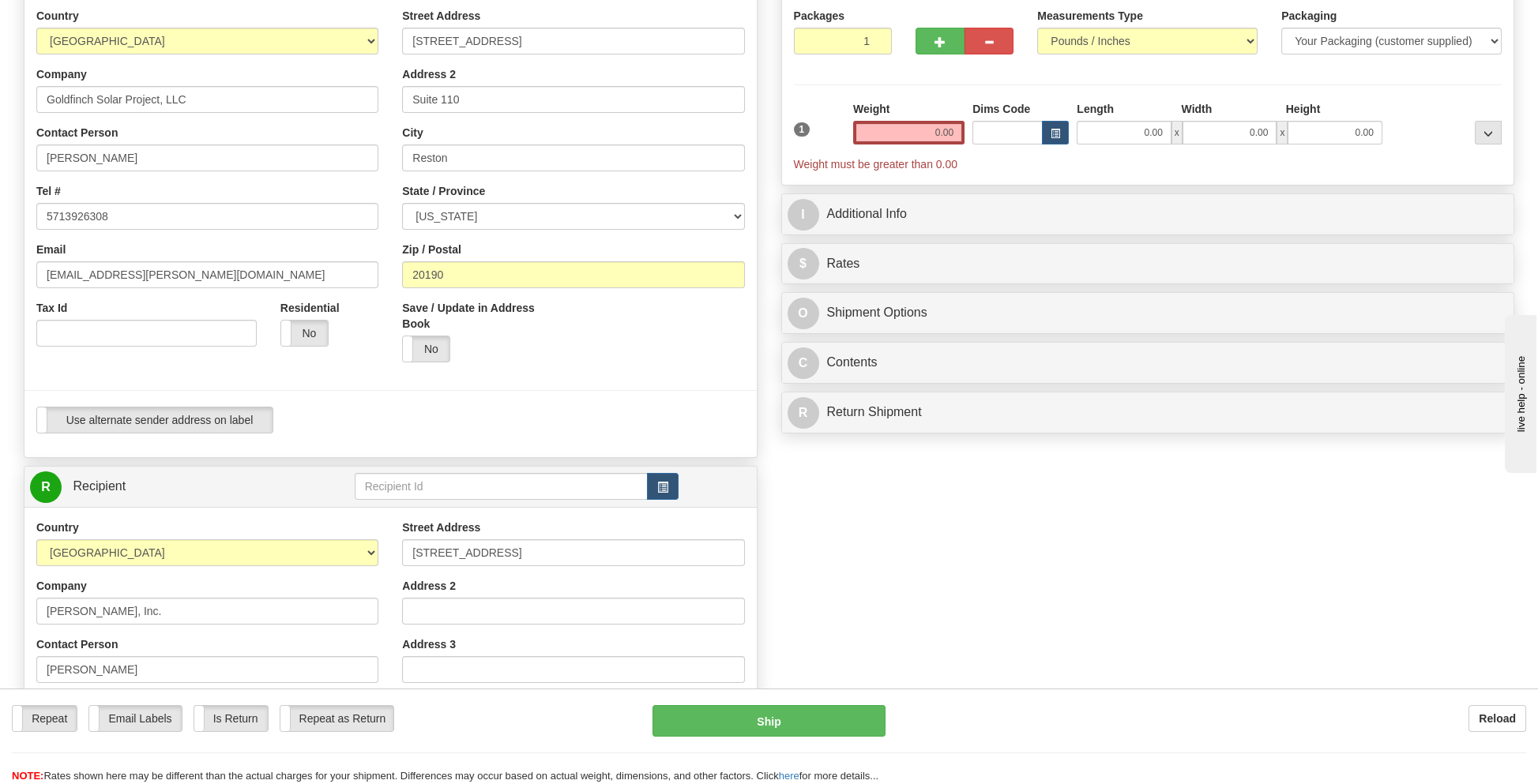
type input "52327"
click at [1330, 35] on select "Your Packaging (customer supplied) Envelope (carrier supplied) Pack (carrier su…" at bounding box center [1392, 41] width 220 height 26
select select "2"
click at [1282, 27] on select "Your Packaging (customer supplied) Envelope (carrier supplied) Pack (carrier su…" at bounding box center [1392, 41] width 220 height 26
drag, startPoint x: 910, startPoint y: 131, endPoint x: 1000, endPoint y: 133, distance: 90.0
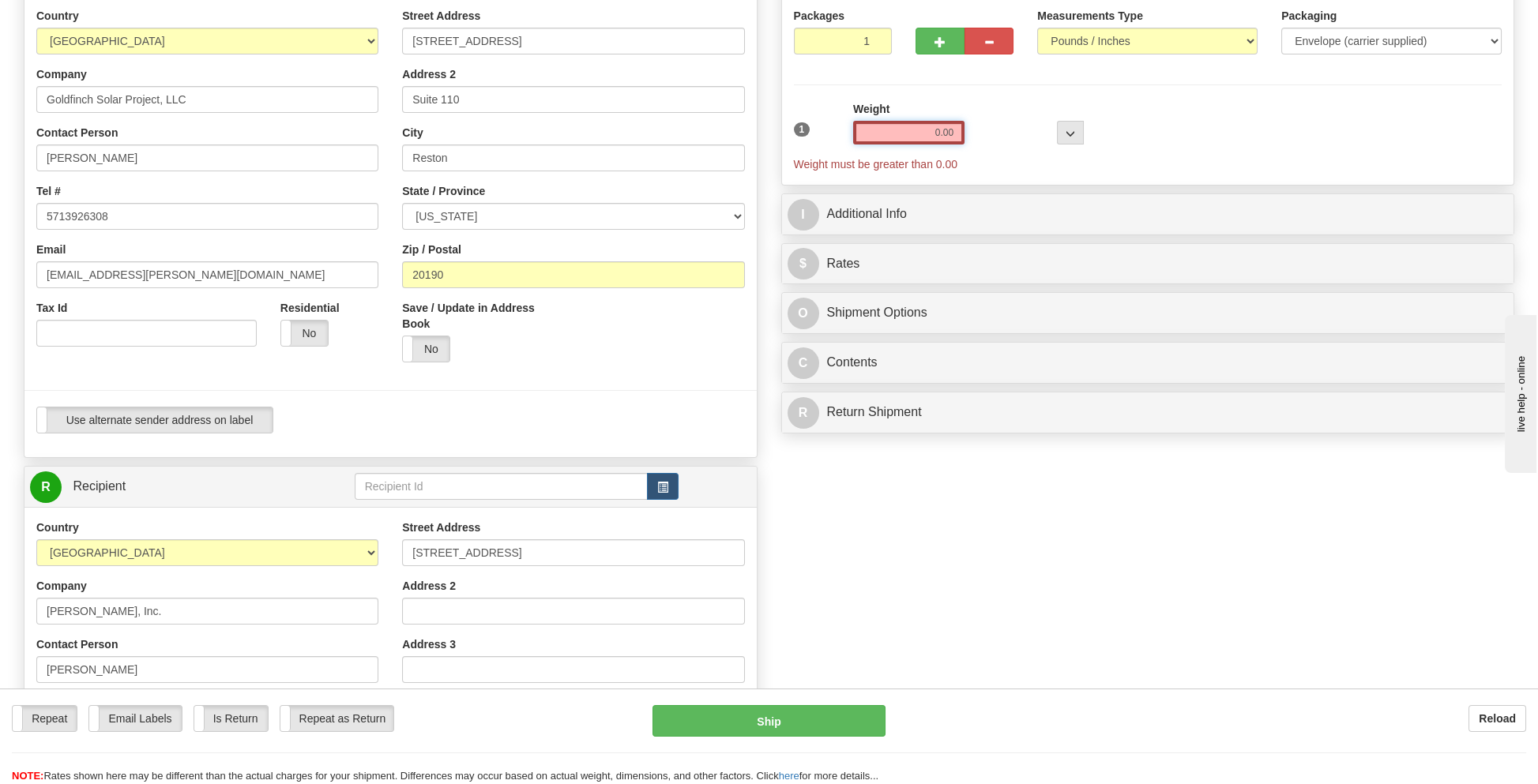
click at [1000, 133] on div "1 Weight 0.00 Dims Code 0 x" at bounding box center [1148, 137] width 717 height 71
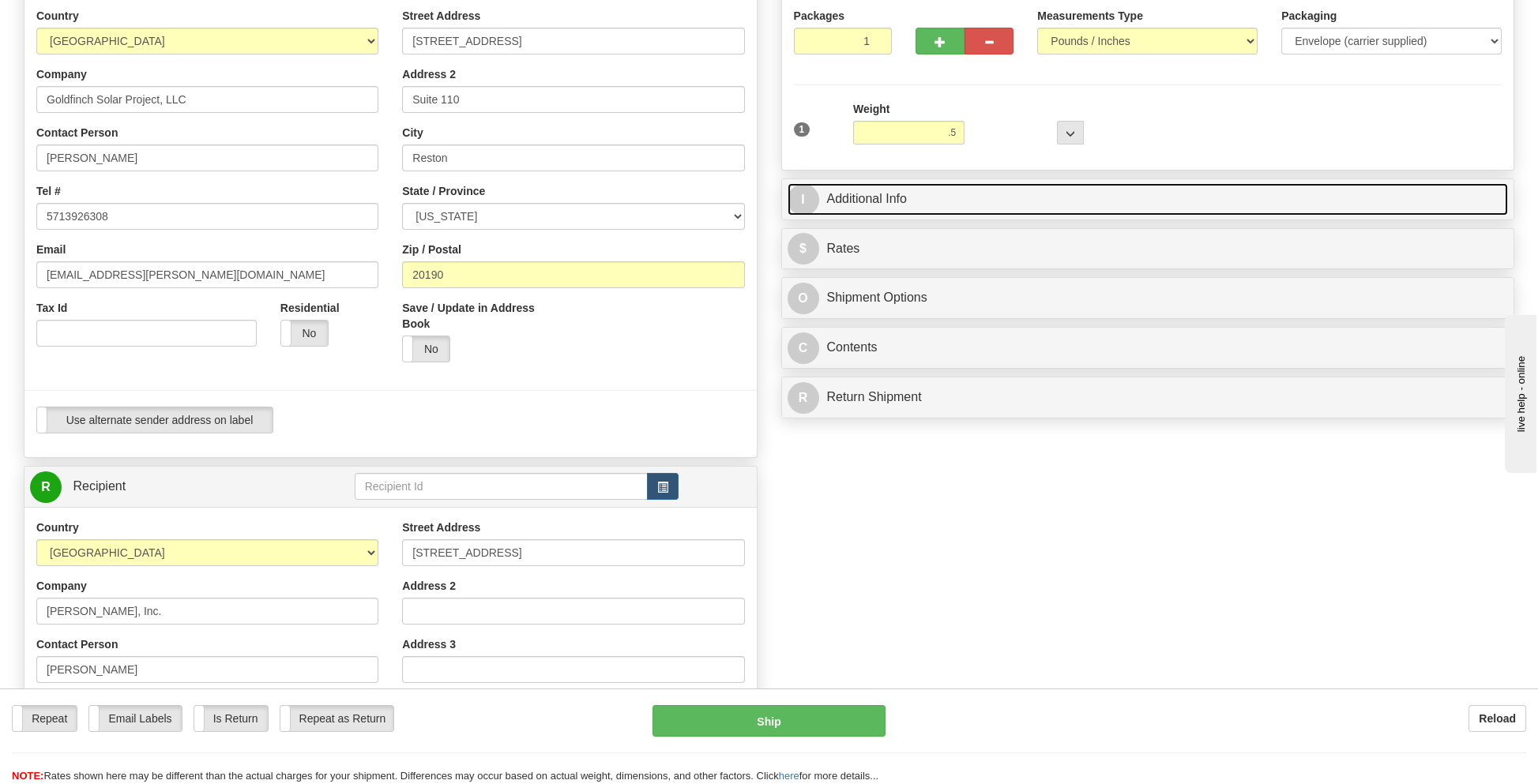
type input "0.50"
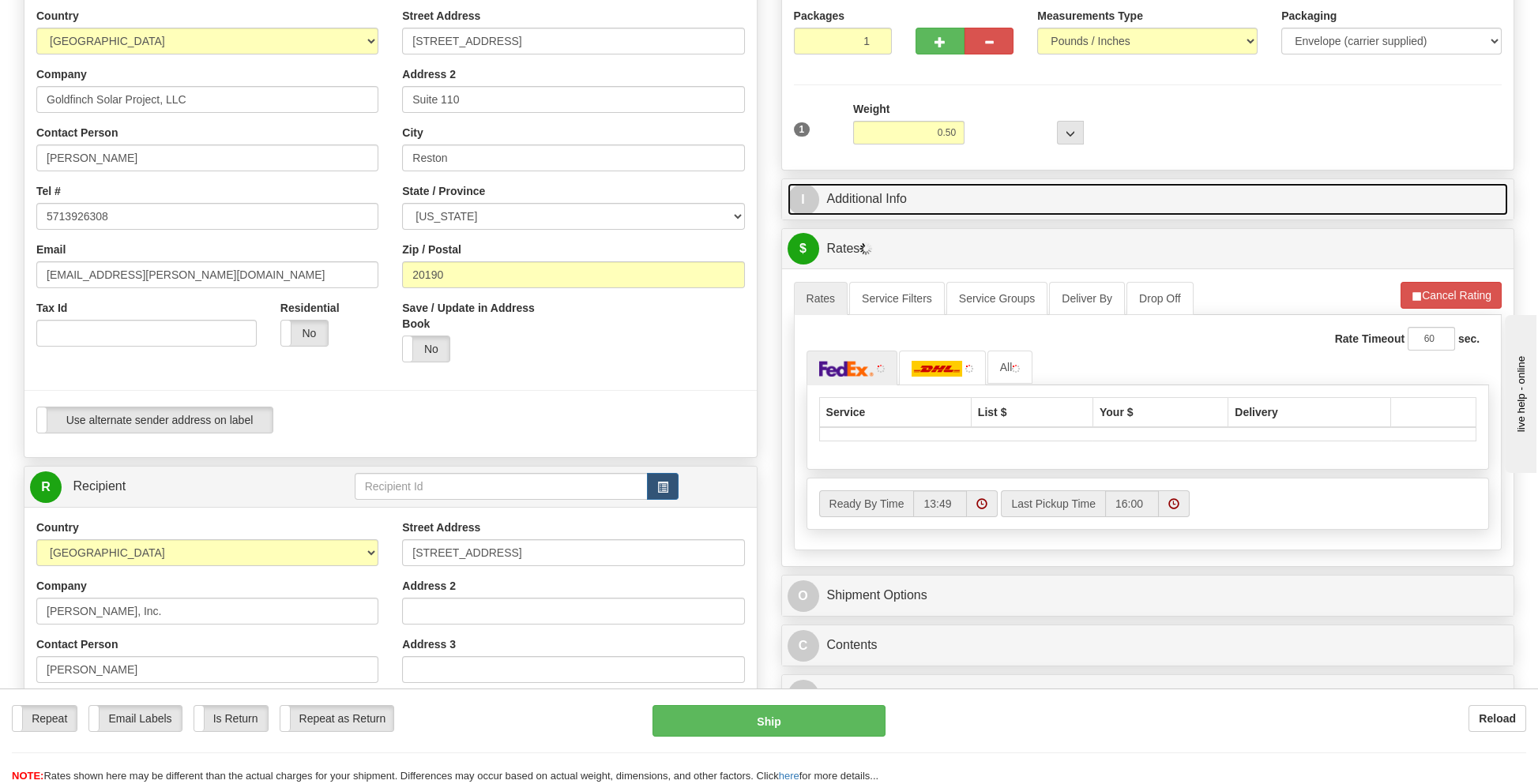
click at [850, 189] on link "I Additional Info" at bounding box center [1148, 199] width 721 height 33
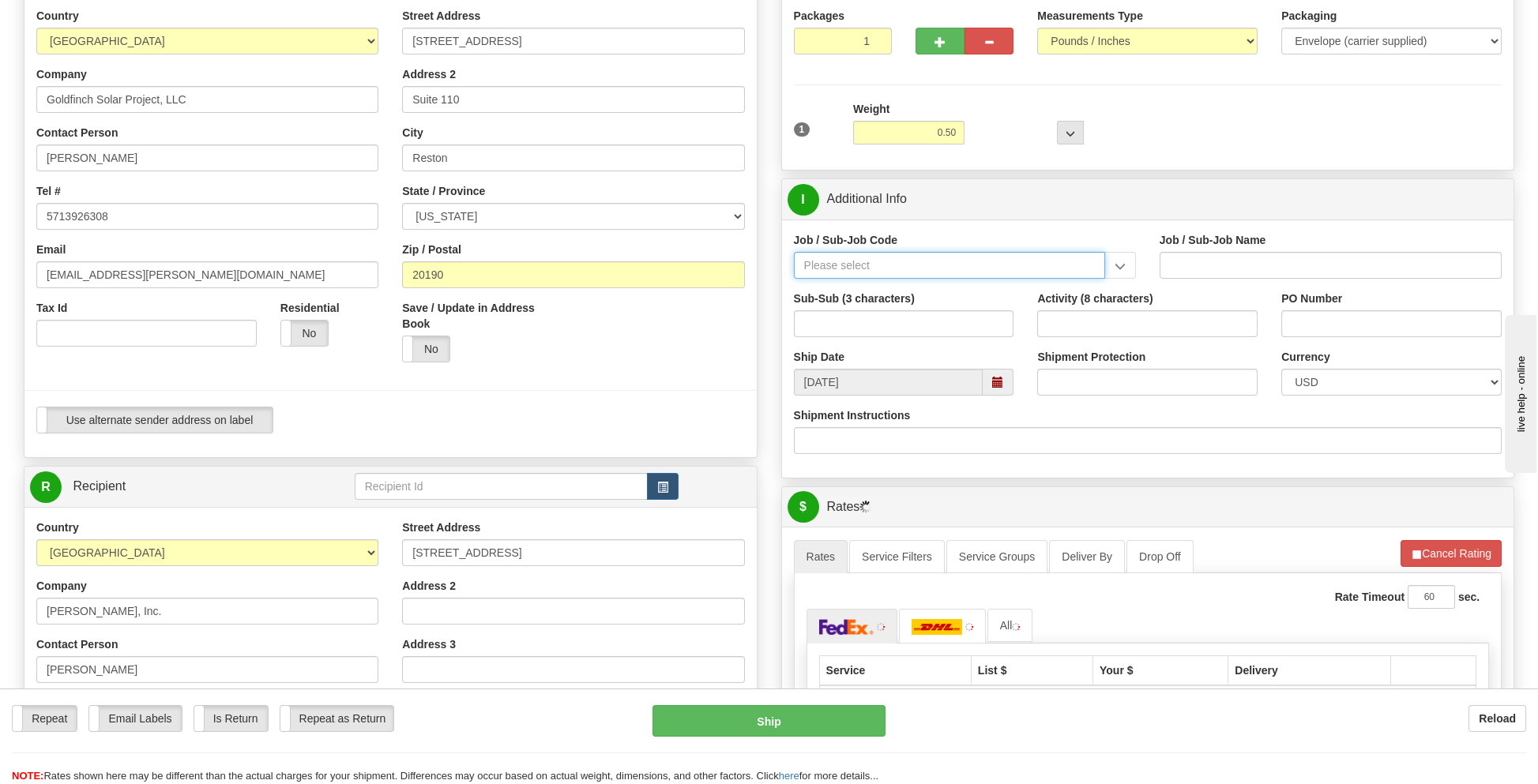
click at [842, 263] on input "Job / Sub-Job Code" at bounding box center [949, 265] width 311 height 26
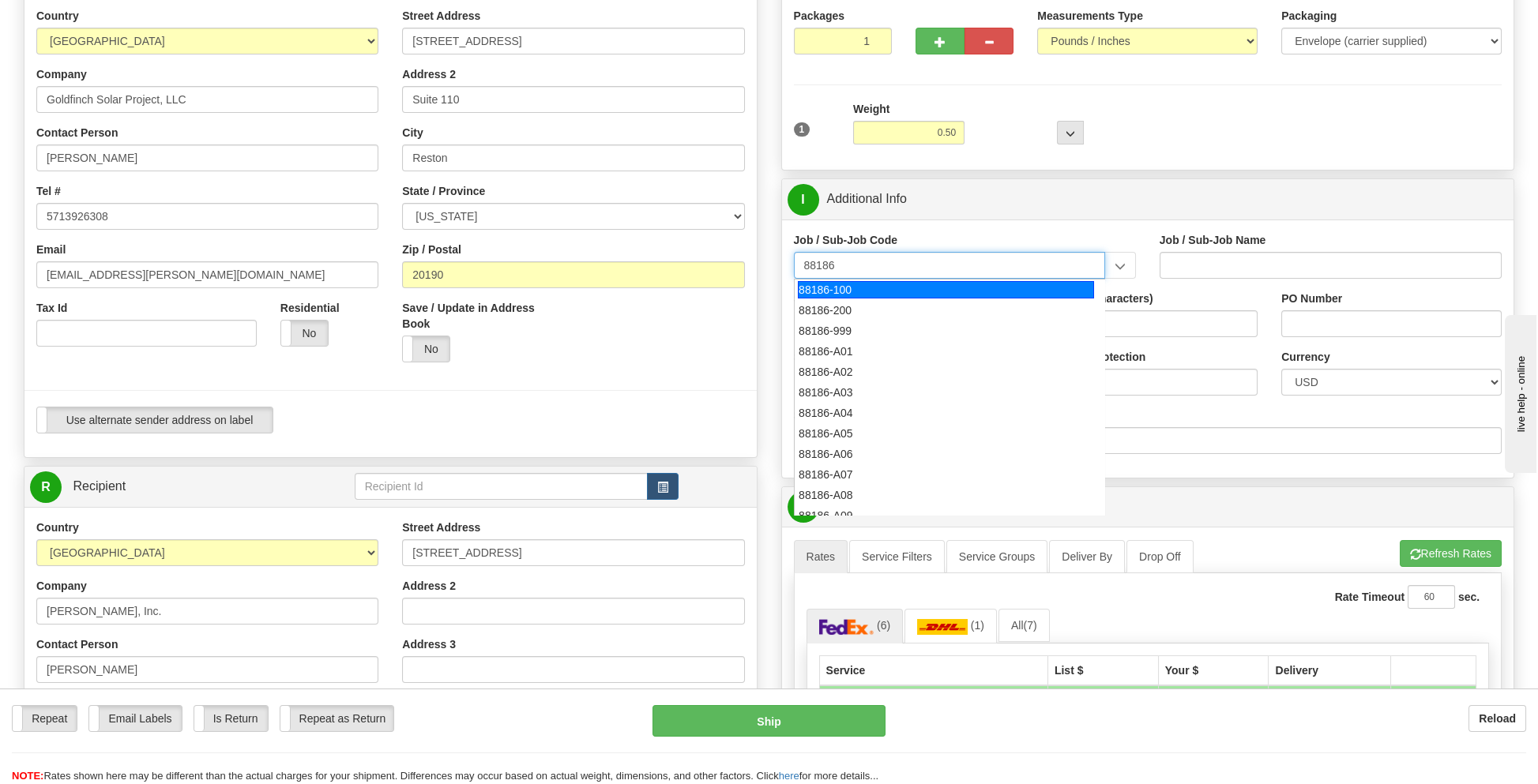
click at [855, 300] on li "88186-200" at bounding box center [950, 310] width 310 height 20
type input "88186-200"
type input "GOLDFINCH SOLAR - THIRD PARTY COSTS"
type input "88186-200"
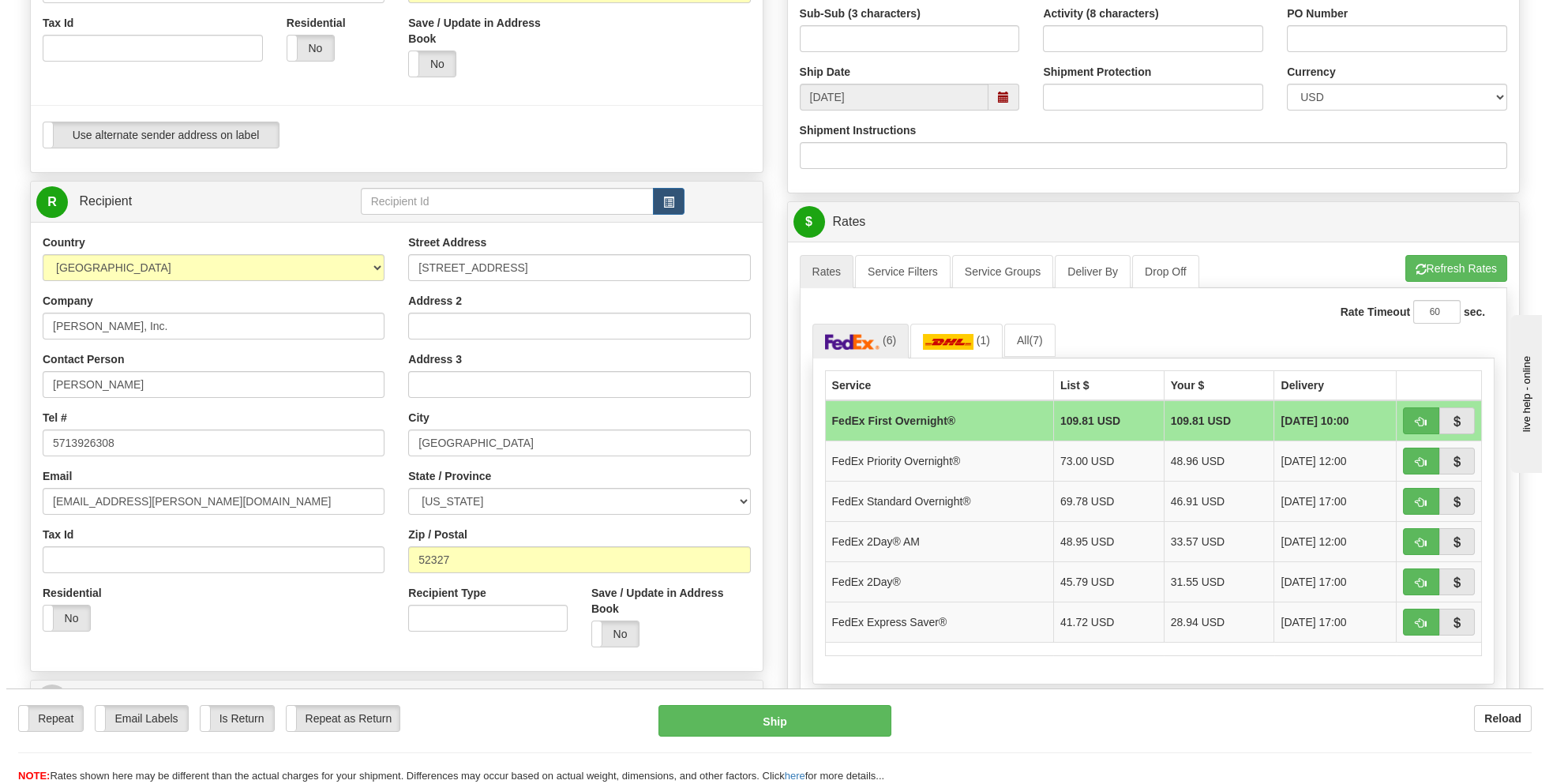
scroll to position [474, 0]
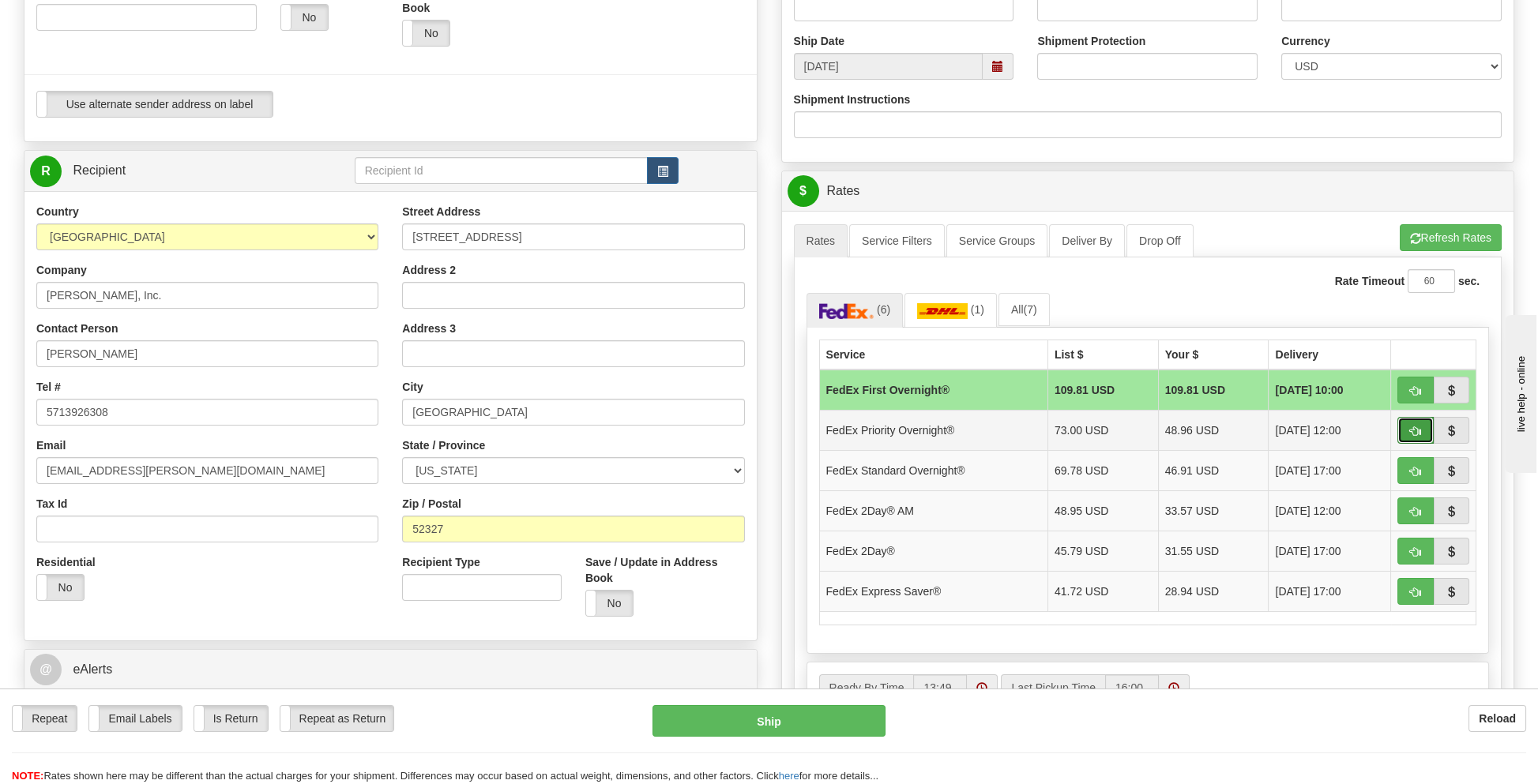
click at [1413, 426] on span "button" at bounding box center [1415, 432] width 11 height 11
type input "01"
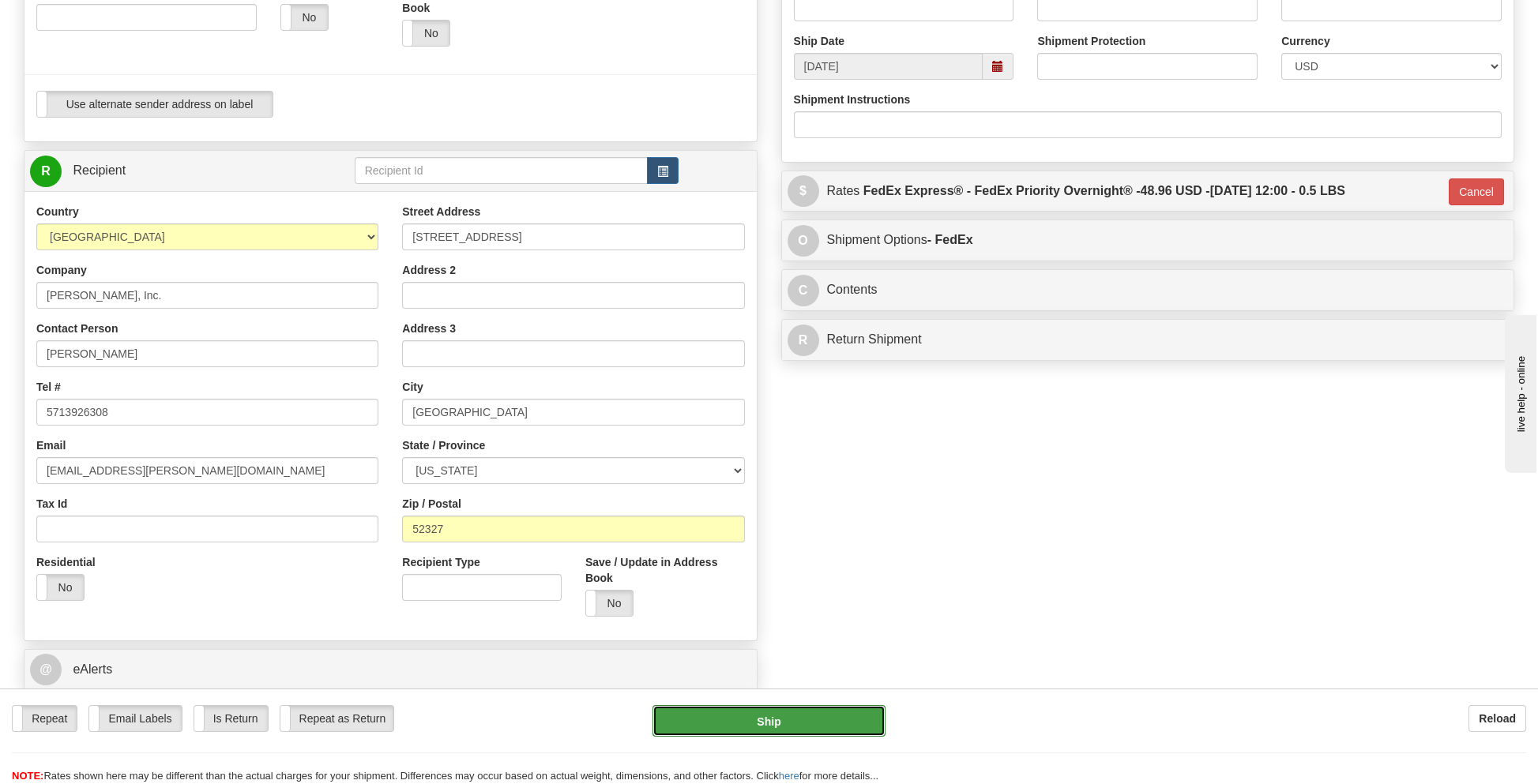
click at [764, 719] on button "Ship" at bounding box center [768, 721] width 232 height 32
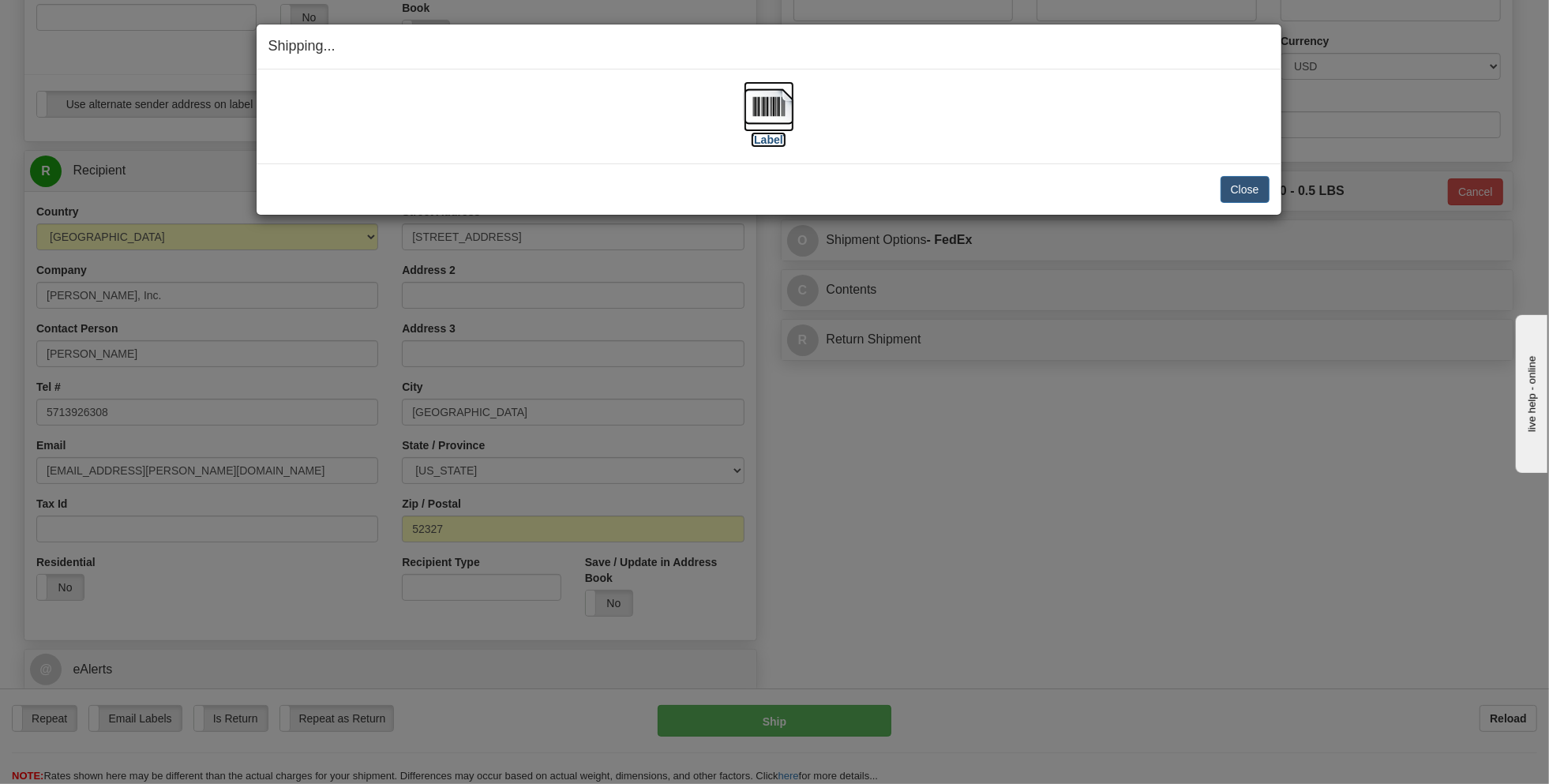
click at [773, 111] on img at bounding box center [768, 106] width 50 height 50
click at [1224, 181] on button "Close" at bounding box center [1246, 189] width 49 height 26
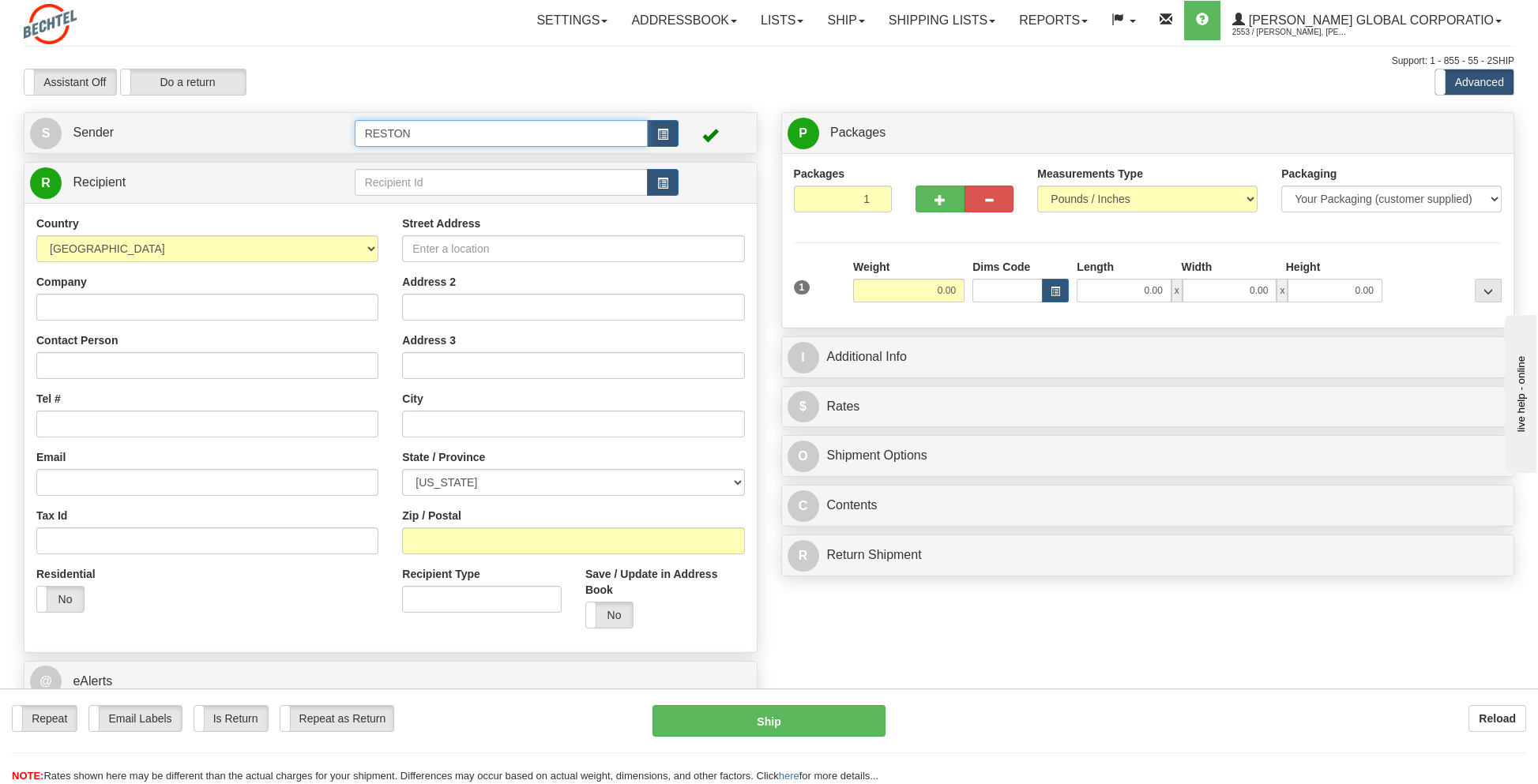
drag, startPoint x: 452, startPoint y: 144, endPoint x: 337, endPoint y: 141, distance: 115.0
click at [336, 141] on tr "S Sender RESTON" at bounding box center [390, 133] width 721 height 33
click at [405, 171] on div "GOLDFINCH 2" at bounding box center [498, 178] width 279 height 18
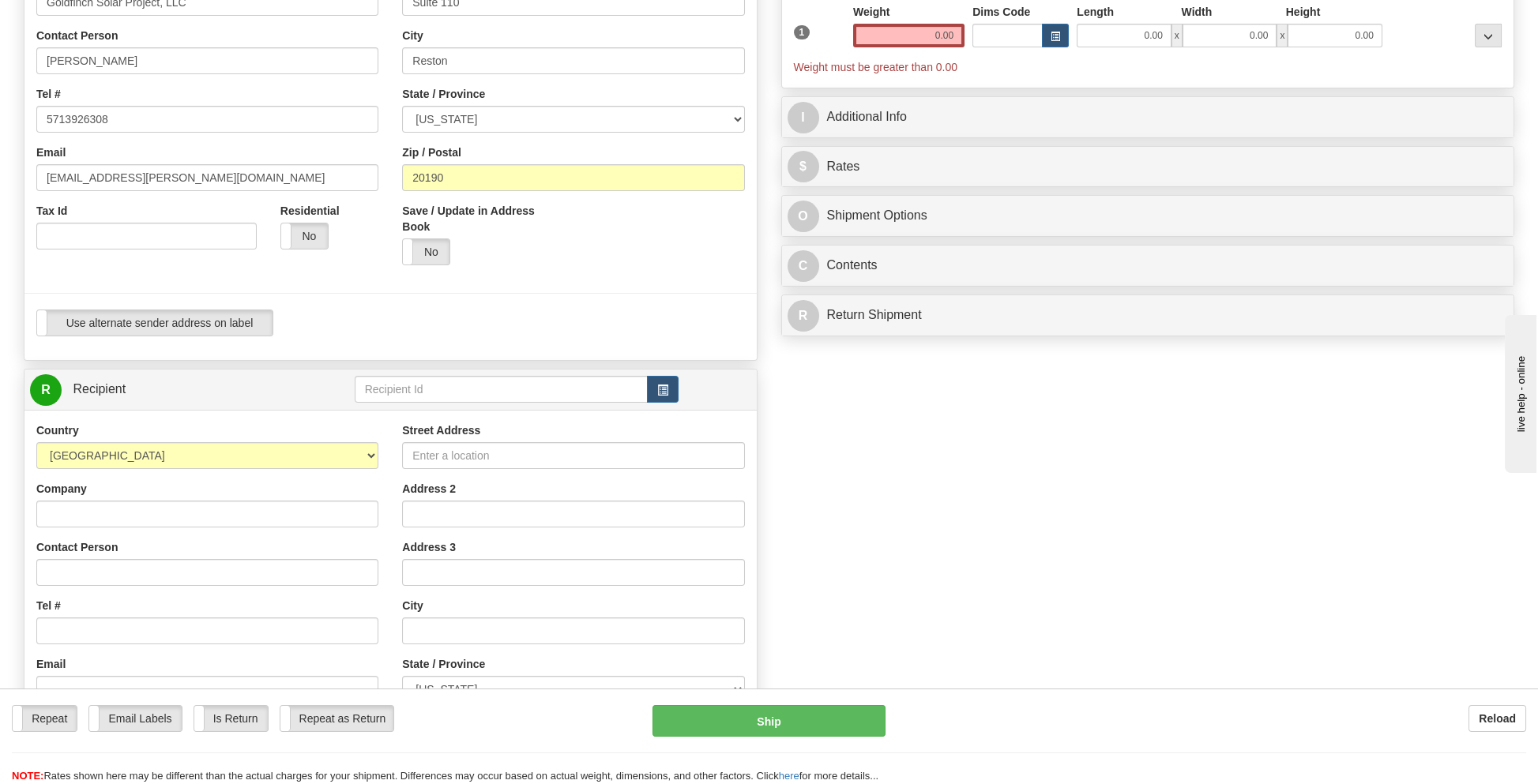
scroll to position [315, 0]
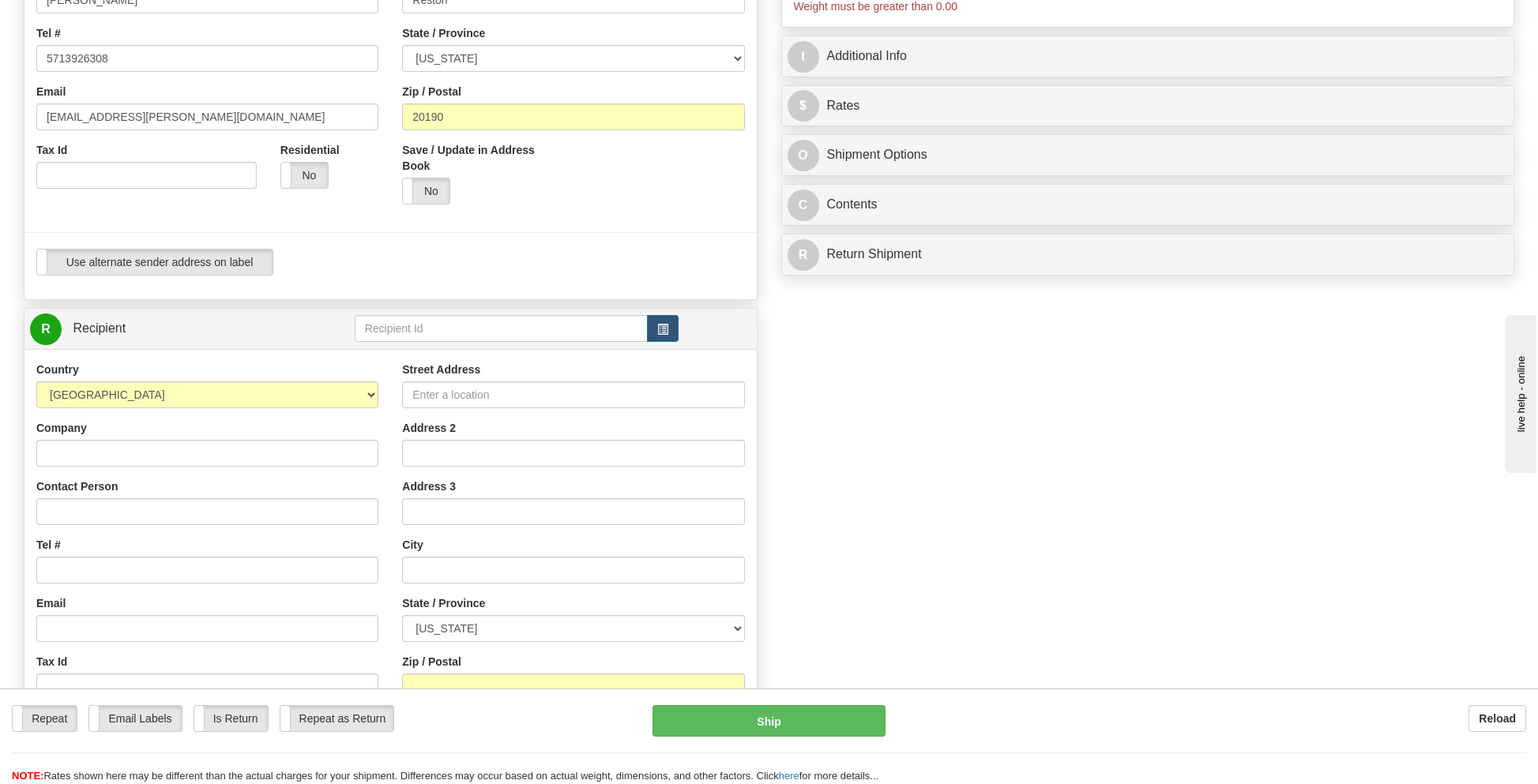
type input "GOLDFINCH 2"
click at [110, 459] on input "Company" at bounding box center [207, 453] width 342 height 26
click at [44, 508] on input "Contact Person" at bounding box center [207, 512] width 342 height 26
type input "Kermit Klopfenstein"
click at [92, 562] on input "Tel #" at bounding box center [207, 570] width 342 height 26
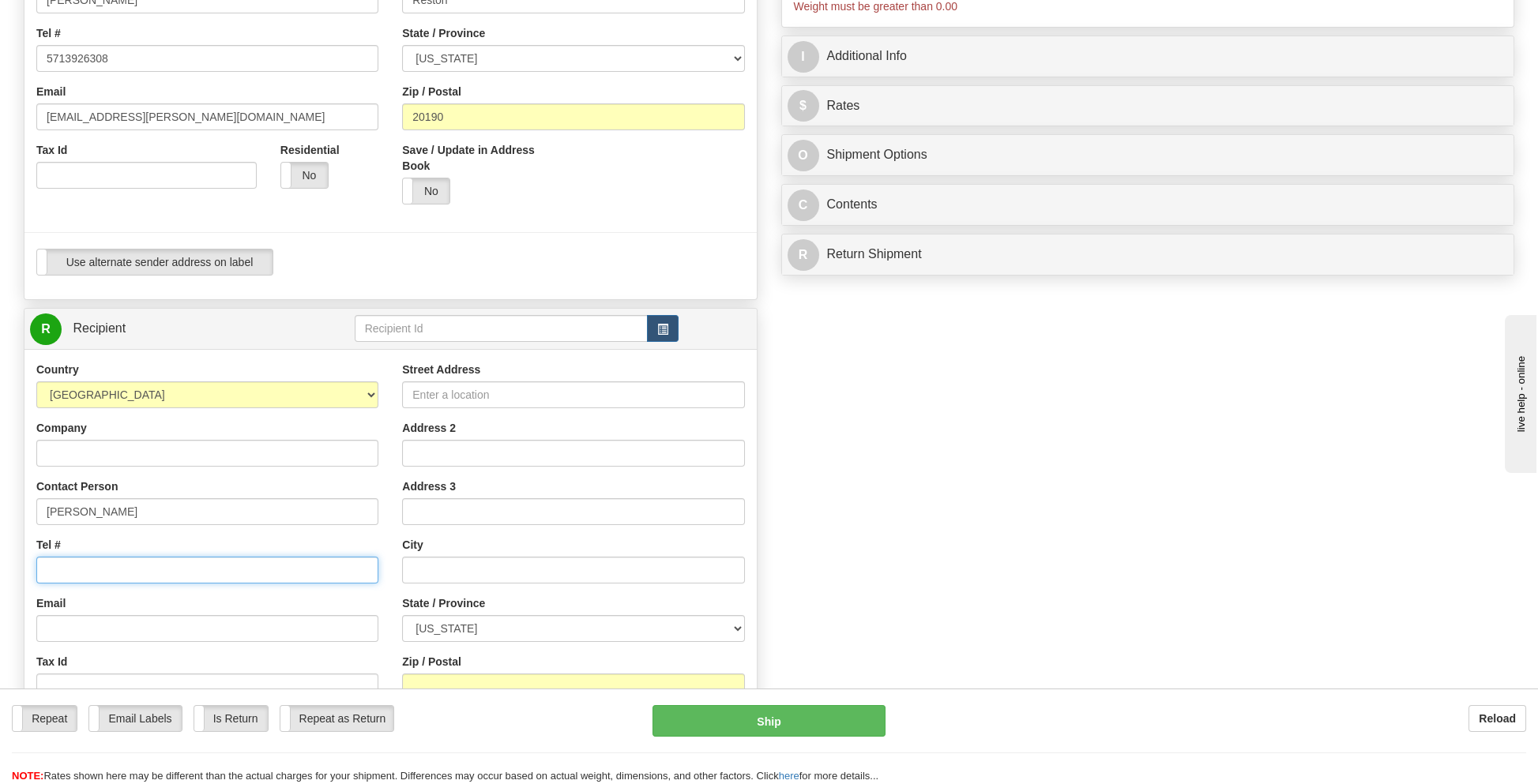
type input "5713926308"
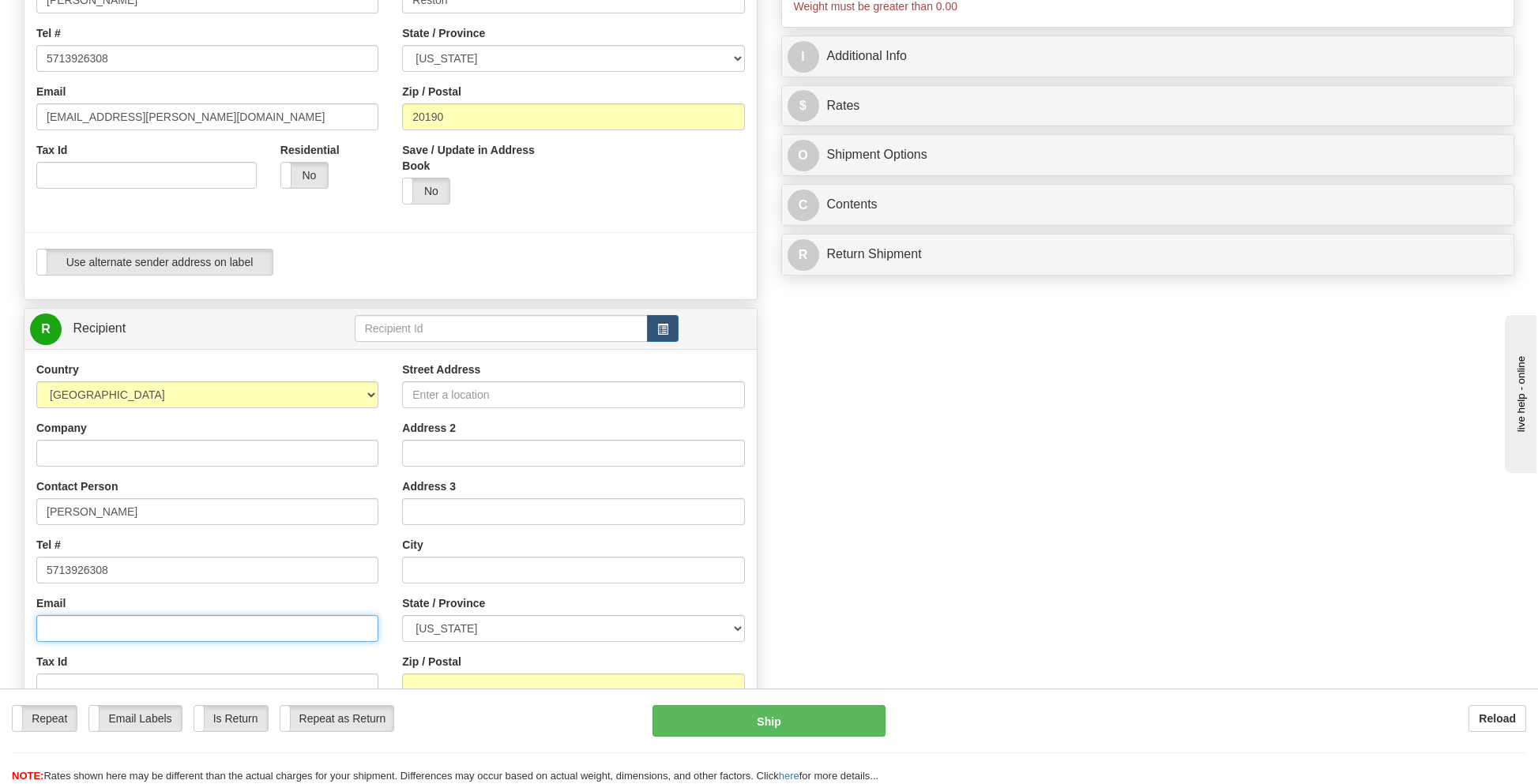
click at [113, 616] on input "Email" at bounding box center [207, 628] width 342 height 26
type input "[EMAIL_ADDRESS][PERSON_NAME][DOMAIN_NAME]"
click at [452, 395] on input "Street Address" at bounding box center [573, 395] width 342 height 26
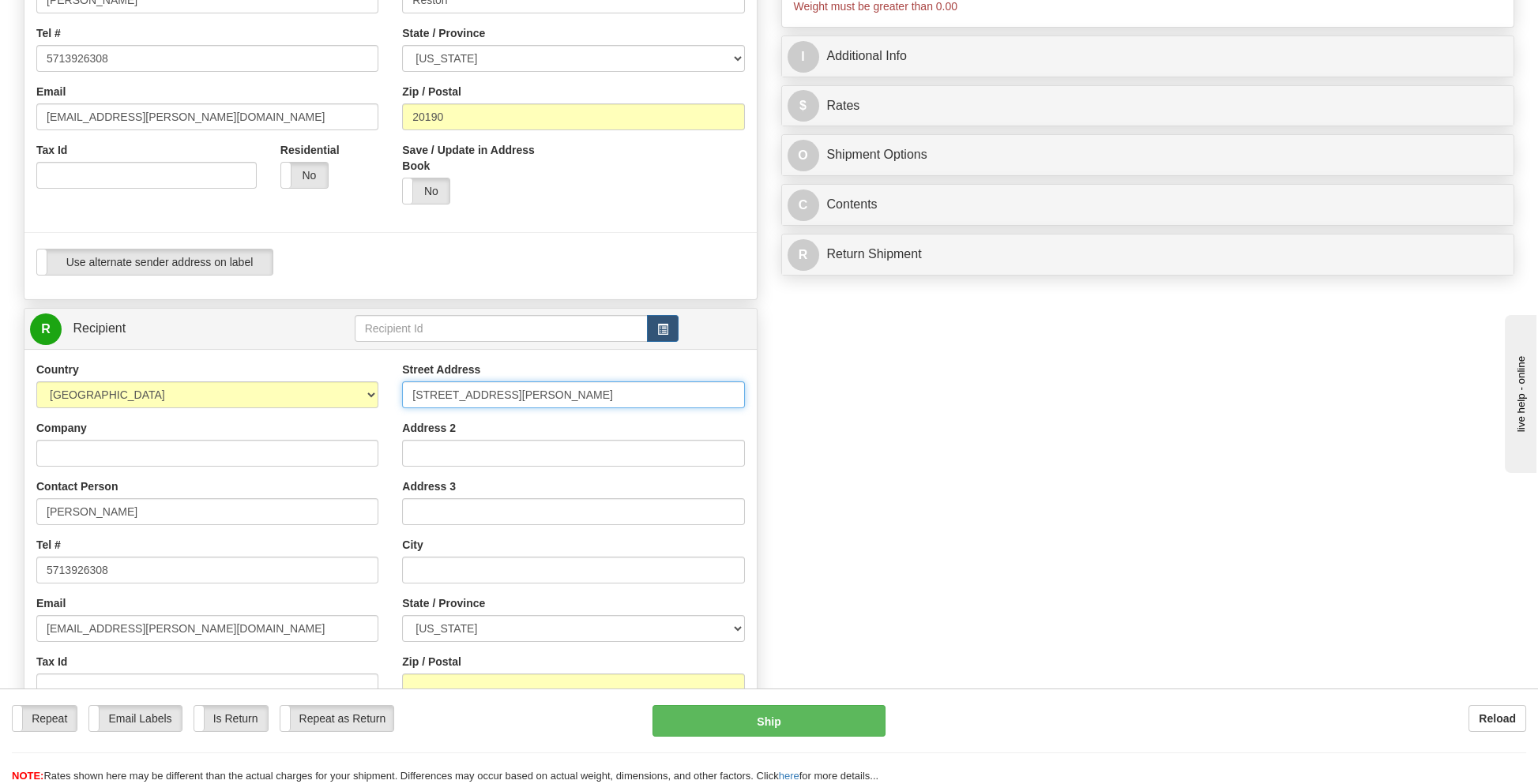
type input "1121 East Adams Street"
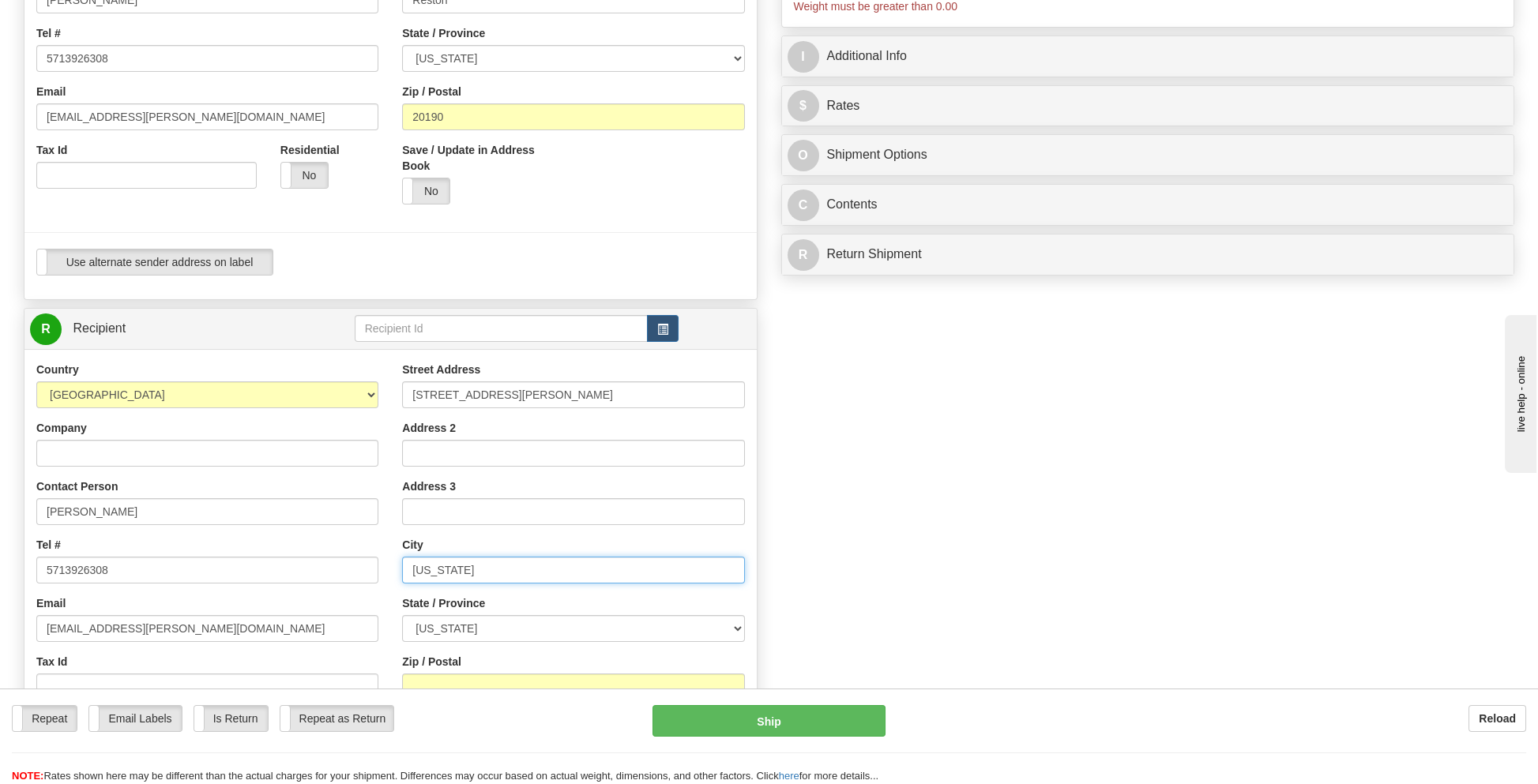
type input "Washington"
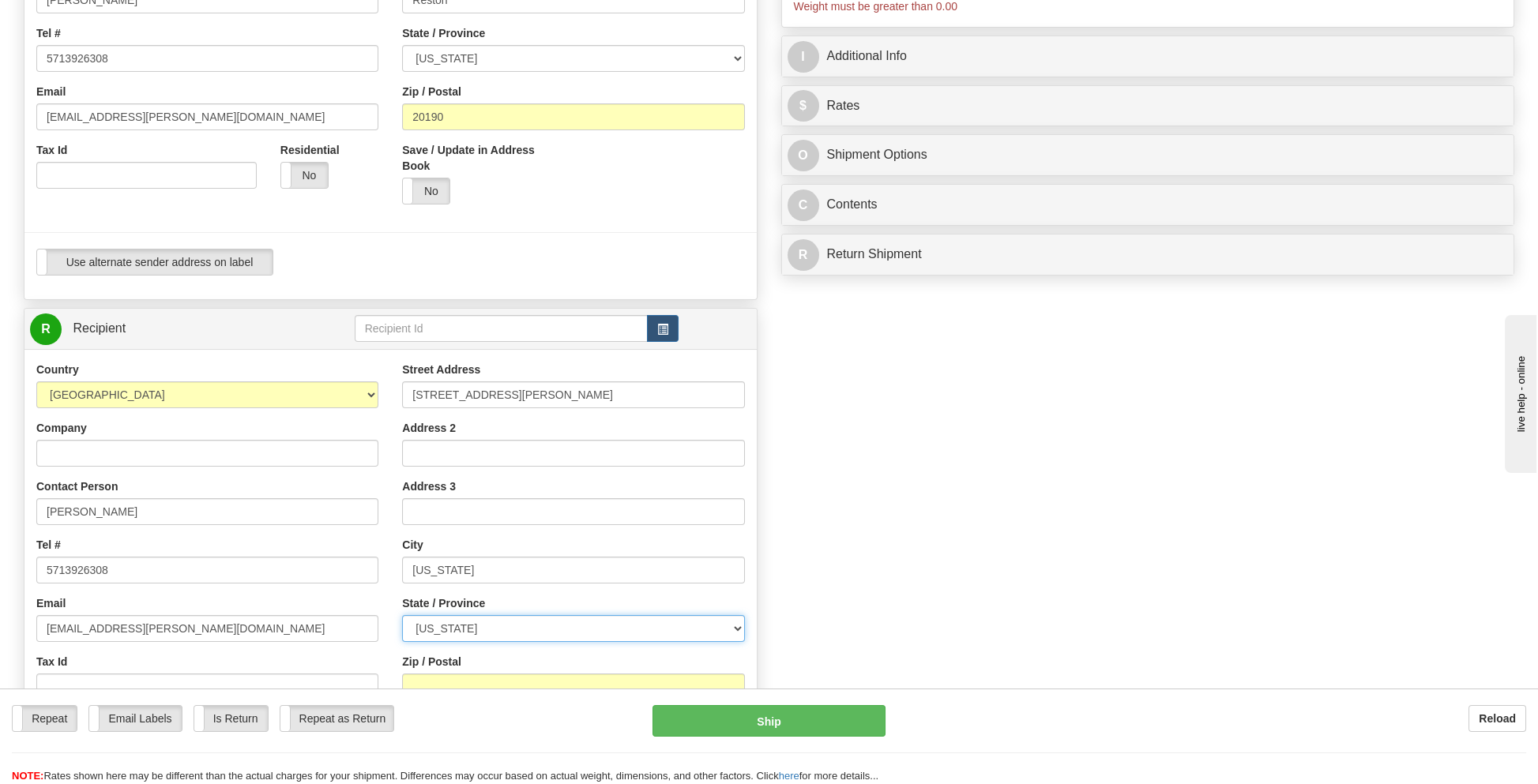
select select "IA"
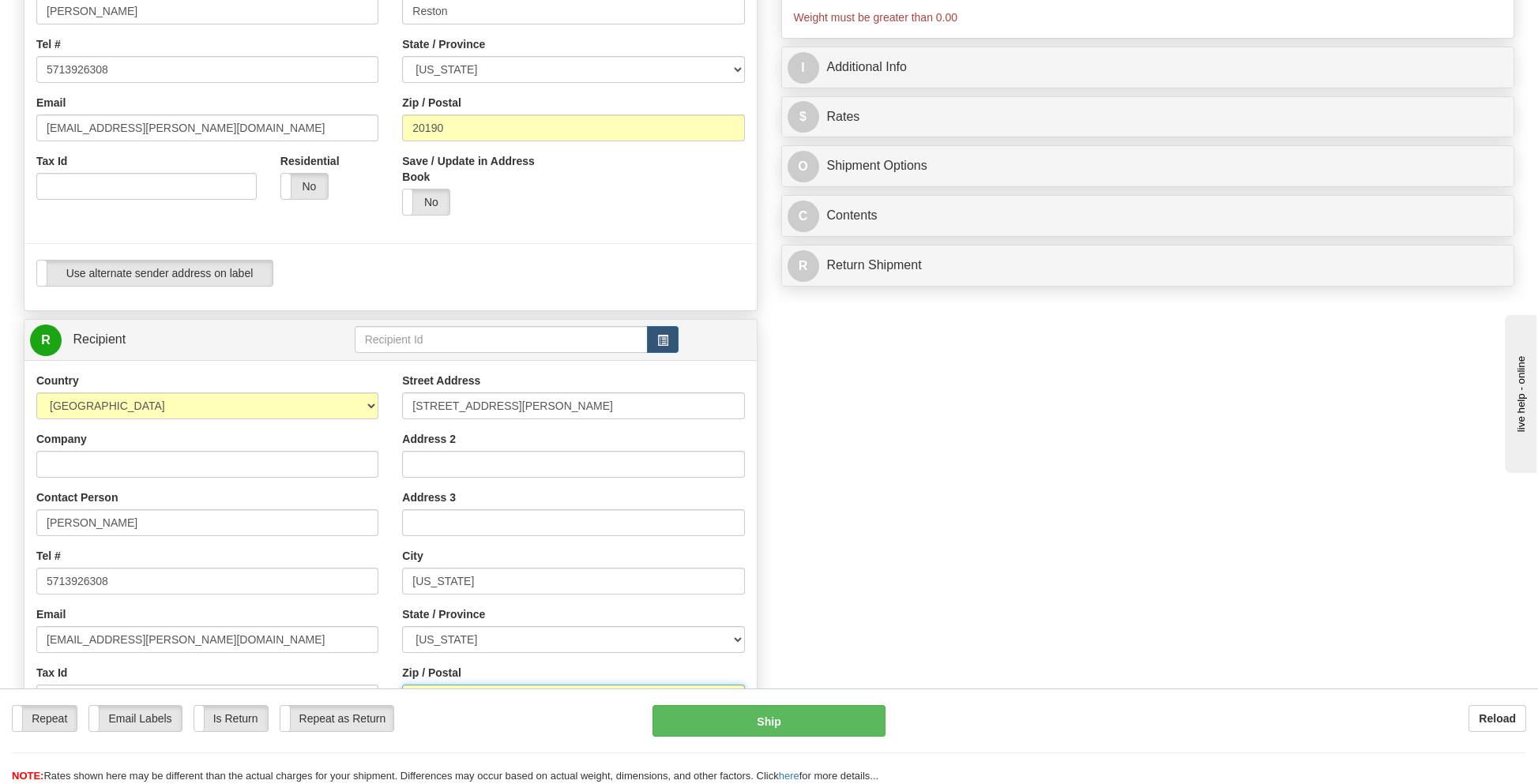
scroll to position [0, 0]
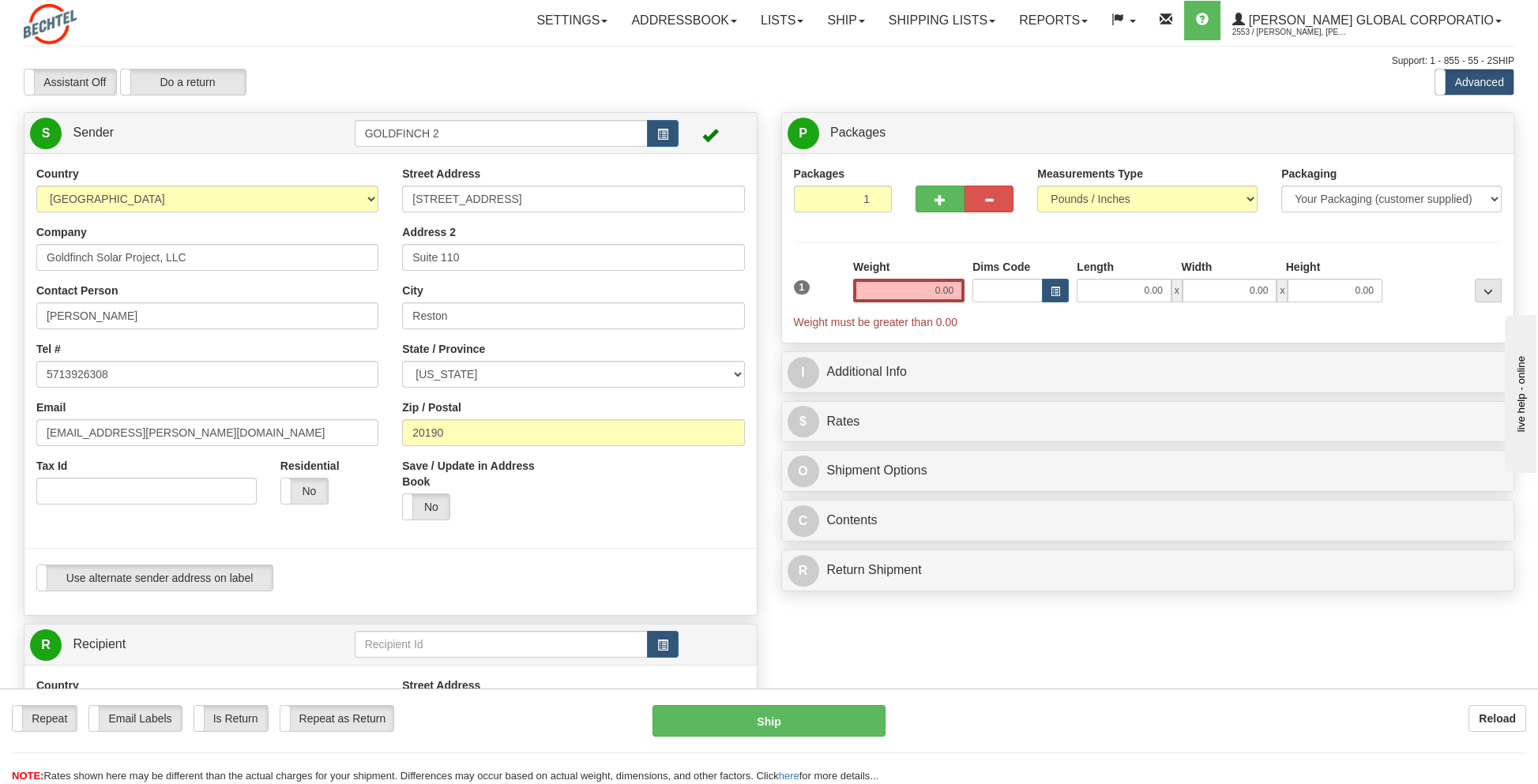
type input "52353"
click at [1333, 200] on select "Your Packaging (customer supplied) Envelope (carrier supplied) Pack (carrier su…" at bounding box center [1392, 199] width 220 height 26
select select "2"
click at [1282, 186] on select "Your Packaging (customer supplied) Envelope (carrier supplied) Pack (carrier su…" at bounding box center [1392, 199] width 220 height 26
drag, startPoint x: 932, startPoint y: 285, endPoint x: 1014, endPoint y: 285, distance: 82.0
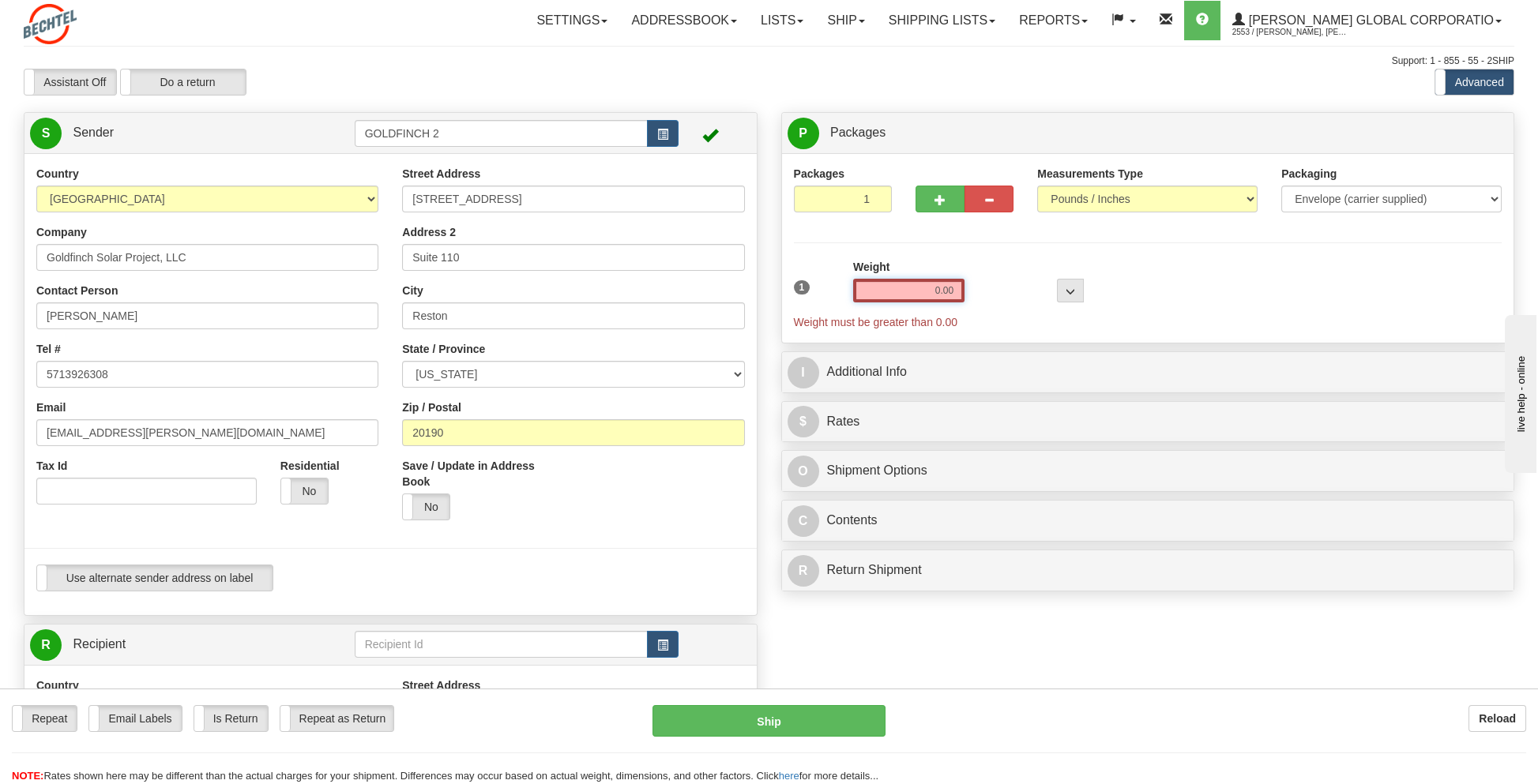
click at [1014, 285] on div "1 Weight 0.00 Dims Code 0 x" at bounding box center [1148, 294] width 717 height 71
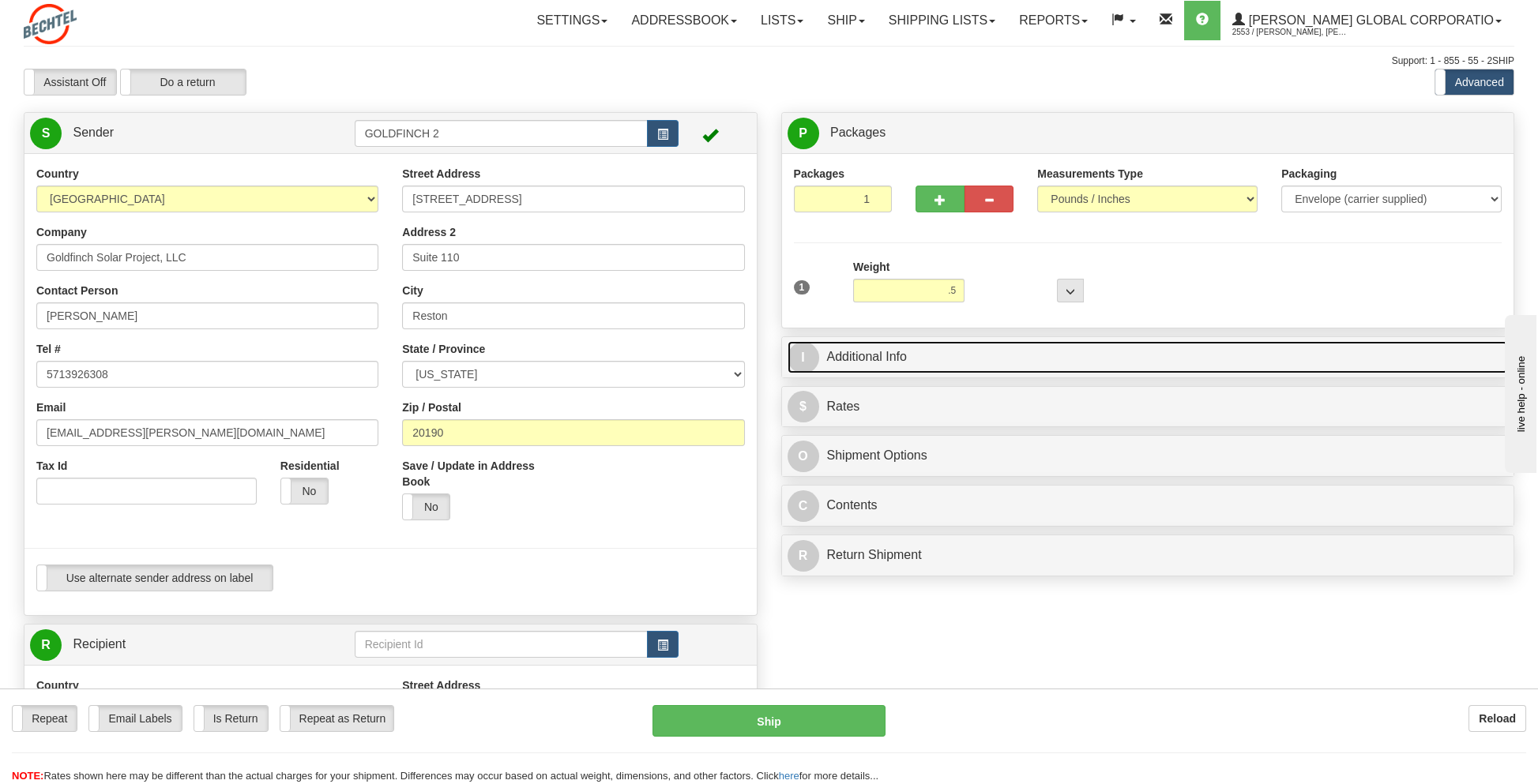
type input "0.50"
click at [866, 352] on link "I Additional Info" at bounding box center [1148, 357] width 721 height 33
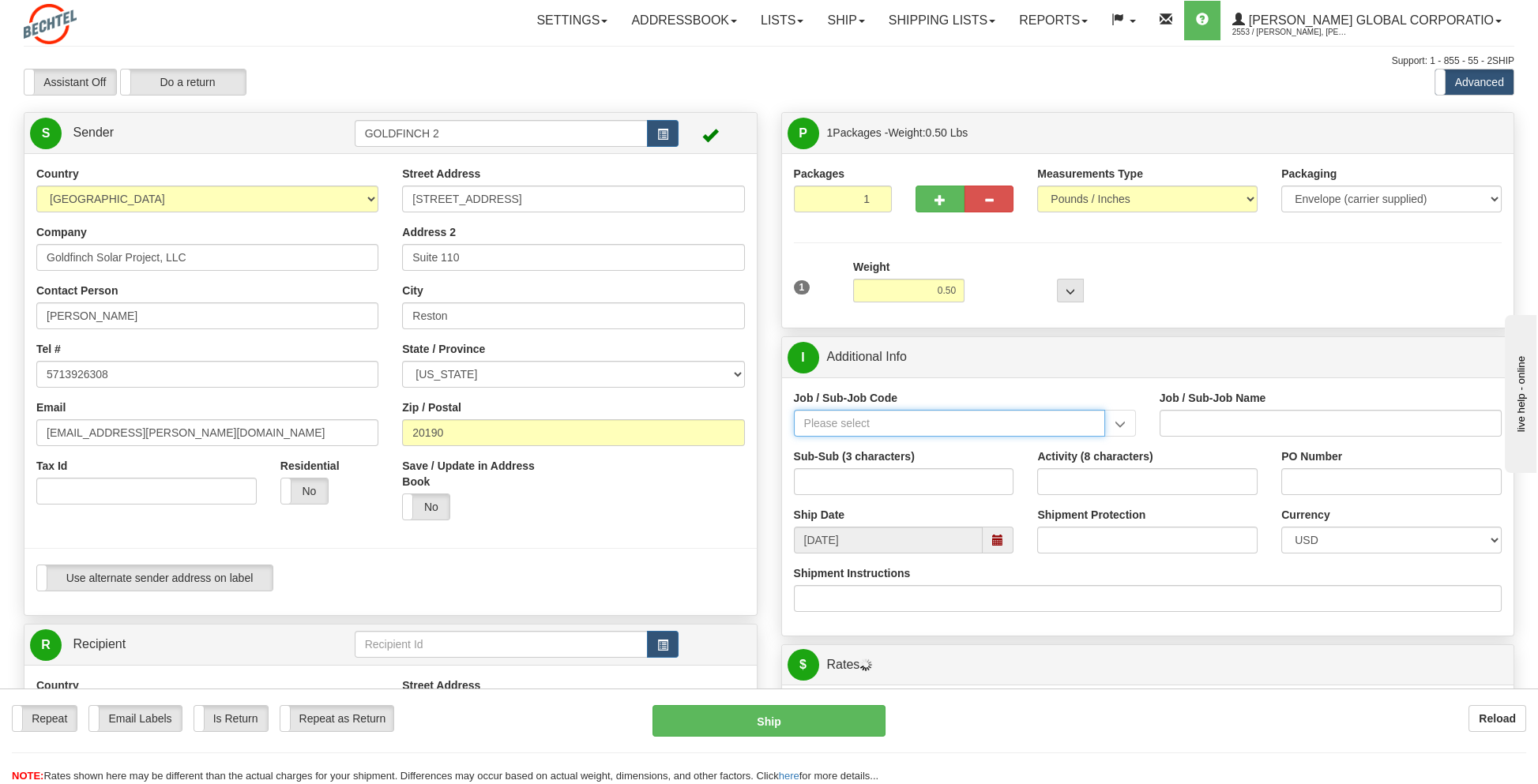
click at [830, 421] on input "Job / Sub-Job Code" at bounding box center [949, 423] width 311 height 26
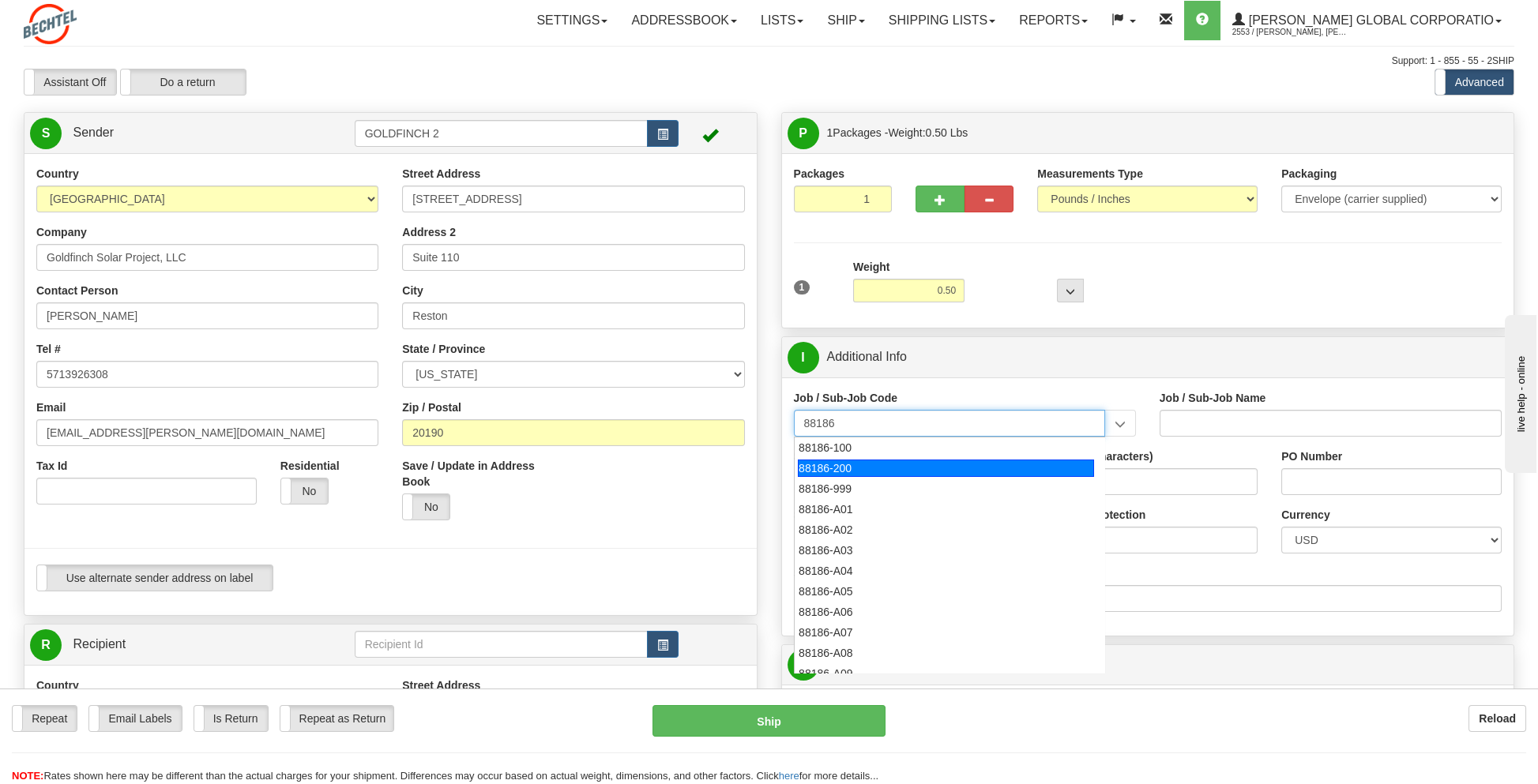
click at [835, 465] on div "88186-200" at bounding box center [946, 469] width 296 height 18
type input "88186-200"
type input "GOLDFINCH SOLAR - THIRD PARTY COSTS"
type input "88186-200"
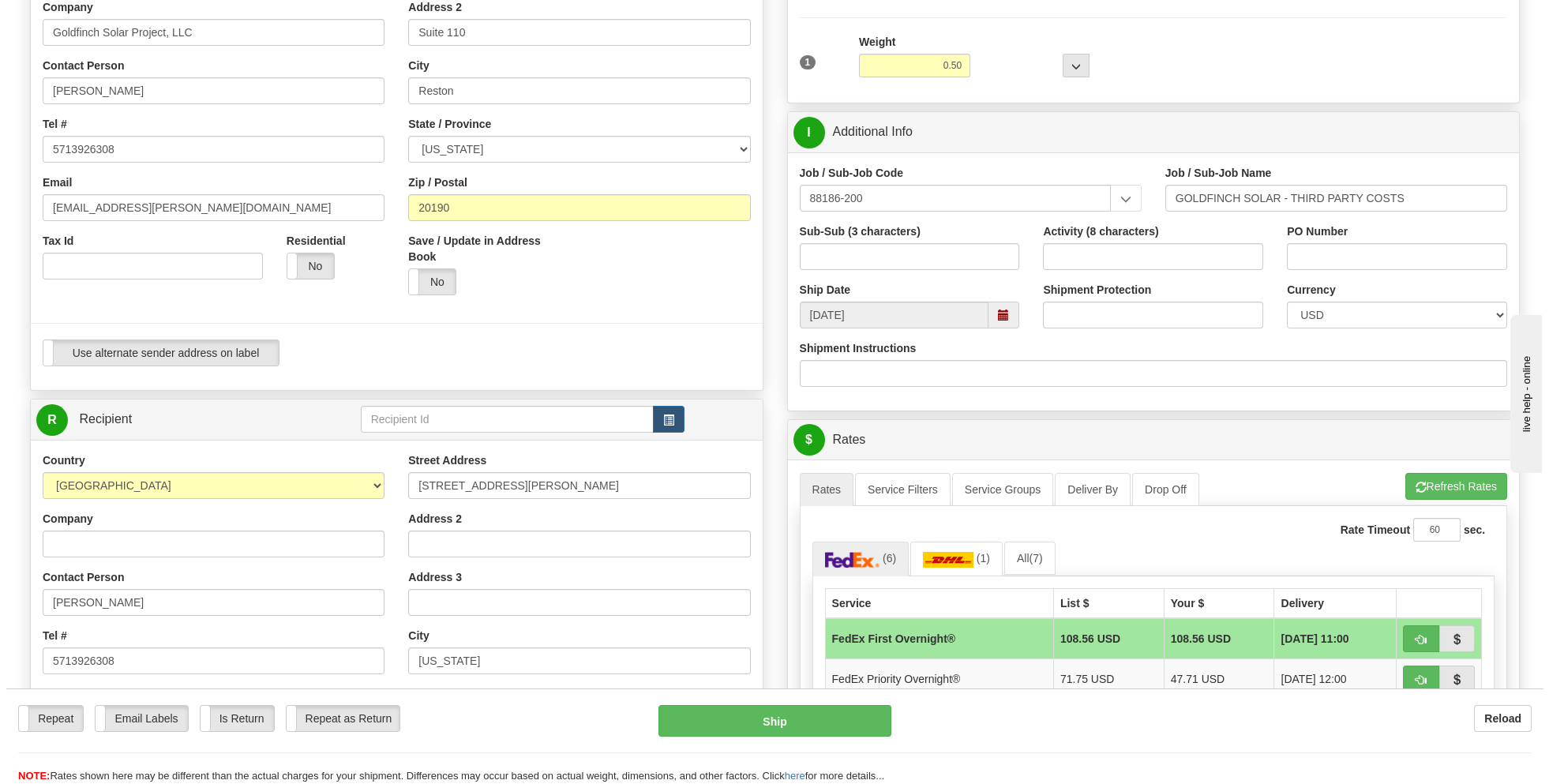
scroll to position [315, 0]
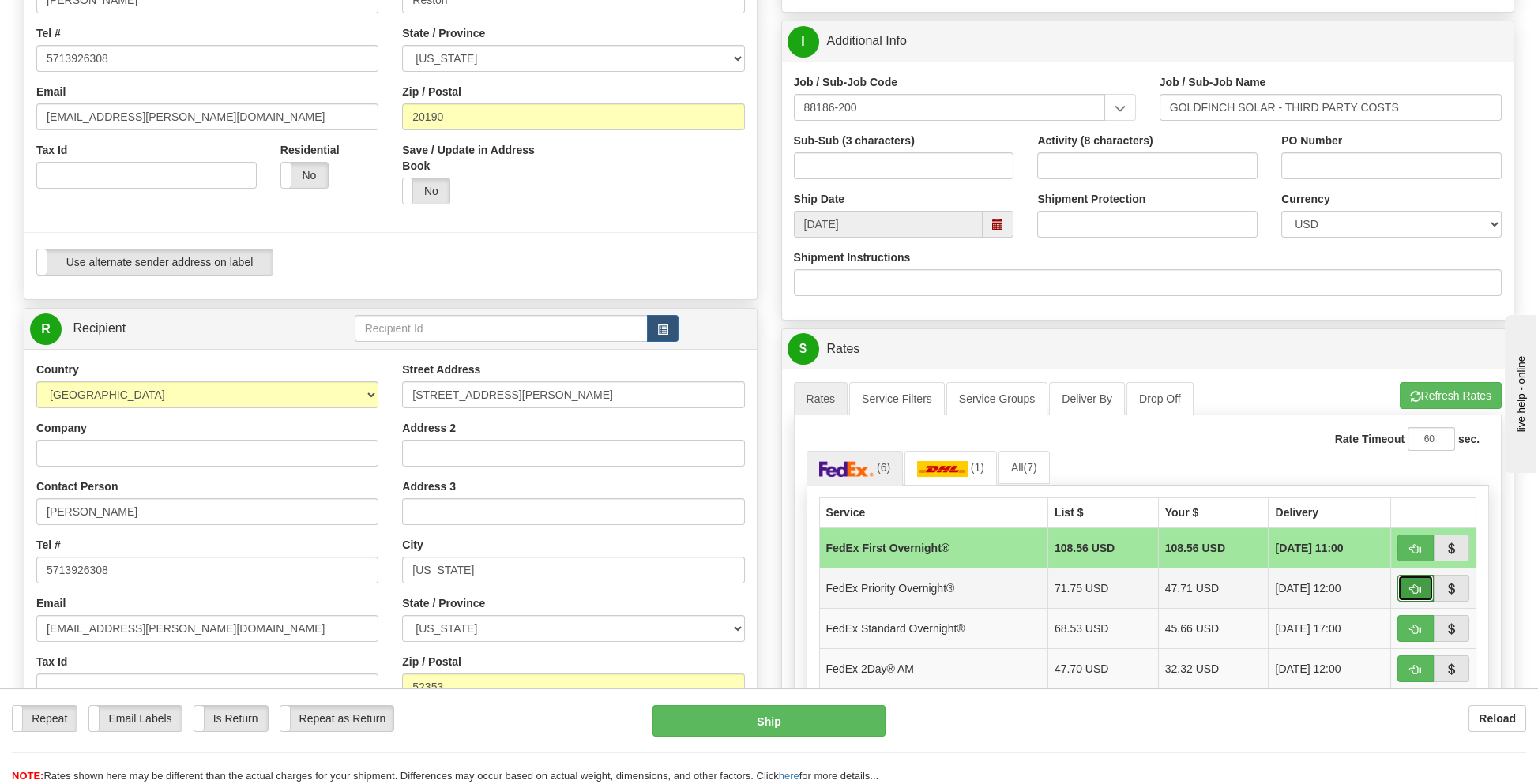
click at [1423, 581] on button "button" at bounding box center [1415, 588] width 36 height 26
type input "01"
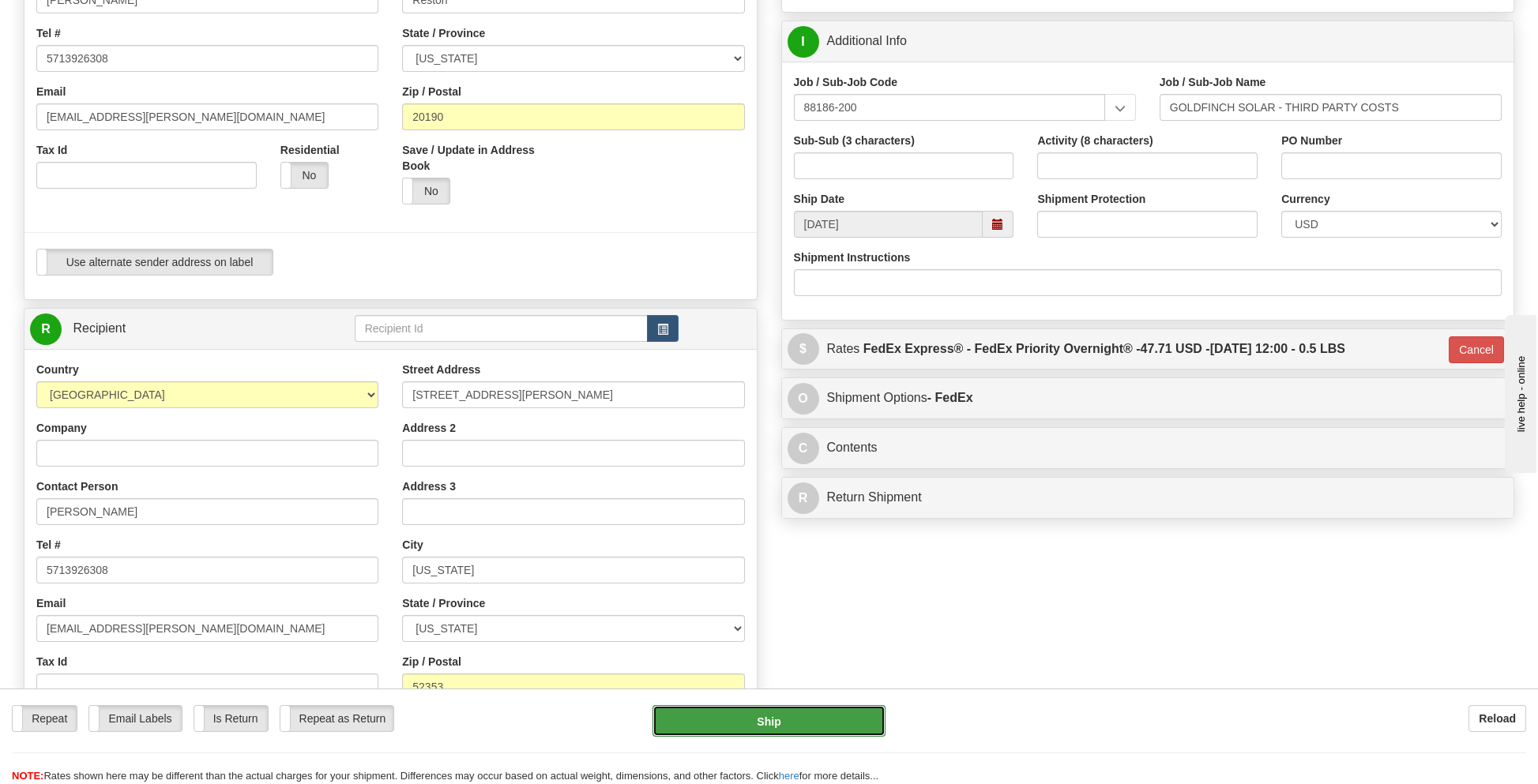
click at [776, 718] on button "Ship" at bounding box center [768, 721] width 232 height 32
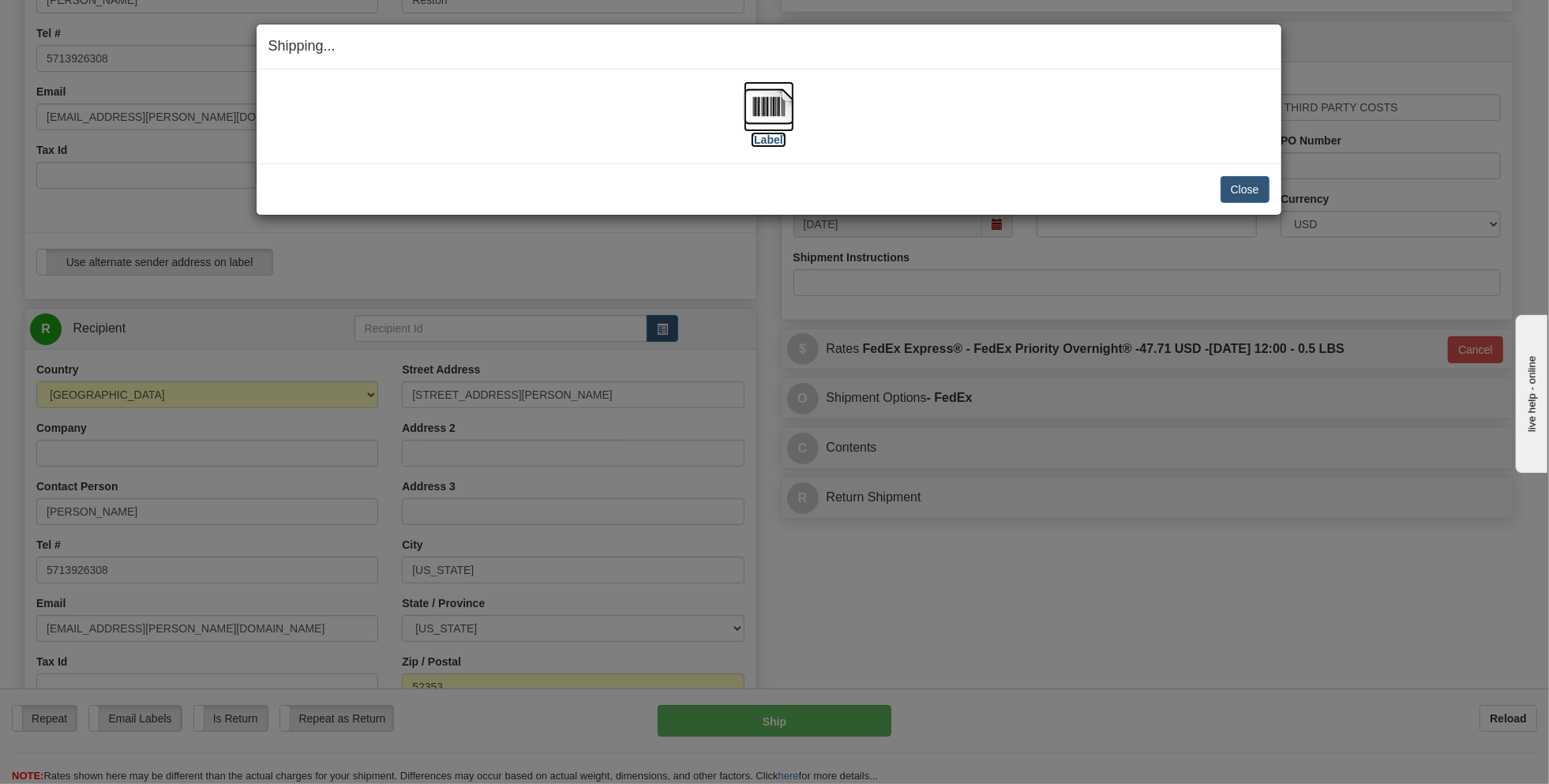
click at [767, 138] on label "[Label]" at bounding box center [768, 140] width 36 height 16
click at [1239, 187] on button "Close" at bounding box center [1246, 189] width 49 height 26
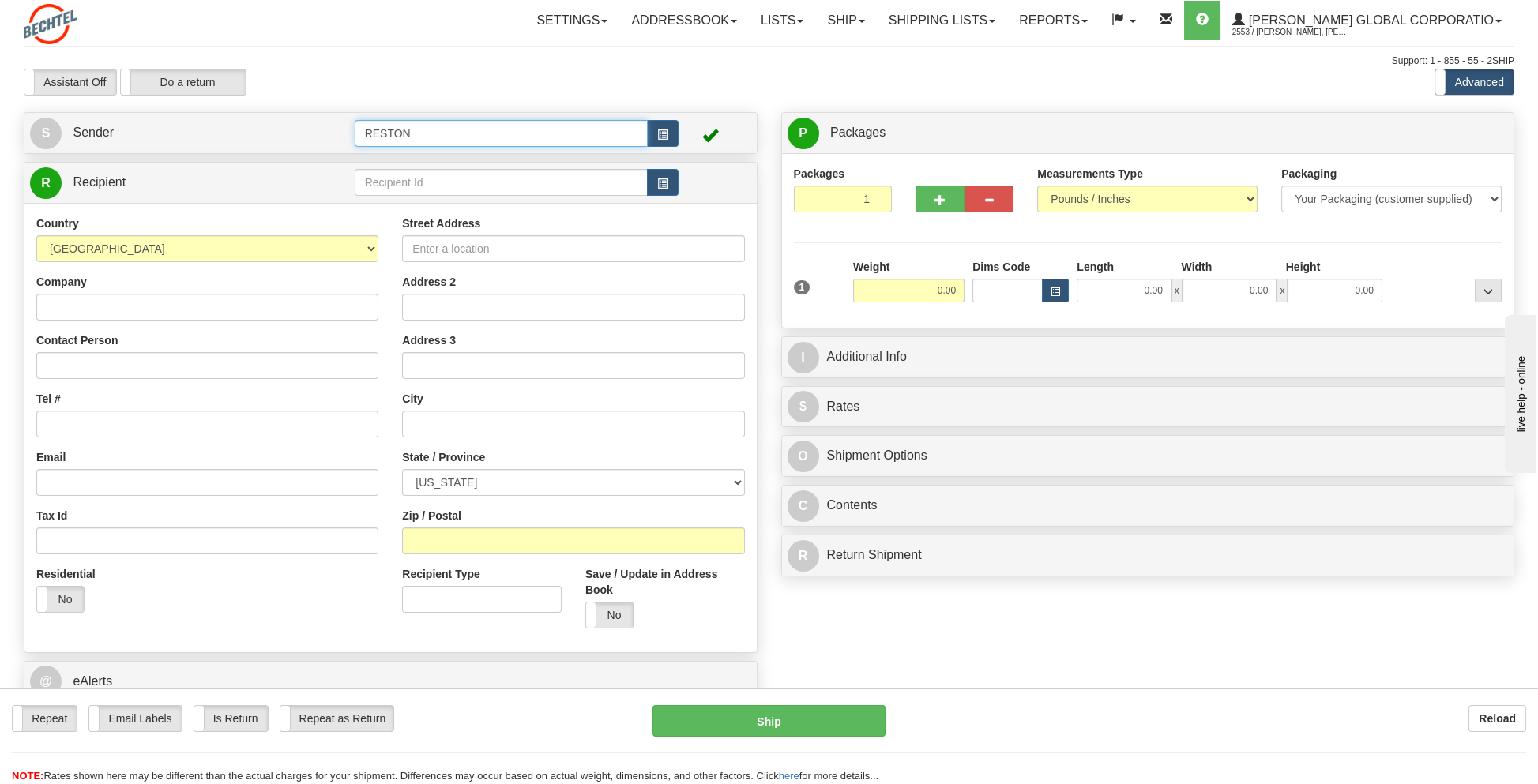
drag, startPoint x: 444, startPoint y: 133, endPoint x: 301, endPoint y: 139, distance: 143.1
click at [301, 139] on tr "S Sender RESTON" at bounding box center [390, 133] width 721 height 33
click at [393, 172] on div "GOLDFINCH 2" at bounding box center [498, 178] width 279 height 18
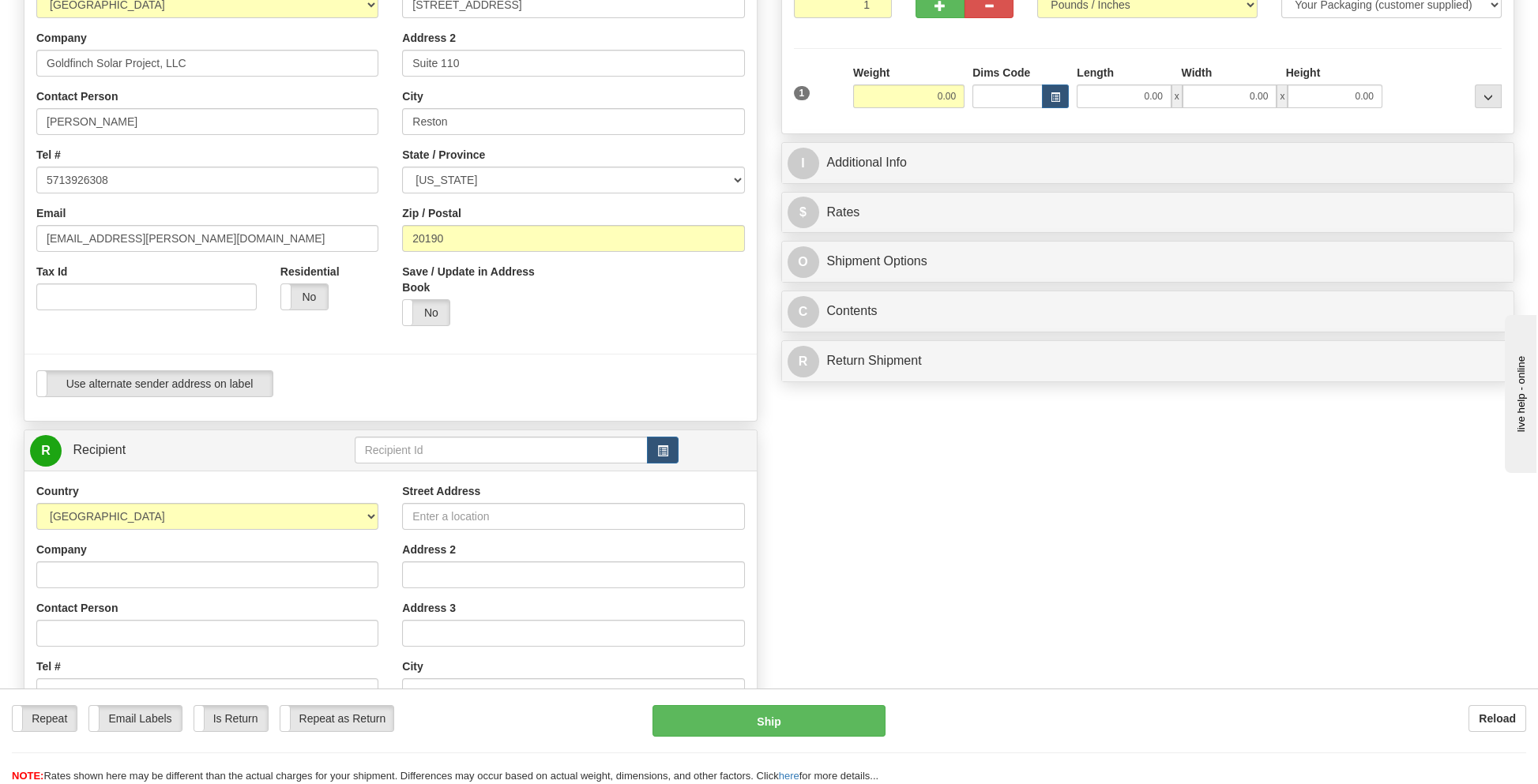
scroll to position [395, 0]
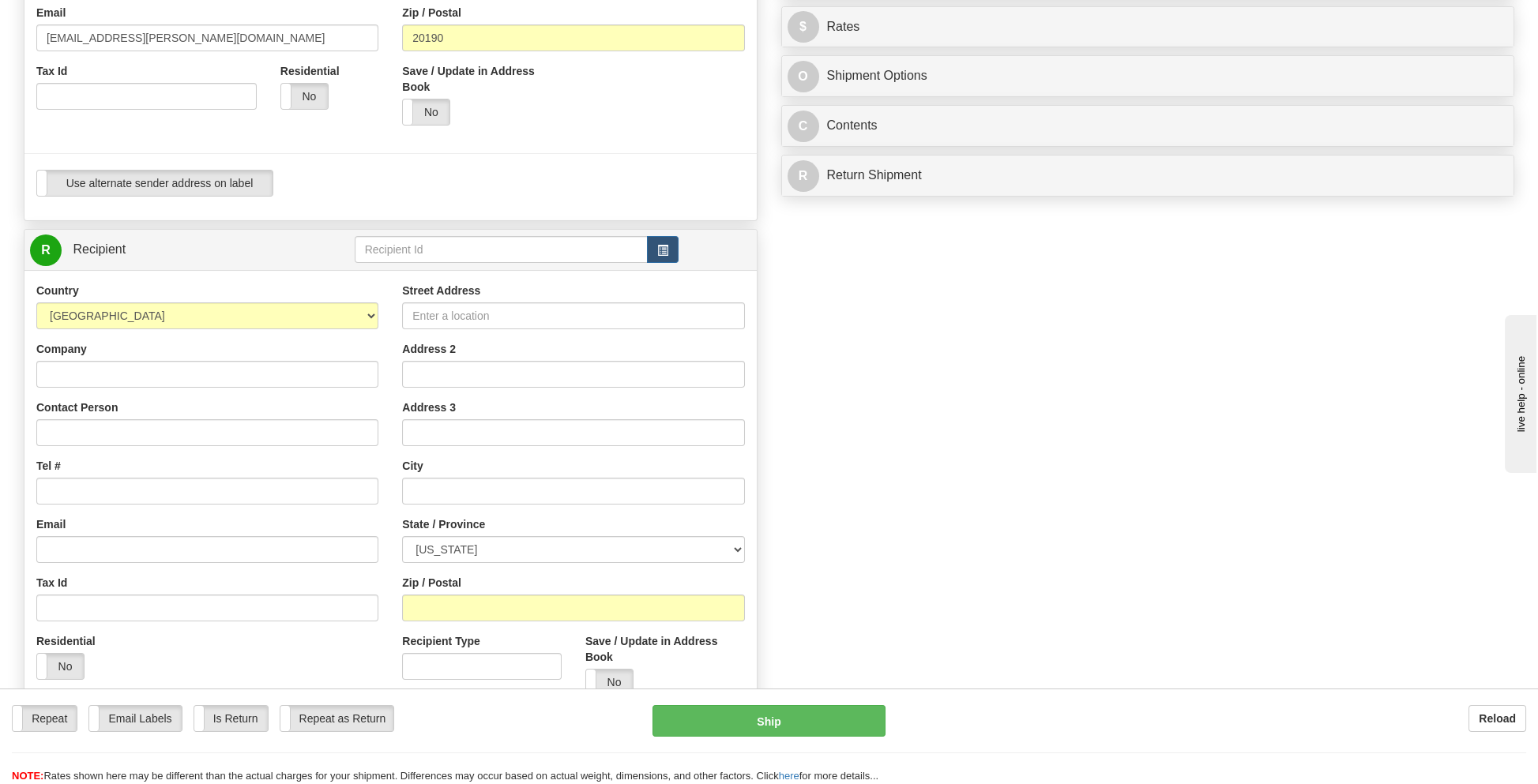
type input "GOLDFINCH 2"
click at [83, 381] on input "Company" at bounding box center [207, 374] width 342 height 26
type input "JJC SOS [US_STATE] County, LLC"
type input "[PERSON_NAME]"
click at [91, 493] on input "Tel #" at bounding box center [207, 491] width 342 height 26
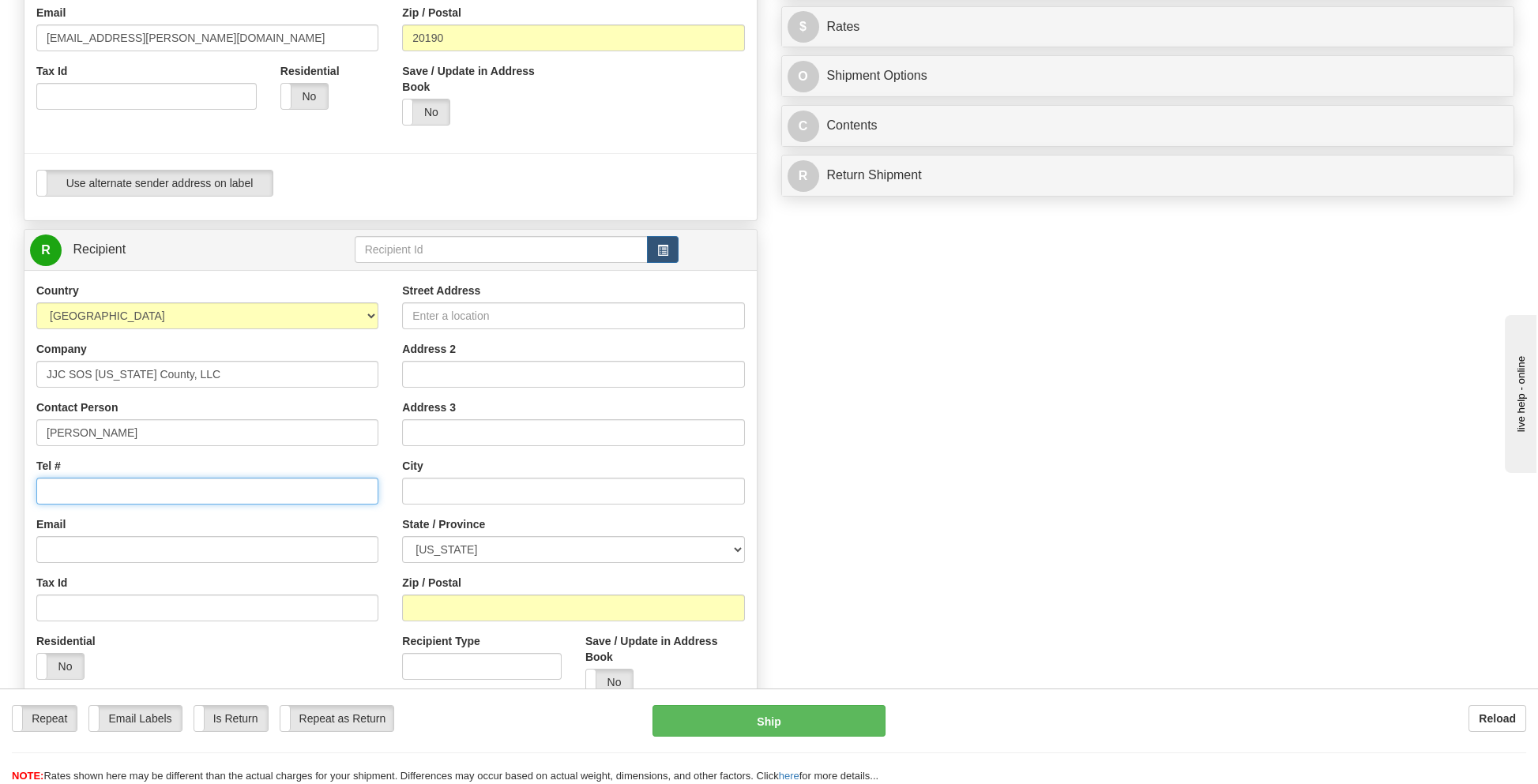
type input "5713926308"
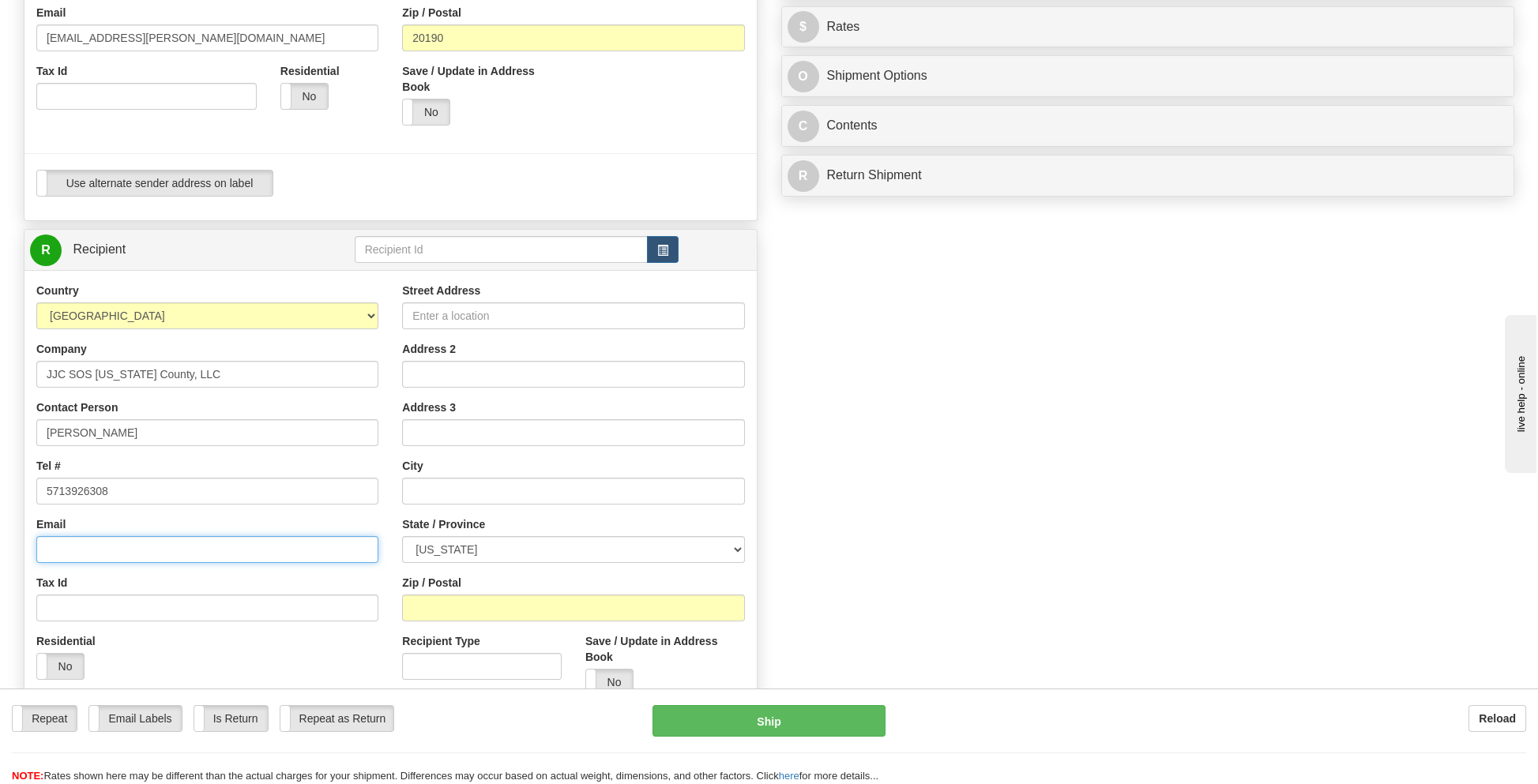
click at [108, 552] on input "Email" at bounding box center [207, 550] width 342 height 26
type input "[EMAIL_ADDRESS][PERSON_NAME][DOMAIN_NAME]"
click at [478, 315] on input "Street Address" at bounding box center [573, 315] width 342 height 26
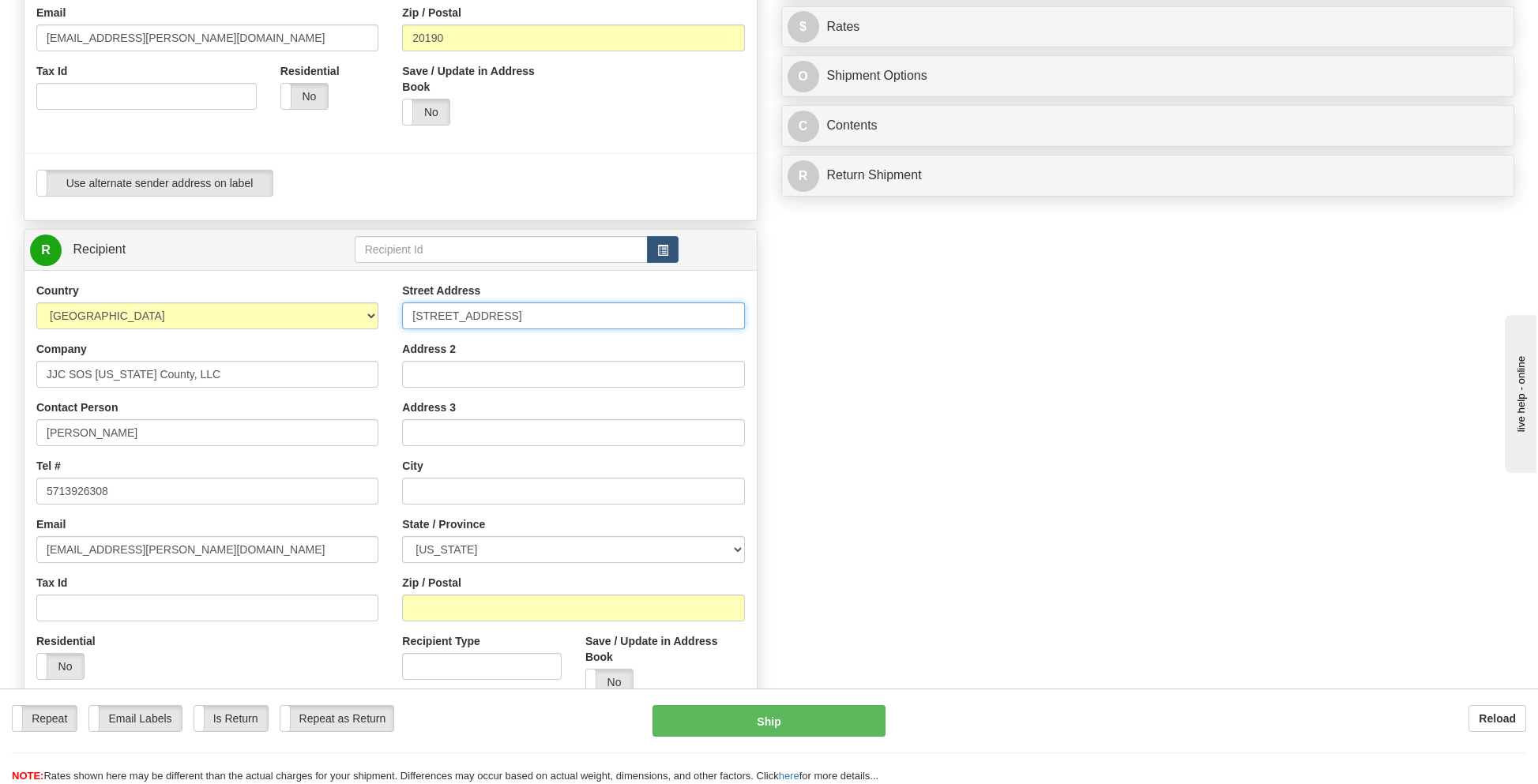
type input "[STREET_ADDRESS]"
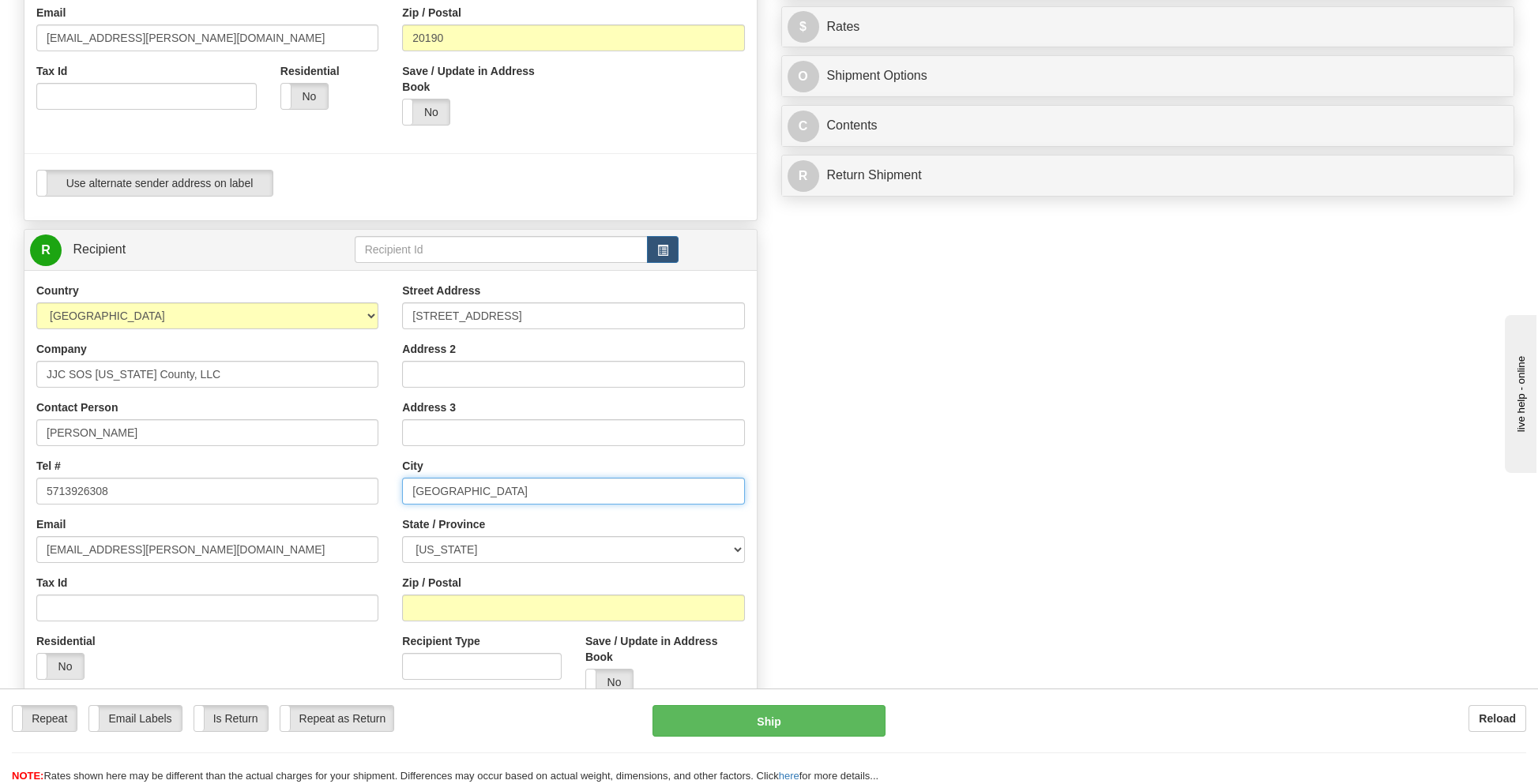
type input "[GEOGRAPHIC_DATA]"
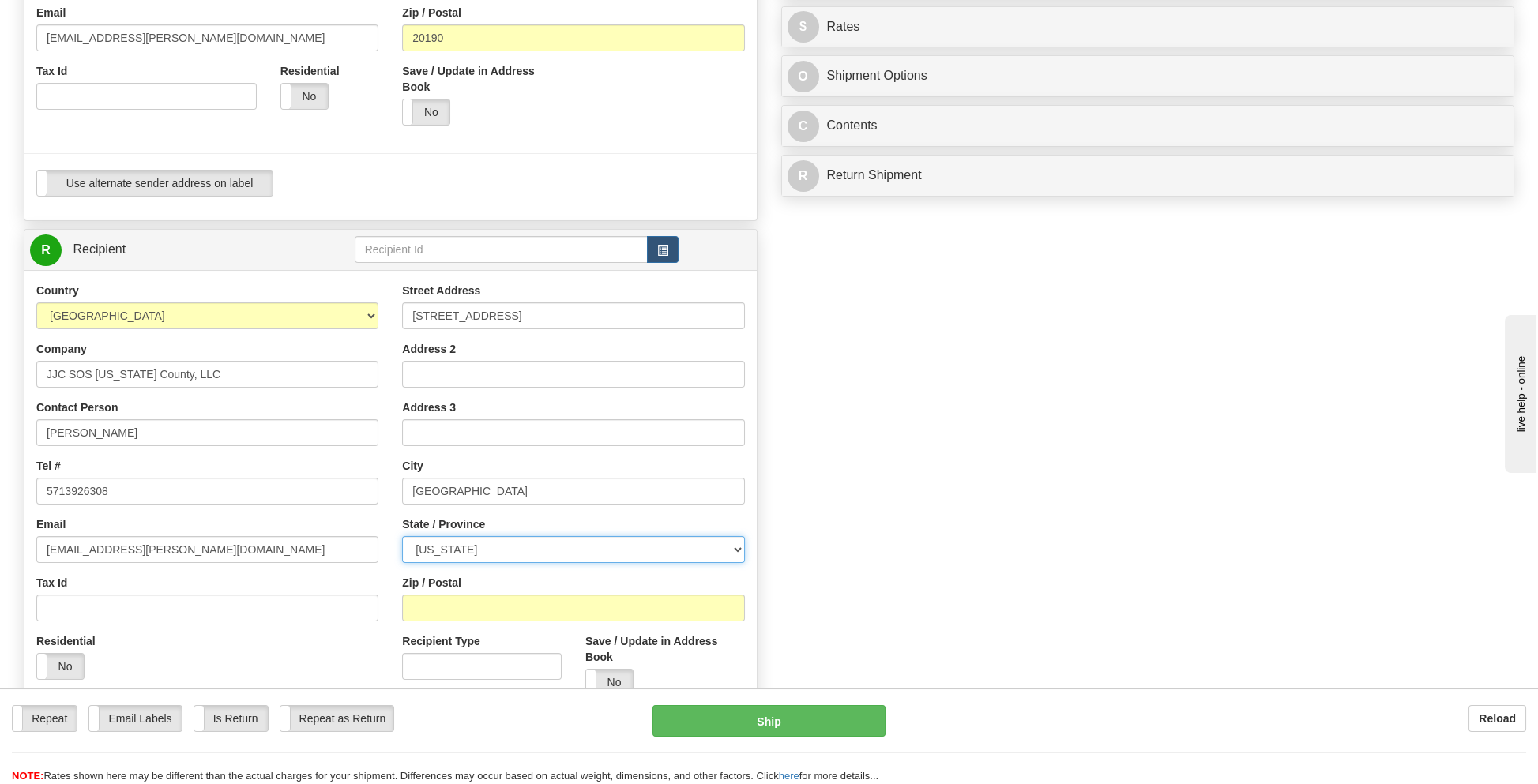
click at [461, 548] on select "[US_STATE] [US_STATE] [US_STATE] [US_STATE] Armed Forces America Armed Forces E…" at bounding box center [573, 550] width 342 height 26
select select "MN"
click at [402, 536] on select "[US_STATE] [US_STATE] [US_STATE] [US_STATE] Armed Forces America Armed Forces E…" at bounding box center [573, 550] width 342 height 26
click at [452, 607] on input "Zip / Postal" at bounding box center [573, 608] width 342 height 26
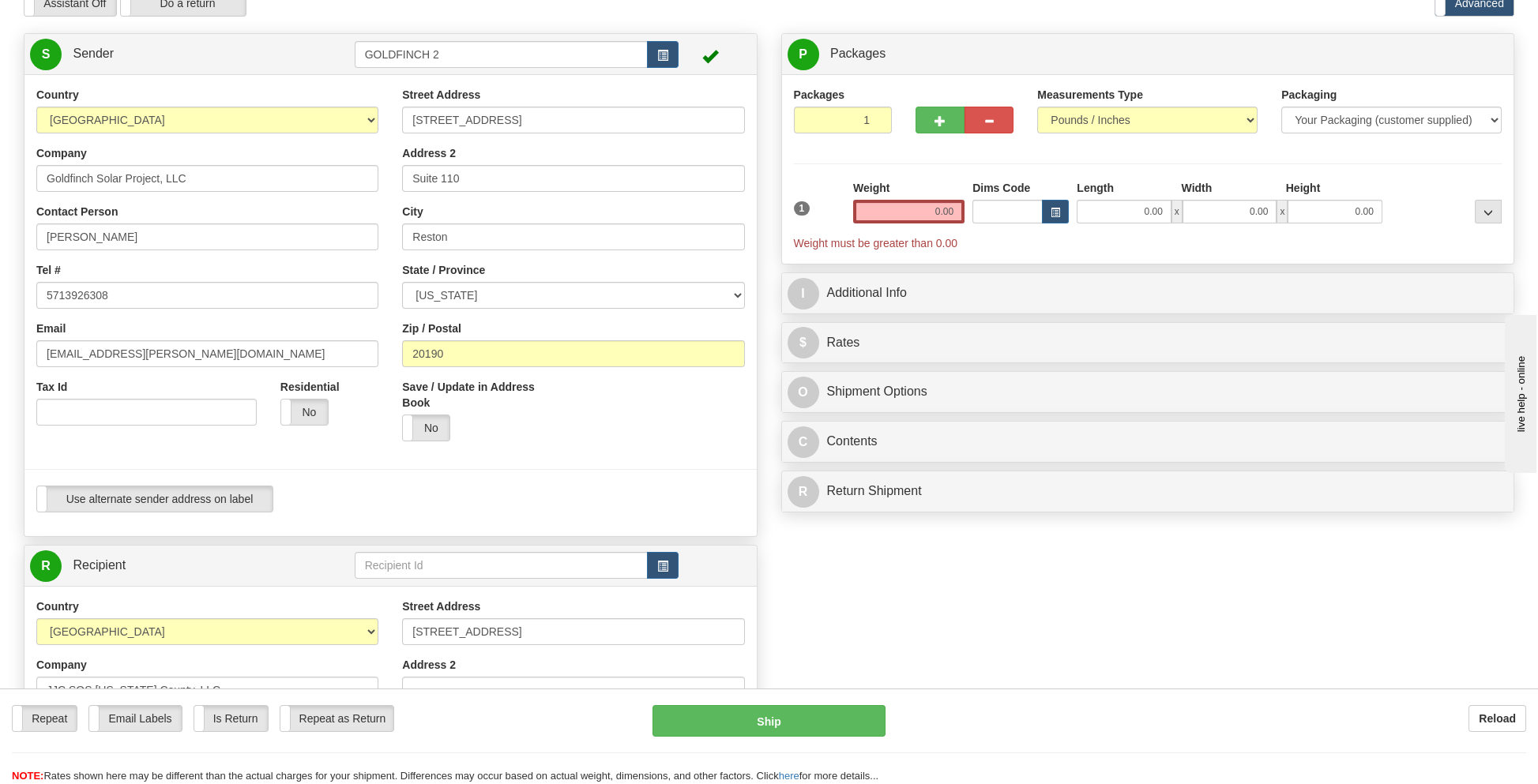
type input "55127"
click at [1334, 110] on select "Your Packaging (customer supplied) Envelope (carrier supplied) Pack (carrier su…" at bounding box center [1392, 120] width 220 height 26
select select "2"
click at [1282, 107] on select "Your Packaging (customer supplied) Envelope (carrier supplied) Pack (carrier su…" at bounding box center [1392, 120] width 220 height 26
drag, startPoint x: 922, startPoint y: 210, endPoint x: 971, endPoint y: 215, distance: 49.3
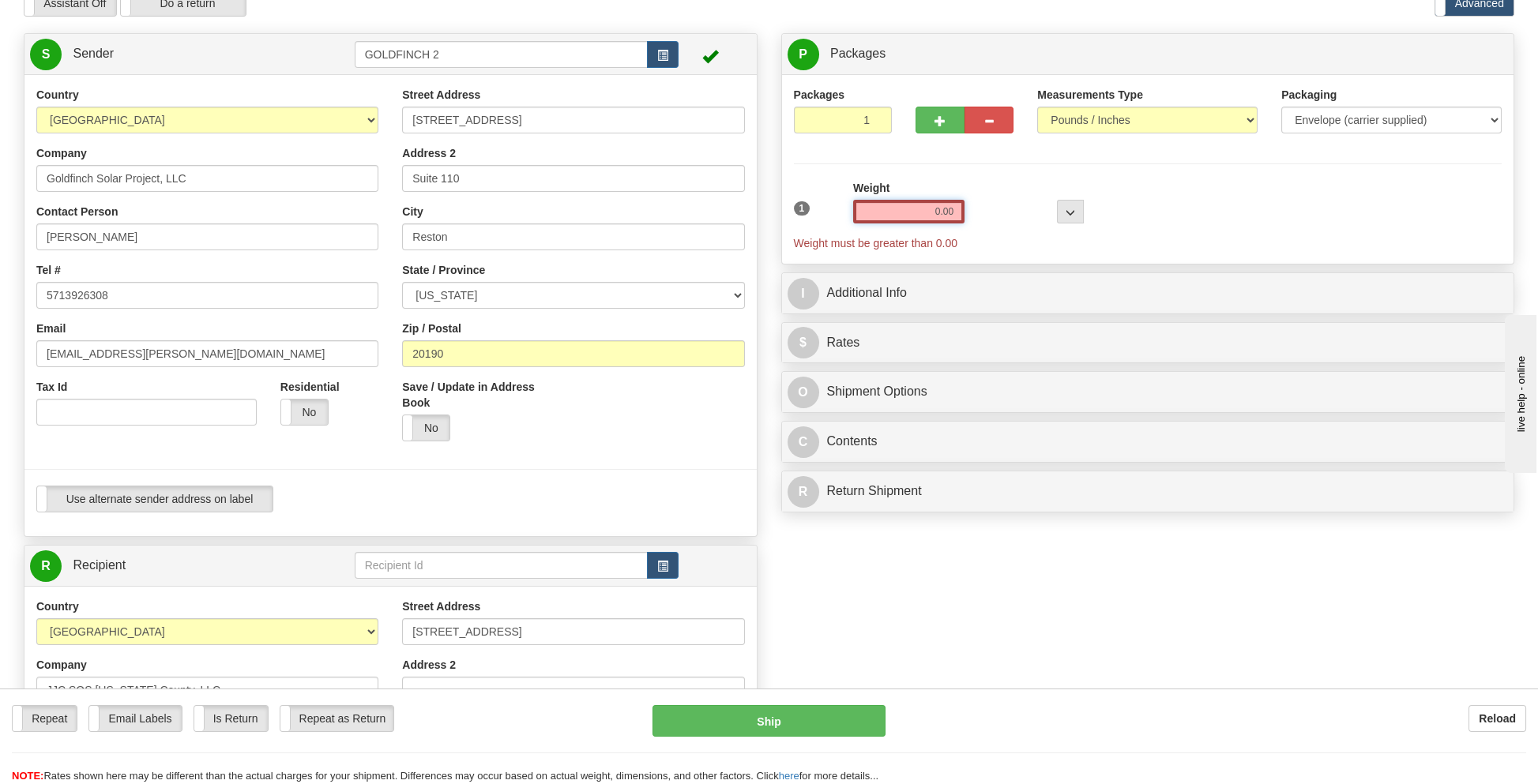
click at [971, 215] on div "1 Weight 0.00 Dims Code 0 x" at bounding box center [1148, 215] width 717 height 71
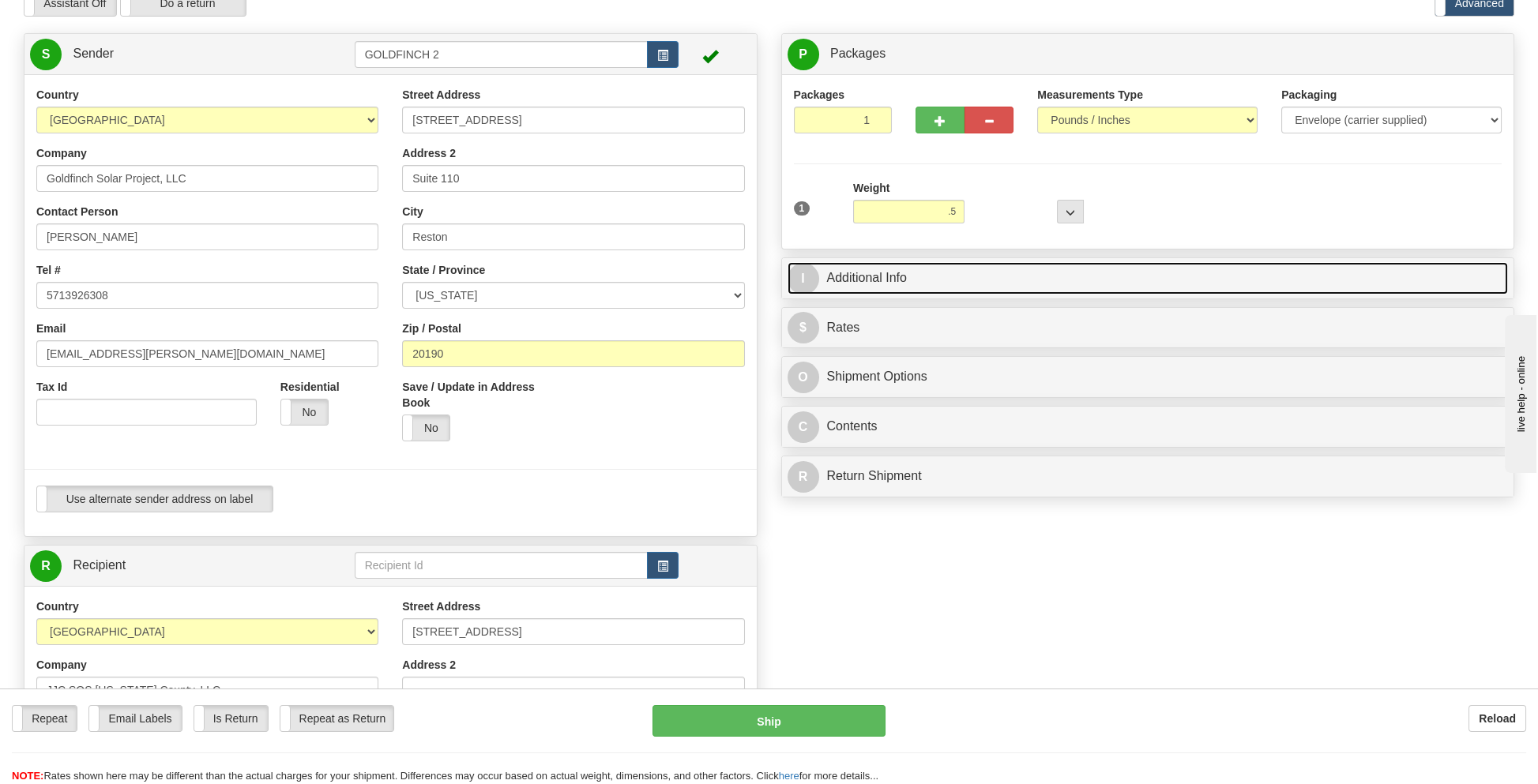
type input "0.50"
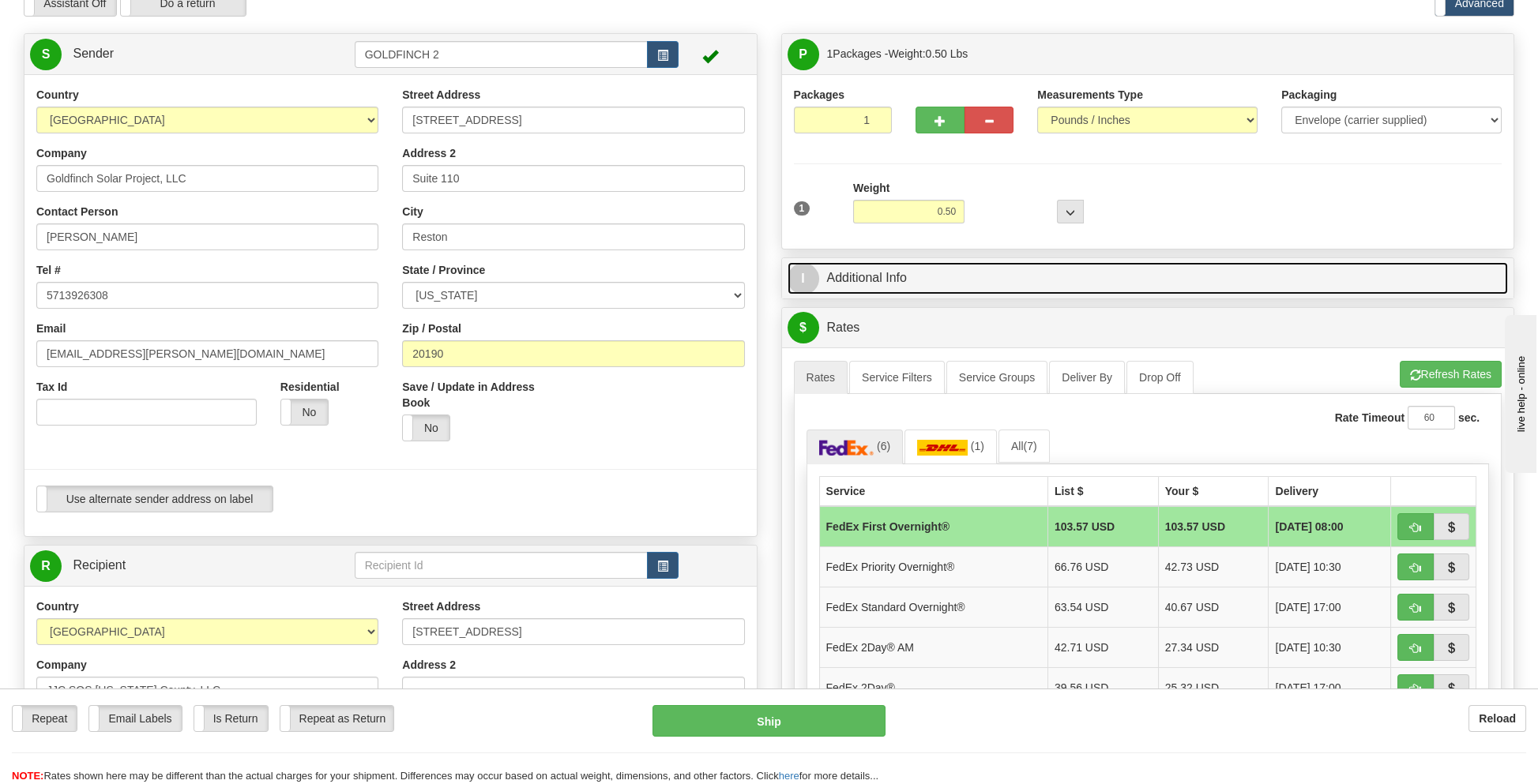
click at [855, 277] on link "I Additional Info" at bounding box center [1148, 278] width 721 height 33
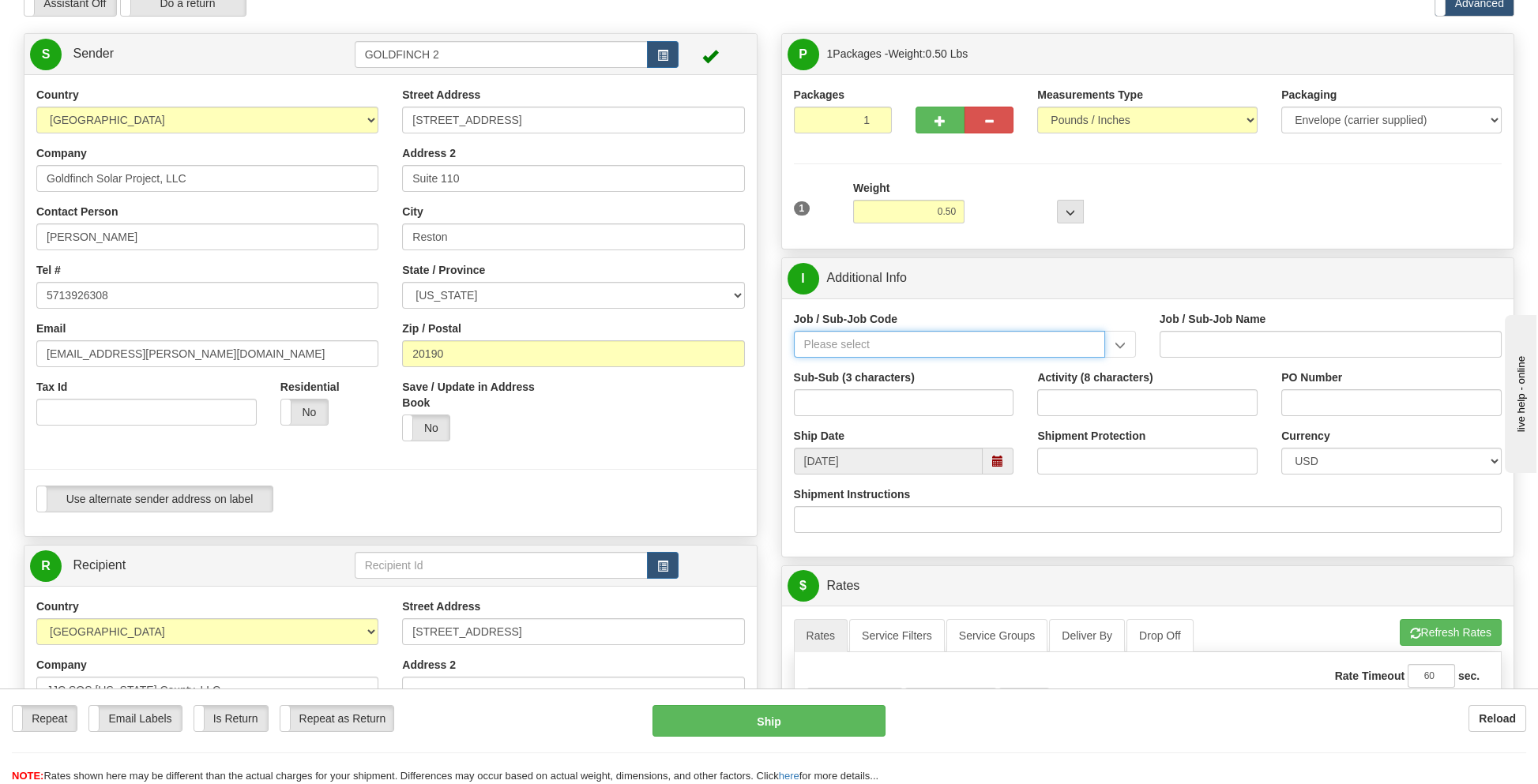
click at [833, 343] on input "Job / Sub-Job Code" at bounding box center [949, 344] width 311 height 26
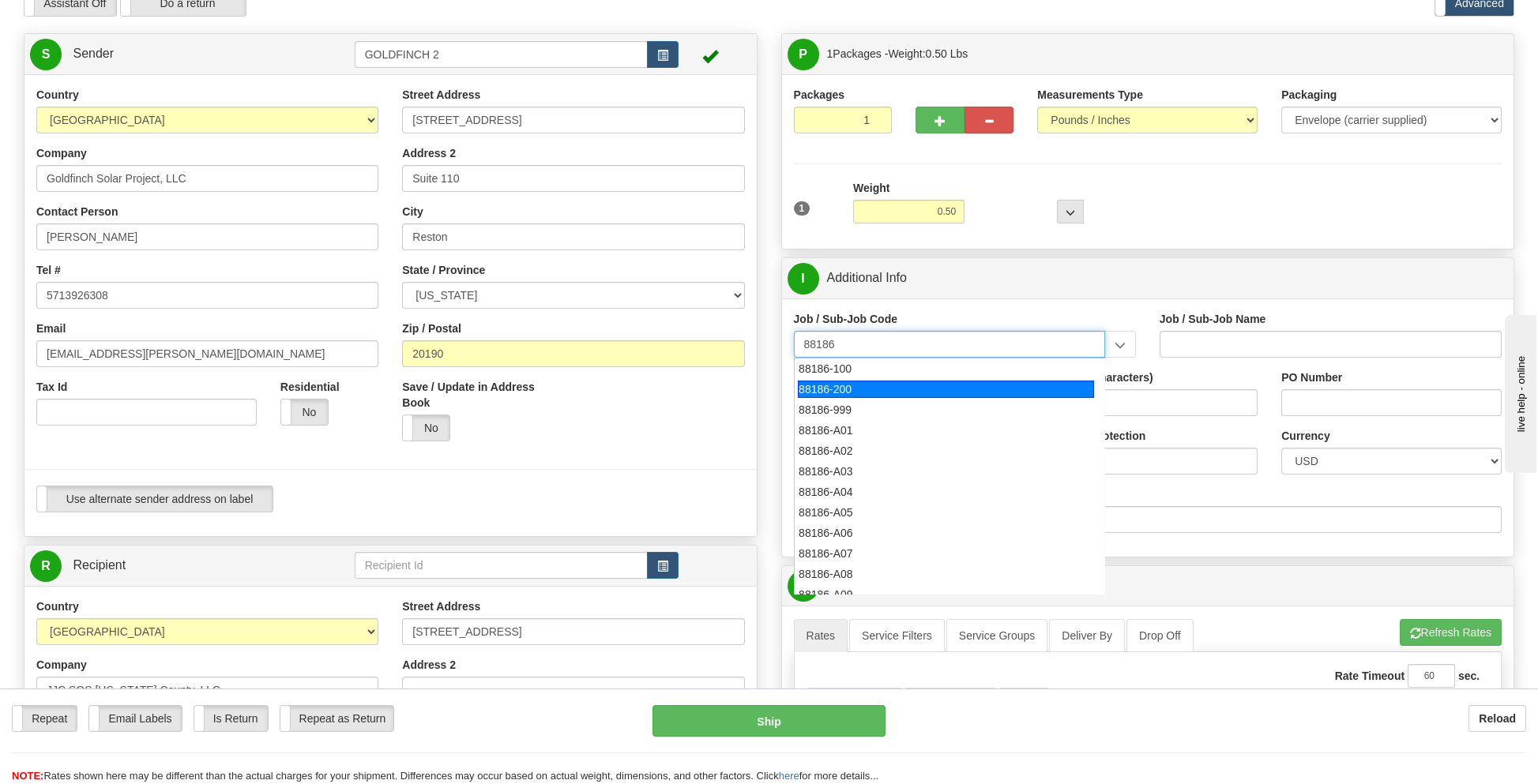
click at [831, 393] on div "88186-200" at bounding box center [946, 389] width 296 height 18
type input "88186-200"
type input "GOLDFINCH SOLAR - THIRD PARTY COSTS"
type input "88186-200"
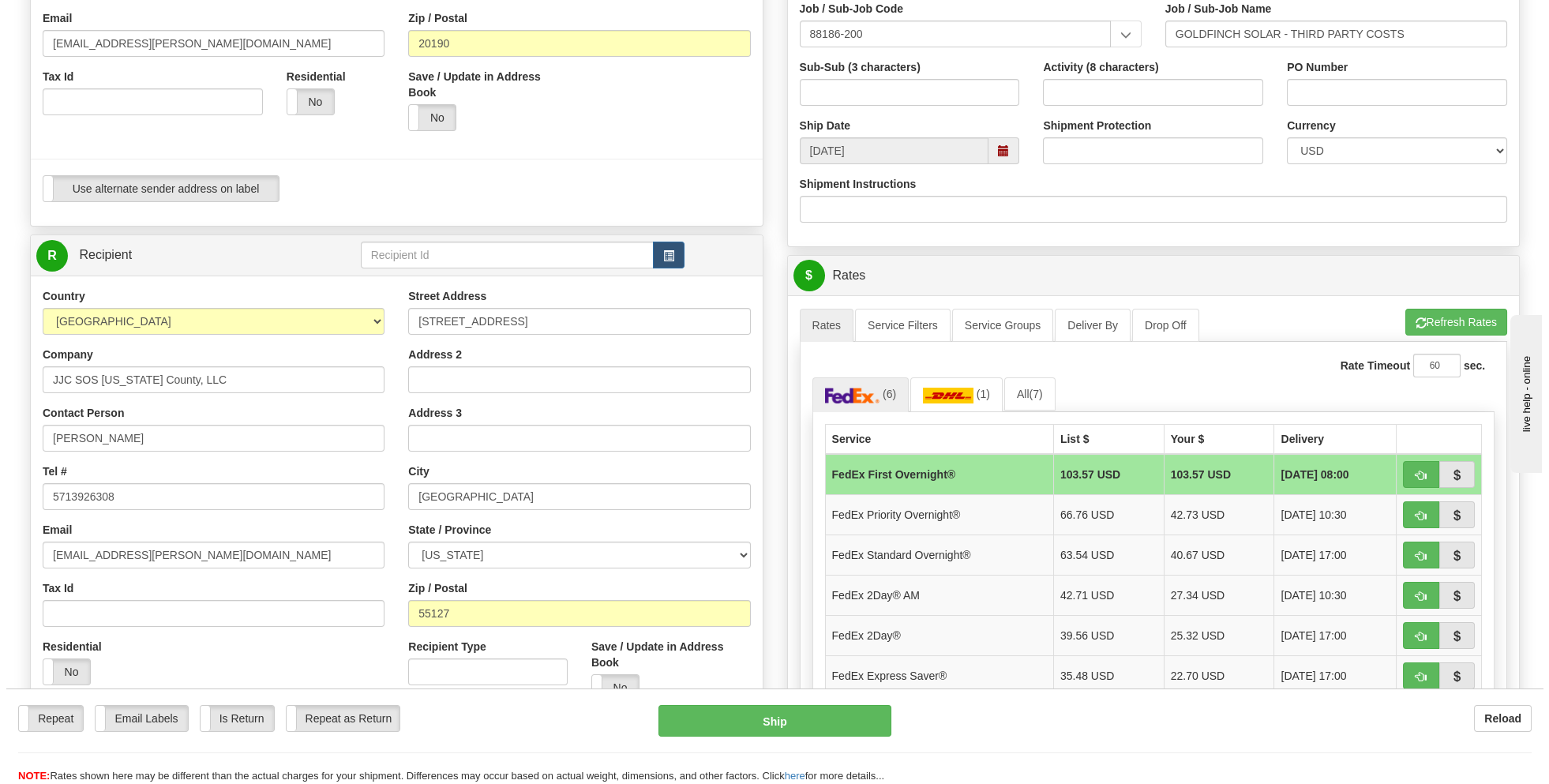
scroll to position [395, 0]
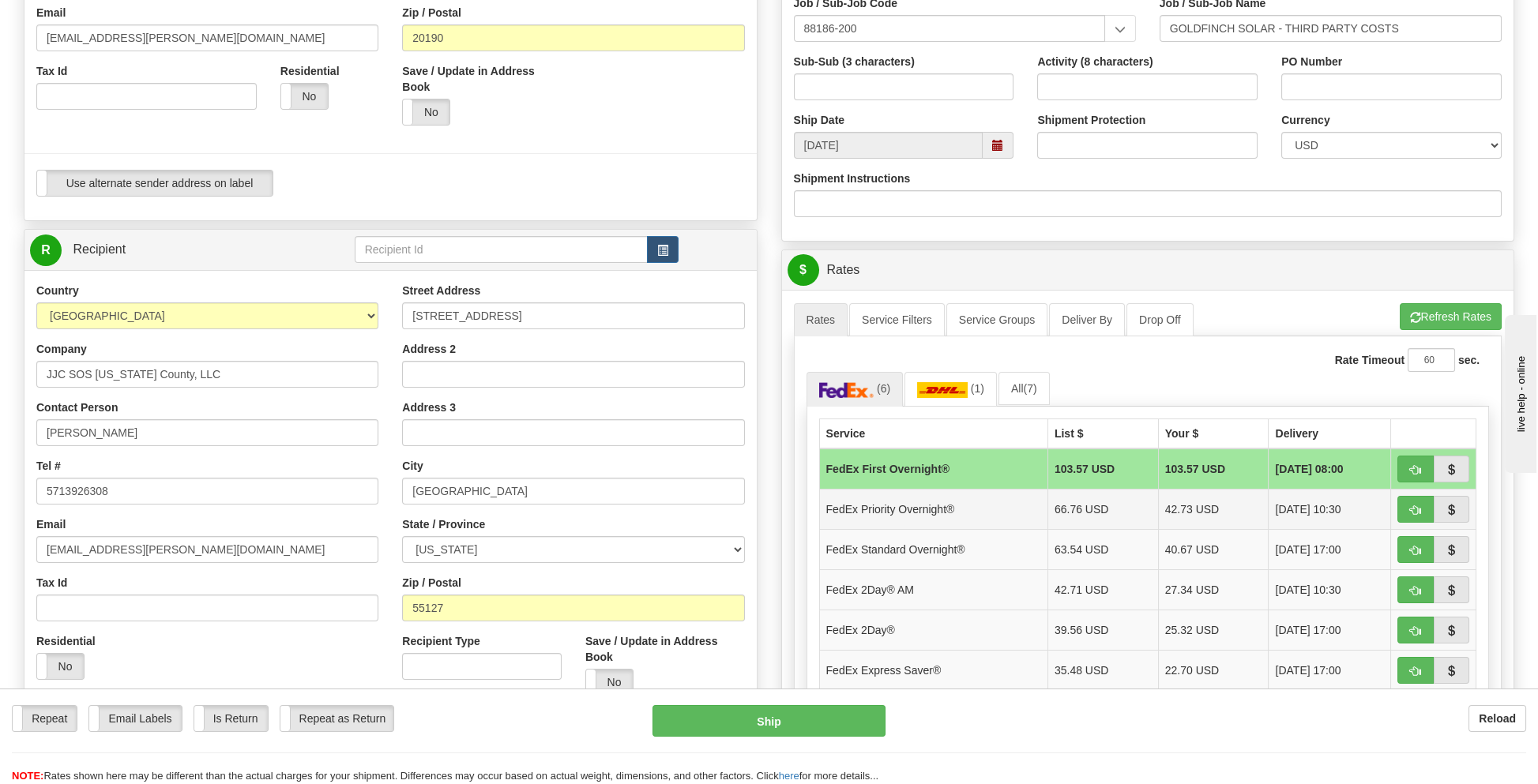
click at [1421, 491] on td at bounding box center [1433, 509] width 85 height 41
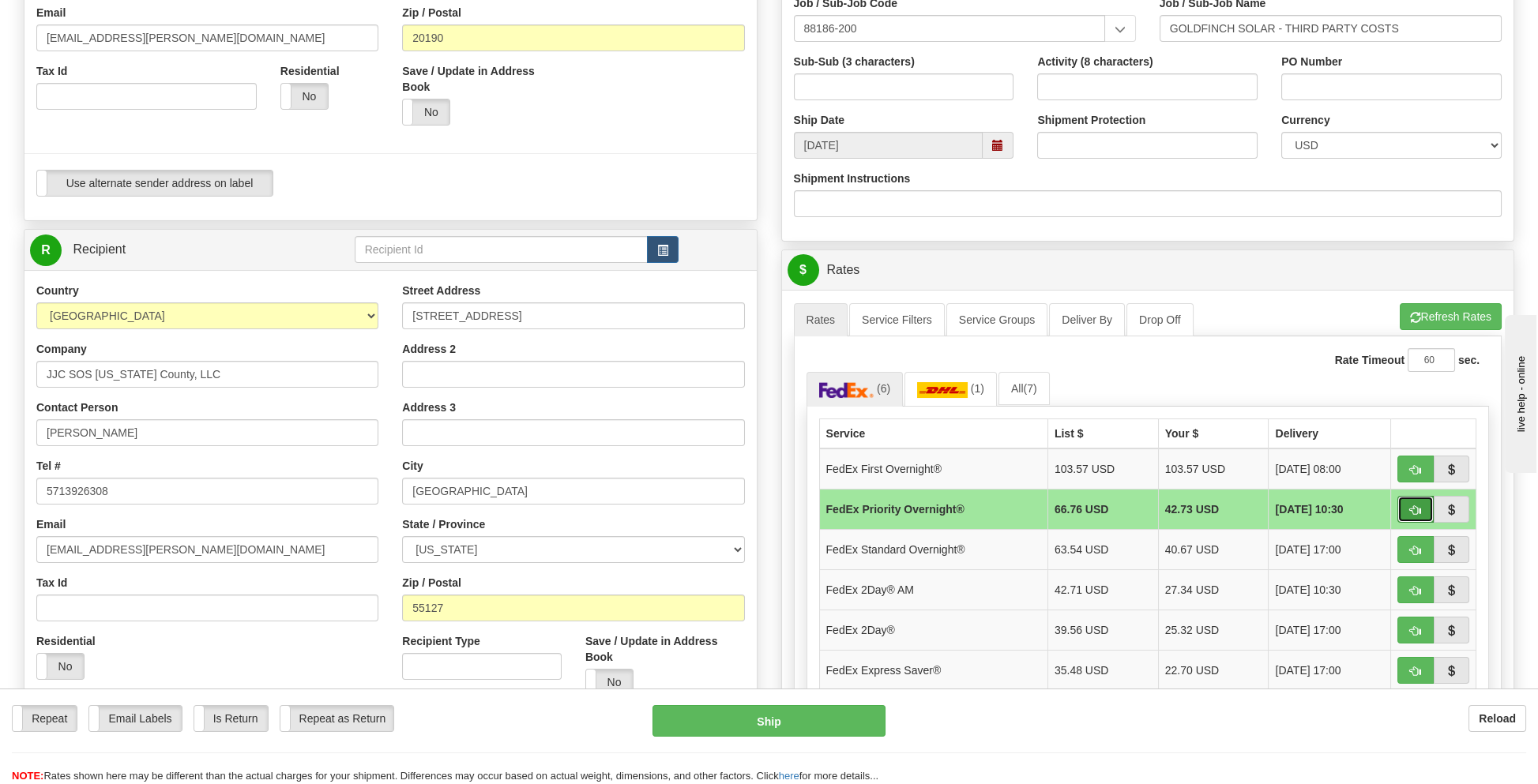
click at [1412, 506] on span "button" at bounding box center [1415, 511] width 11 height 11
type input "01"
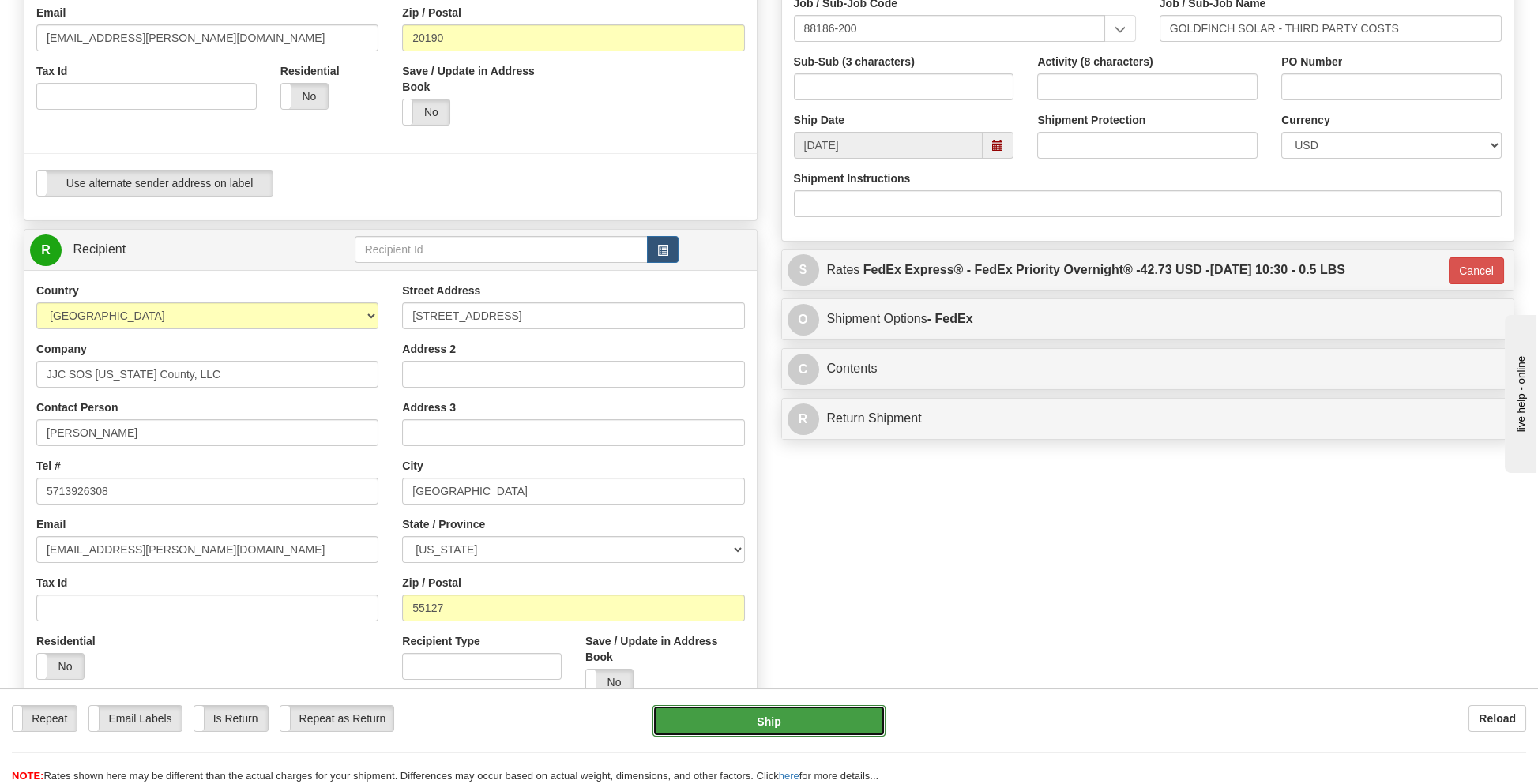
click at [774, 722] on button "Ship" at bounding box center [768, 721] width 232 height 32
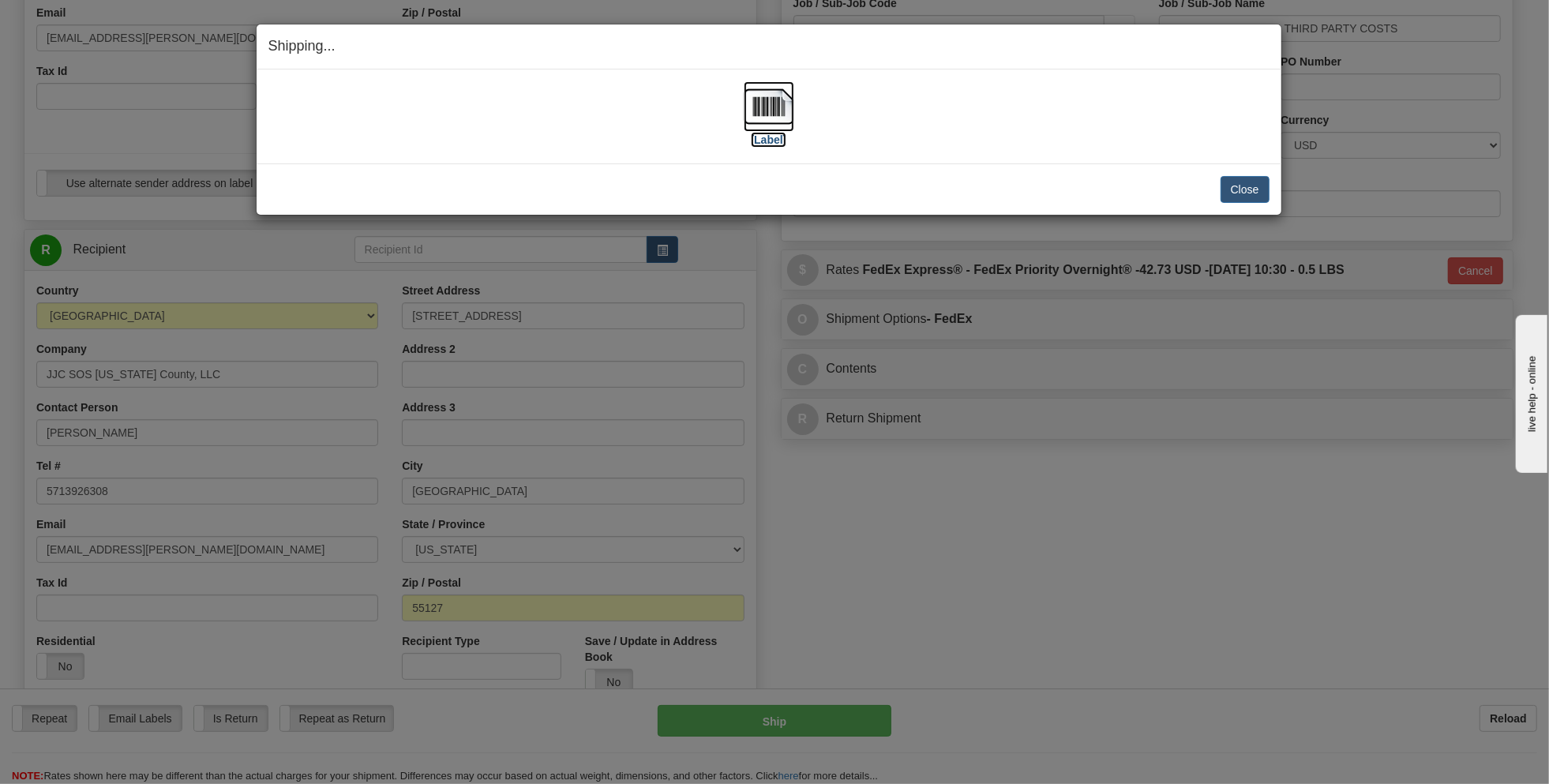
click at [773, 140] on label "[Label]" at bounding box center [768, 140] width 36 height 16
